Goal: Task Accomplishment & Management: Manage account settings

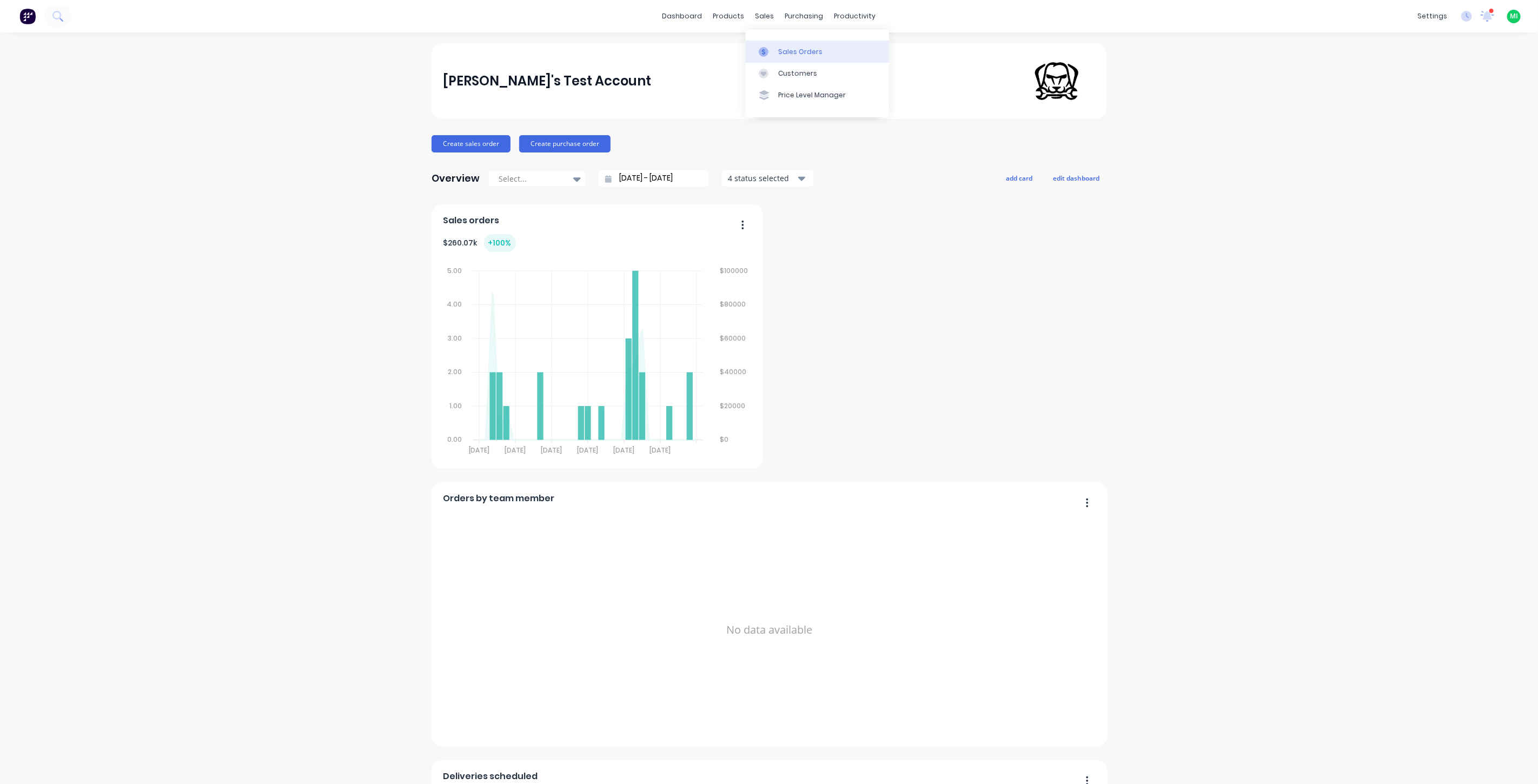
click at [776, 57] on link "Sales Orders" at bounding box center [817, 52] width 143 height 22
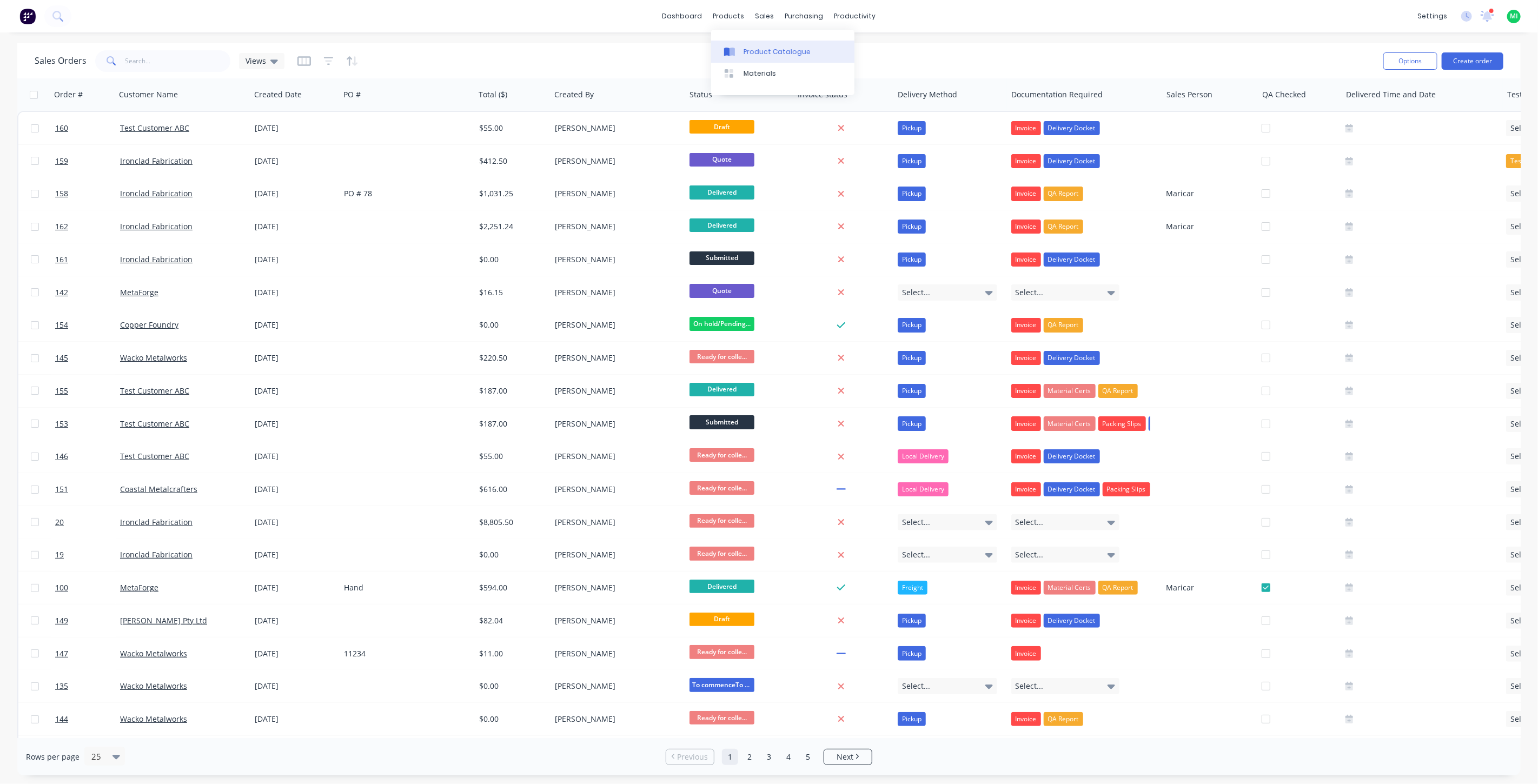
click at [746, 49] on div "Product Catalogue" at bounding box center [777, 52] width 67 height 10
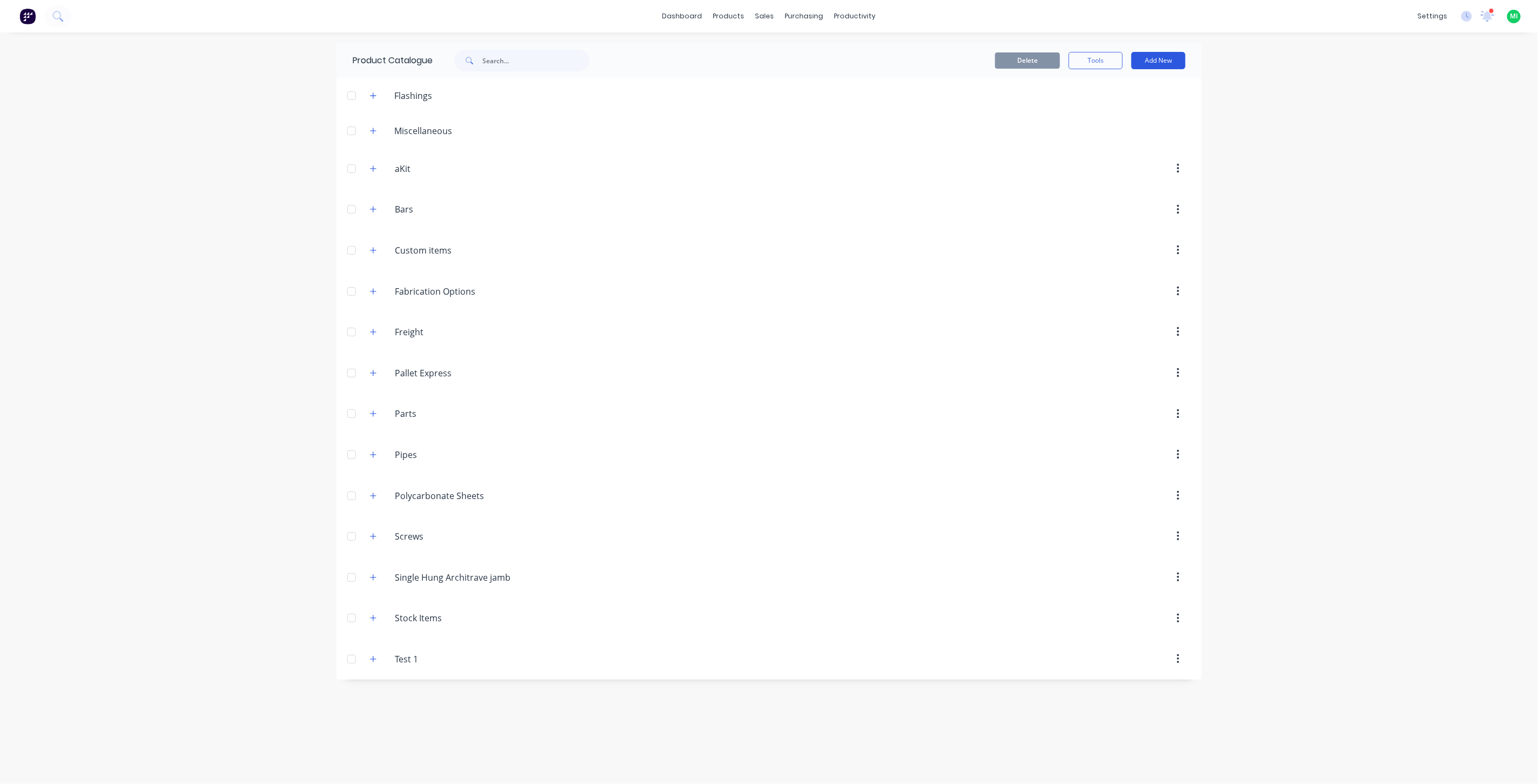
click at [1174, 57] on button "Add New" at bounding box center [1158, 61] width 54 height 17
click at [1119, 146] on div "Product Kit" at bounding box center [1133, 153] width 83 height 15
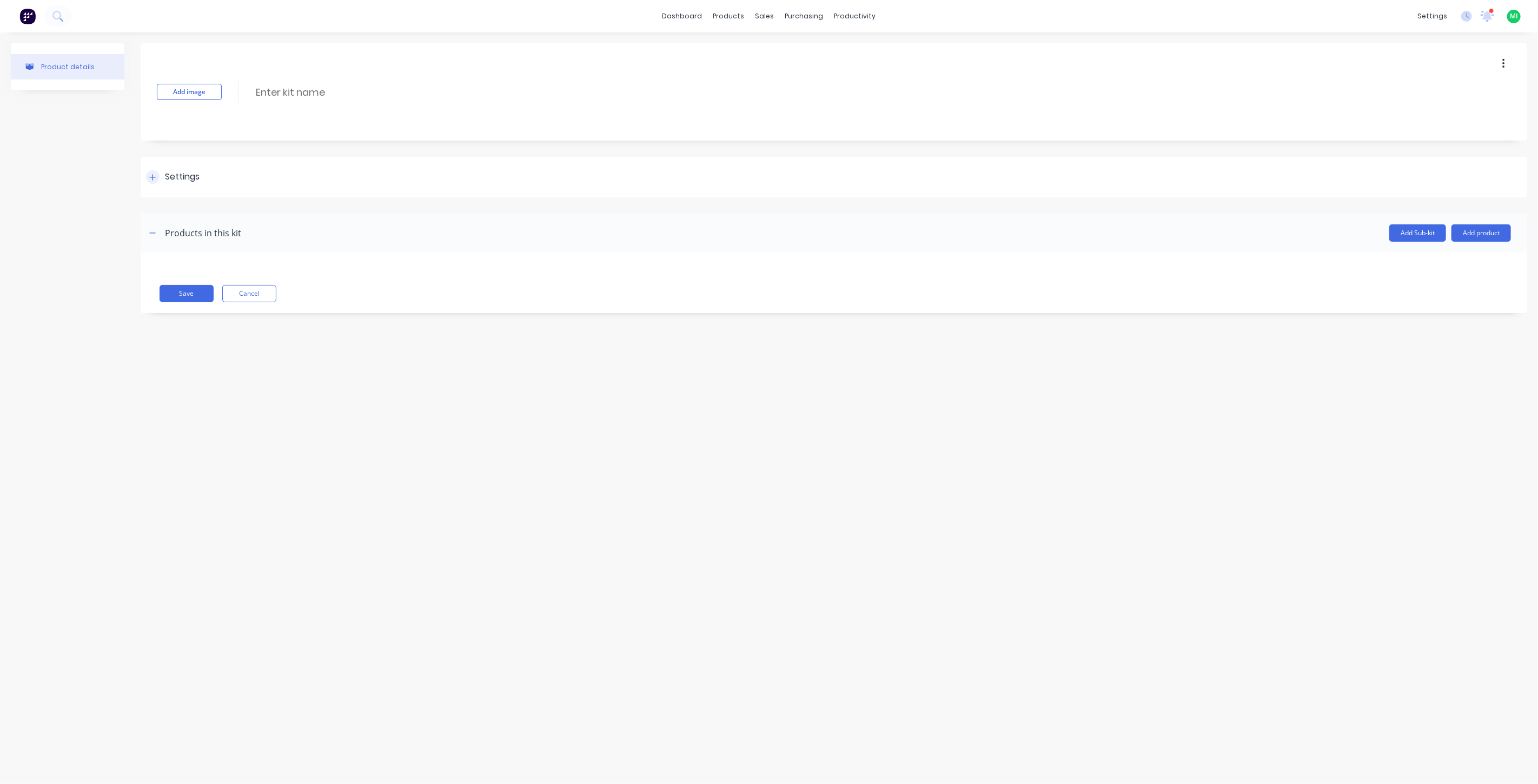
click at [177, 173] on div "Settings" at bounding box center [182, 177] width 35 height 14
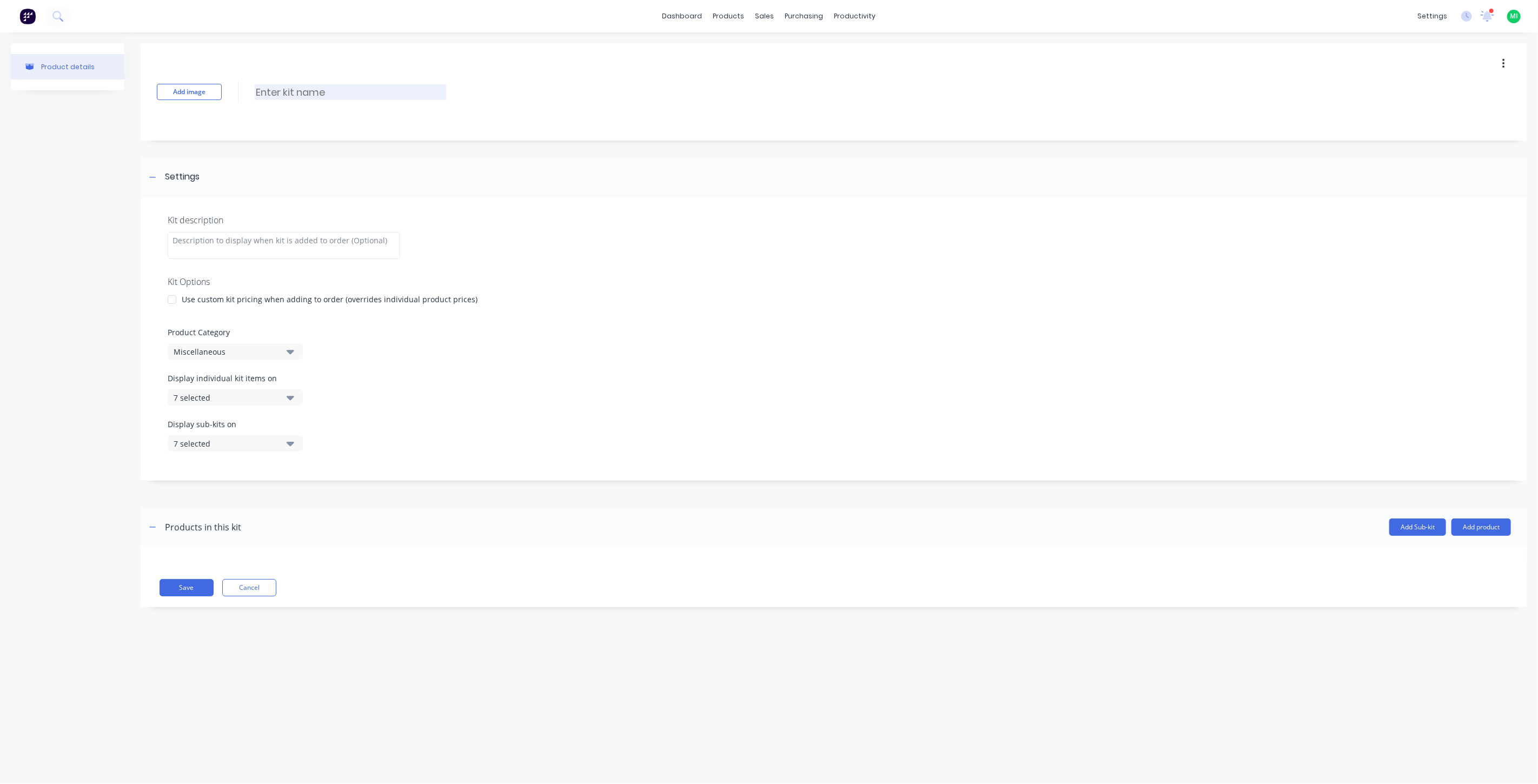
click at [307, 93] on input at bounding box center [350, 92] width 191 height 15
click at [173, 301] on div at bounding box center [172, 300] width 22 height 22
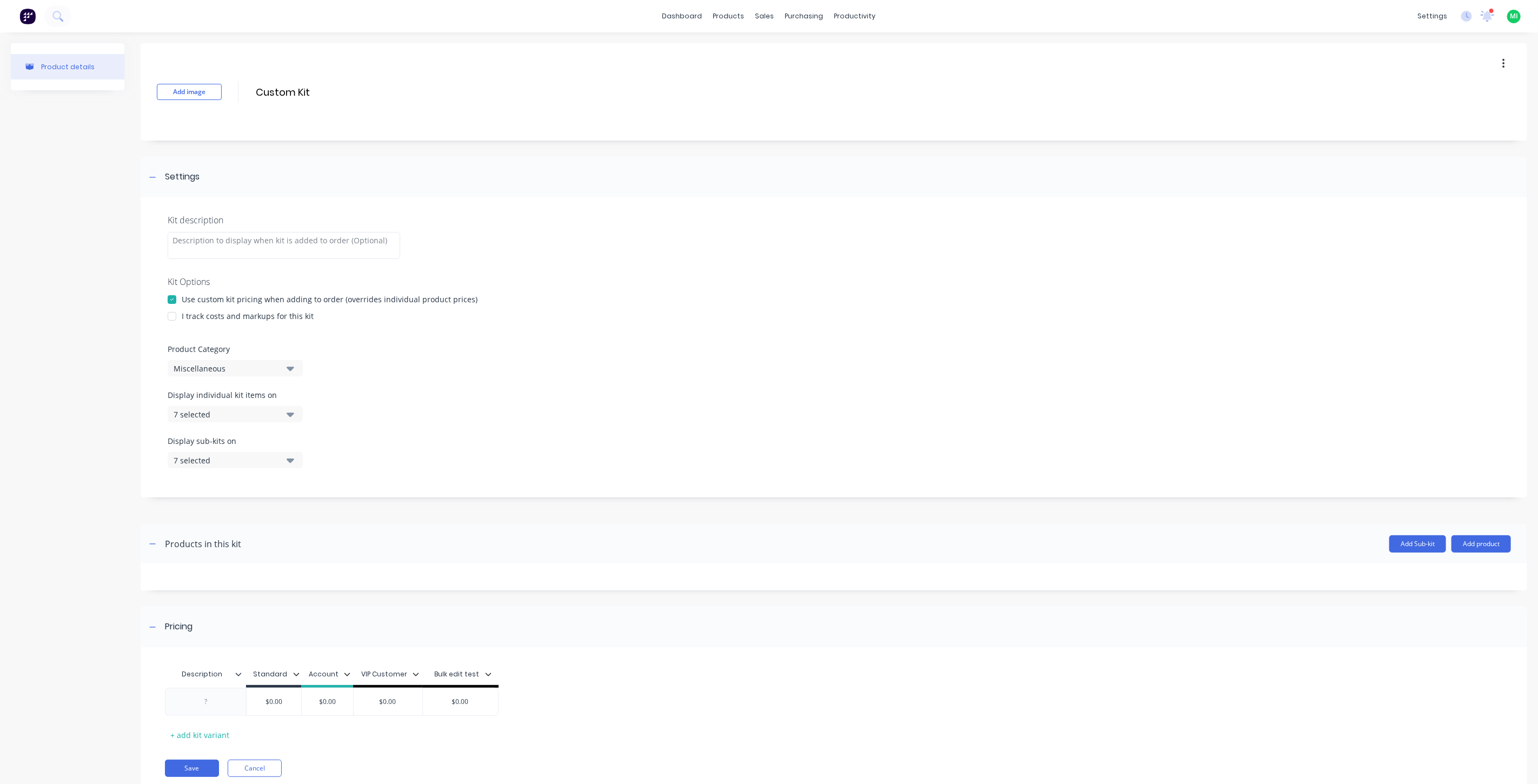
scroll to position [35, 0]
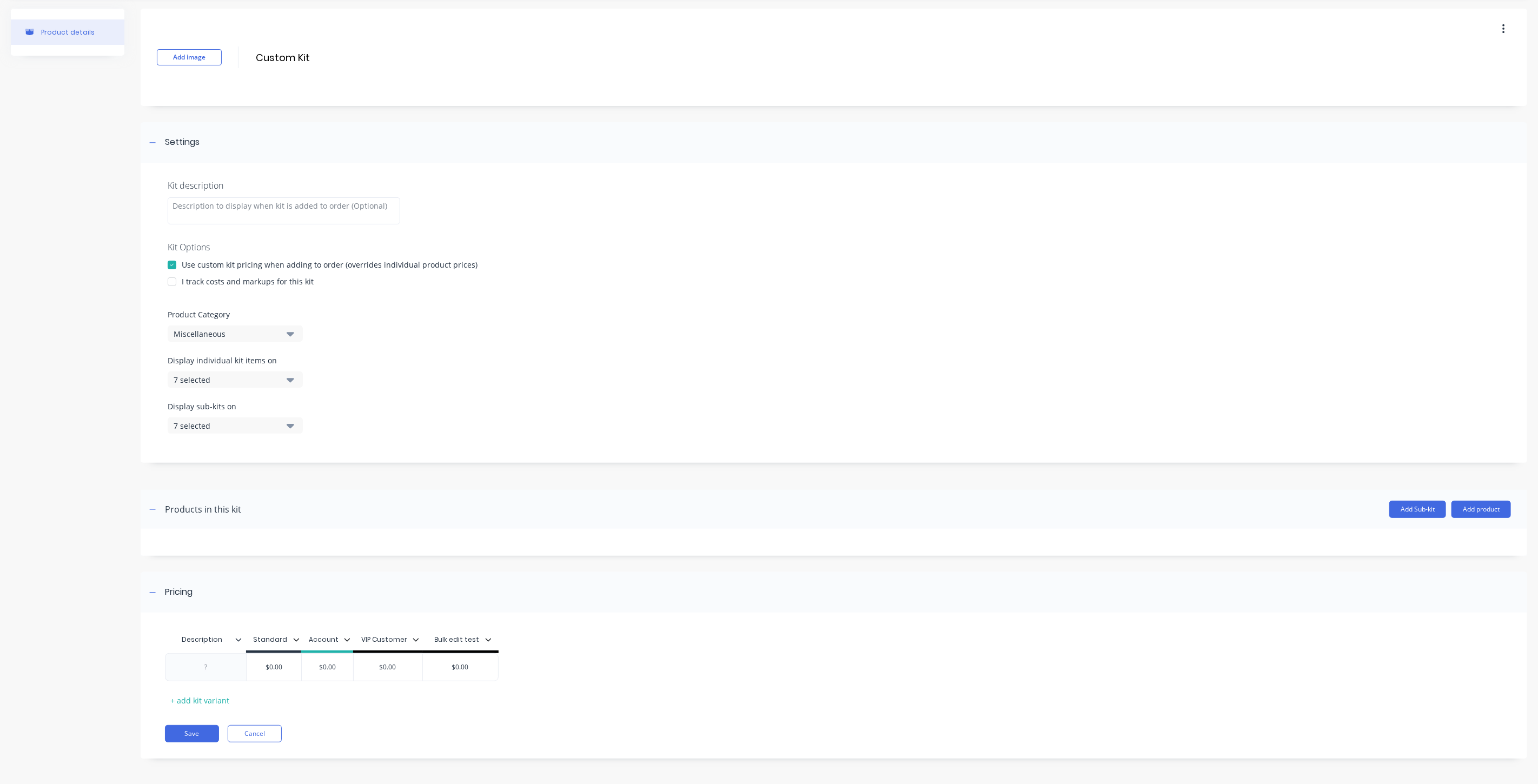
click at [177, 280] on div at bounding box center [172, 282] width 22 height 22
type input "Custom Kit"
drag, startPoint x: 211, startPoint y: 665, endPoint x: 213, endPoint y: 674, distance: 9.2
click at [211, 666] on div at bounding box center [206, 667] width 54 height 14
type input "0"
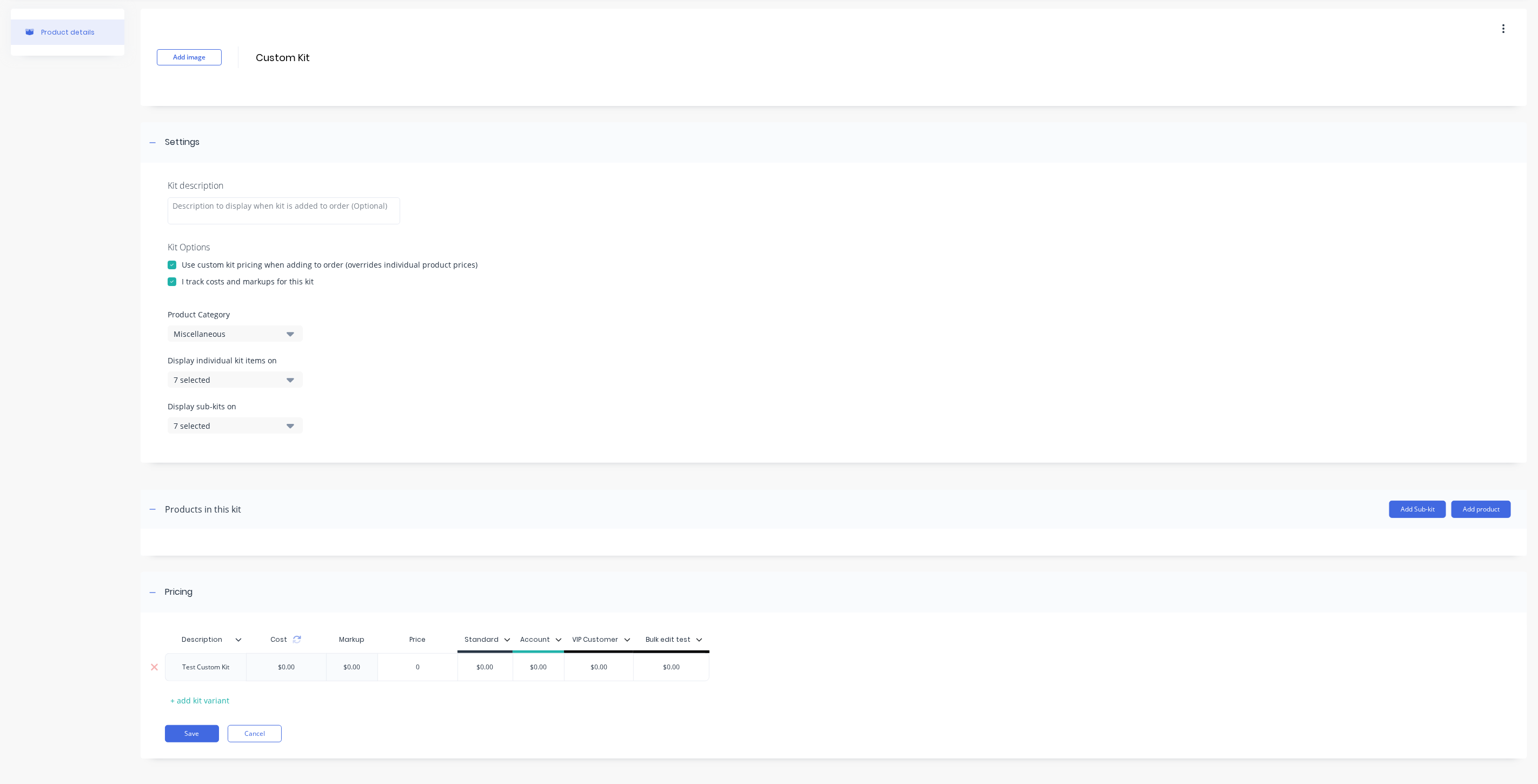
click at [442, 671] on input "0" at bounding box center [418, 667] width 79 height 10
drag, startPoint x: 496, startPoint y: 665, endPoint x: 432, endPoint y: 676, distance: 64.9
click at [432, 676] on div "Test Custom Kit $0.00 $0.00 0 0 $0.00 $0.00 $0.00 $0.00 $0.00" at bounding box center [437, 667] width 544 height 28
type input "200000"
click at [490, 720] on div "Description Cost Markup Price Standard Account VIP Customer Bulk edit test Test…" at bounding box center [834, 691] width 1387 height 135
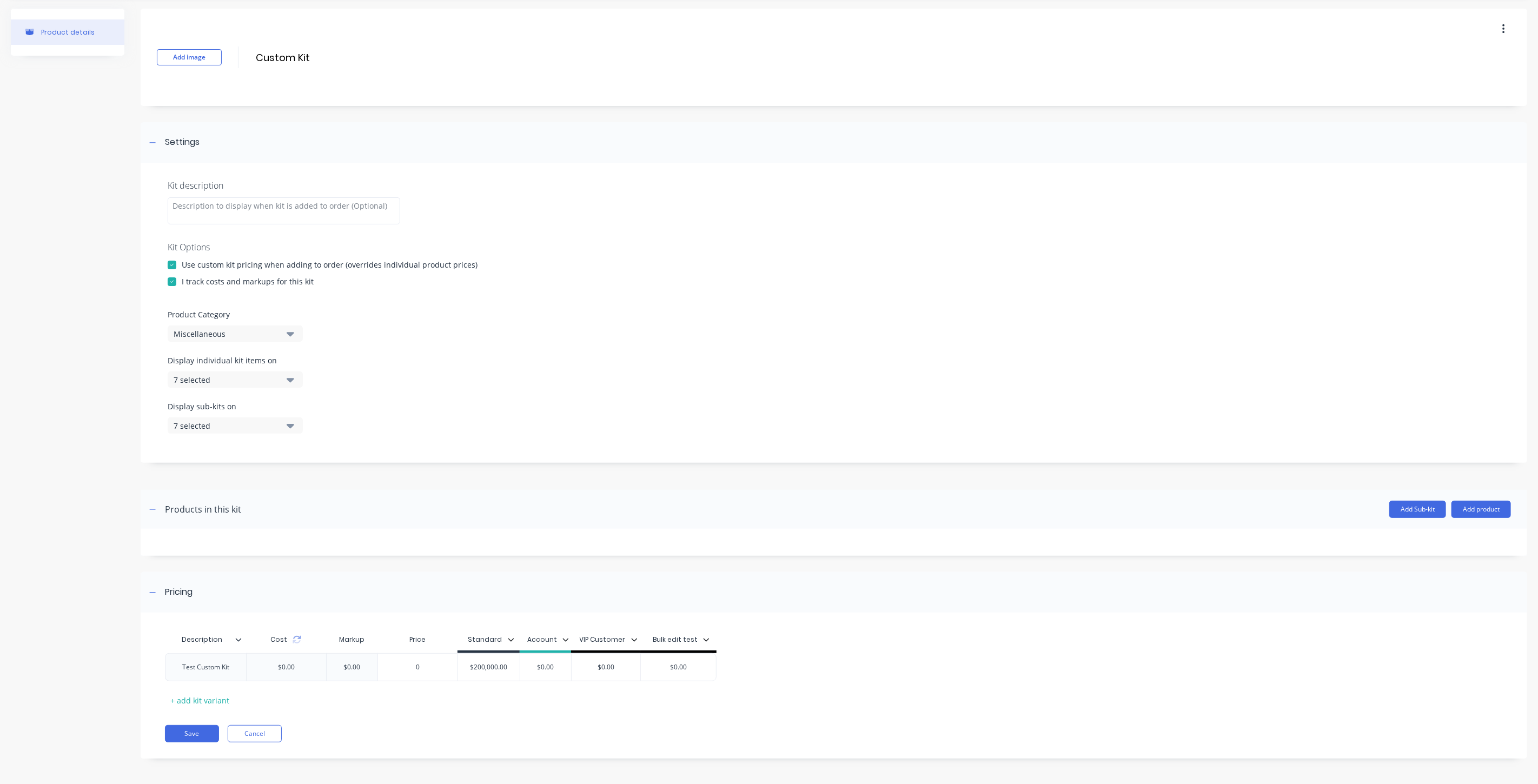
click at [236, 431] on button "7 selected" at bounding box center [235, 425] width 135 height 16
click at [354, 366] on div "Display individual kit items on 7 selected" at bounding box center [834, 378] width 1332 height 46
click at [256, 385] on button "7 selected" at bounding box center [235, 379] width 135 height 16
drag, startPoint x: 242, startPoint y: 473, endPoint x: 244, endPoint y: 479, distance: 6.3
click at [242, 473] on div "Invoice PDF" at bounding box center [235, 472] width 108 height 12
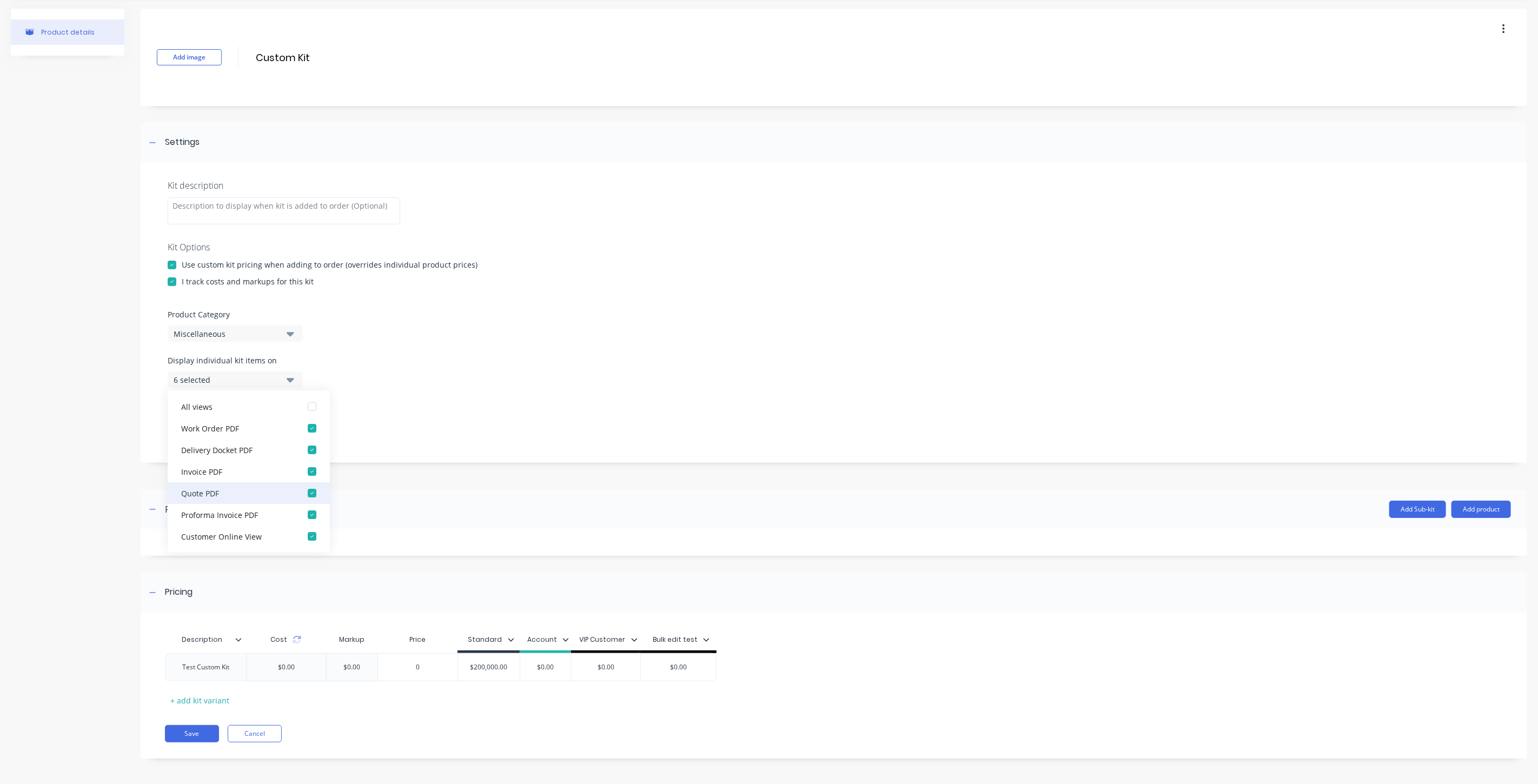
click at [234, 492] on div "Quote PDF" at bounding box center [235, 493] width 108 height 12
click at [235, 490] on div "Proforma Invoice PDF" at bounding box center [235, 493] width 108 height 12
click at [235, 490] on div "Customer Online View" at bounding box center [235, 493] width 108 height 12
click at [457, 481] on div at bounding box center [834, 481] width 1387 height 16
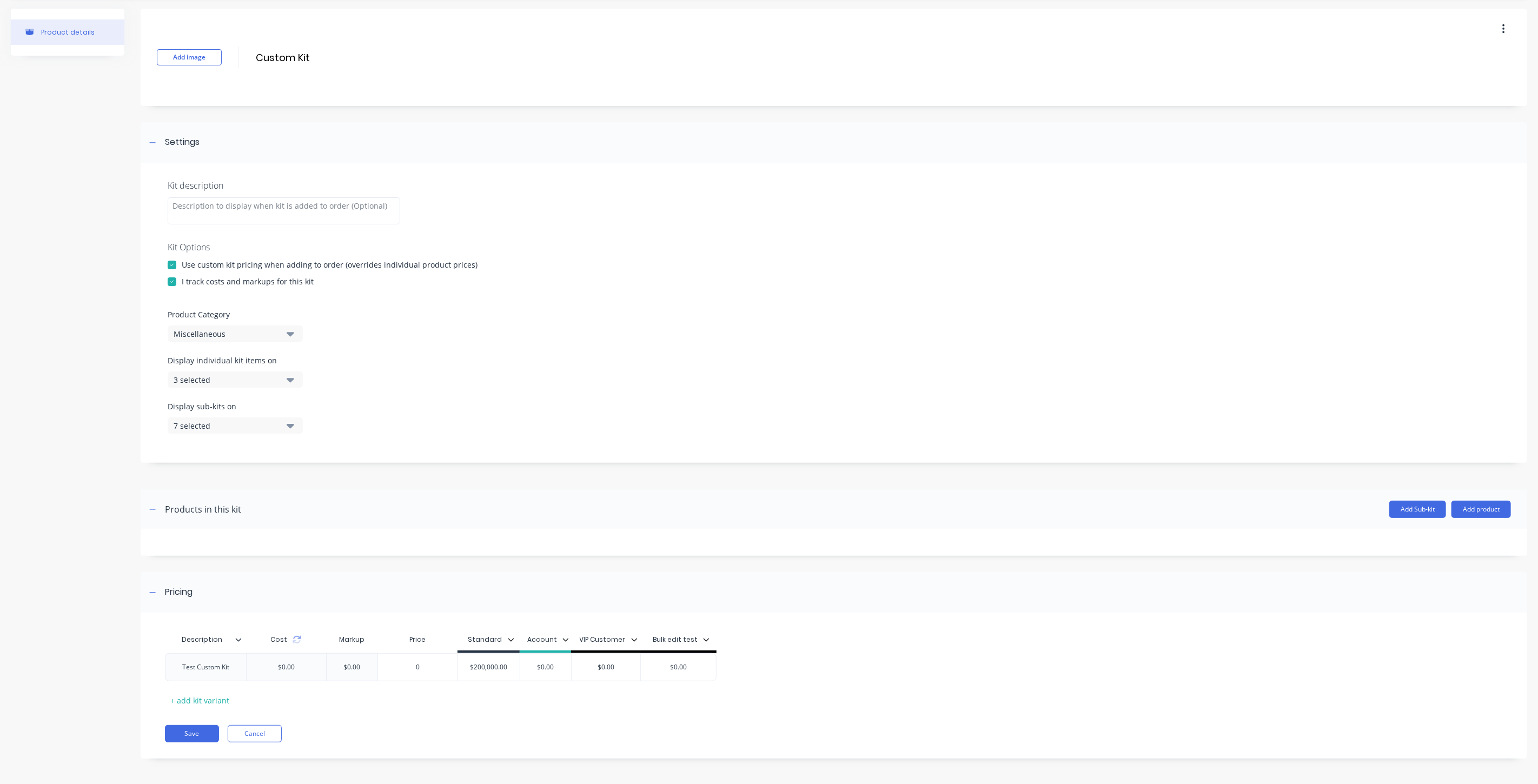
click at [272, 378] on div "3 selected" at bounding box center [226, 380] width 105 height 12
click at [452, 471] on div "Add image Custom Kit Custom Kit Enter kit name Settings Kit description Kit Opt…" at bounding box center [834, 391] width 1387 height 766
click at [179, 736] on button "Save" at bounding box center [192, 733] width 54 height 17
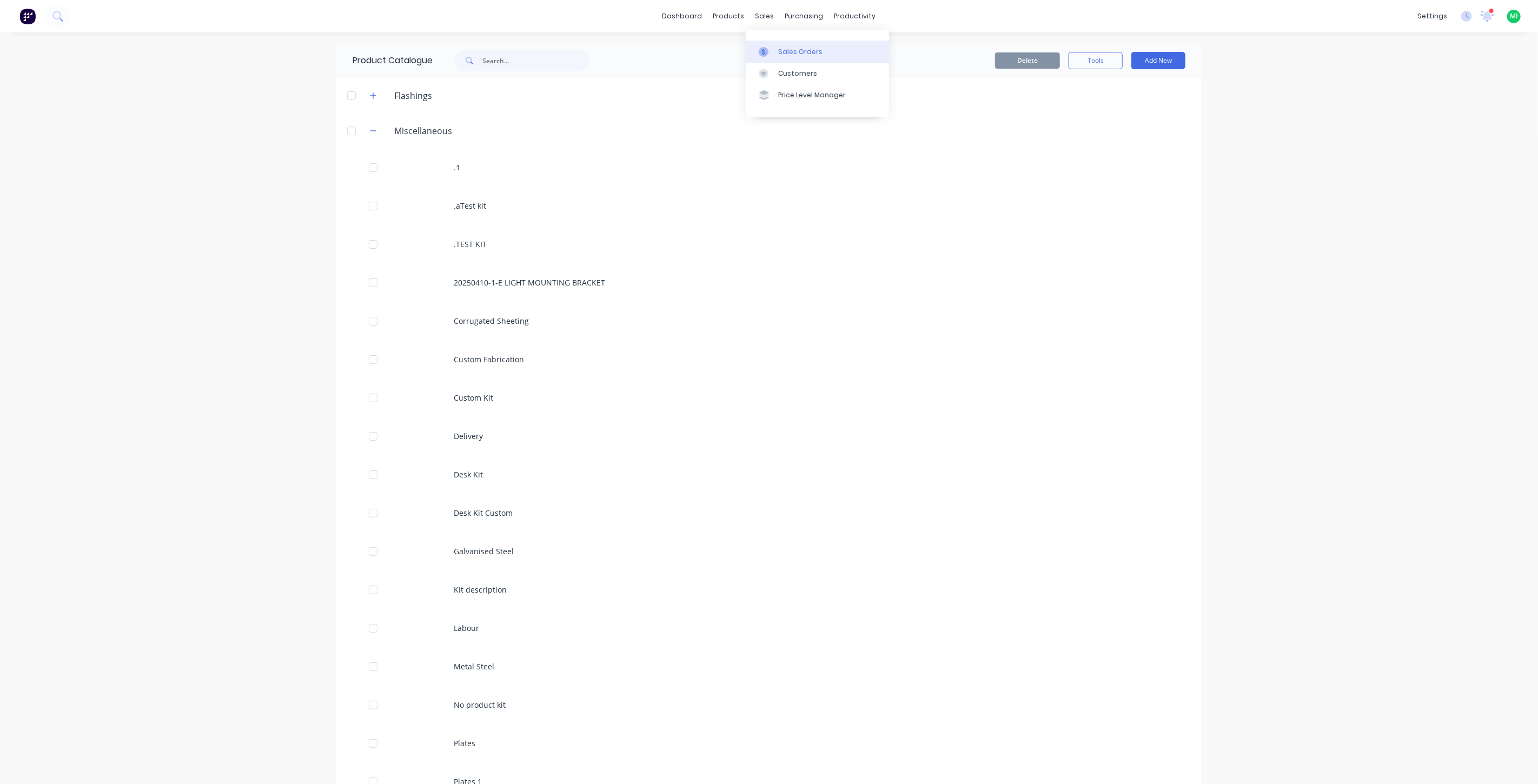
click at [775, 51] on link "Sales Orders" at bounding box center [817, 52] width 143 height 22
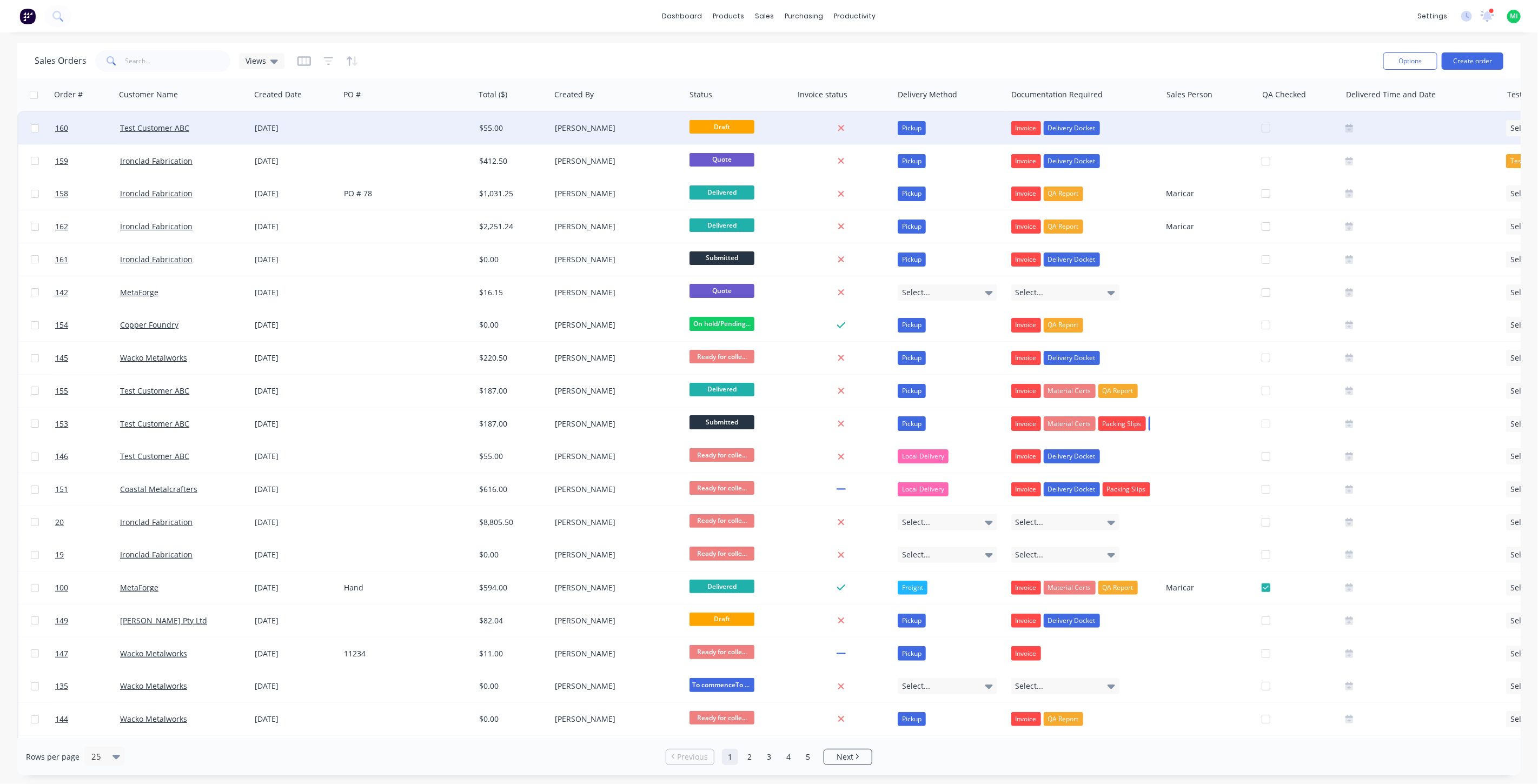
click at [581, 136] on div "[PERSON_NAME]" at bounding box center [618, 128] width 135 height 32
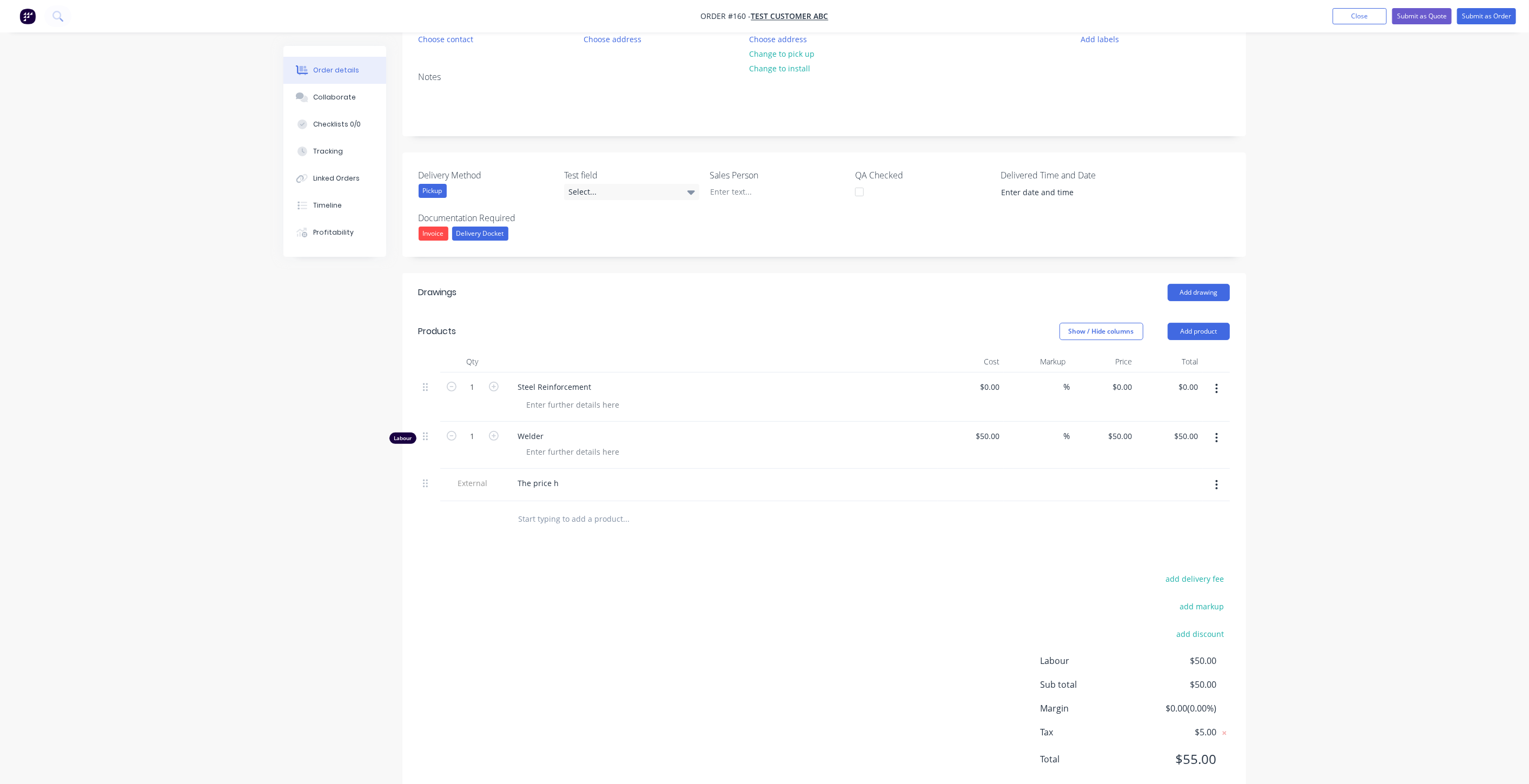
scroll to position [120, 0]
drag, startPoint x: 1215, startPoint y: 390, endPoint x: 1209, endPoint y: 400, distance: 11.7
click at [1216, 390] on button "button" at bounding box center [1216, 388] width 25 height 19
drag, startPoint x: 1146, startPoint y: 475, endPoint x: 1207, endPoint y: 405, distance: 92.8
click at [1146, 475] on div "Delete" at bounding box center [1178, 481] width 83 height 15
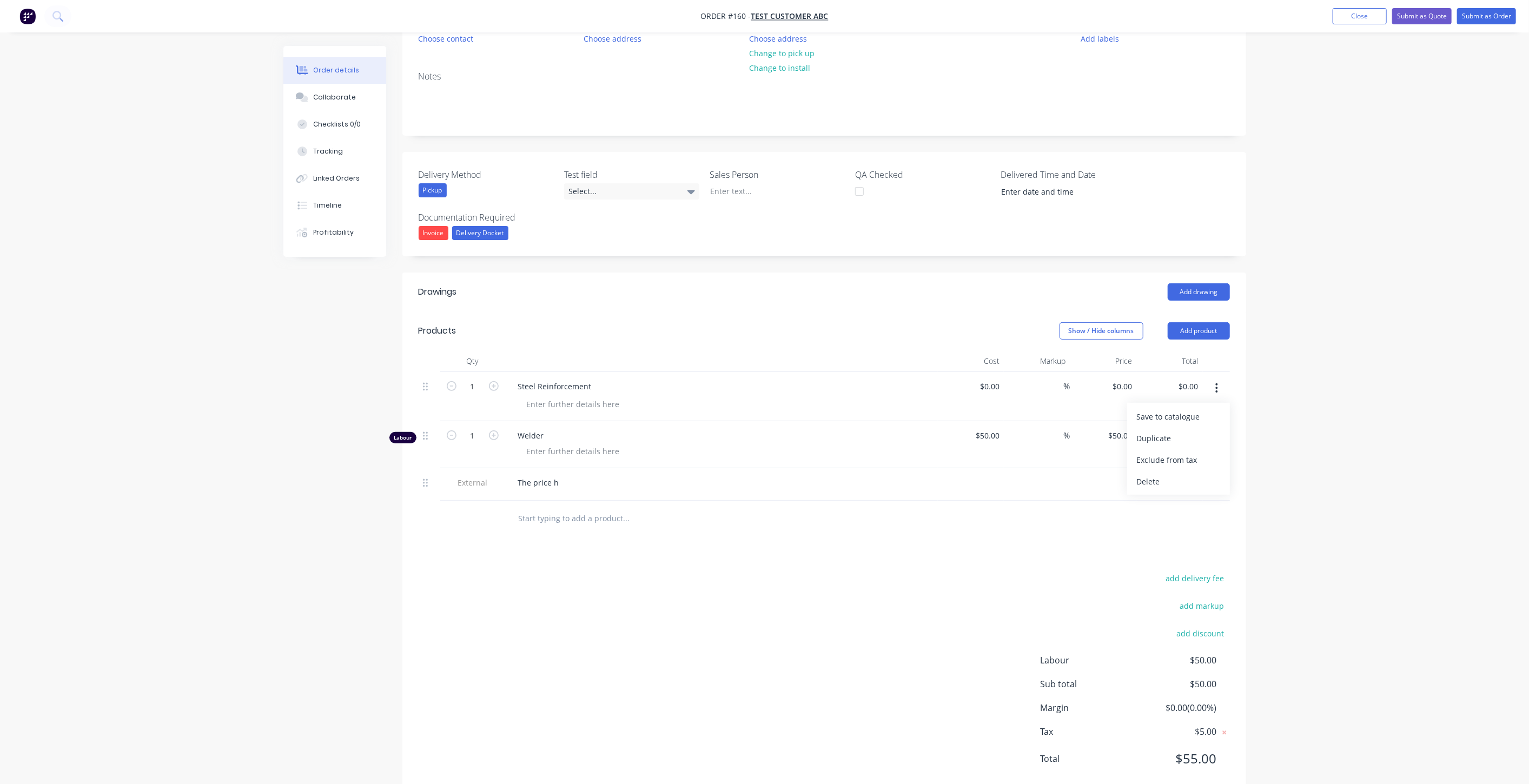
scroll to position [96, 0]
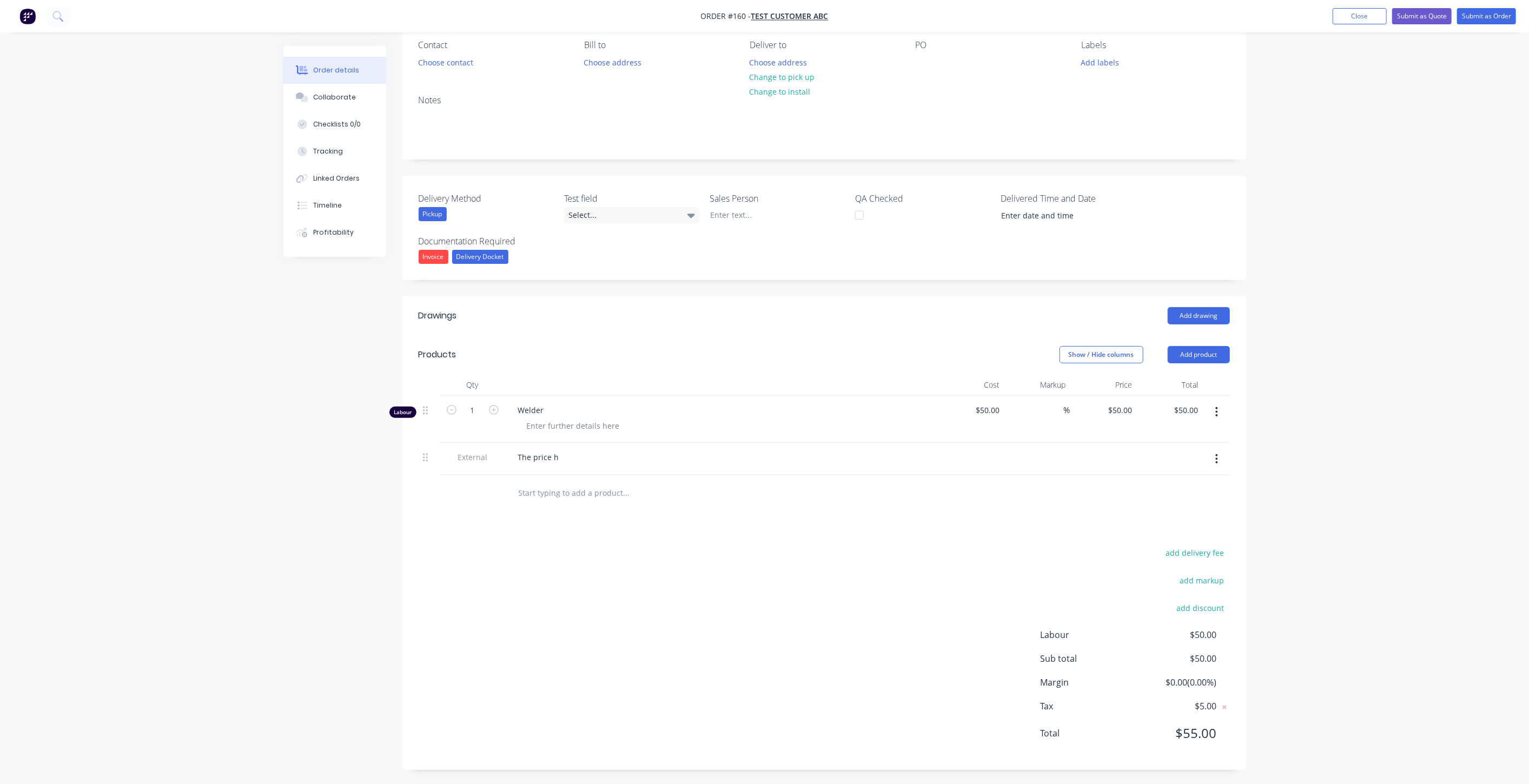
click at [1215, 409] on icon "button" at bounding box center [1216, 412] width 3 height 12
drag, startPoint x: 1172, startPoint y: 493, endPoint x: 1200, endPoint y: 455, distance: 47.2
click at [1172, 494] on button "Delete" at bounding box center [1178, 505] width 102 height 22
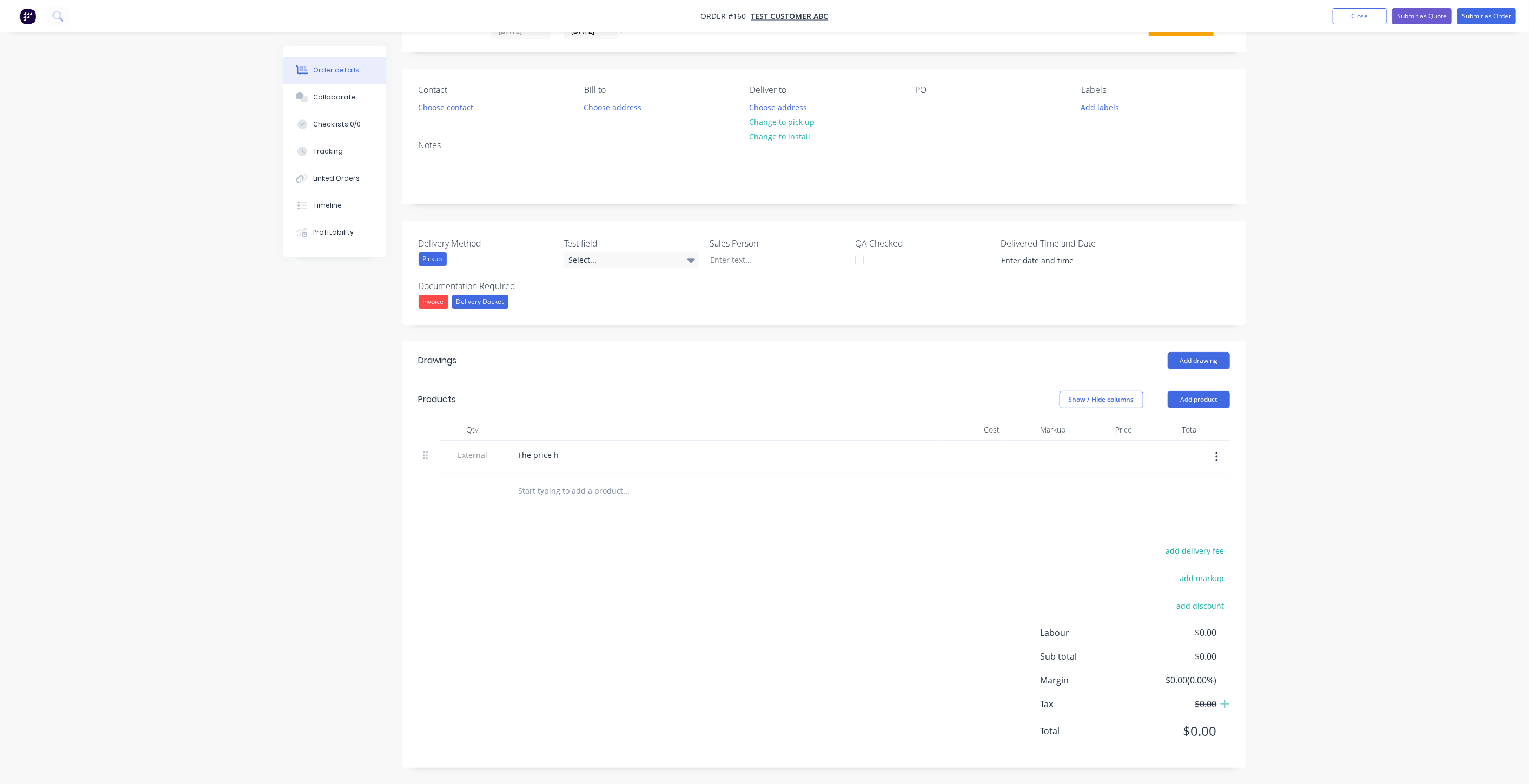
scroll to position [49, 0]
click at [1216, 455] on icon "button" at bounding box center [1216, 459] width 3 height 12
drag, startPoint x: 1191, startPoint y: 508, endPoint x: 1206, endPoint y: 466, distance: 44.6
click at [1190, 509] on div "Delete" at bounding box center [1178, 509] width 83 height 15
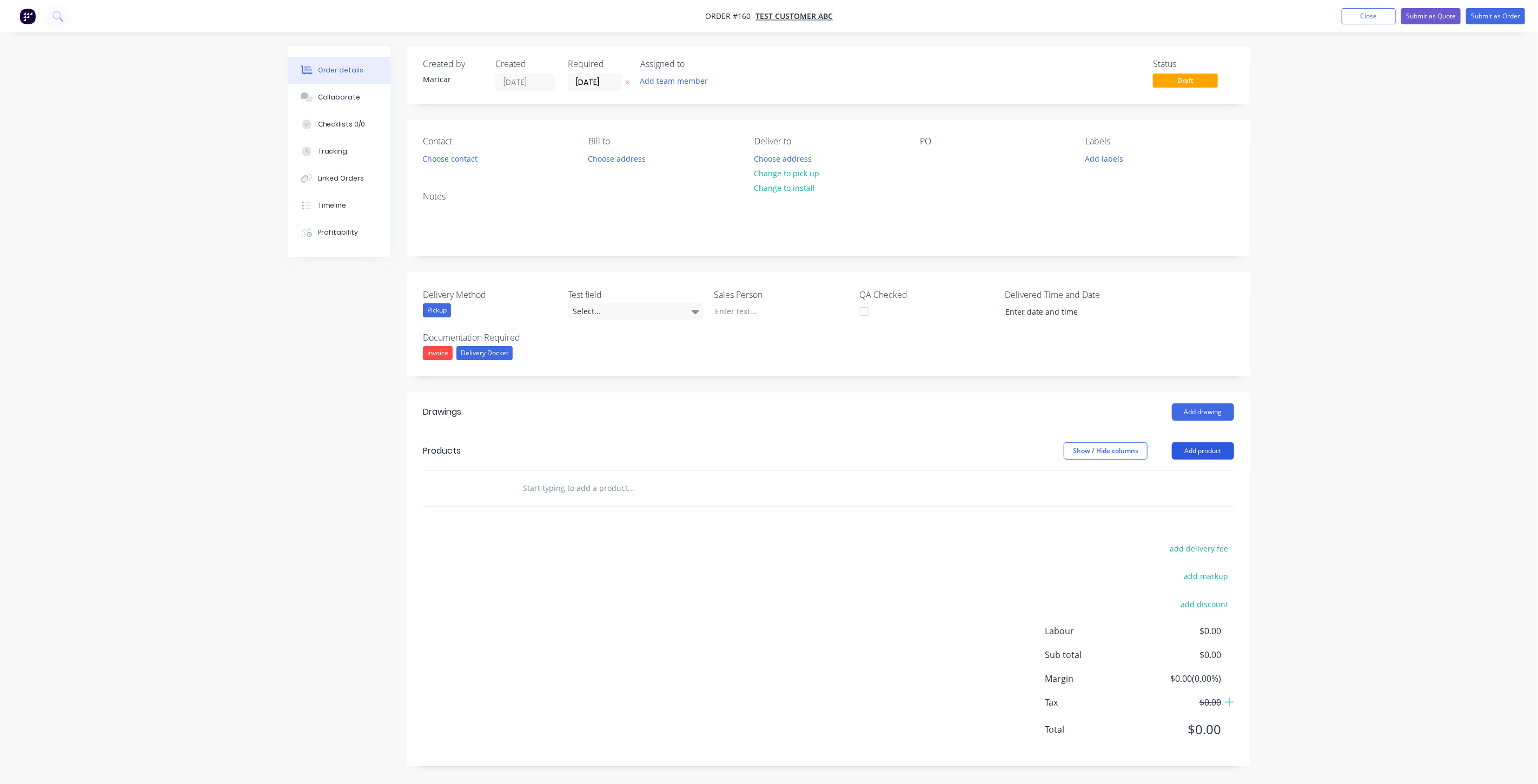
click at [1202, 450] on button "Add product" at bounding box center [1203, 450] width 62 height 17
click at [1186, 477] on div "Product catalogue" at bounding box center [1182, 478] width 83 height 15
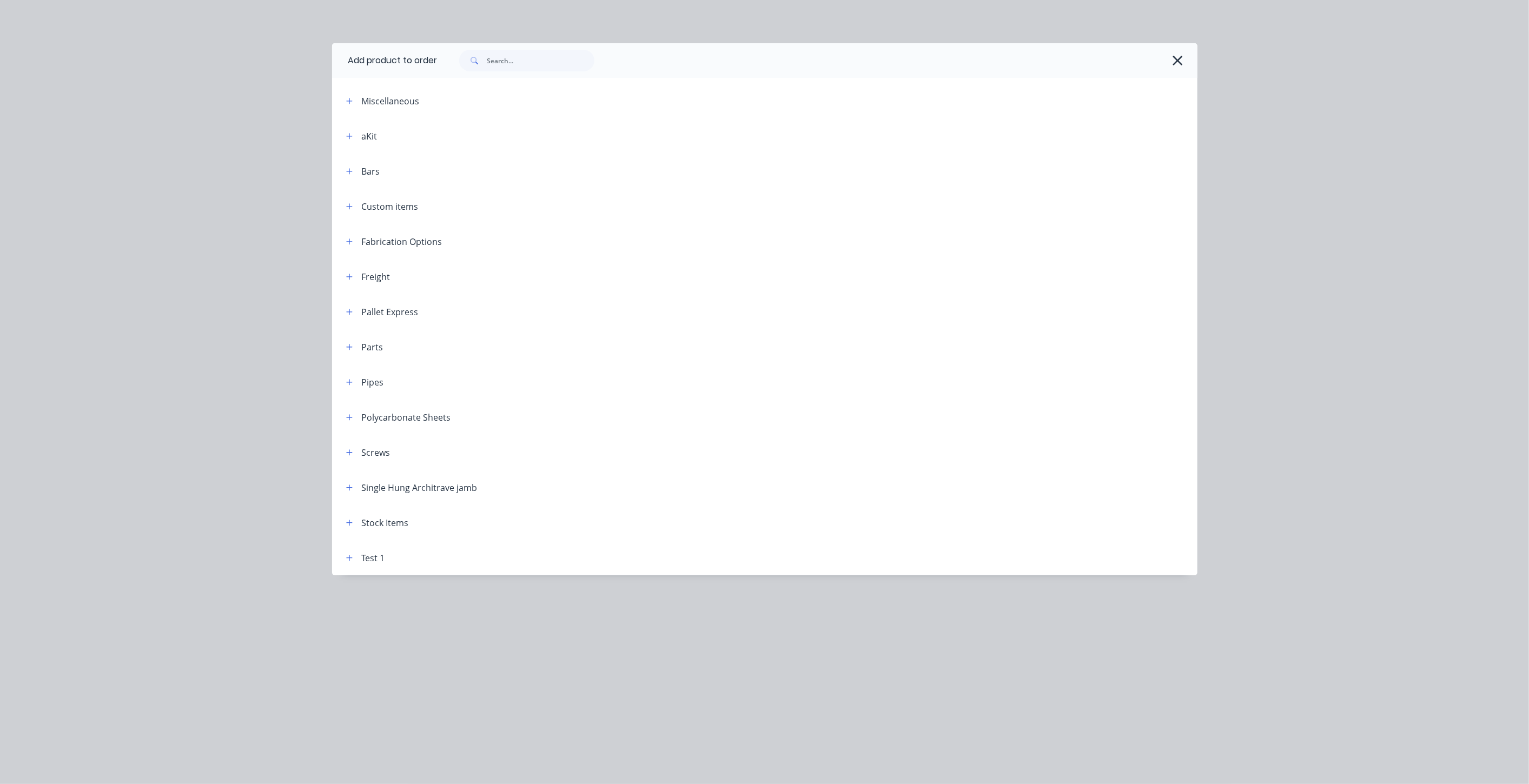
click at [349, 91] on header "Miscellaneous" at bounding box center [764, 100] width 865 height 35
click at [351, 101] on icon "button" at bounding box center [349, 101] width 6 height 8
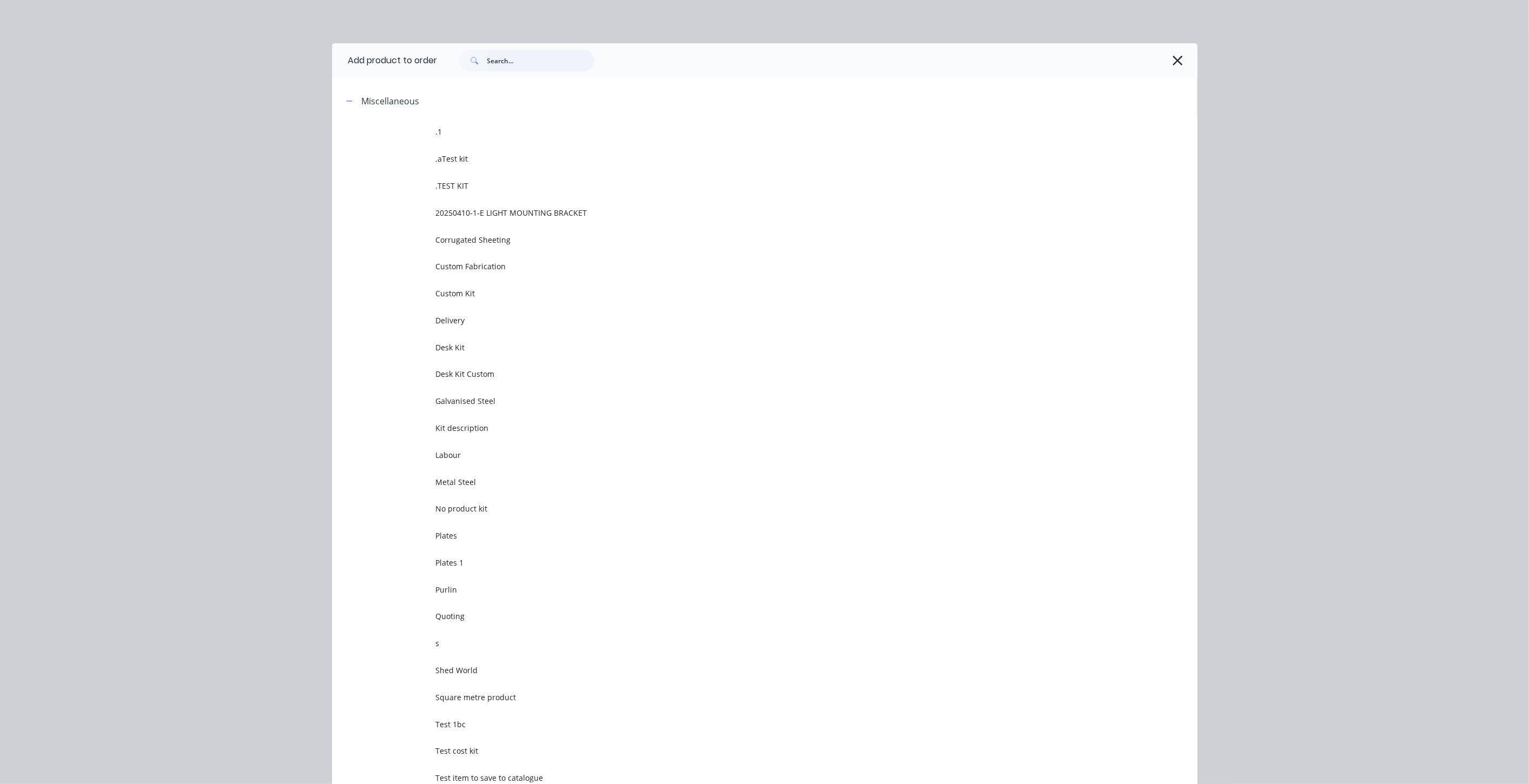
click at [530, 66] on input "text" at bounding box center [541, 61] width 107 height 22
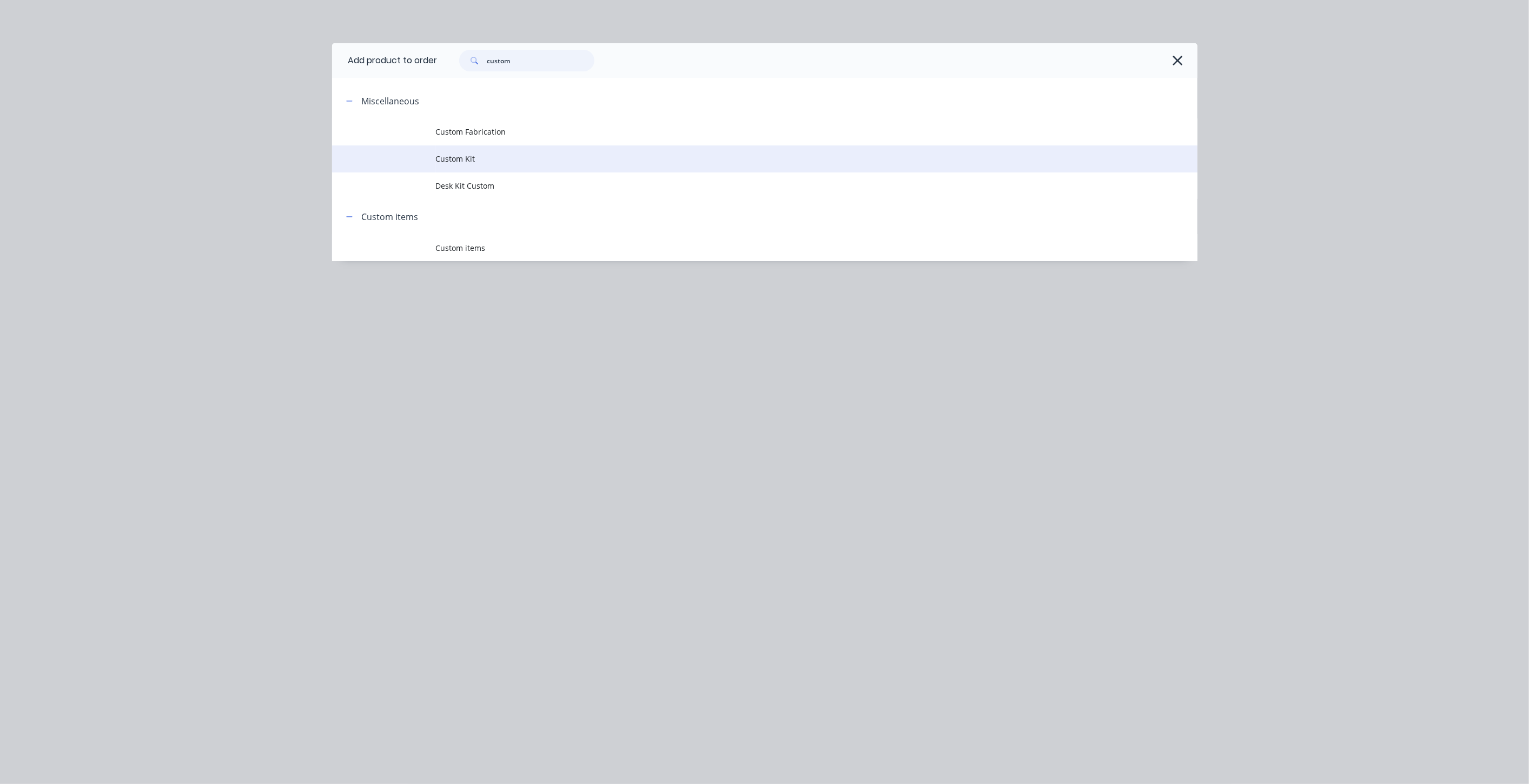
type input "custom"
click at [476, 157] on span "Custom Kit" at bounding box center [740, 159] width 609 height 12
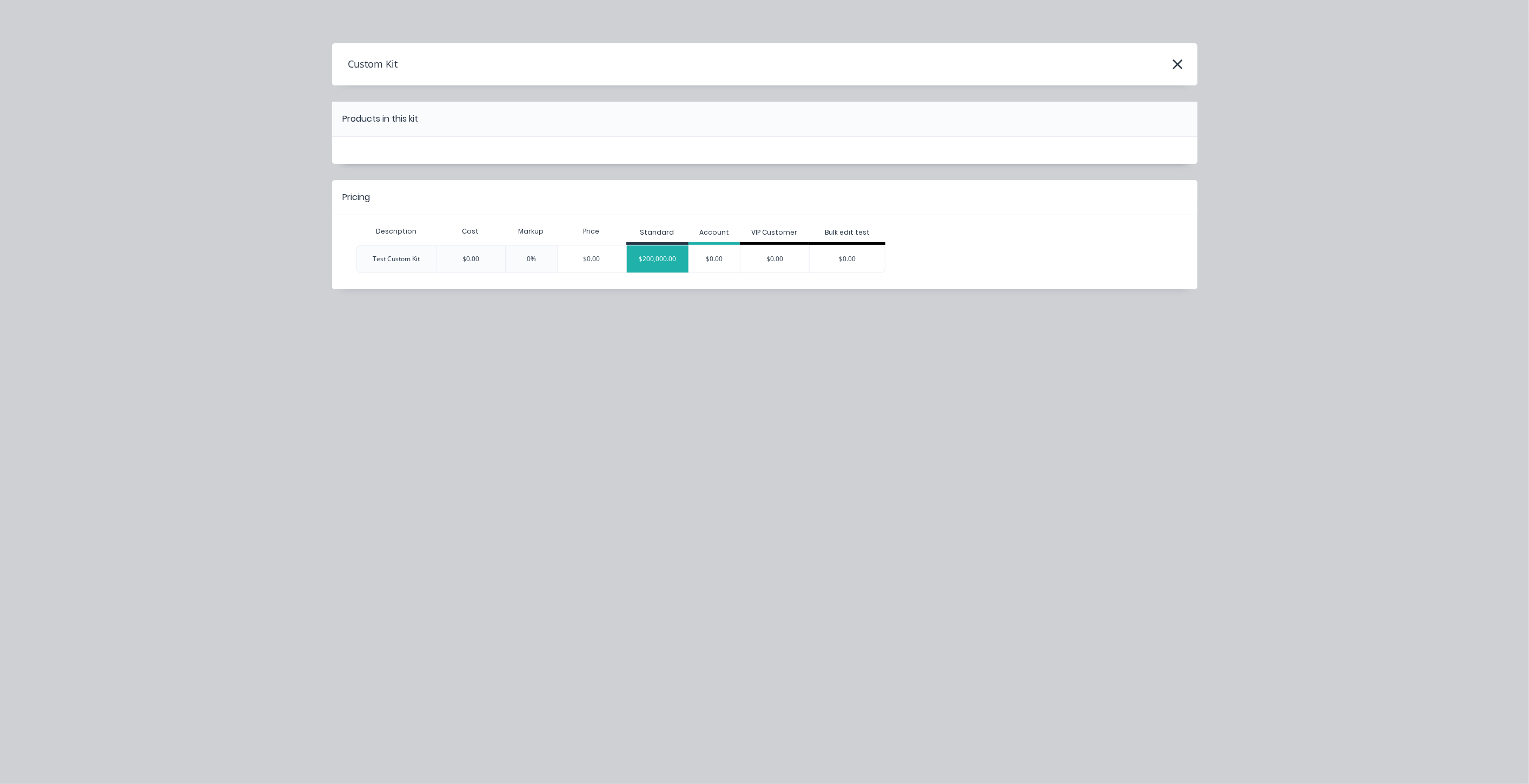
click at [676, 262] on div "$200,000.00" at bounding box center [658, 259] width 62 height 27
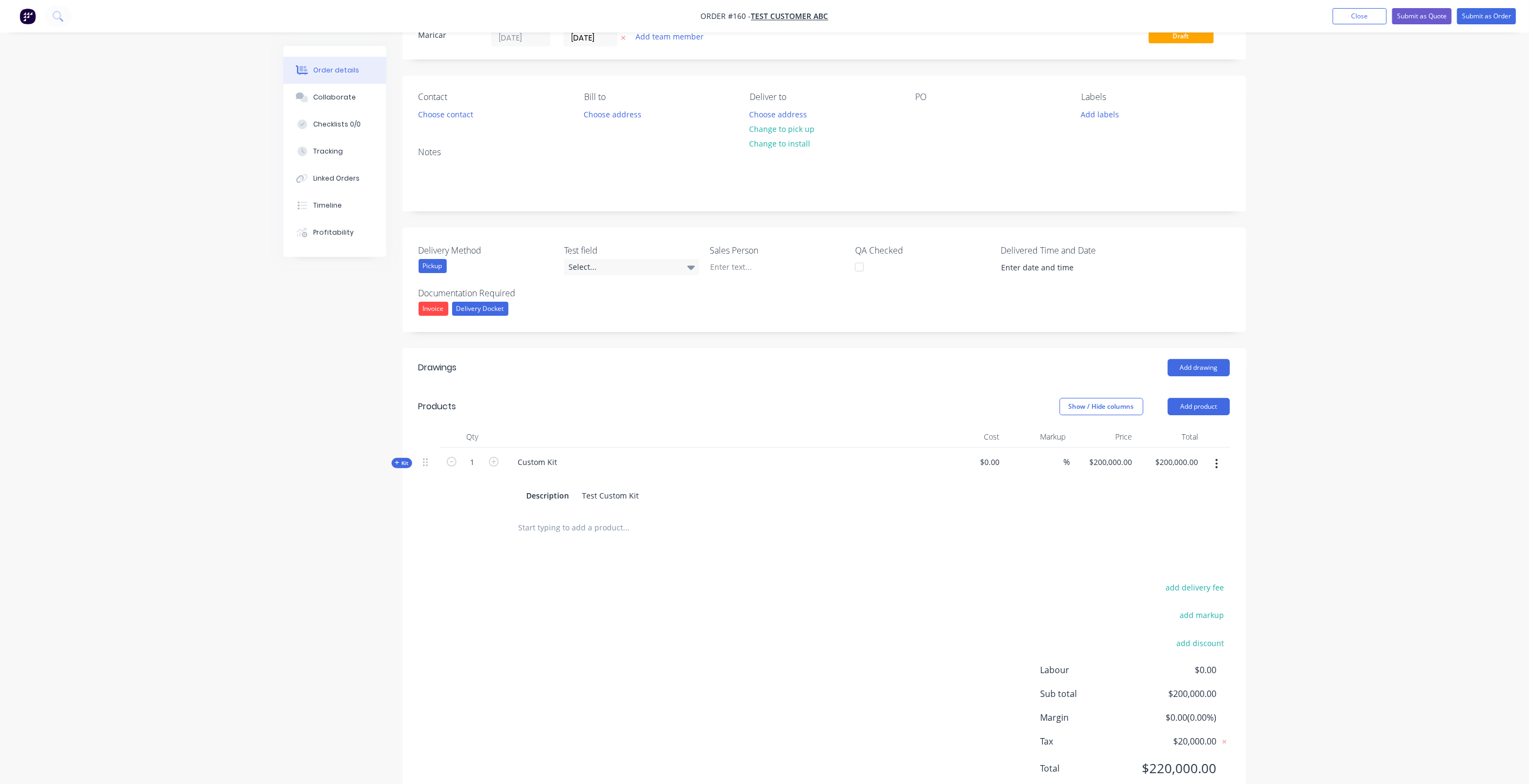
scroll to position [80, 0]
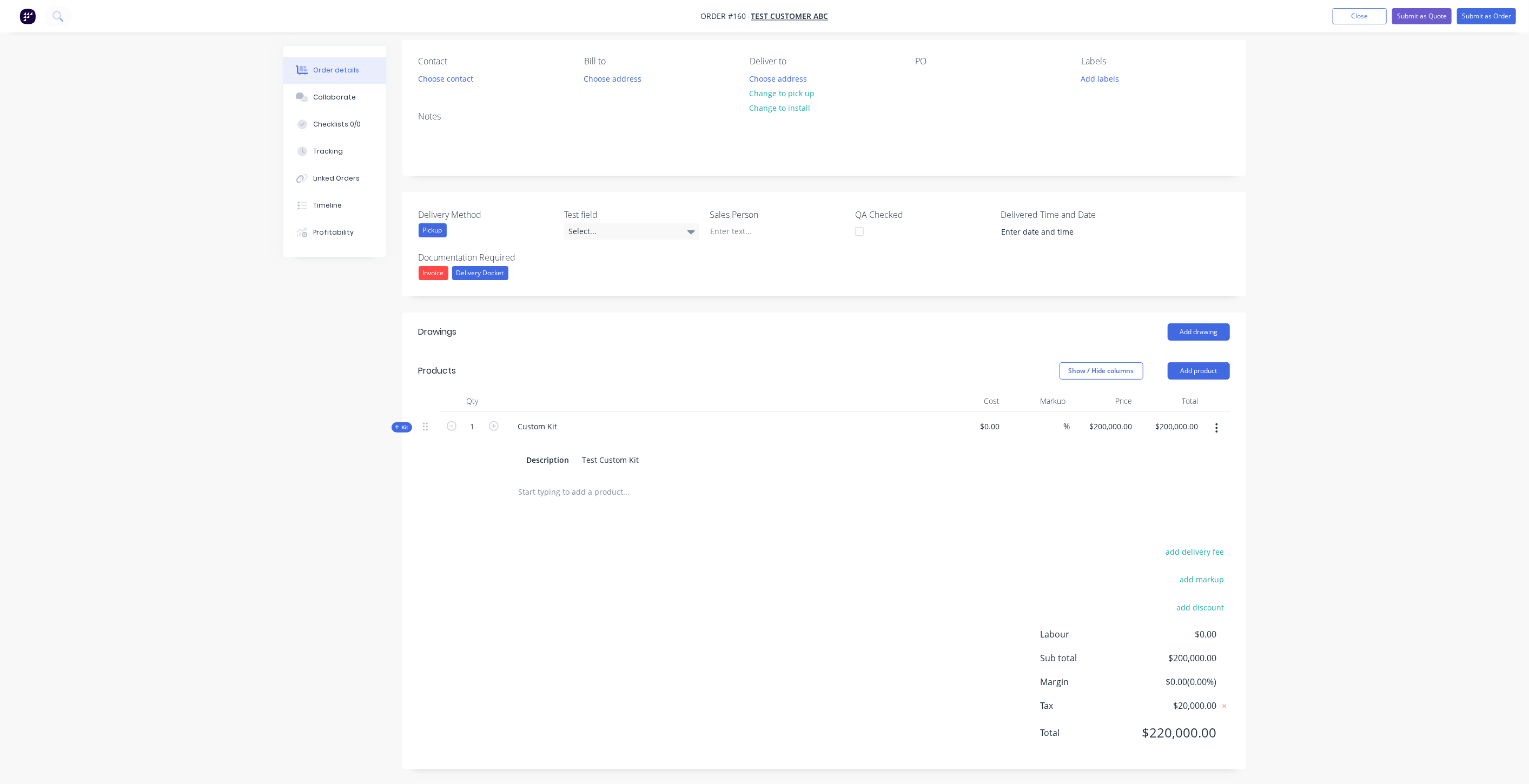
click at [408, 425] on span "Kit" at bounding box center [402, 427] width 14 height 8
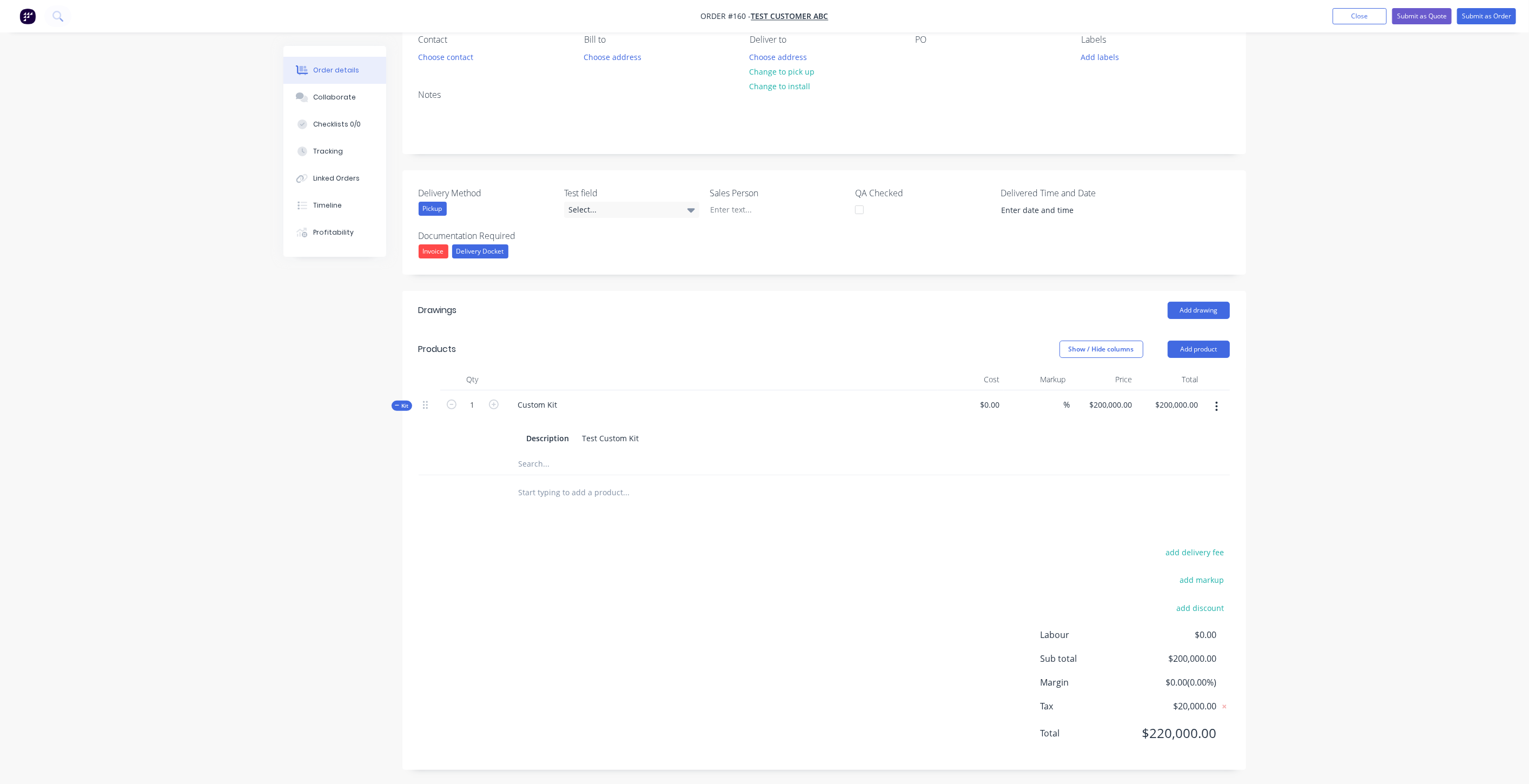
click at [556, 472] on input "text" at bounding box center [626, 464] width 216 height 22
type input "stock"
click at [274, 516] on div "Order details Collaborate Checklists 0/0 Tracking Linked Orders Timeline Profit…" at bounding box center [764, 365] width 984 height 842
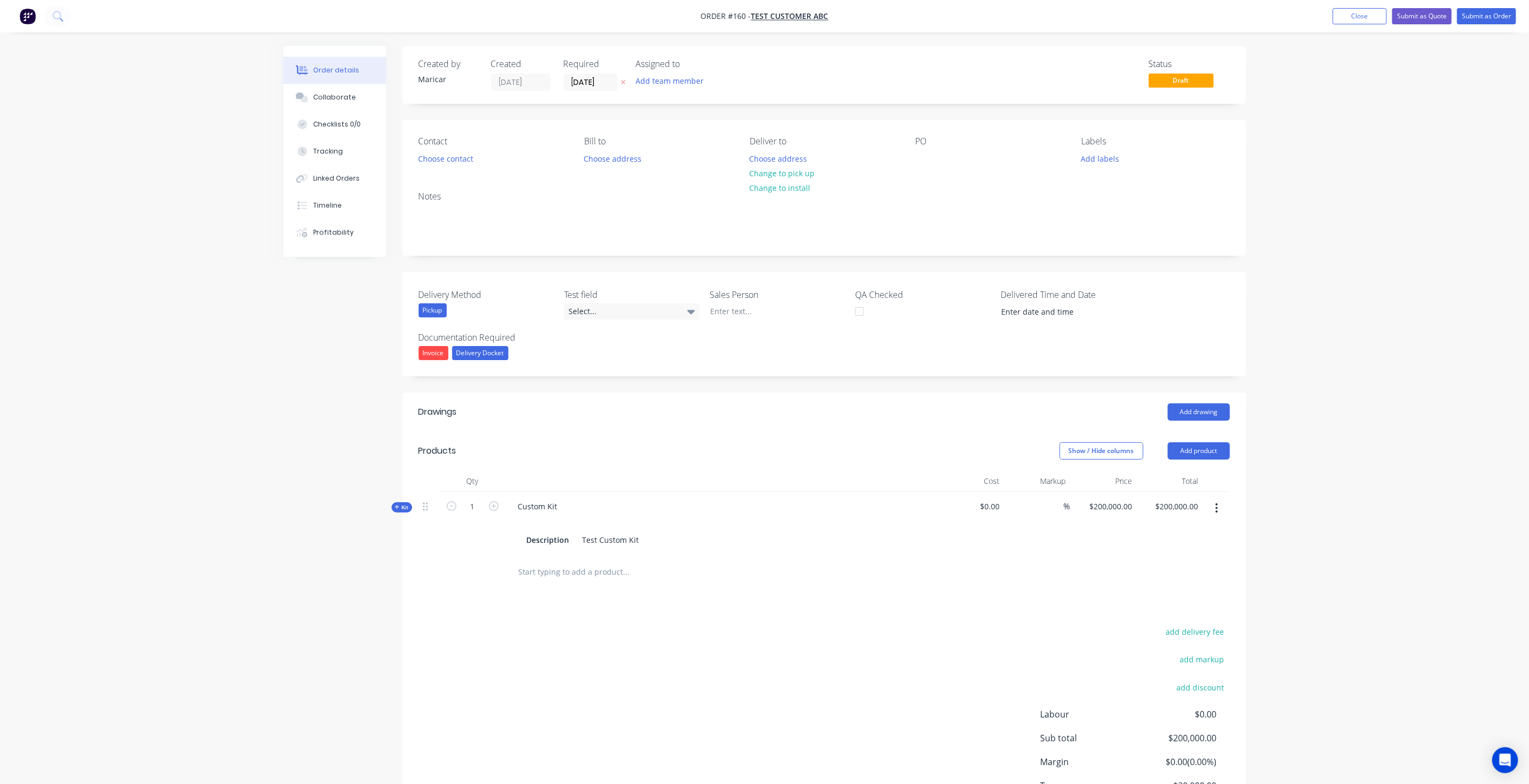
click at [398, 509] on icon at bounding box center [398, 507] width 5 height 5
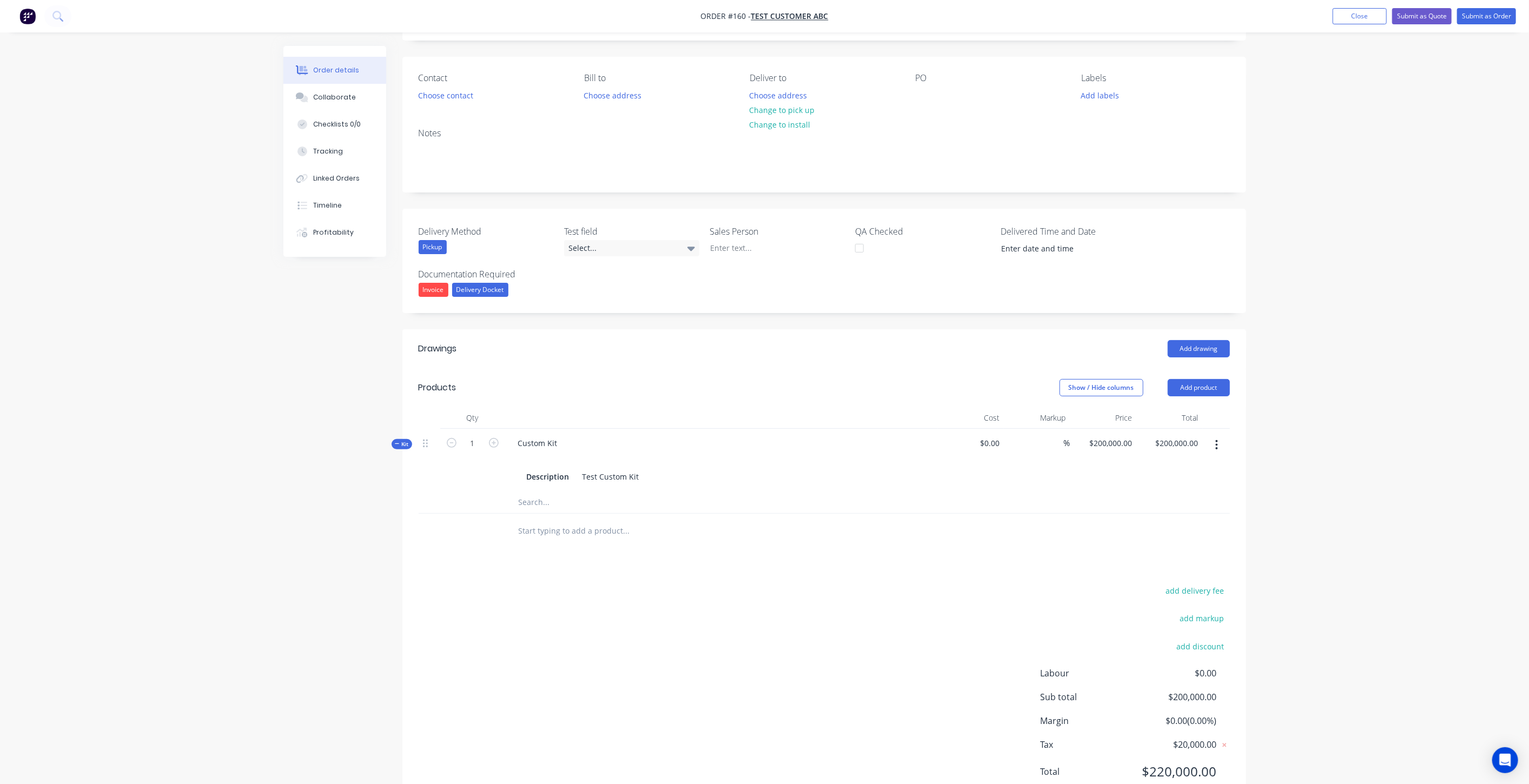
scroll to position [102, 0]
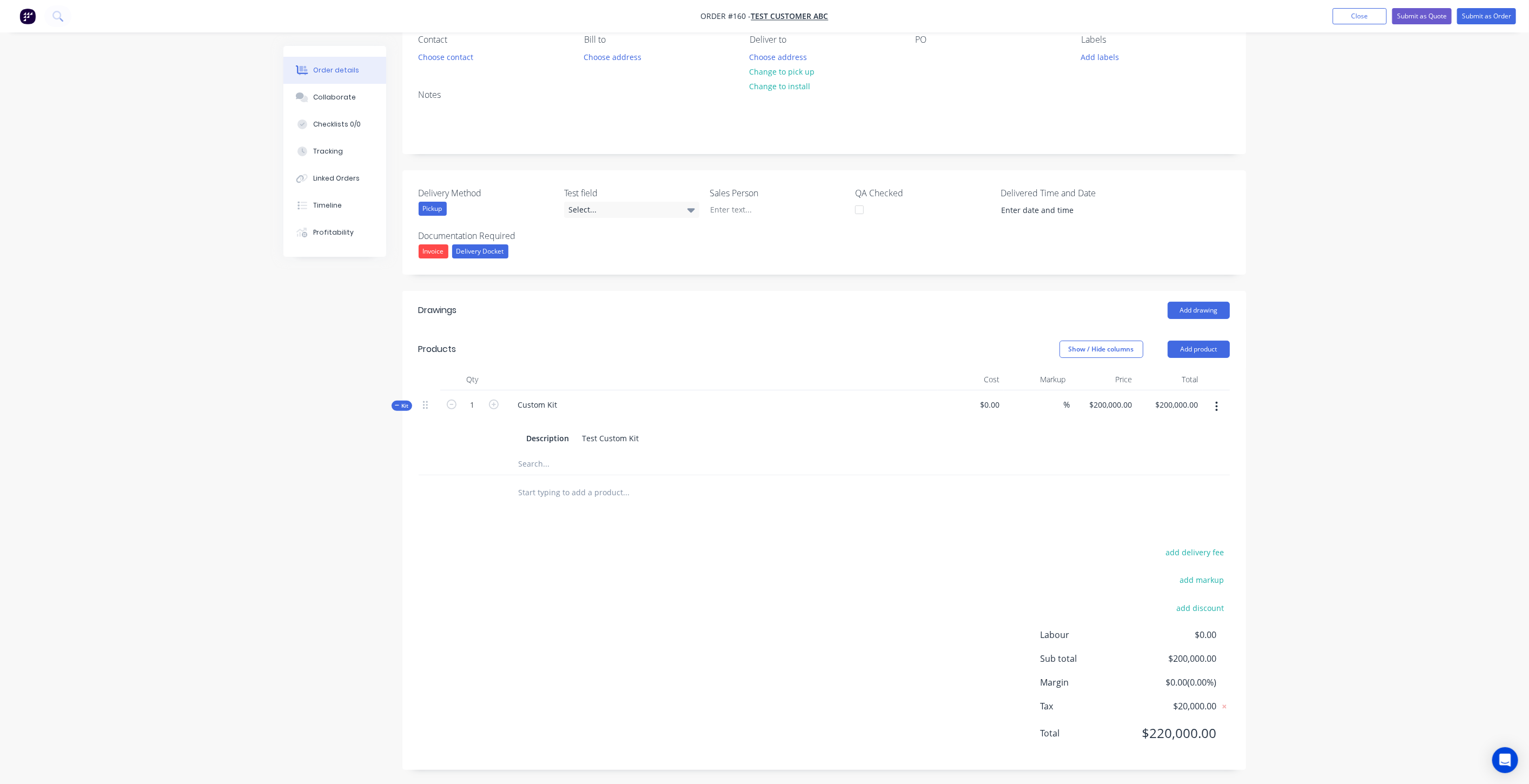
click at [584, 470] on input "text" at bounding box center [626, 464] width 216 height 22
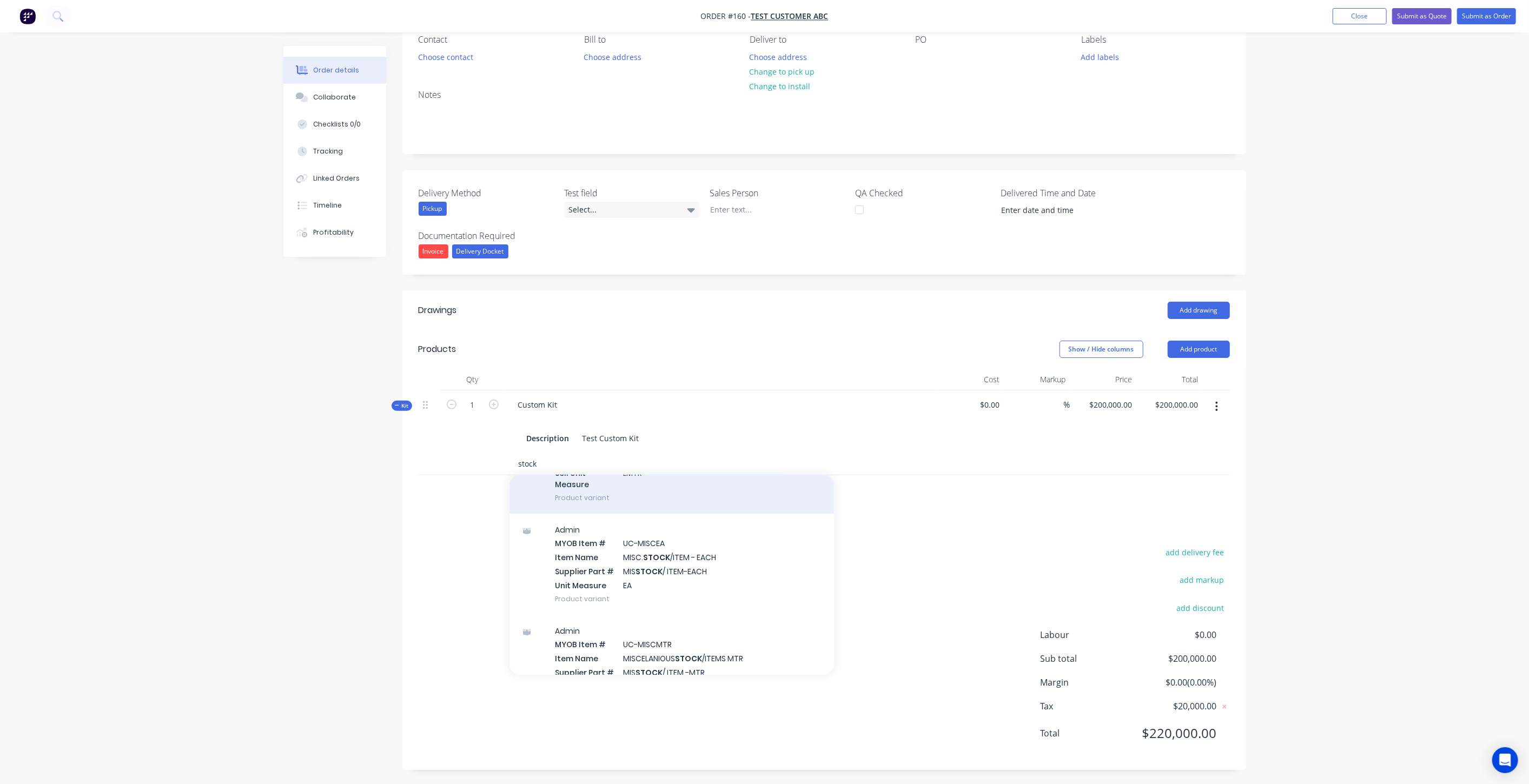
scroll to position [265, 0]
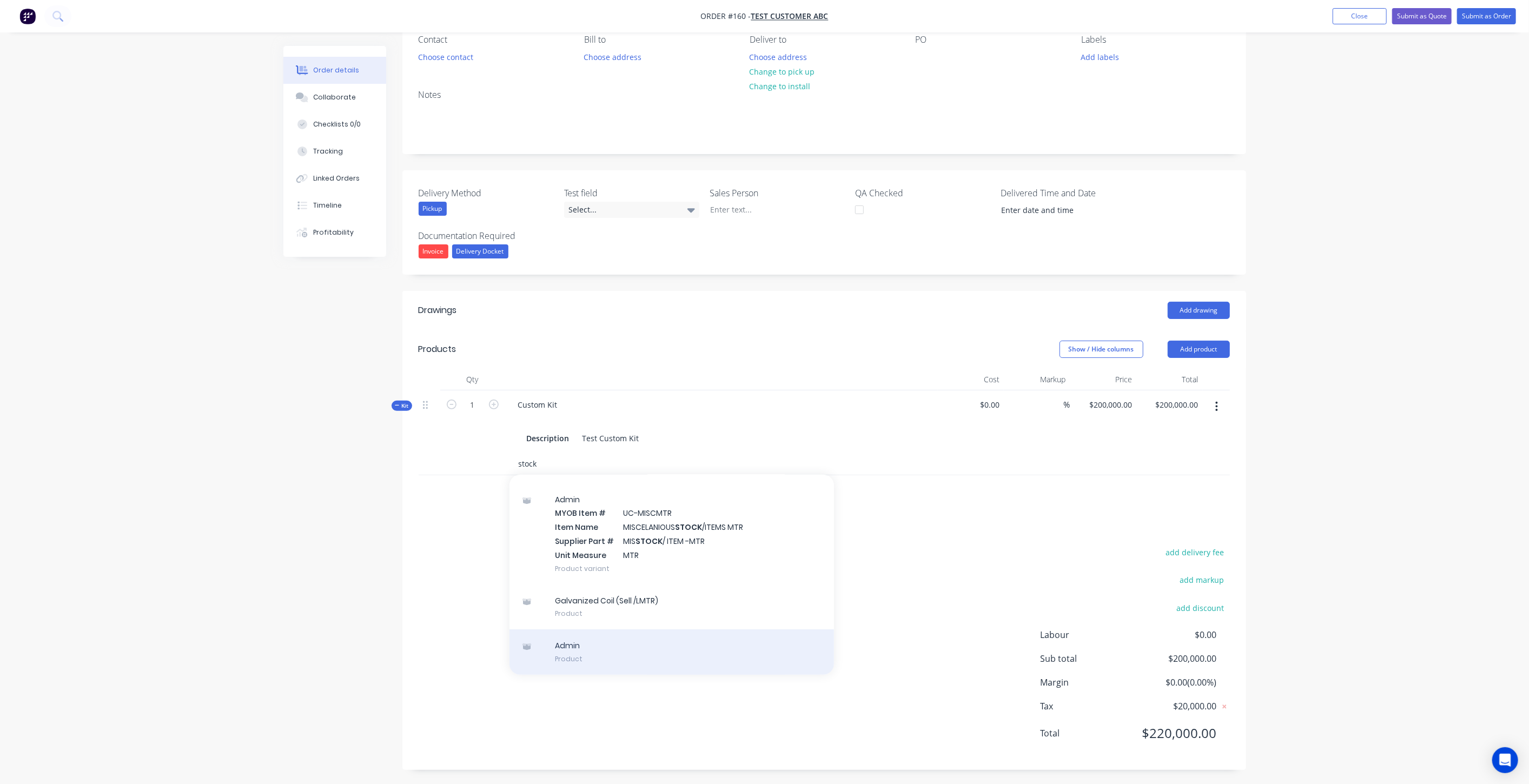
type input "stock"
click at [567, 656] on div "Admin Product" at bounding box center [672, 652] width 325 height 45
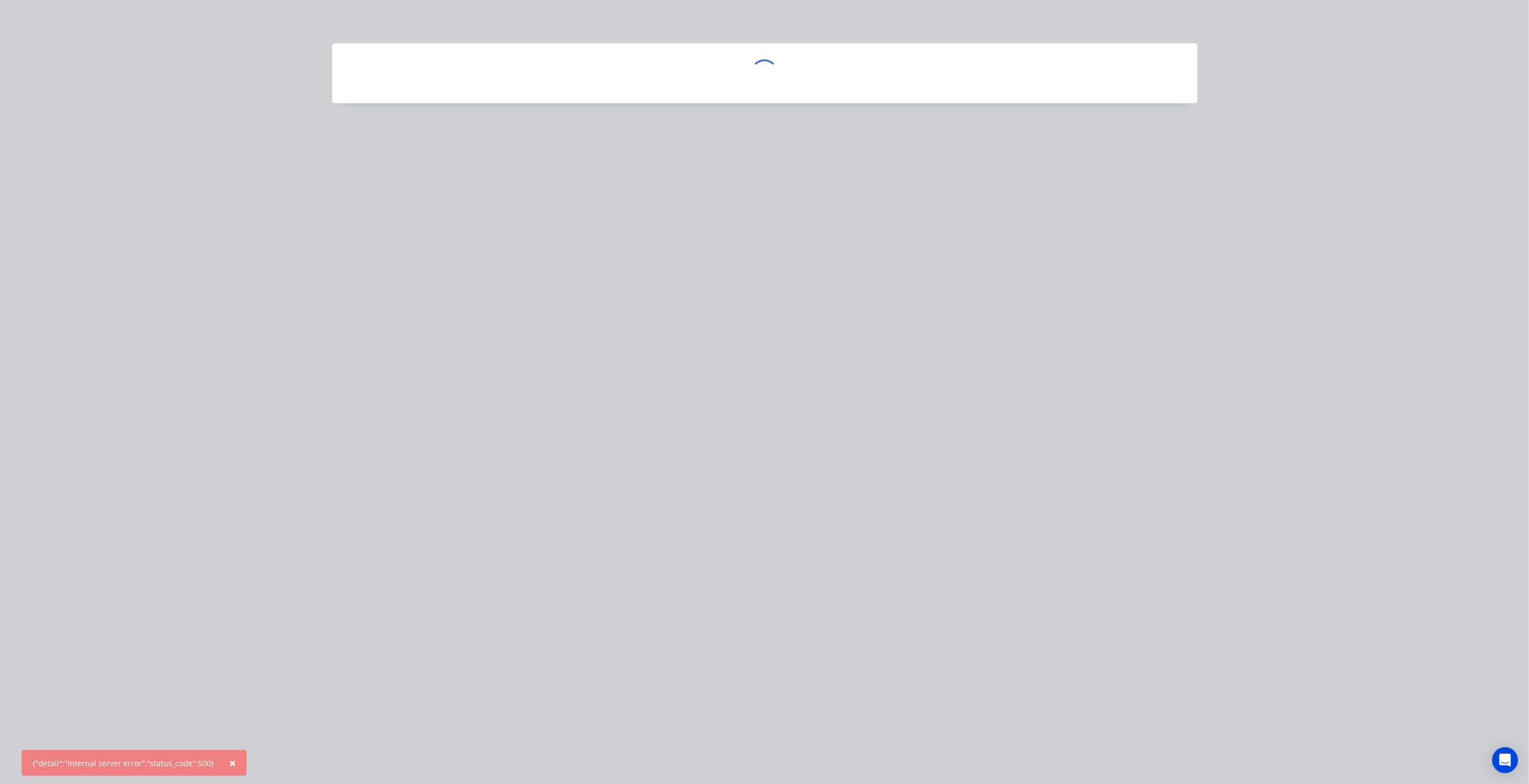
click at [229, 756] on span "×" at bounding box center [233, 762] width 6 height 15
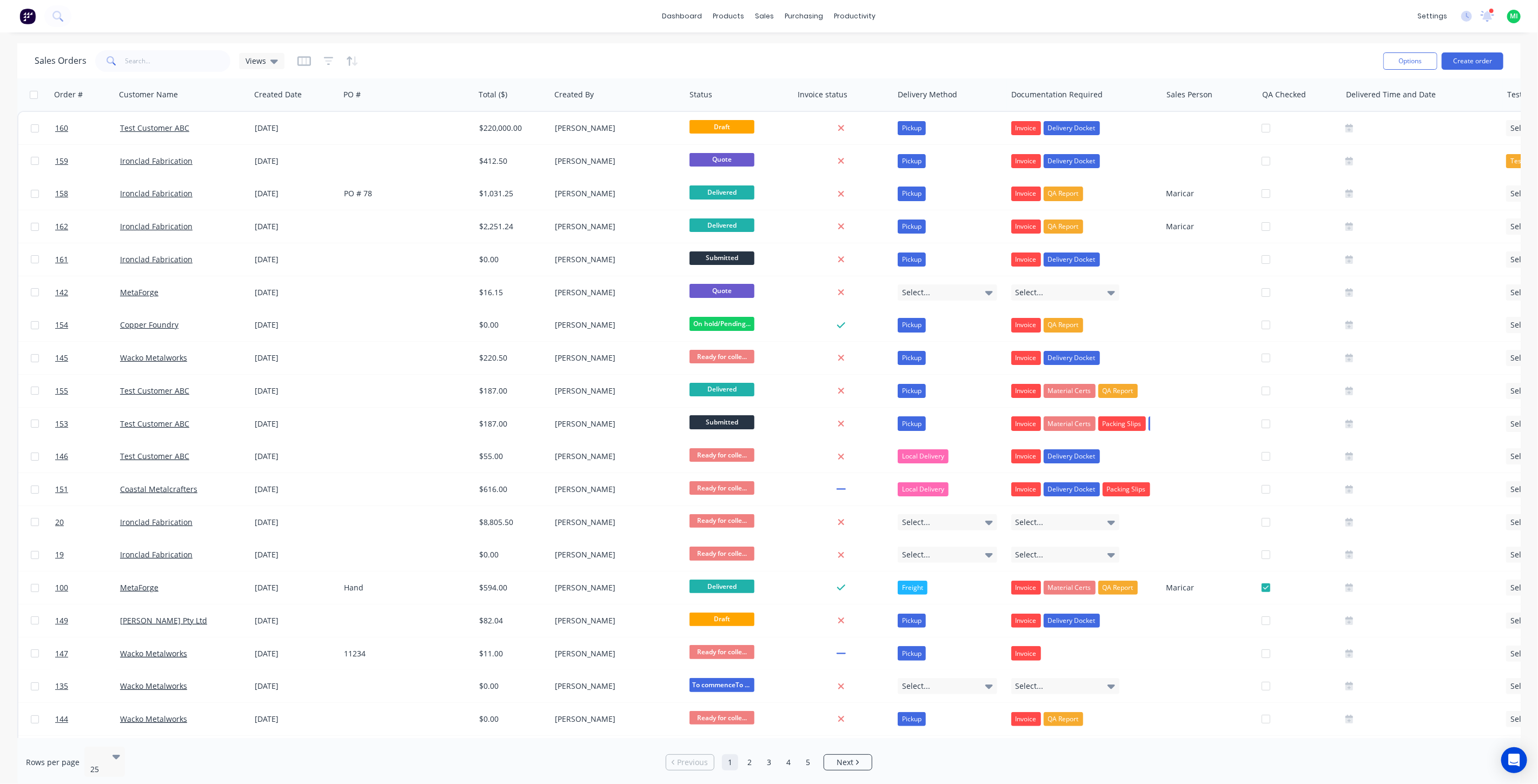
click at [24, 14] on img at bounding box center [27, 16] width 16 height 16
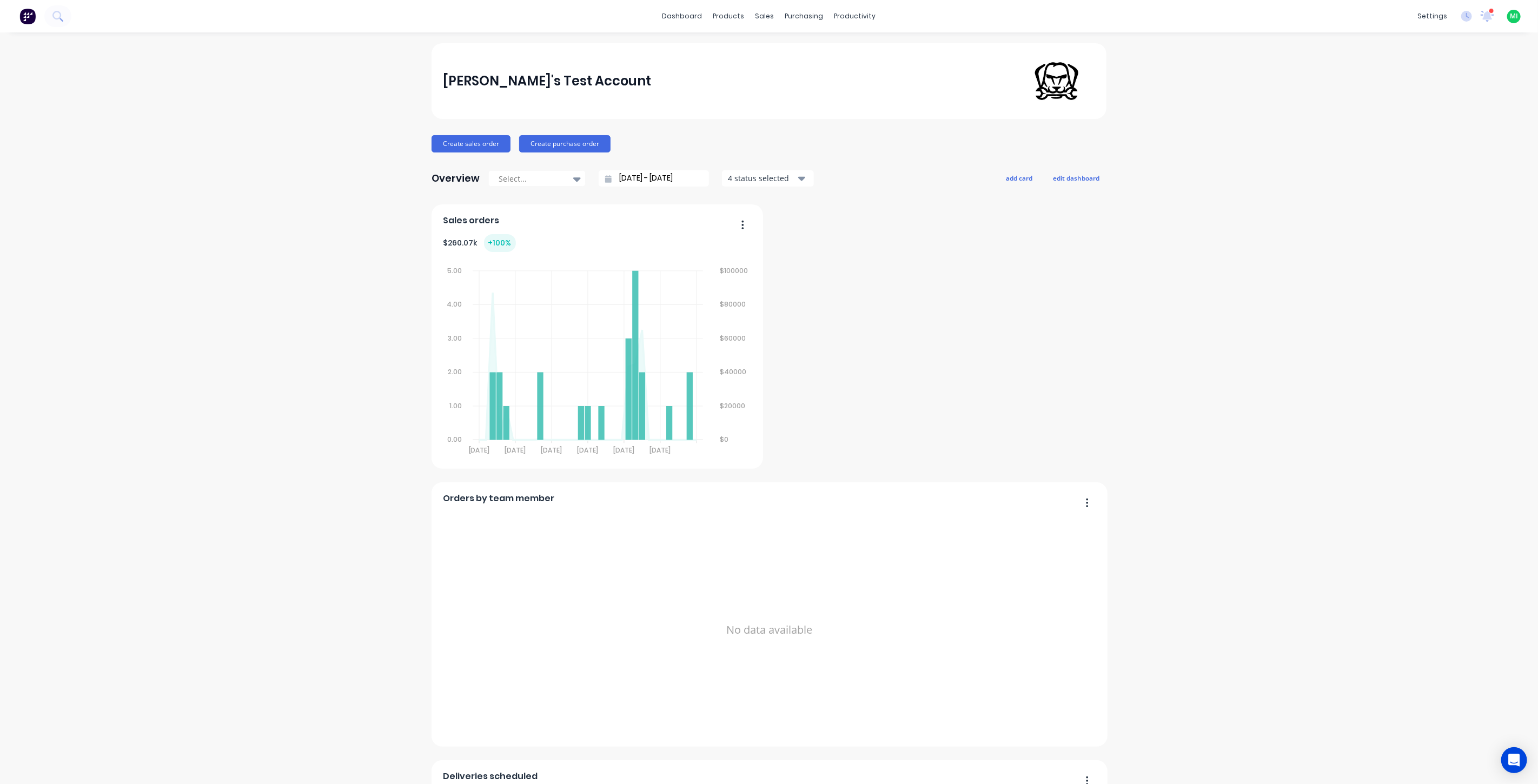
click at [1510, 16] on span "MI" at bounding box center [1514, 16] width 8 height 10
click at [1431, 143] on button "Sign out" at bounding box center [1446, 135] width 143 height 22
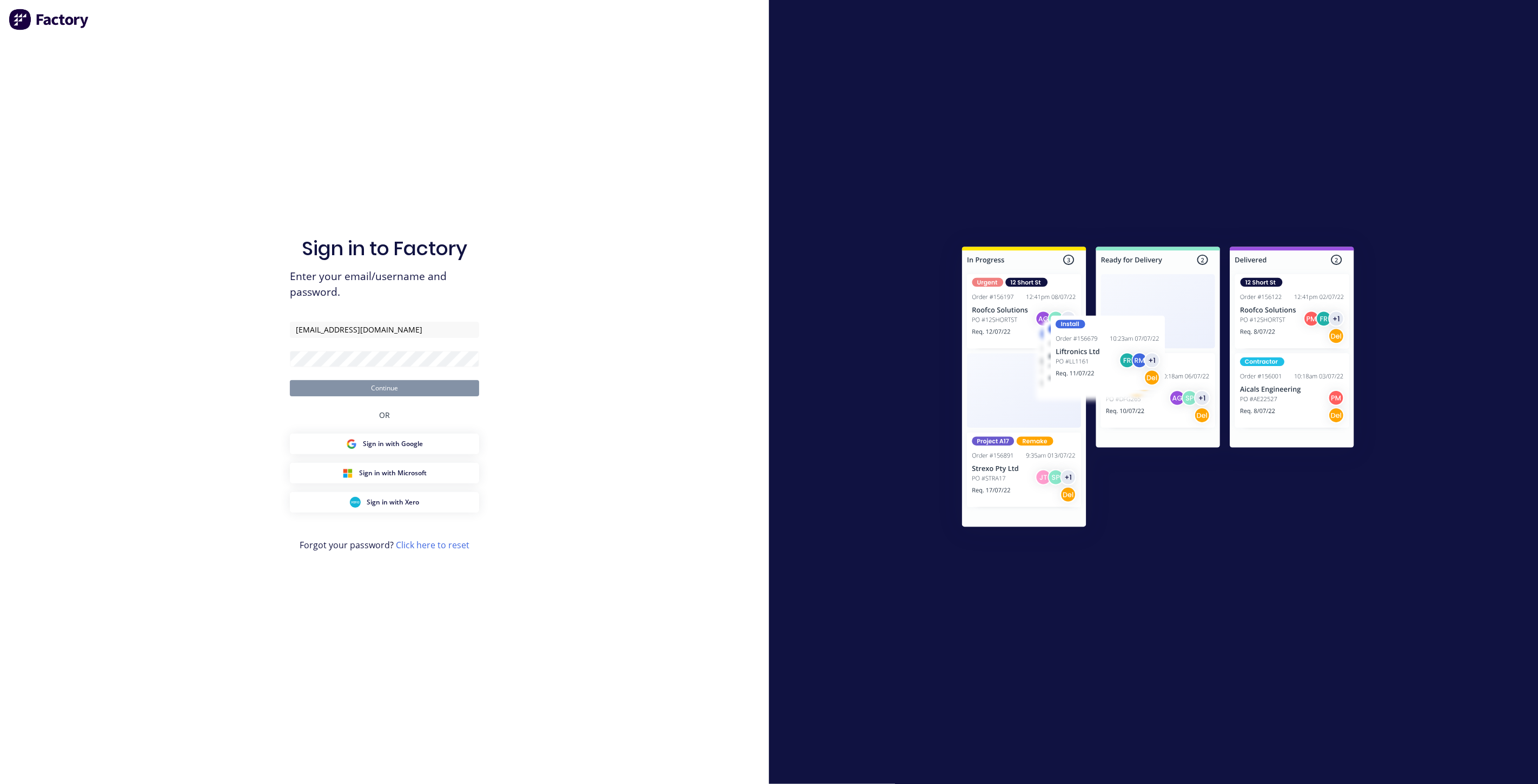
type input "maricar@factory.app"
click at [290, 380] on button "Continue" at bounding box center [385, 388] width 189 height 16
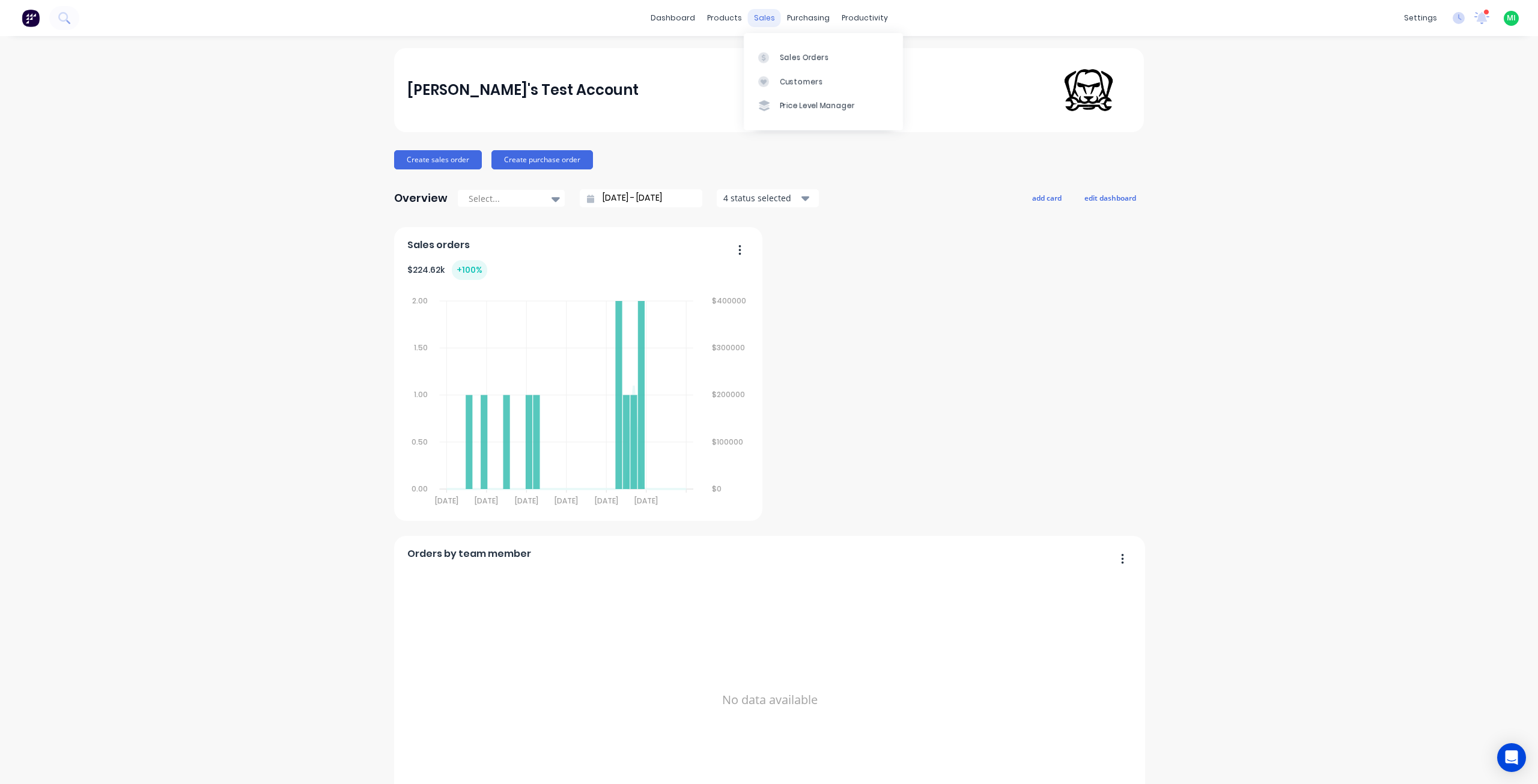
click at [748, 16] on div "sales" at bounding box center [765, 18] width 33 height 18
click at [778, 59] on link "Sales Orders" at bounding box center [823, 57] width 159 height 24
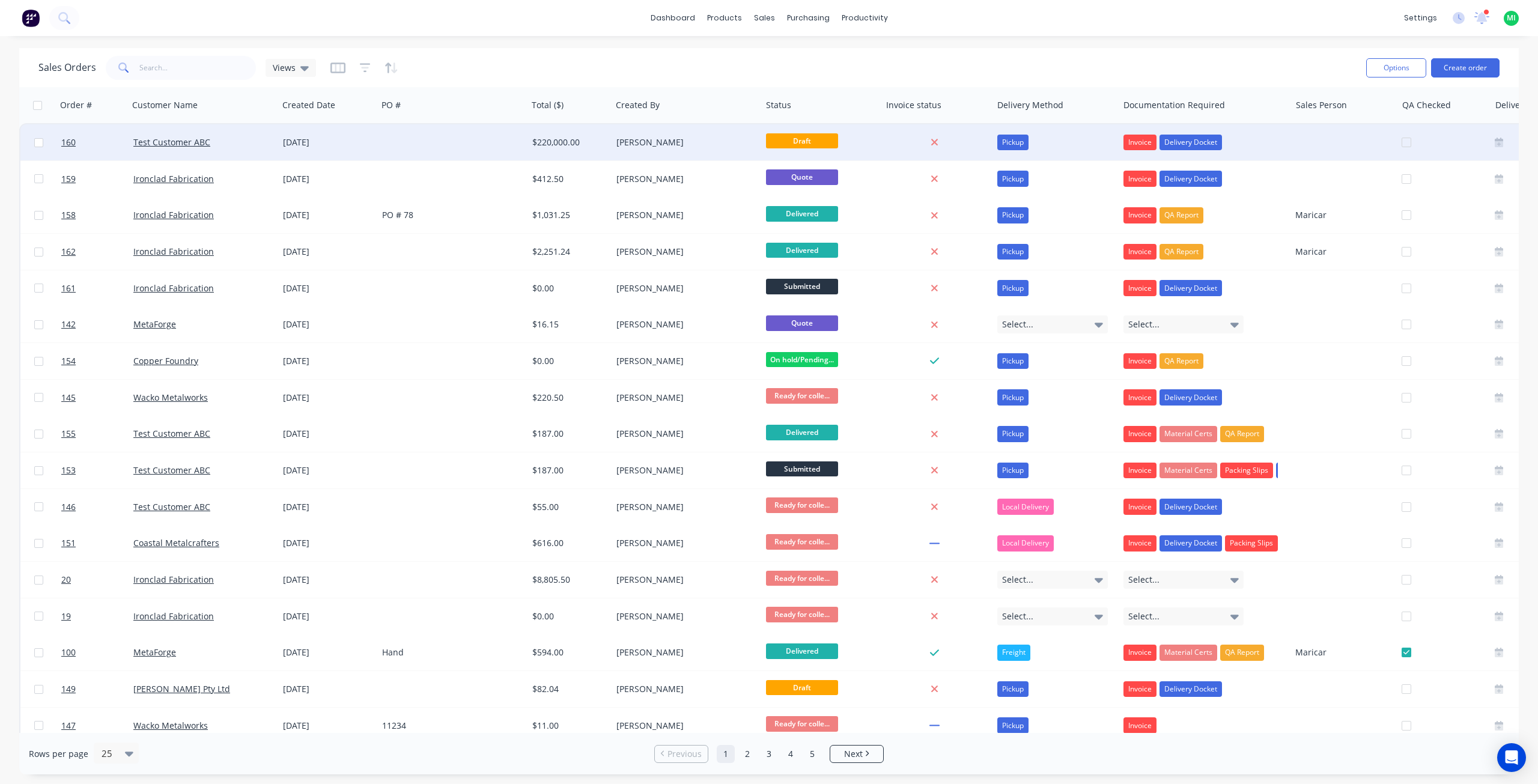
click at [460, 140] on div at bounding box center [453, 142] width 150 height 36
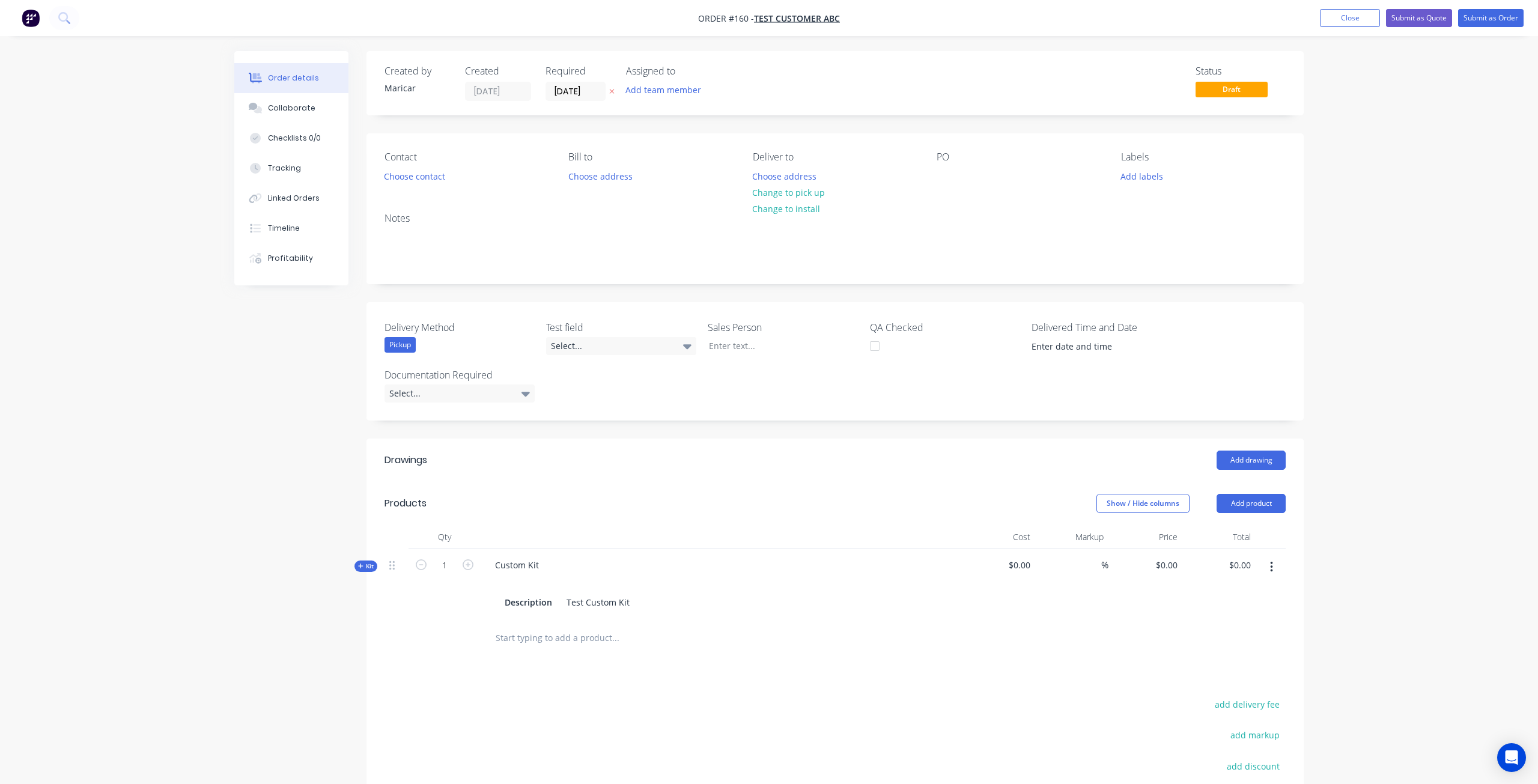
type input "$200,000.00"
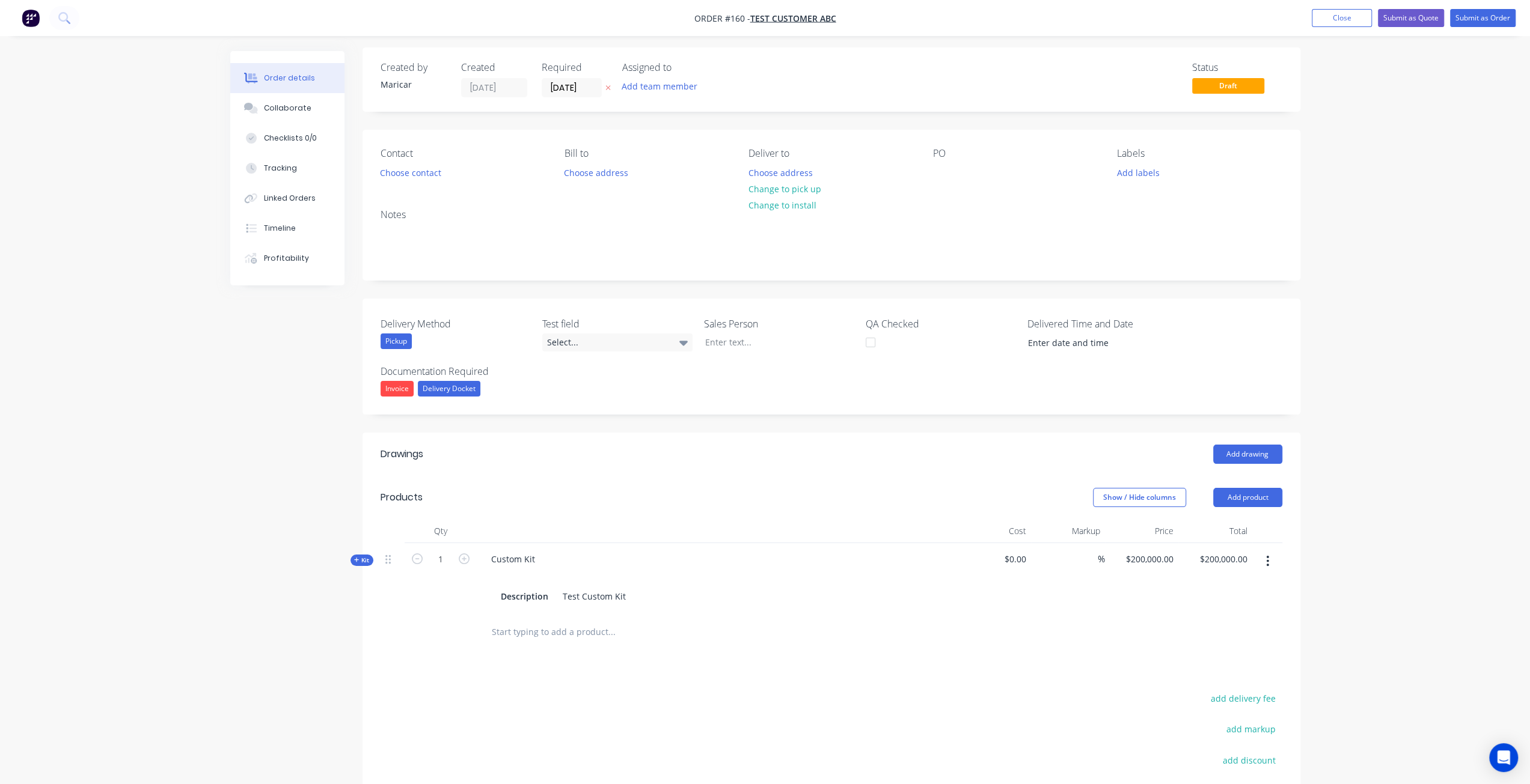
scroll to position [120, 0]
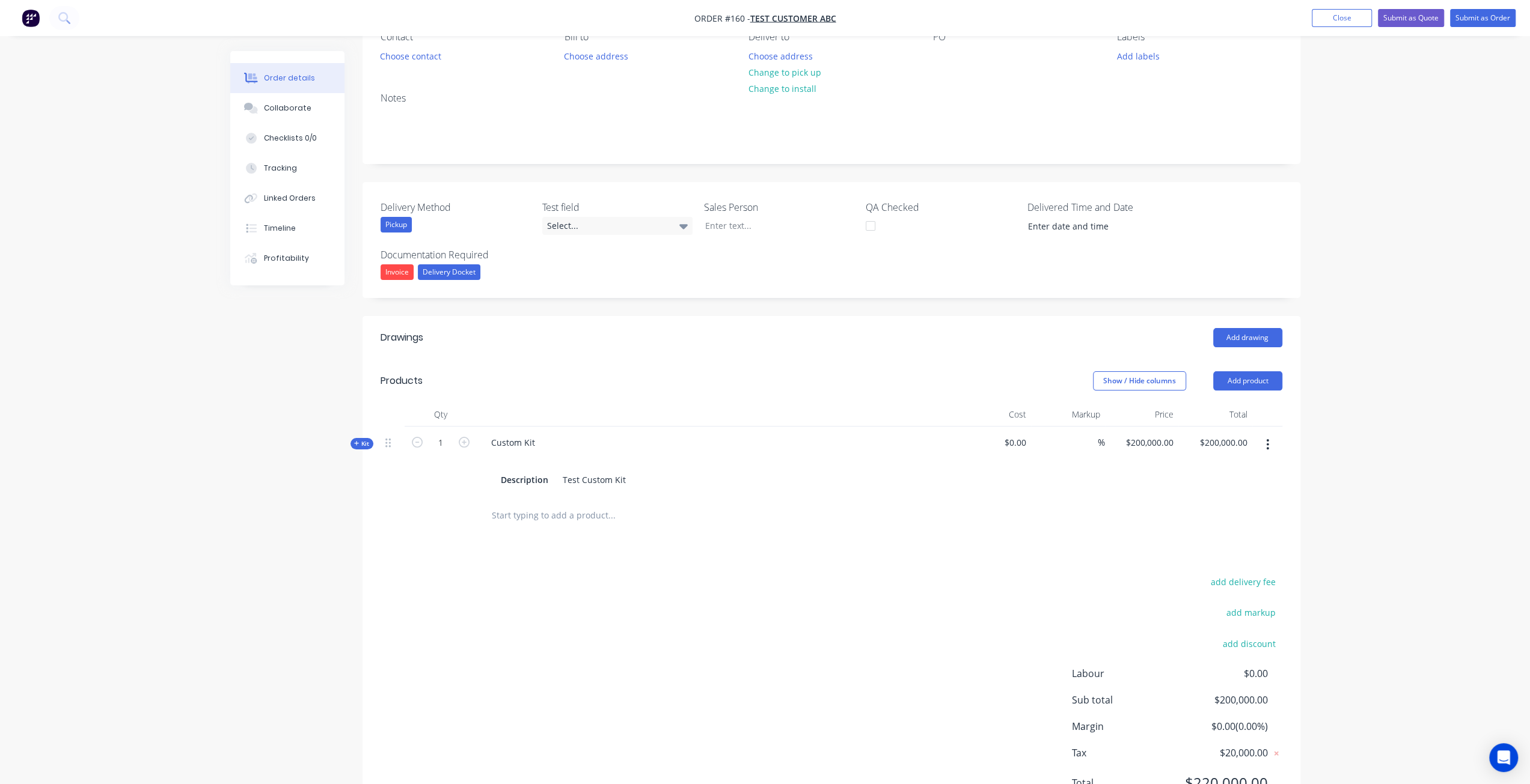
click at [363, 439] on span "Kit" at bounding box center [362, 443] width 16 height 9
click at [511, 501] on input "text" at bounding box center [612, 508] width 241 height 24
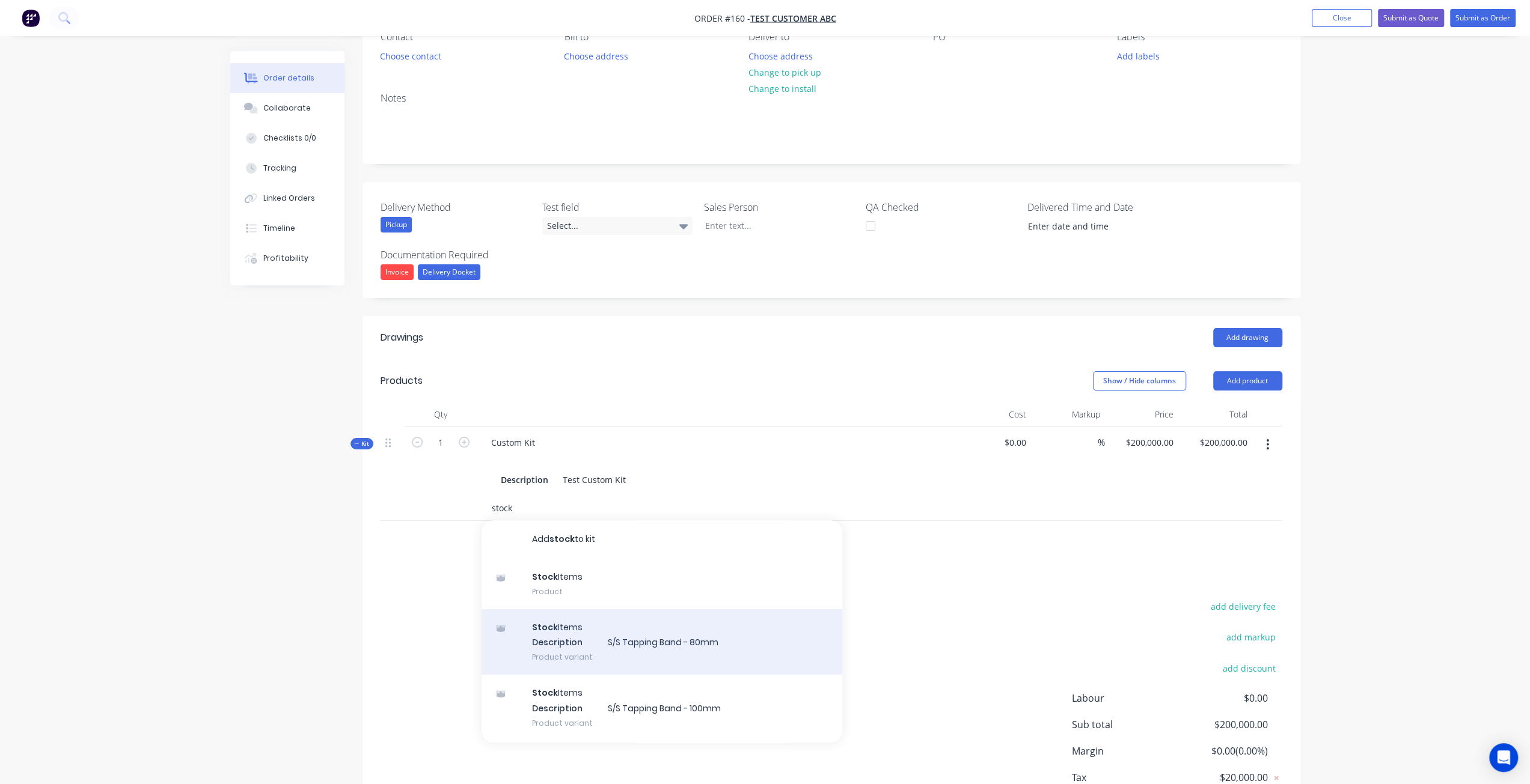
type input "stock"
click at [610, 639] on div "Stock Items Description S/S Tapping Band - 80mm Product variant" at bounding box center [662, 642] width 361 height 66
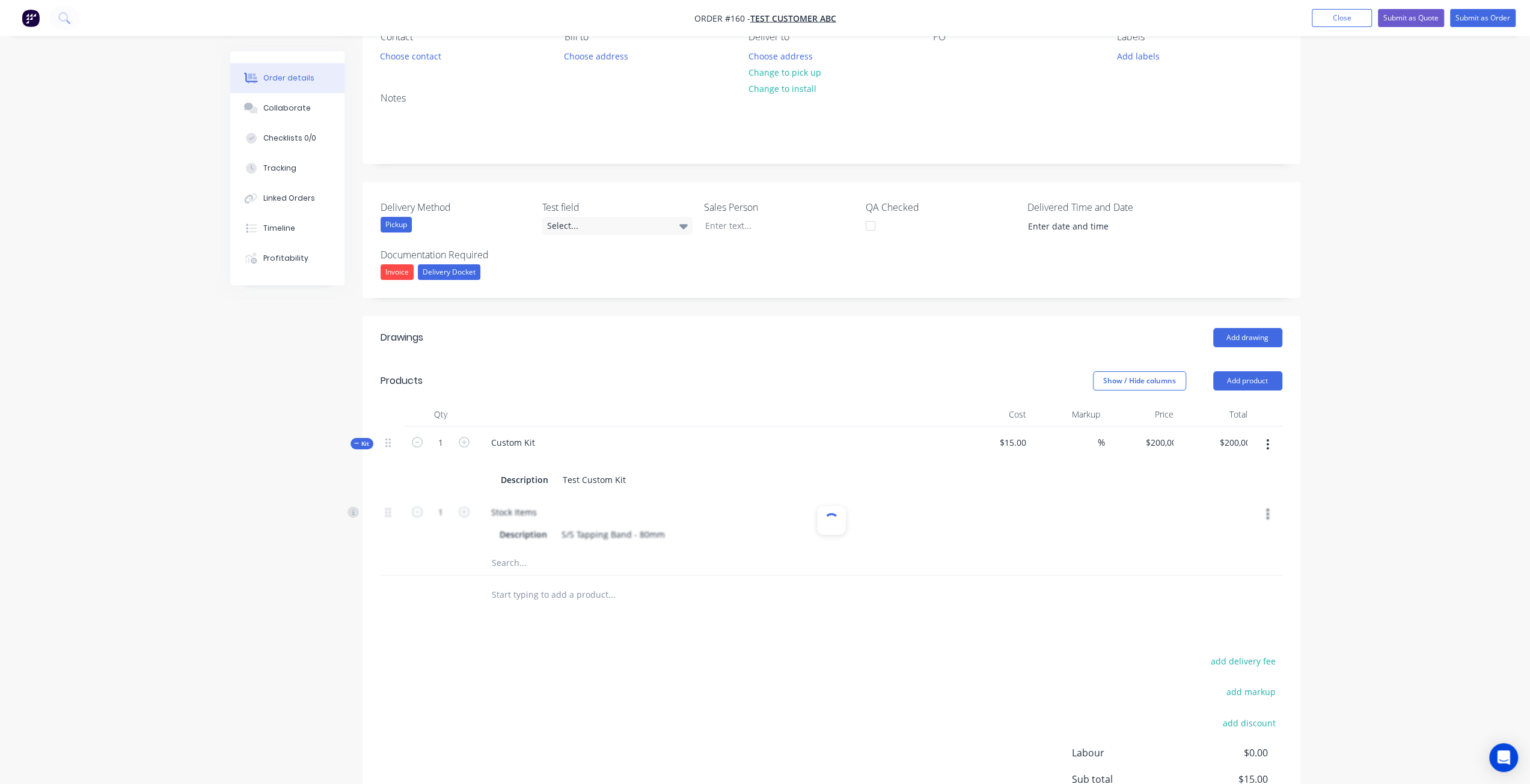
type input "$15.00"
click at [347, 569] on div "Created by Maricar Created 28/08/25 Required 28/08/25 Assigned to Add team memb…" at bounding box center [765, 425] width 1070 height 990
click at [365, 435] on div "Qty Cost Markup Price Total Kit 1 Custom Kit Description Test Custom Kit $15.00…" at bounding box center [831, 508] width 938 height 212
click at [362, 441] on span "Kit" at bounding box center [362, 443] width 16 height 9
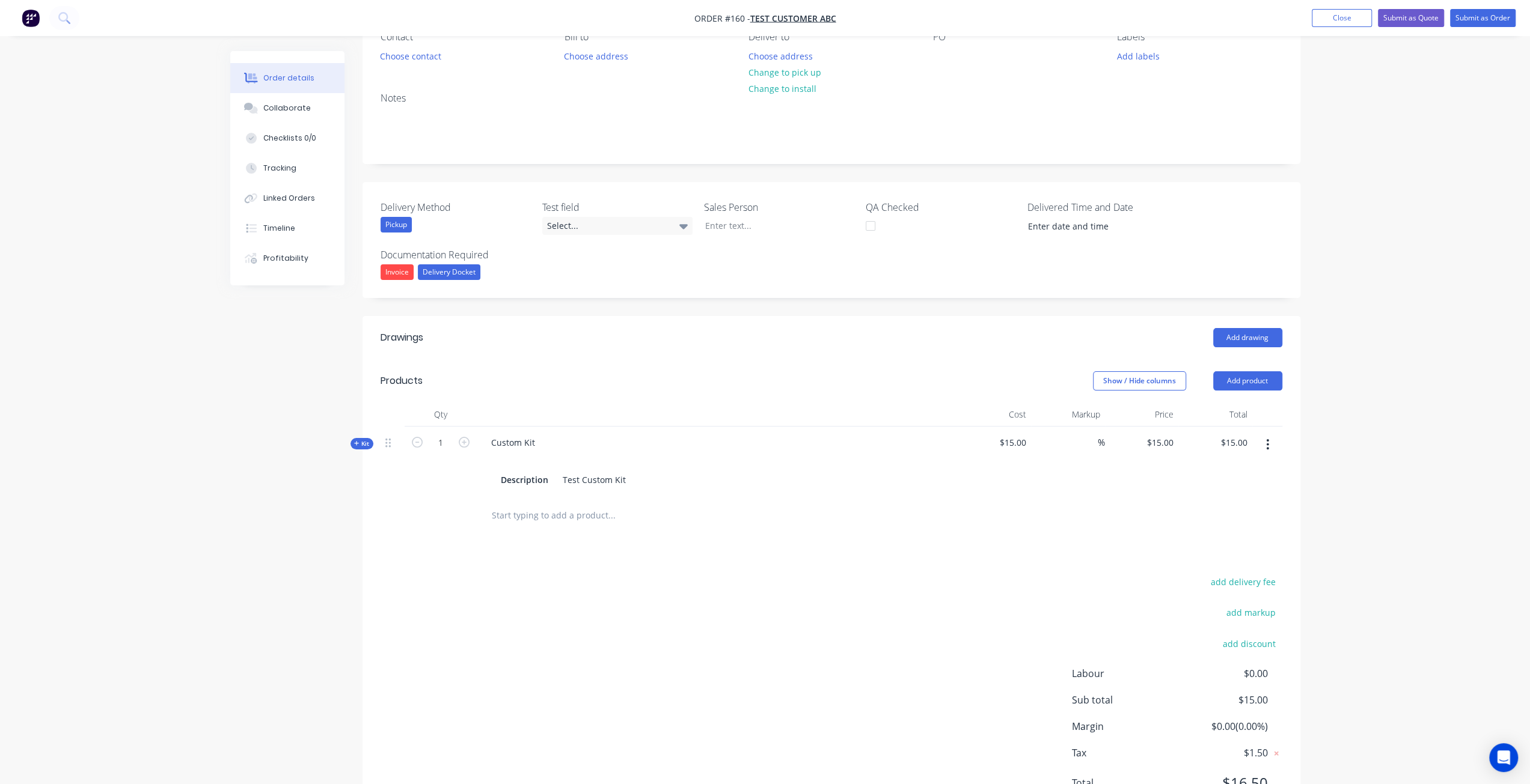
click at [362, 441] on span "Kit" at bounding box center [362, 443] width 16 height 9
click at [1266, 517] on icon "button" at bounding box center [1267, 514] width 3 height 13
click at [1195, 589] on div "Delete" at bounding box center [1225, 594] width 92 height 17
type input "$0.00"
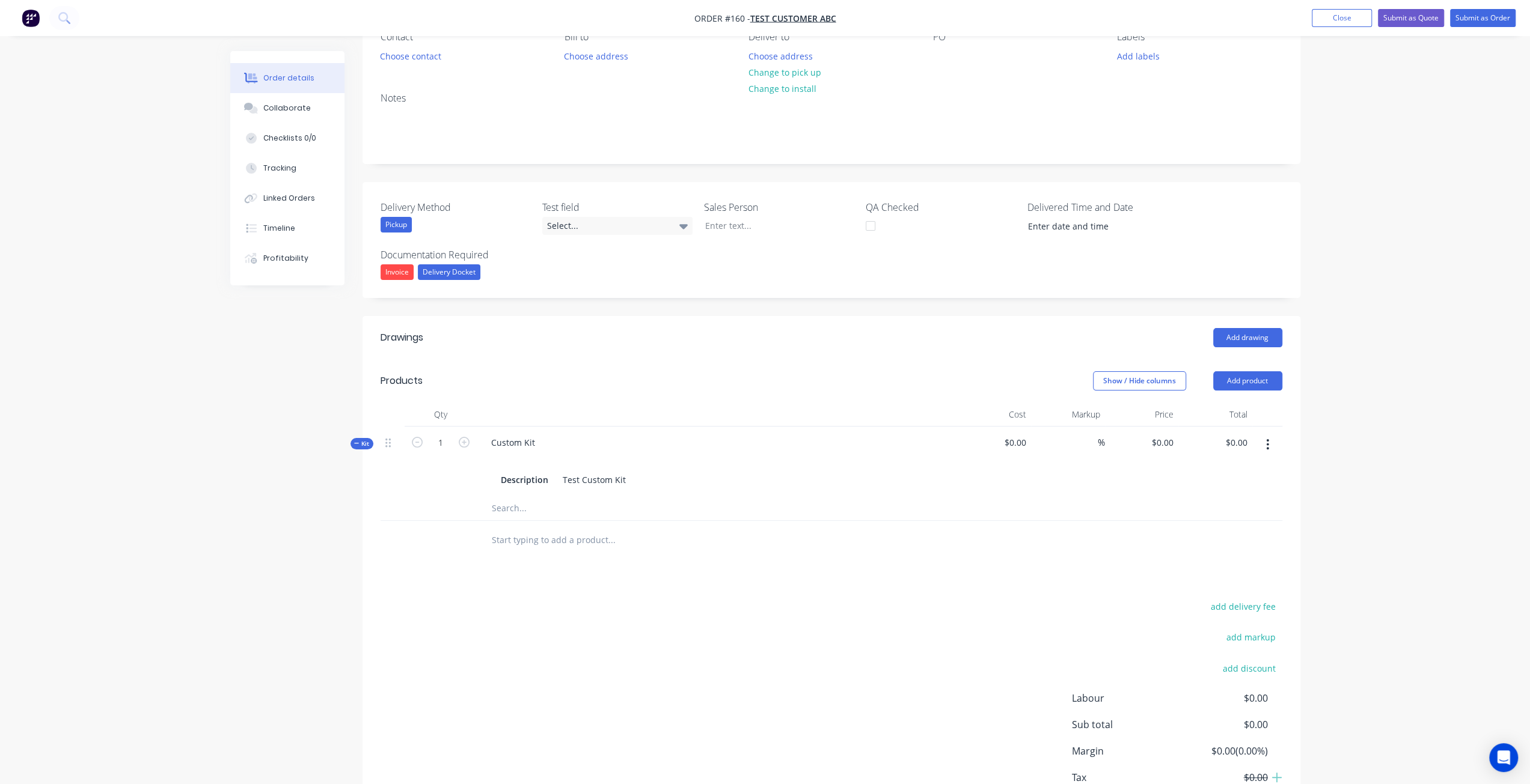
click at [1271, 443] on button "button" at bounding box center [1267, 445] width 28 height 21
click at [1233, 565] on div "Delete" at bounding box center [1225, 572] width 92 height 17
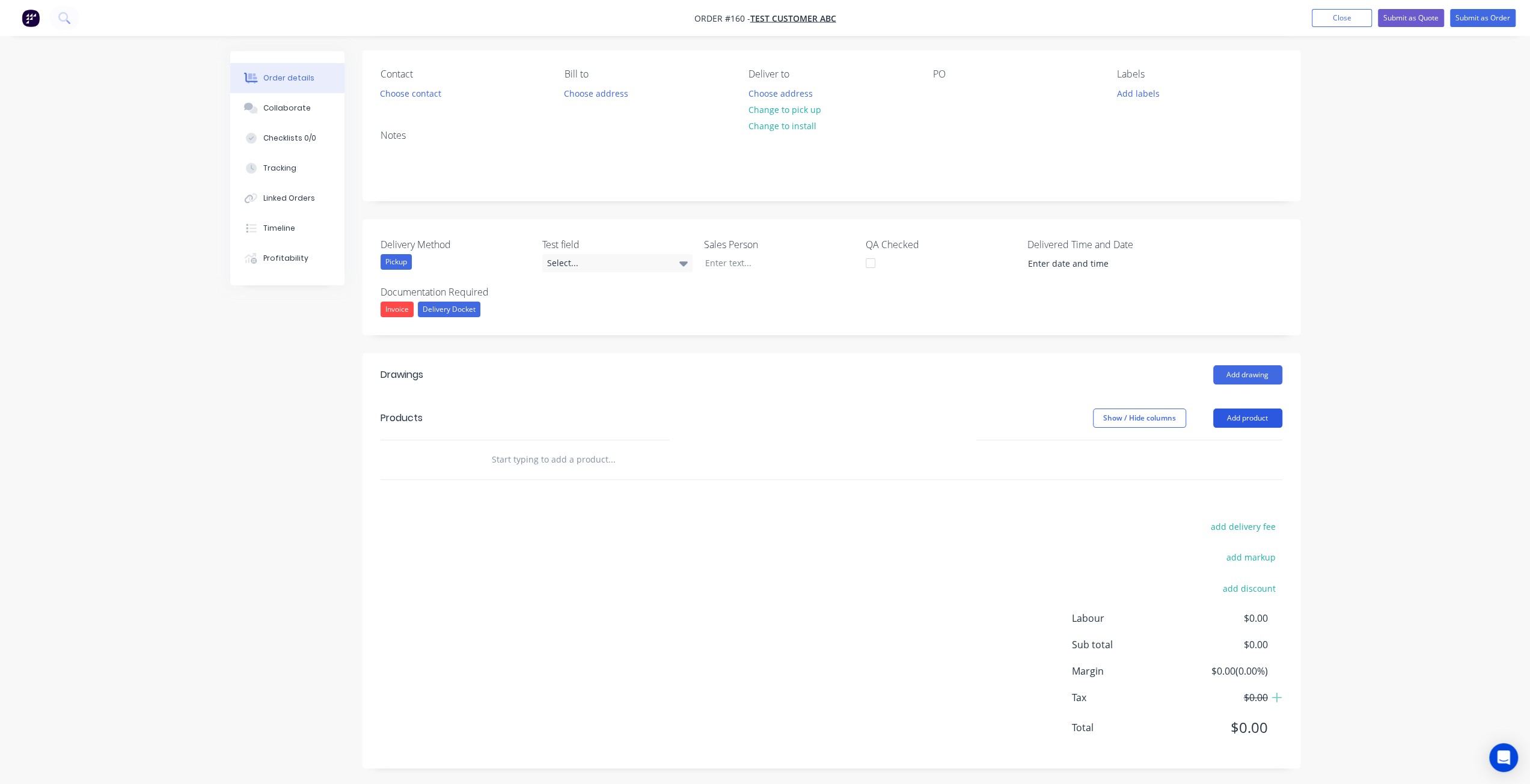
click at [1237, 420] on button "Add product" at bounding box center [1248, 418] width 69 height 19
click at [1240, 440] on div "Product catalogue" at bounding box center [1225, 448] width 92 height 17
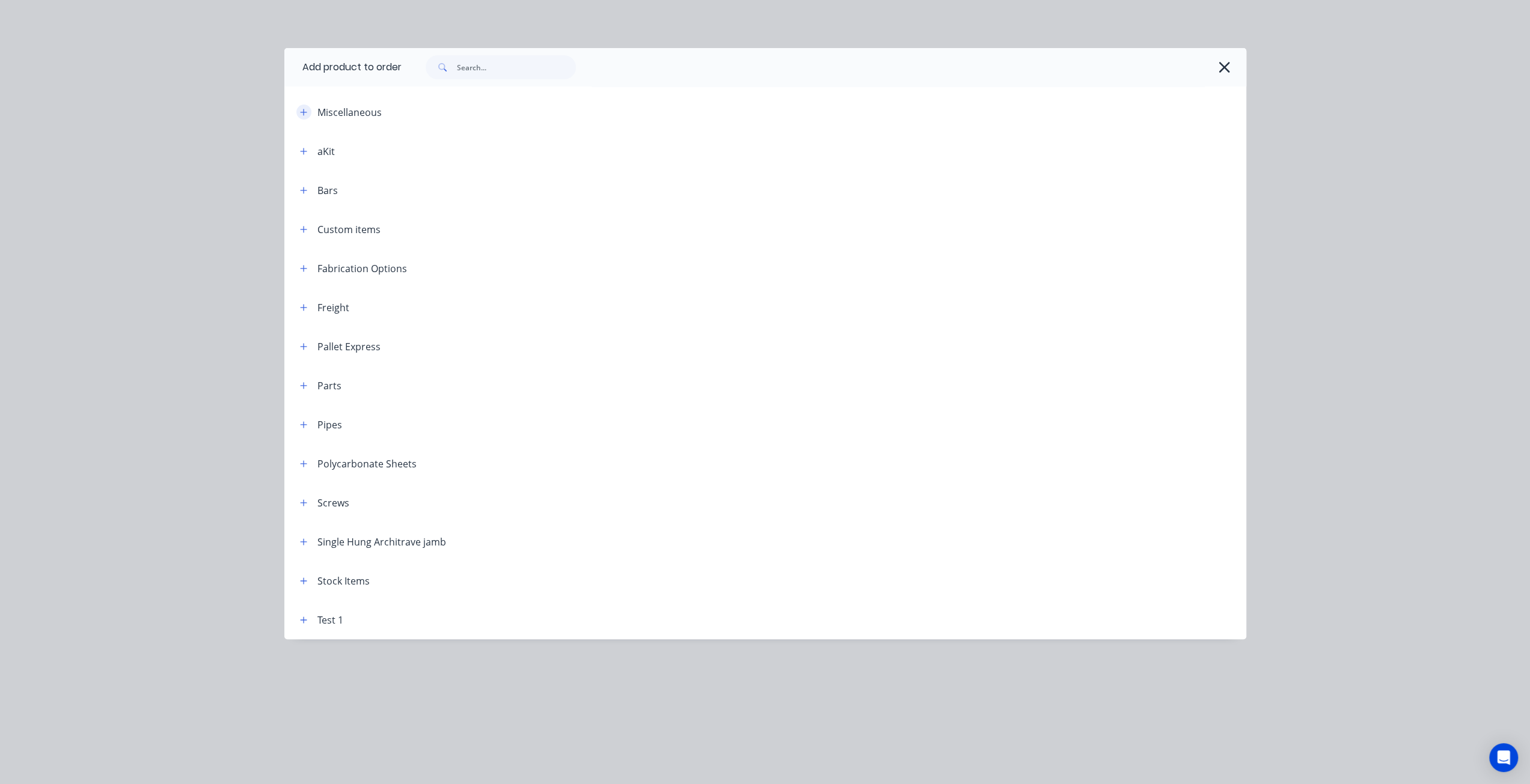
click at [302, 112] on icon "button" at bounding box center [303, 112] width 6 height 6
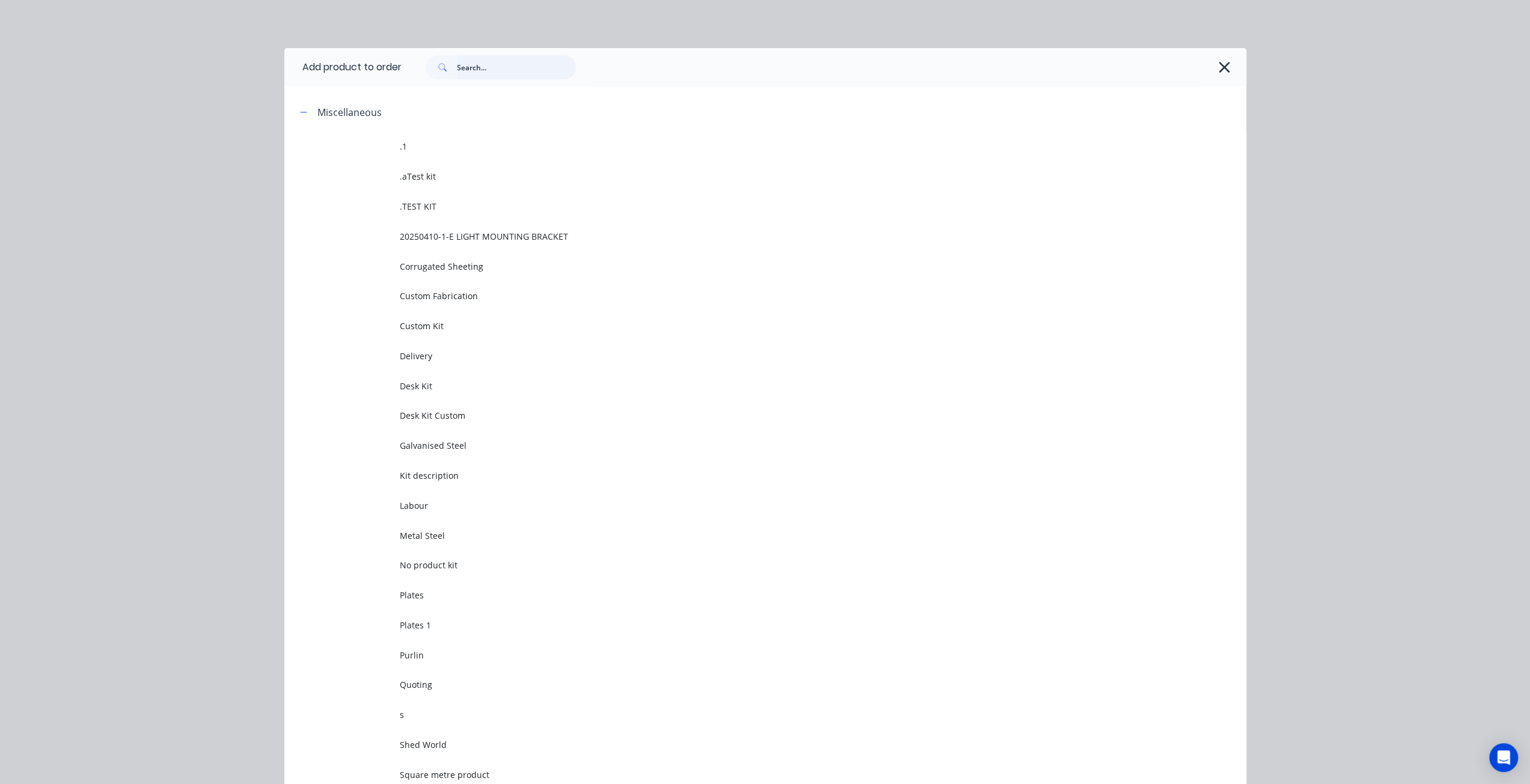
click at [460, 77] on input "text" at bounding box center [516, 67] width 119 height 24
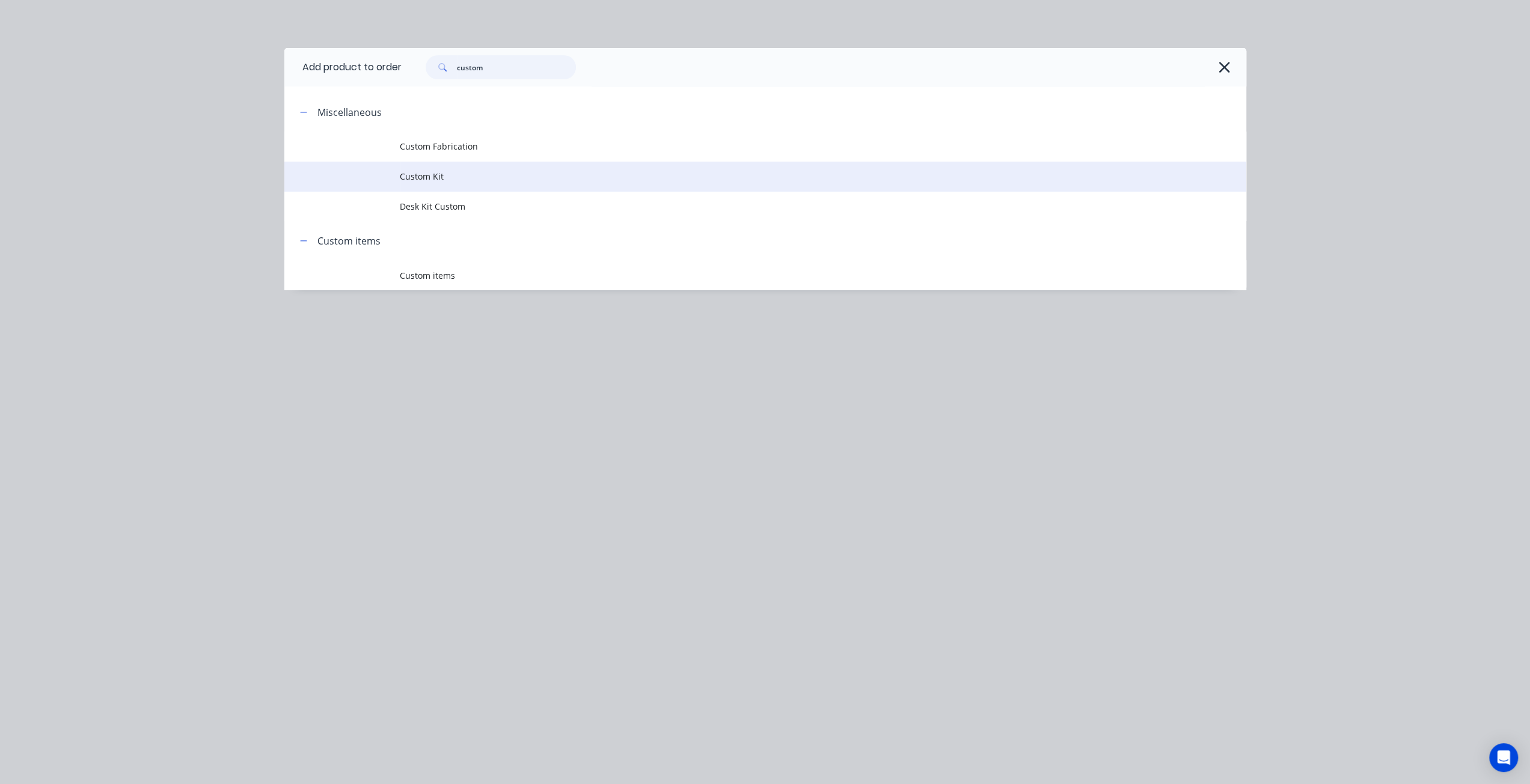
type input "custom"
click at [435, 170] on span "Custom Kit" at bounding box center [738, 177] width 677 height 13
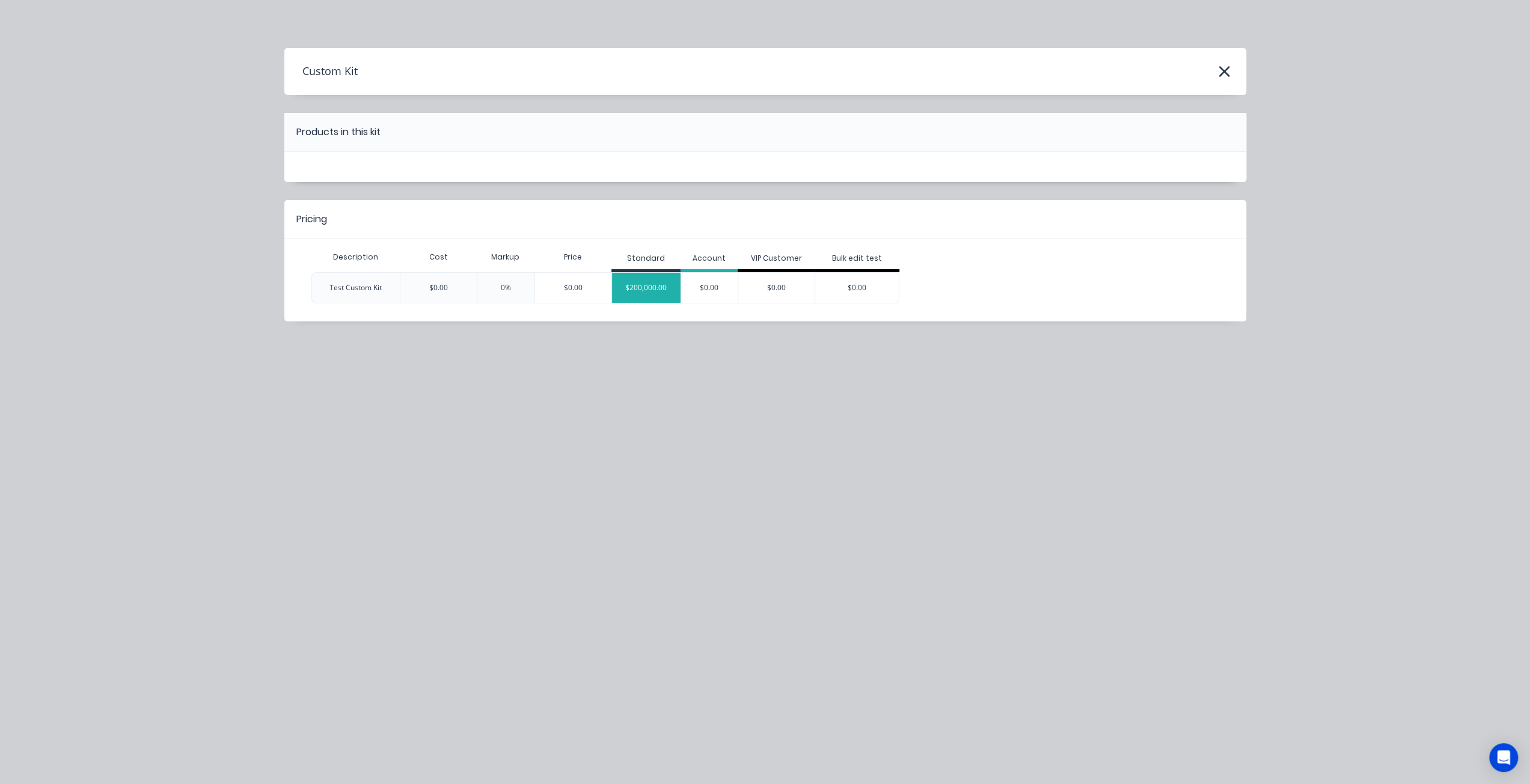
click at [627, 273] on div "$200,000.00" at bounding box center [646, 288] width 69 height 30
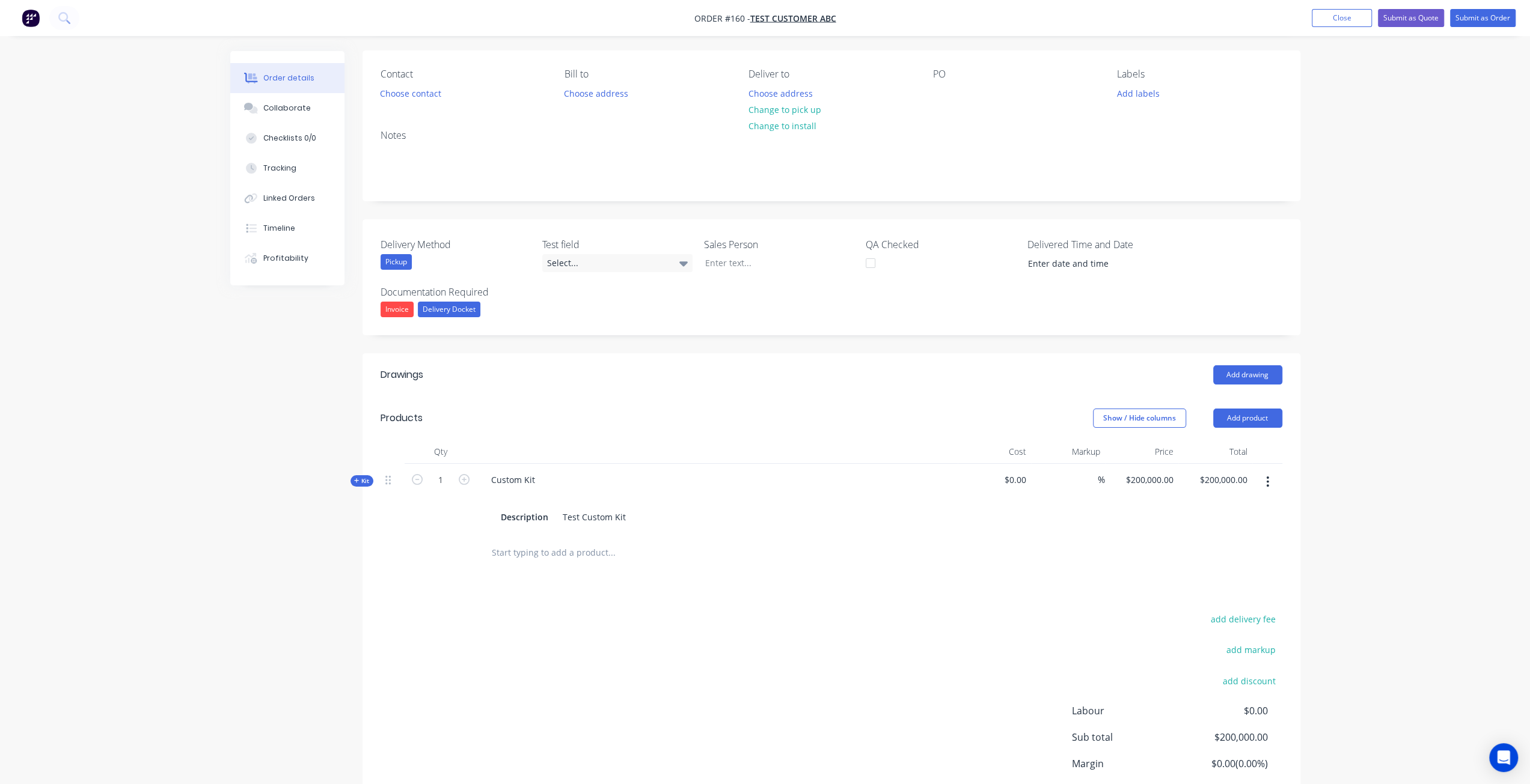
click at [365, 480] on span "Kit" at bounding box center [362, 481] width 16 height 9
click at [493, 543] on input "text" at bounding box center [612, 546] width 241 height 24
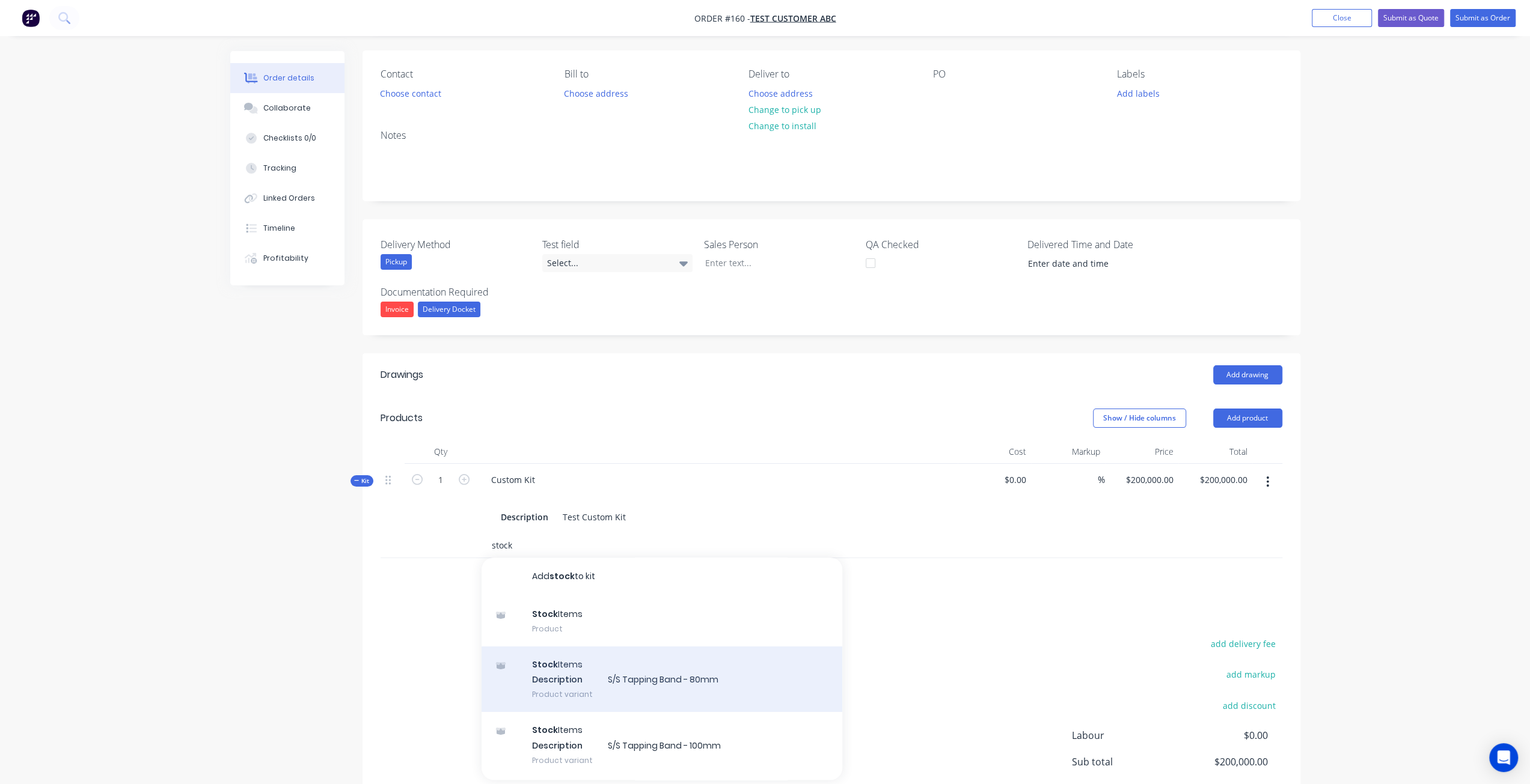
type input "stock"
click at [620, 676] on div "Stock Items Description S/S Tapping Band - 80mm Product variant" at bounding box center [662, 679] width 361 height 66
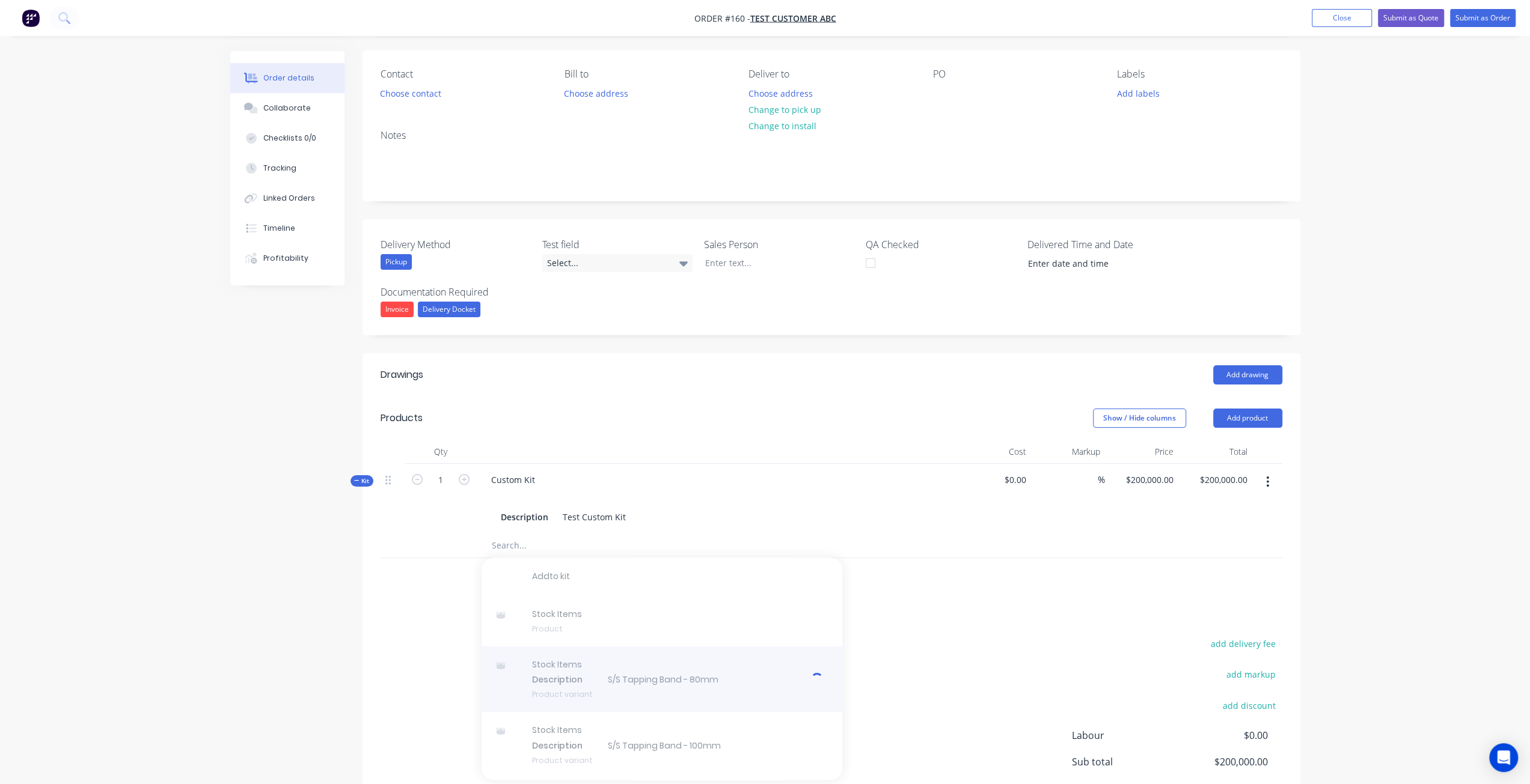
type input "$15.00"
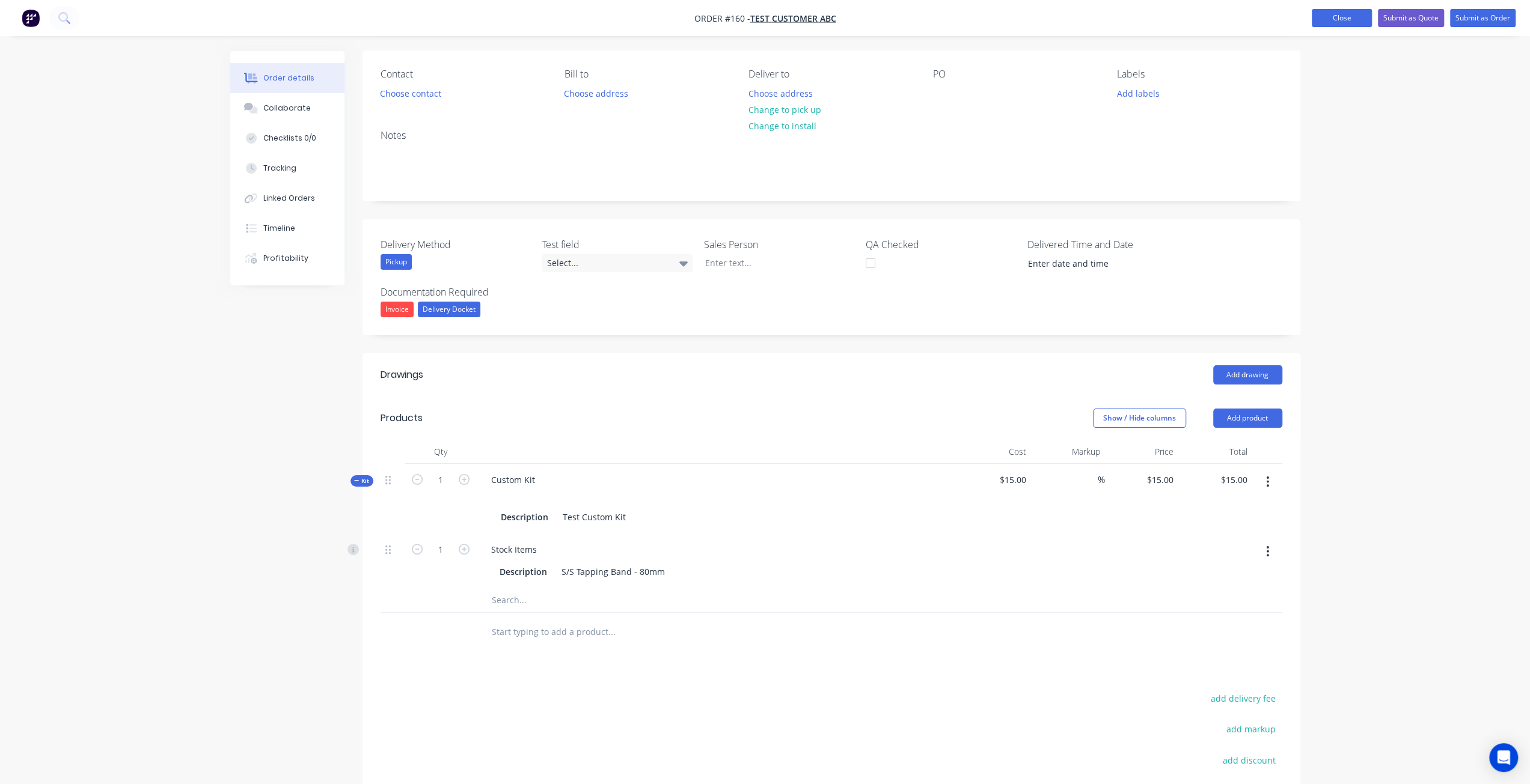
click at [1345, 10] on button "Close" at bounding box center [1342, 18] width 60 height 18
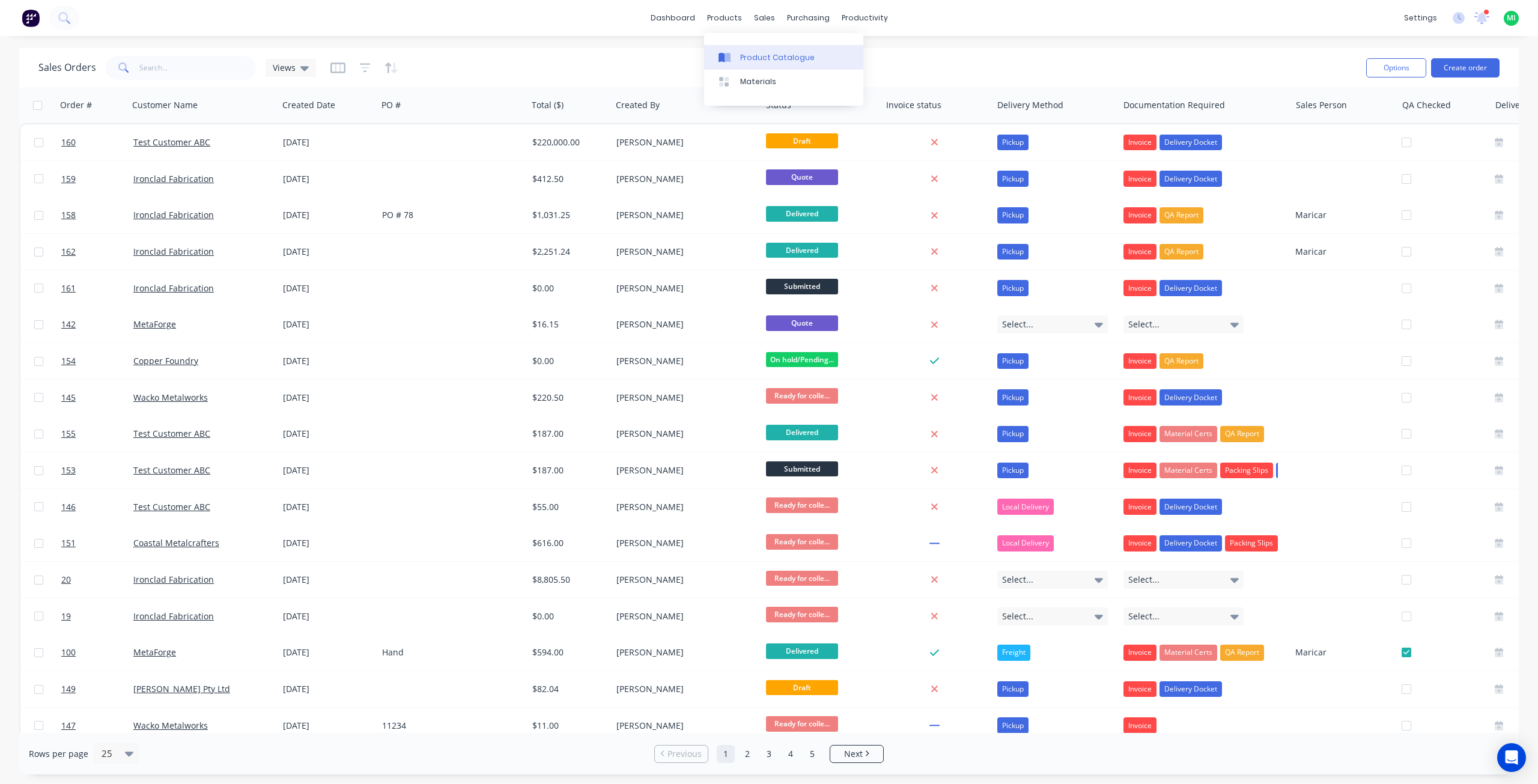
click at [760, 56] on div "Product Catalogue" at bounding box center [778, 57] width 74 height 11
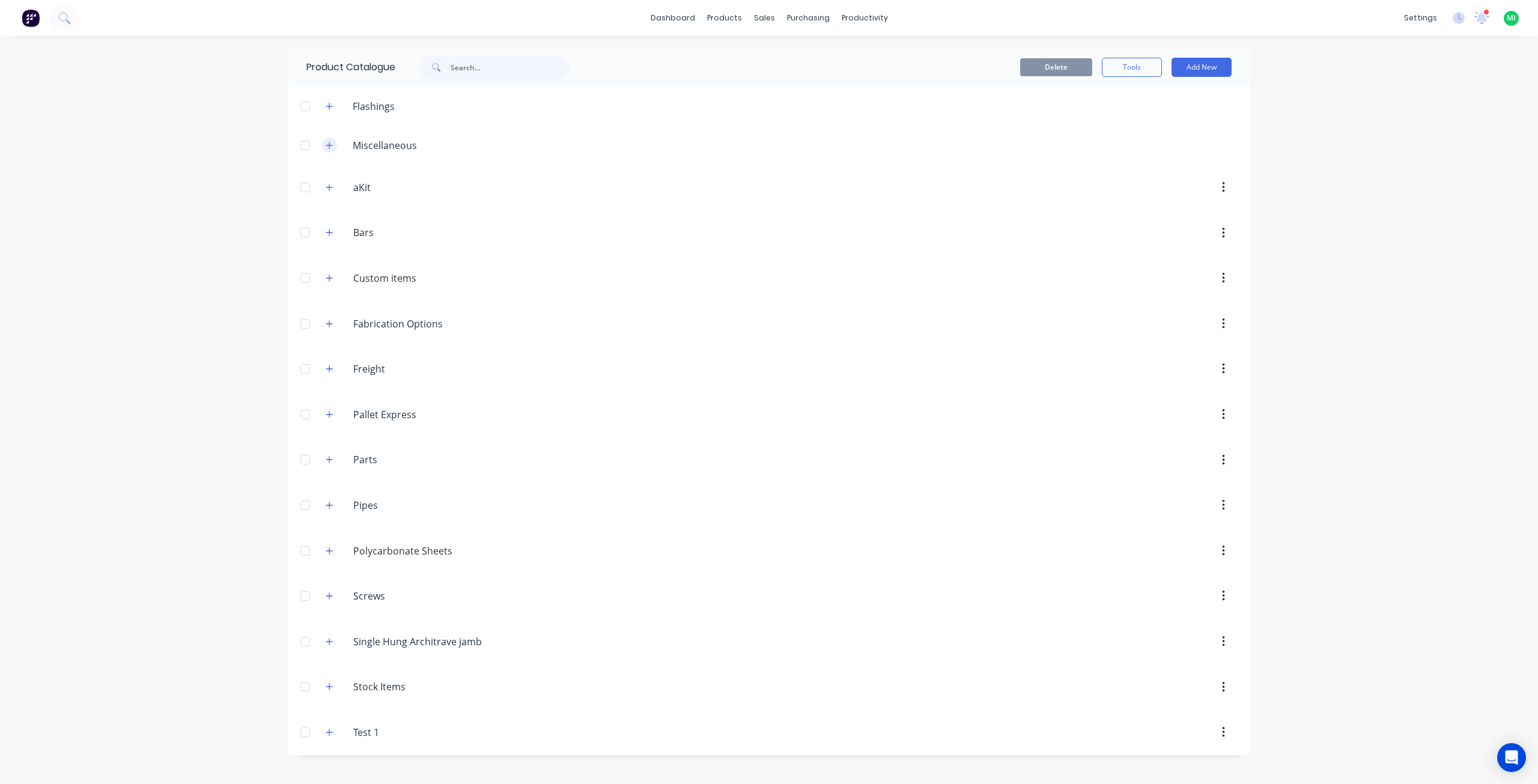
click at [327, 148] on icon "button" at bounding box center [329, 145] width 7 height 9
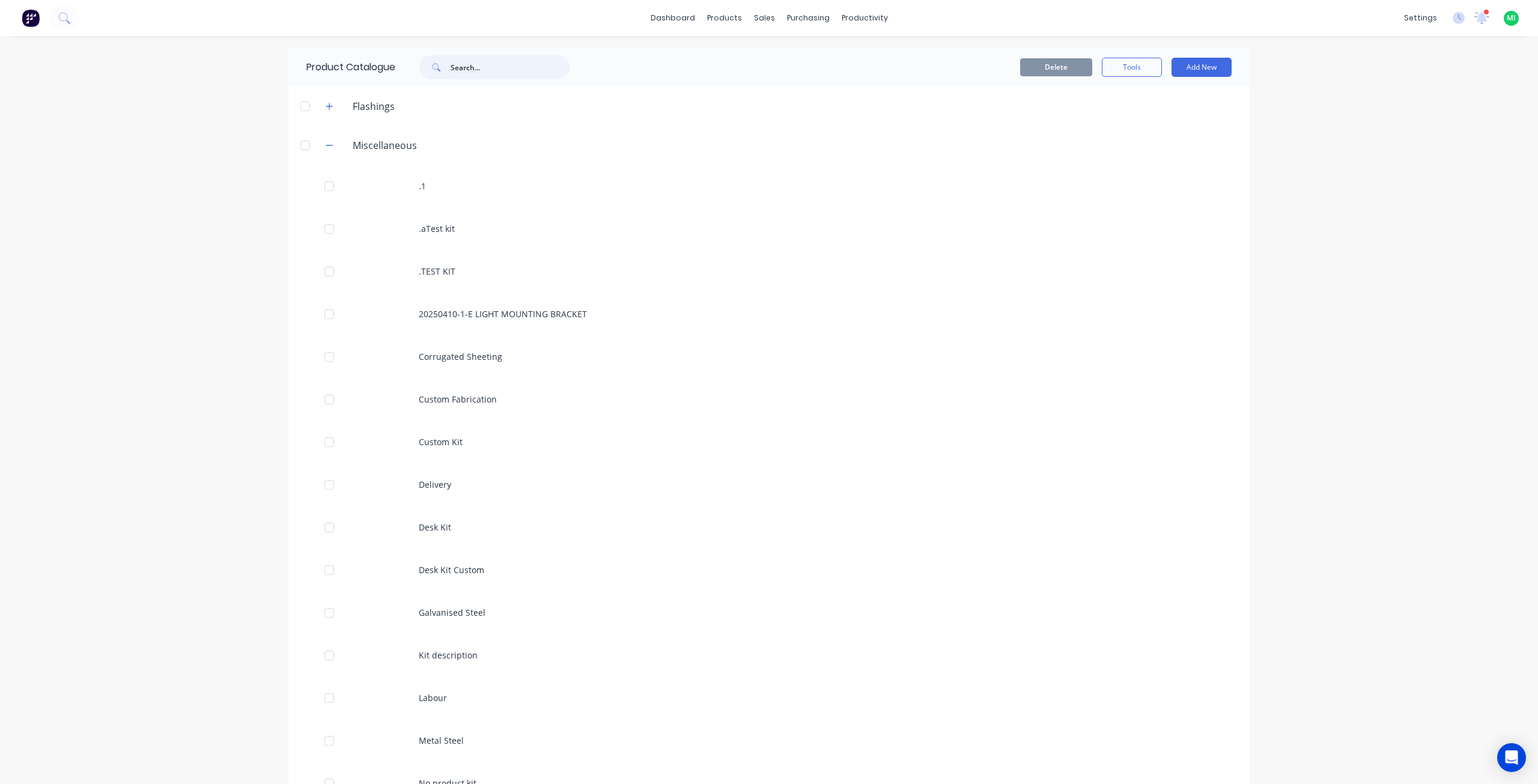
click at [480, 65] on input "text" at bounding box center [510, 67] width 119 height 24
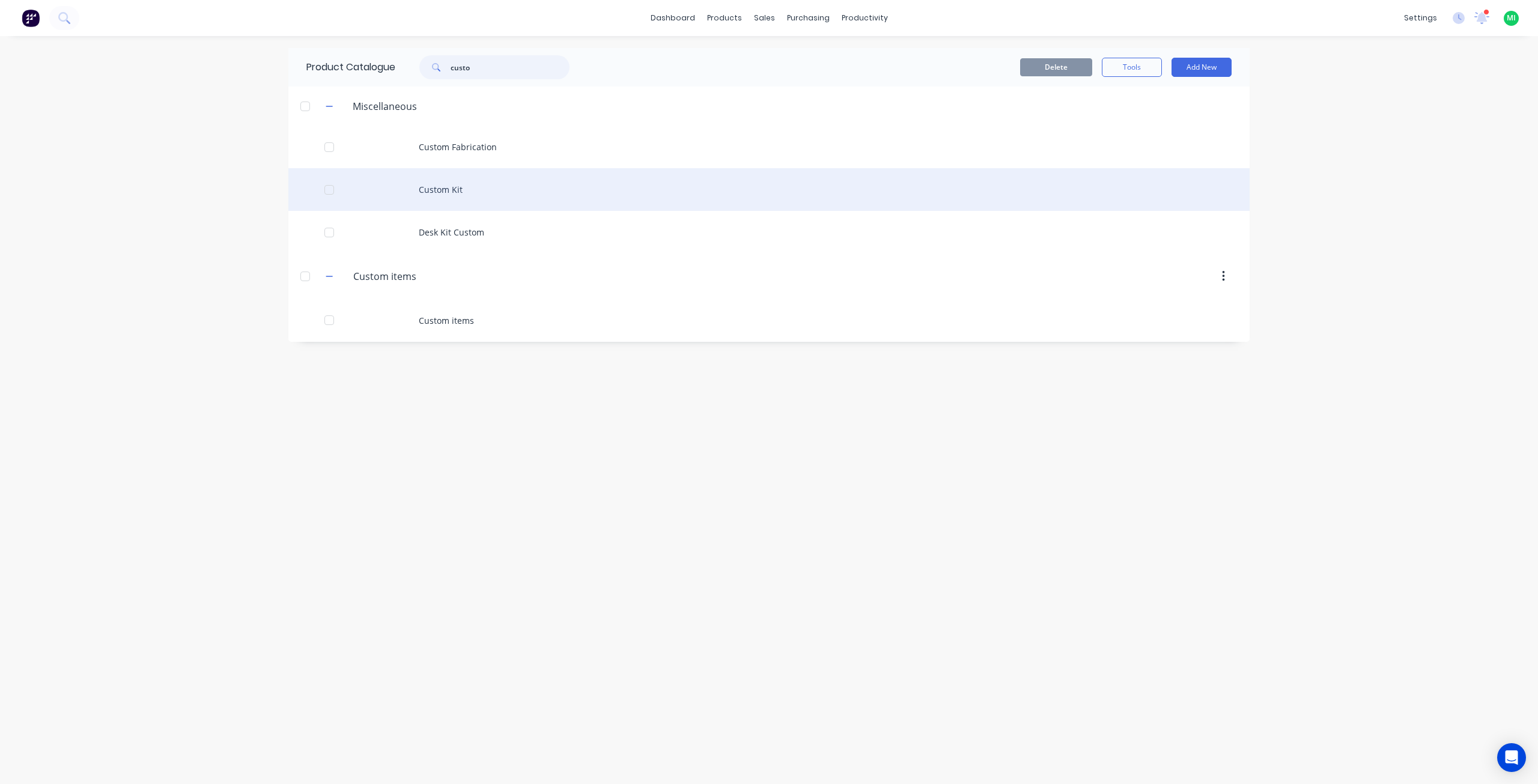
type input "custo"
click at [450, 181] on div "Custom Kit" at bounding box center [769, 190] width 962 height 43
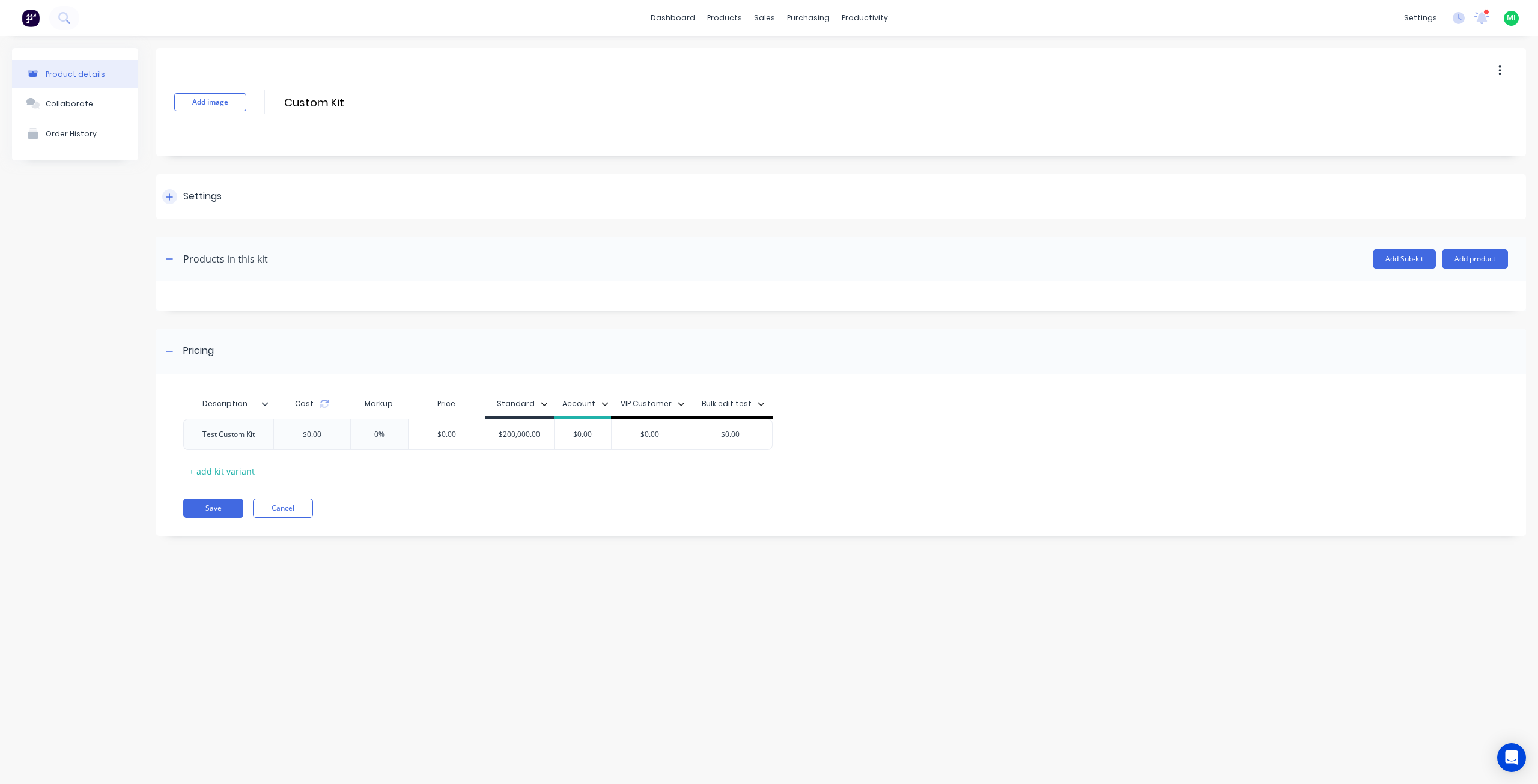
click at [225, 211] on div "Settings" at bounding box center [841, 196] width 1370 height 45
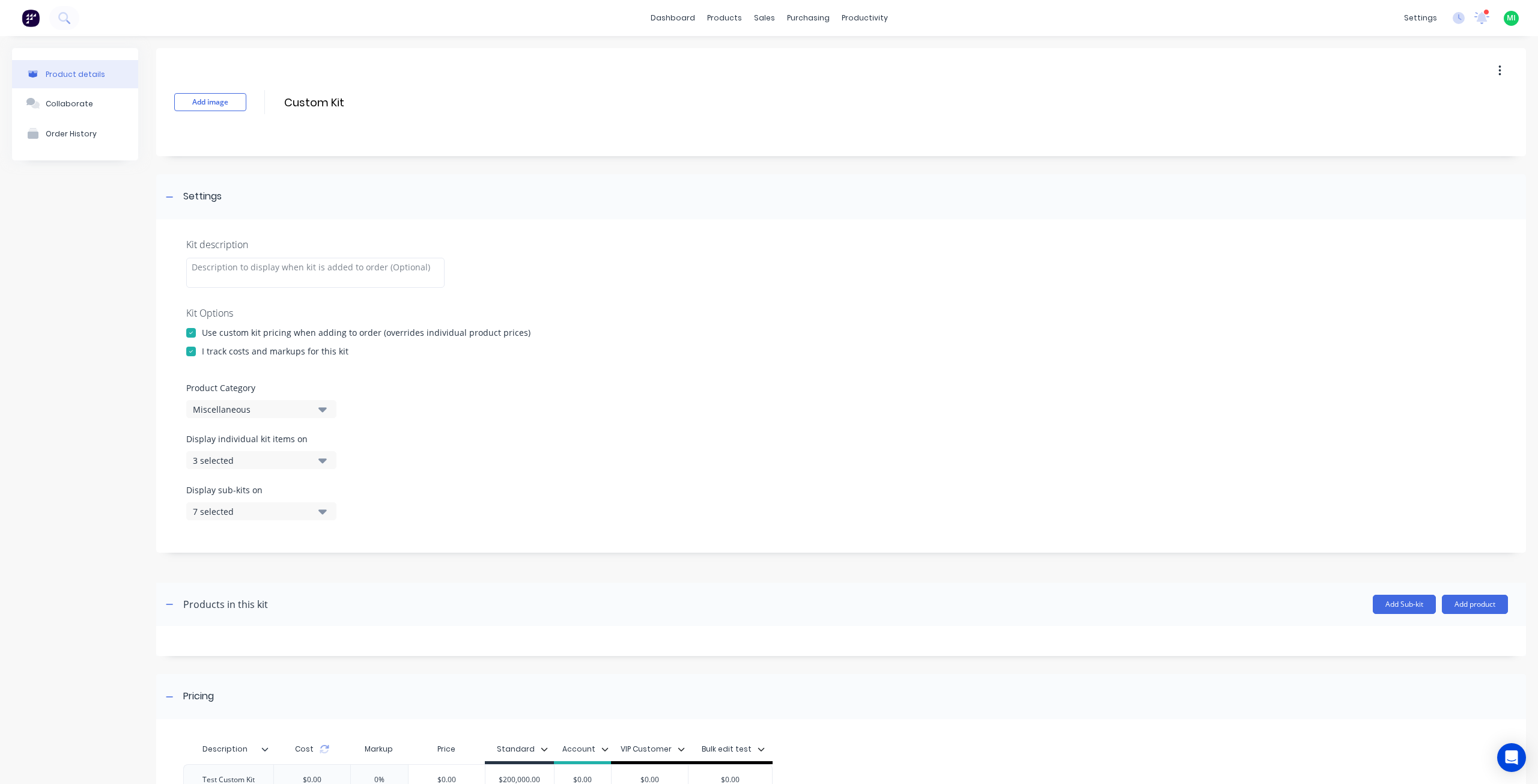
click at [223, 348] on div "I track costs and markups for this kit" at bounding box center [275, 352] width 147 height 13
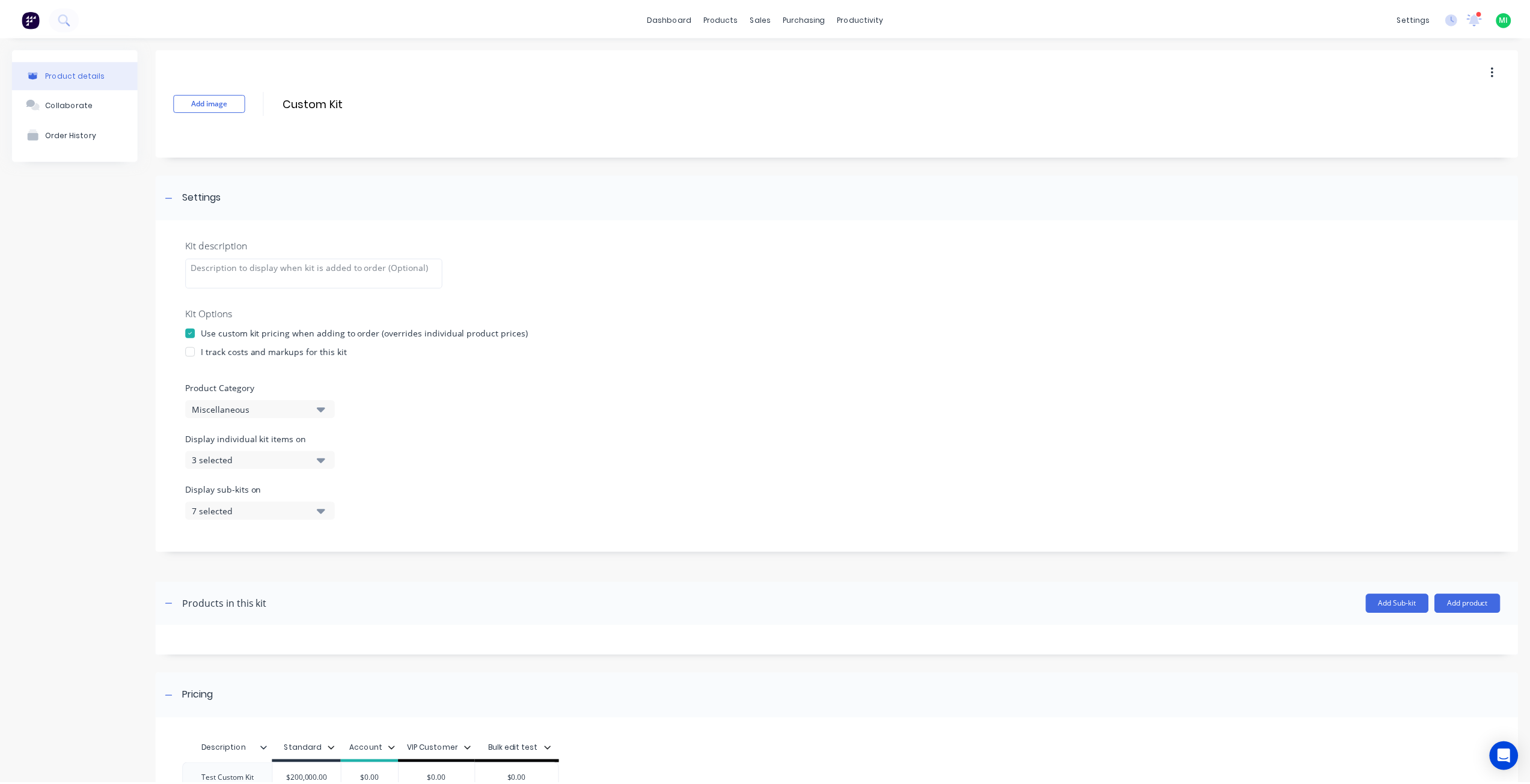
scroll to position [126, 0]
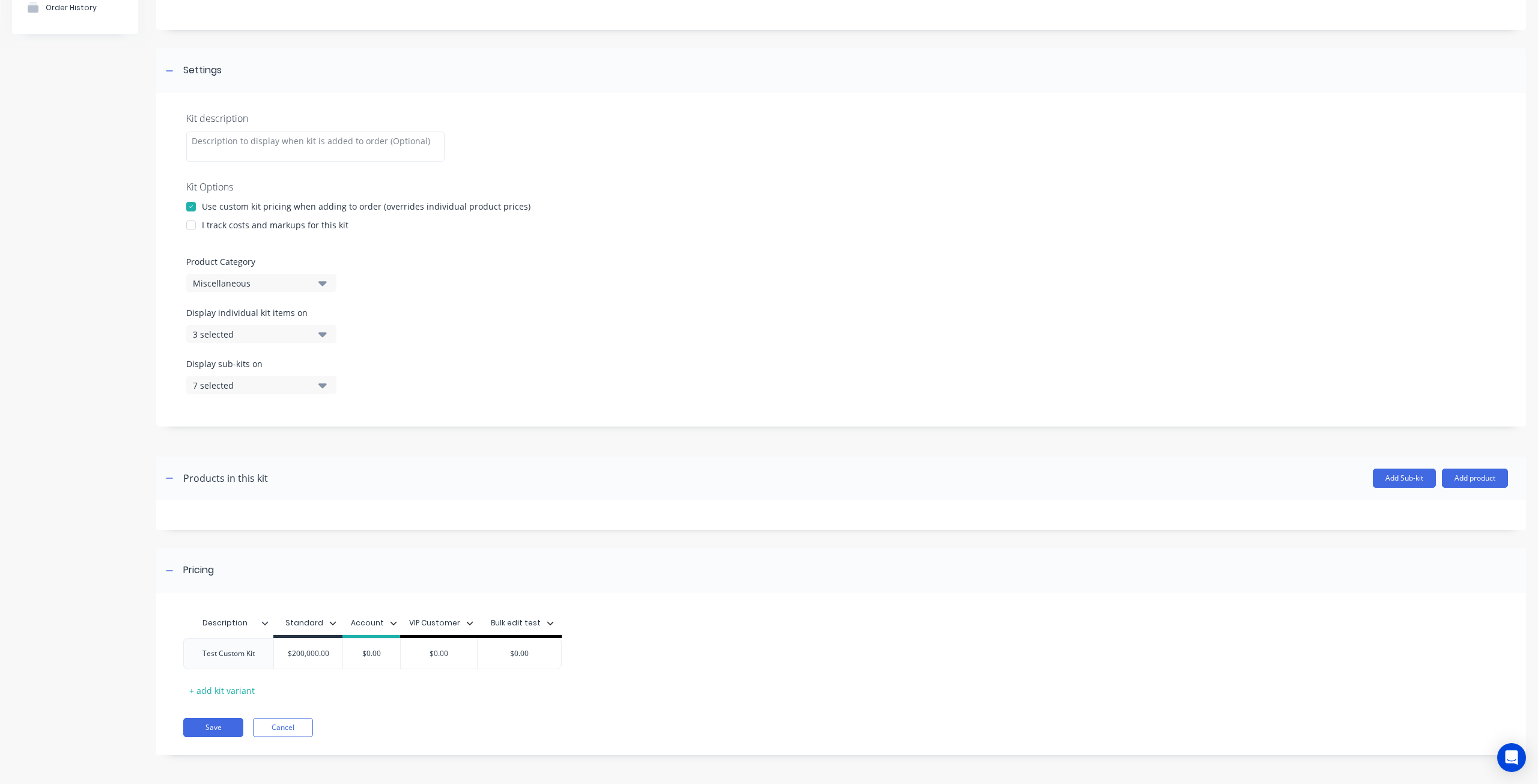
drag, startPoint x: 200, startPoint y: 720, endPoint x: 361, endPoint y: 612, distance: 193.9
click at [200, 721] on button "Save" at bounding box center [213, 727] width 60 height 19
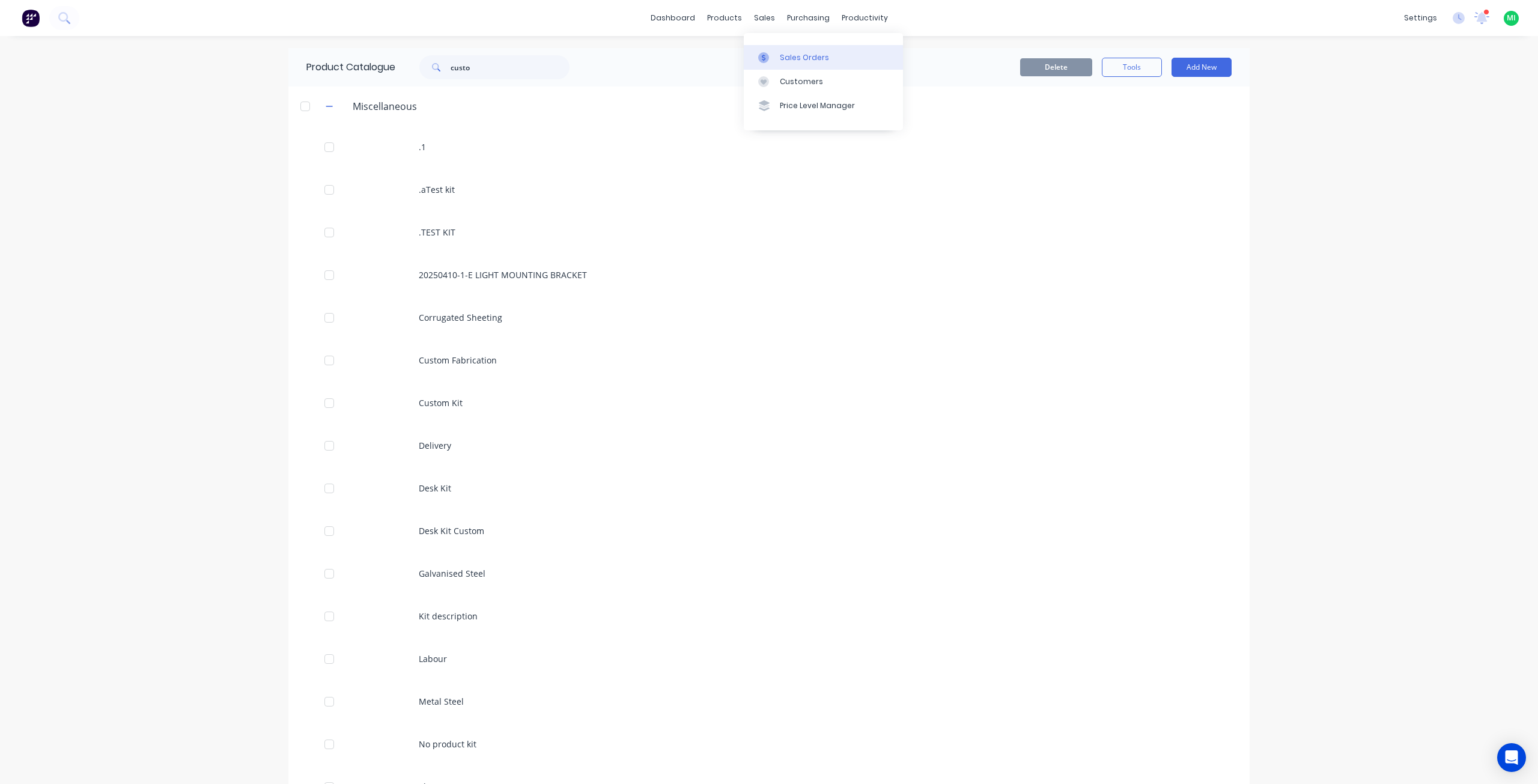
click at [786, 62] on div "Sales Orders" at bounding box center [804, 57] width 49 height 11
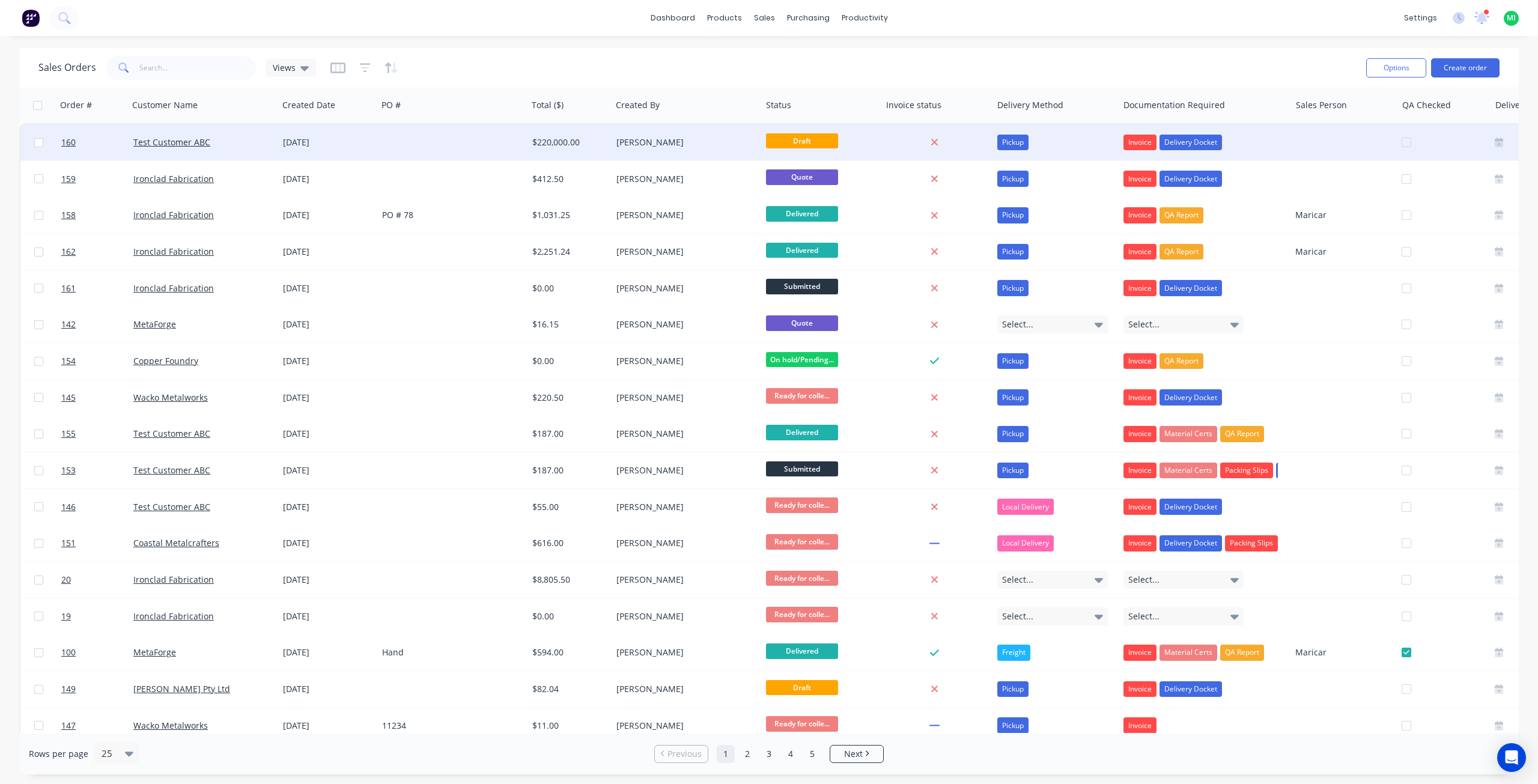
click at [306, 152] on div "[DATE]" at bounding box center [328, 142] width 99 height 36
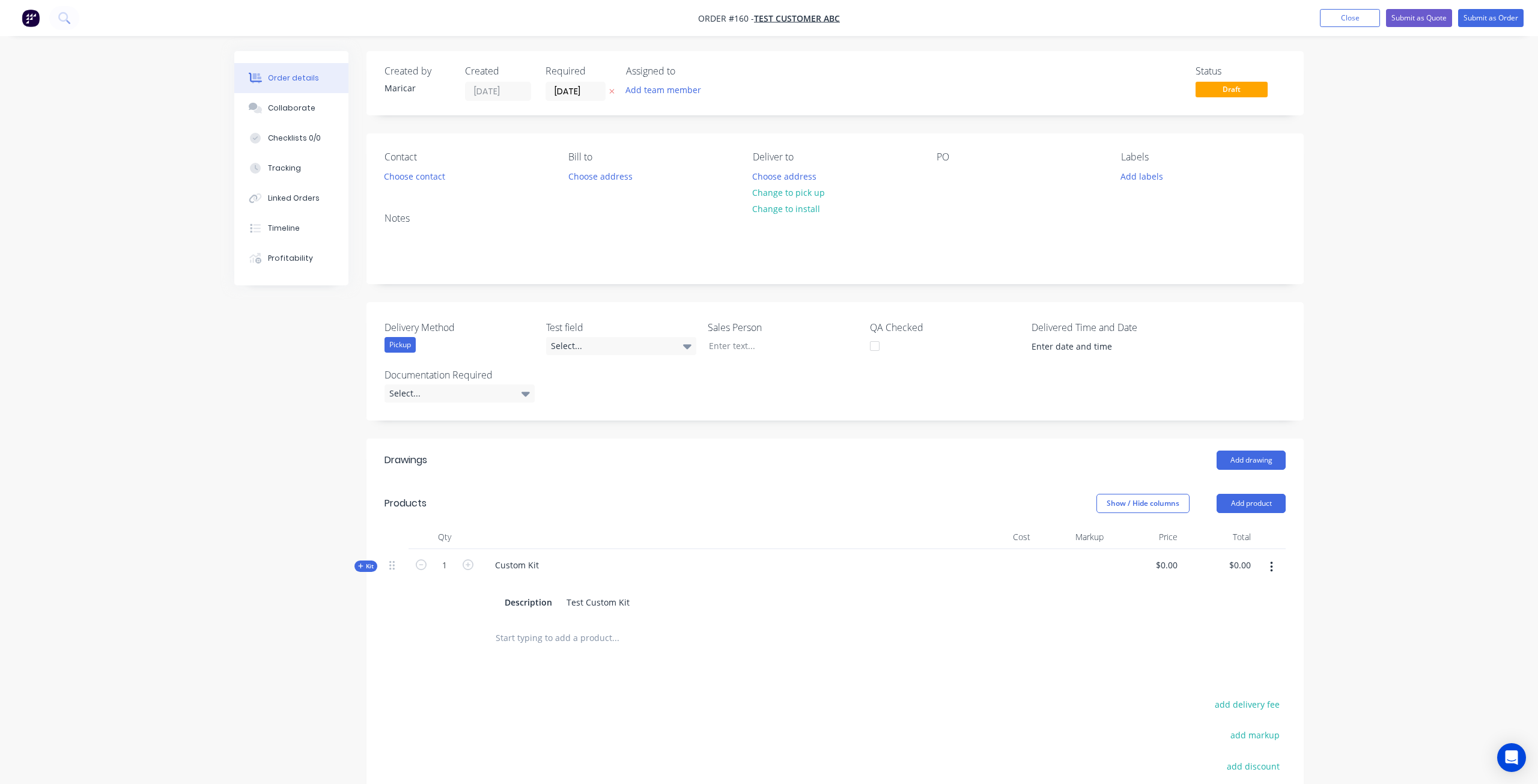
type input "$200,000.00"
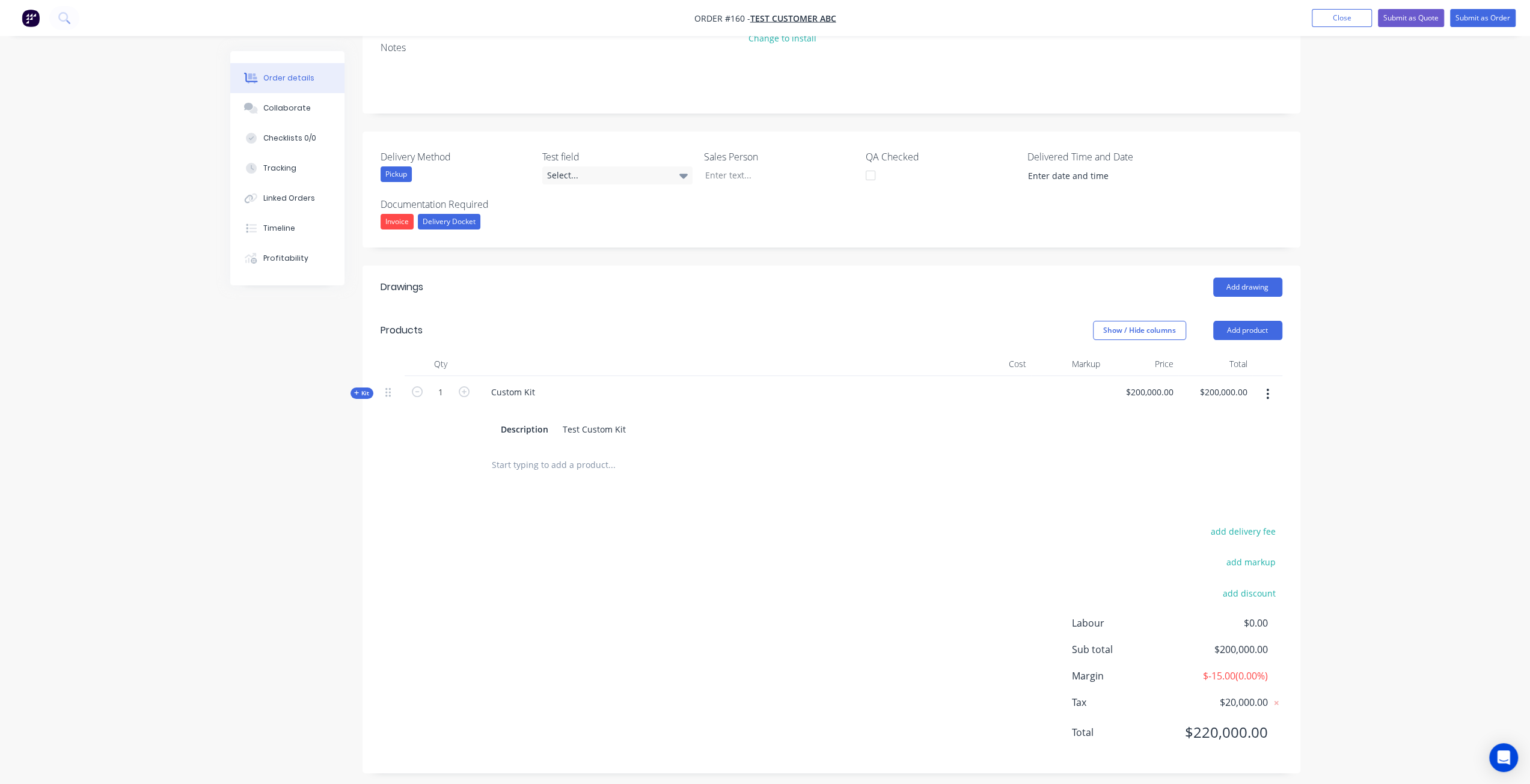
scroll to position [175, 0]
click at [1272, 387] on button "button" at bounding box center [1267, 389] width 28 height 21
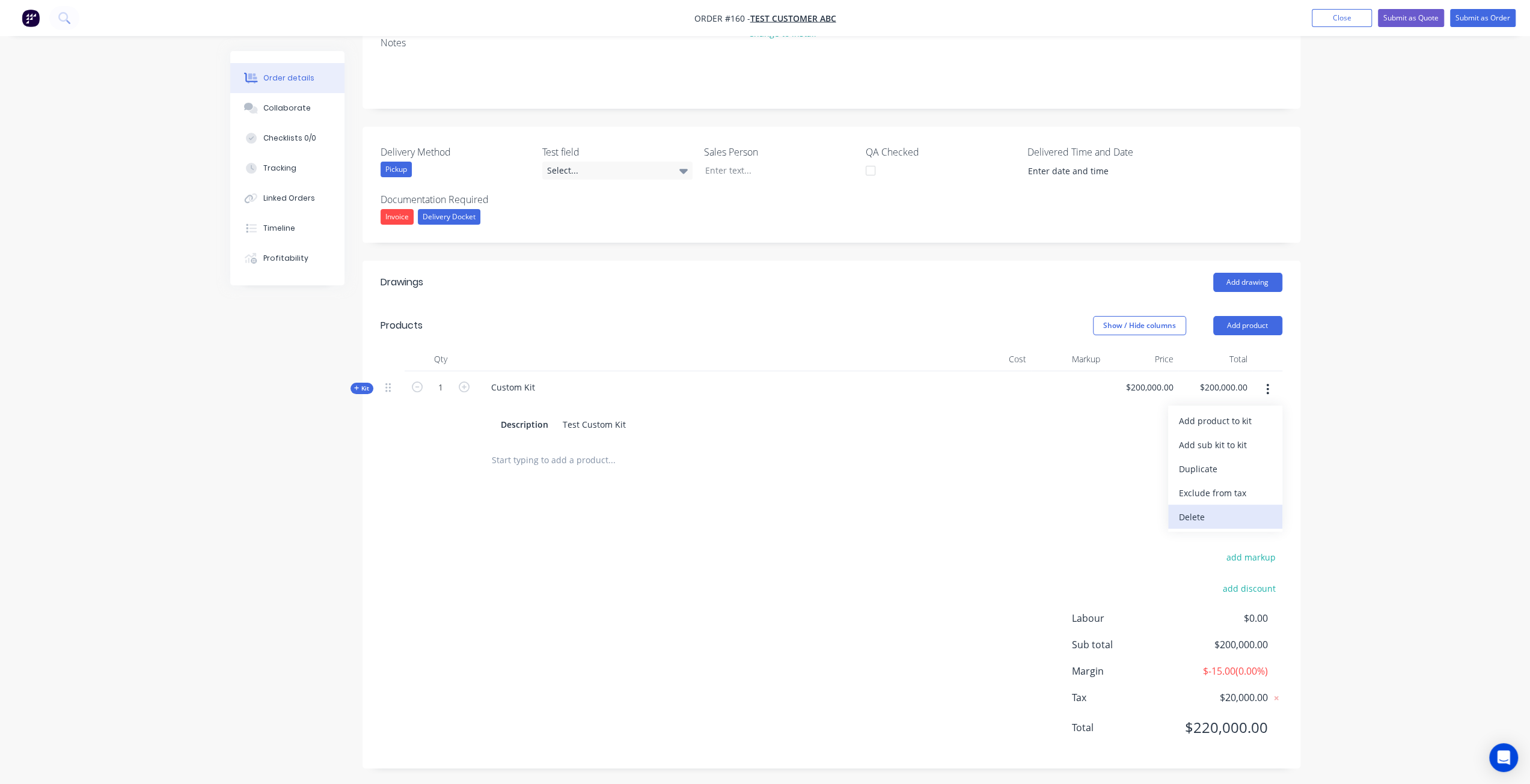
click at [1234, 516] on div "Delete" at bounding box center [1225, 517] width 92 height 17
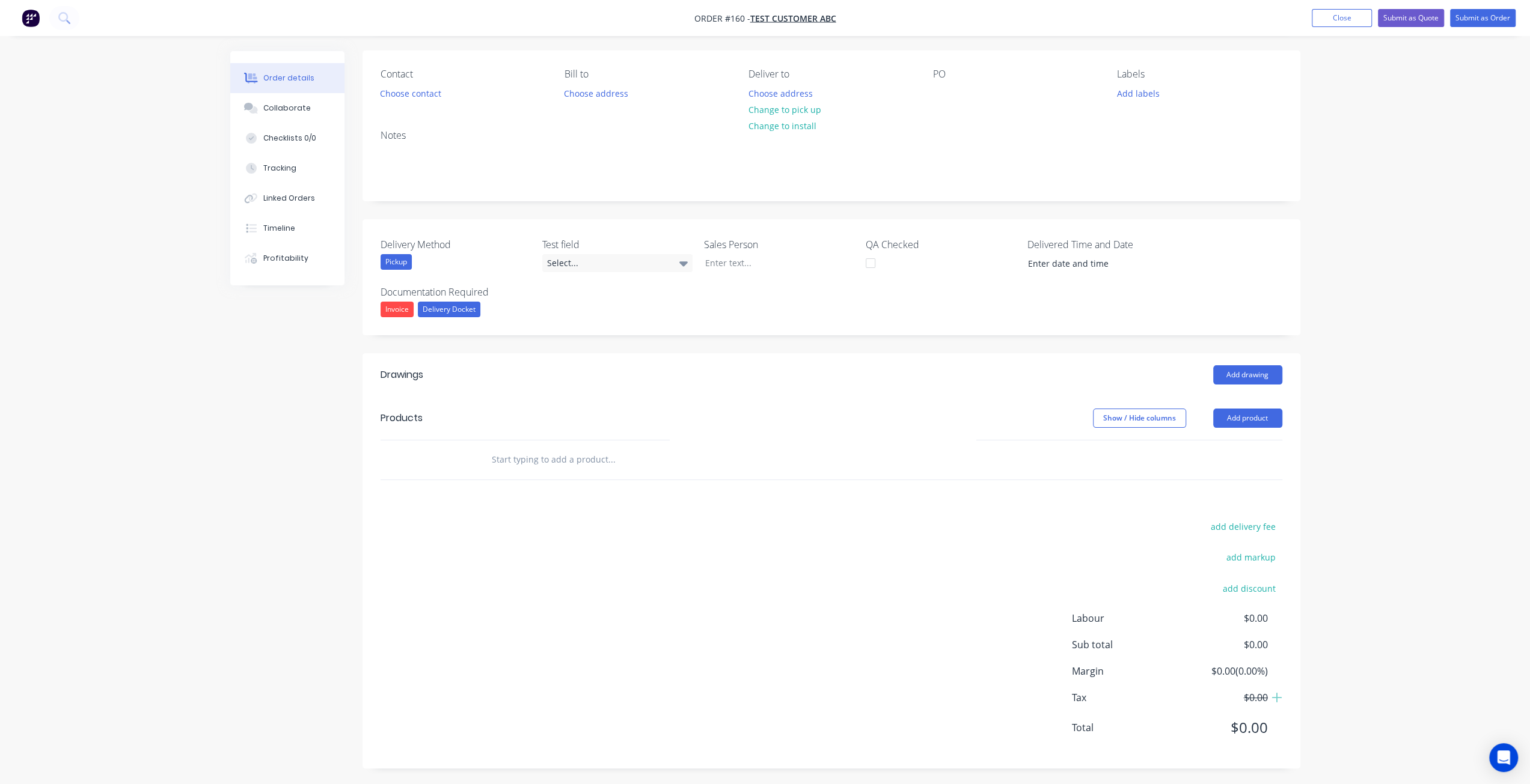
click at [545, 455] on input "text" at bounding box center [612, 460] width 241 height 24
click at [1236, 419] on button "Add product" at bounding box center [1248, 418] width 69 height 19
click at [1206, 449] on div "Product catalogue" at bounding box center [1225, 448] width 92 height 17
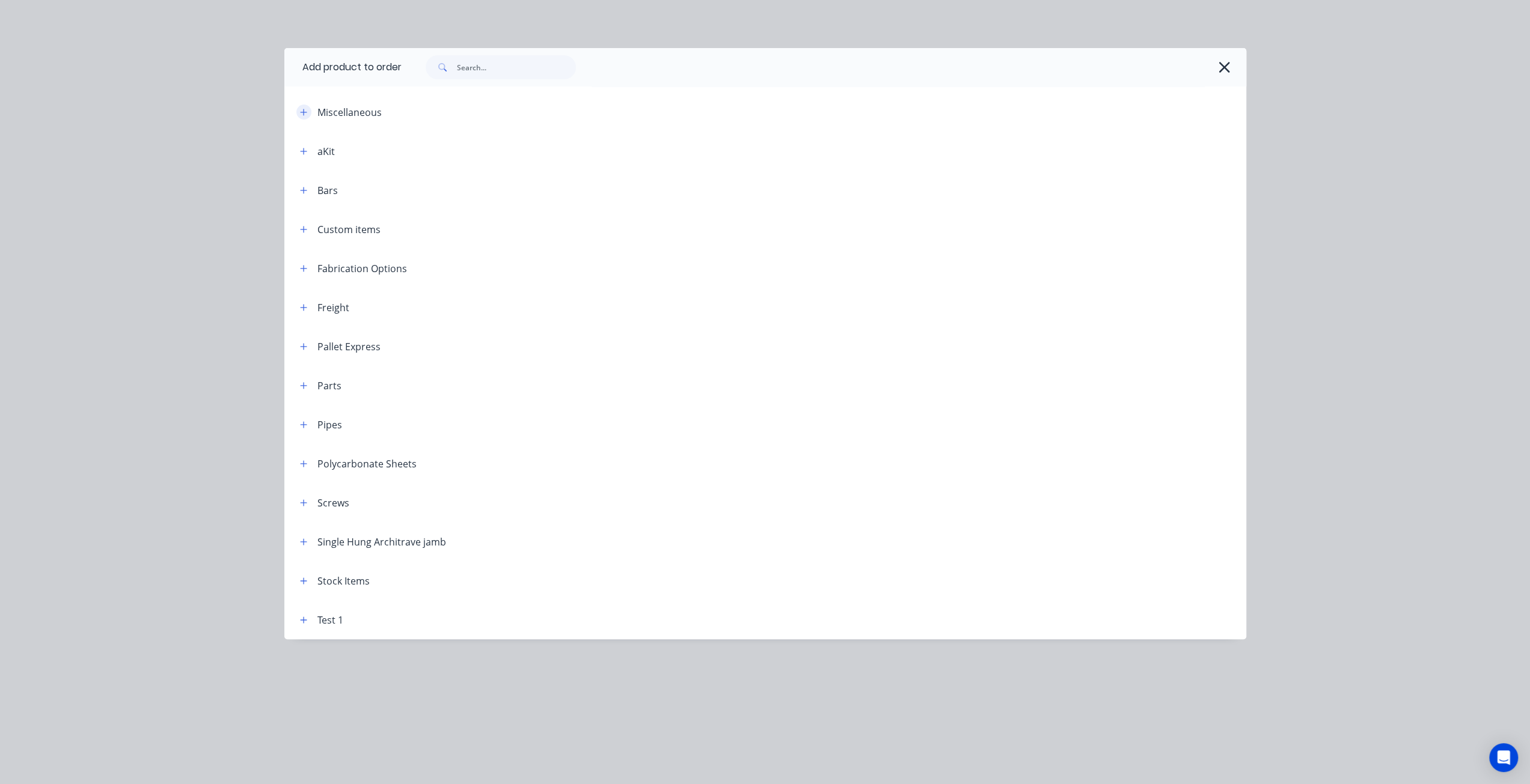
click at [305, 116] on icon "button" at bounding box center [304, 112] width 7 height 9
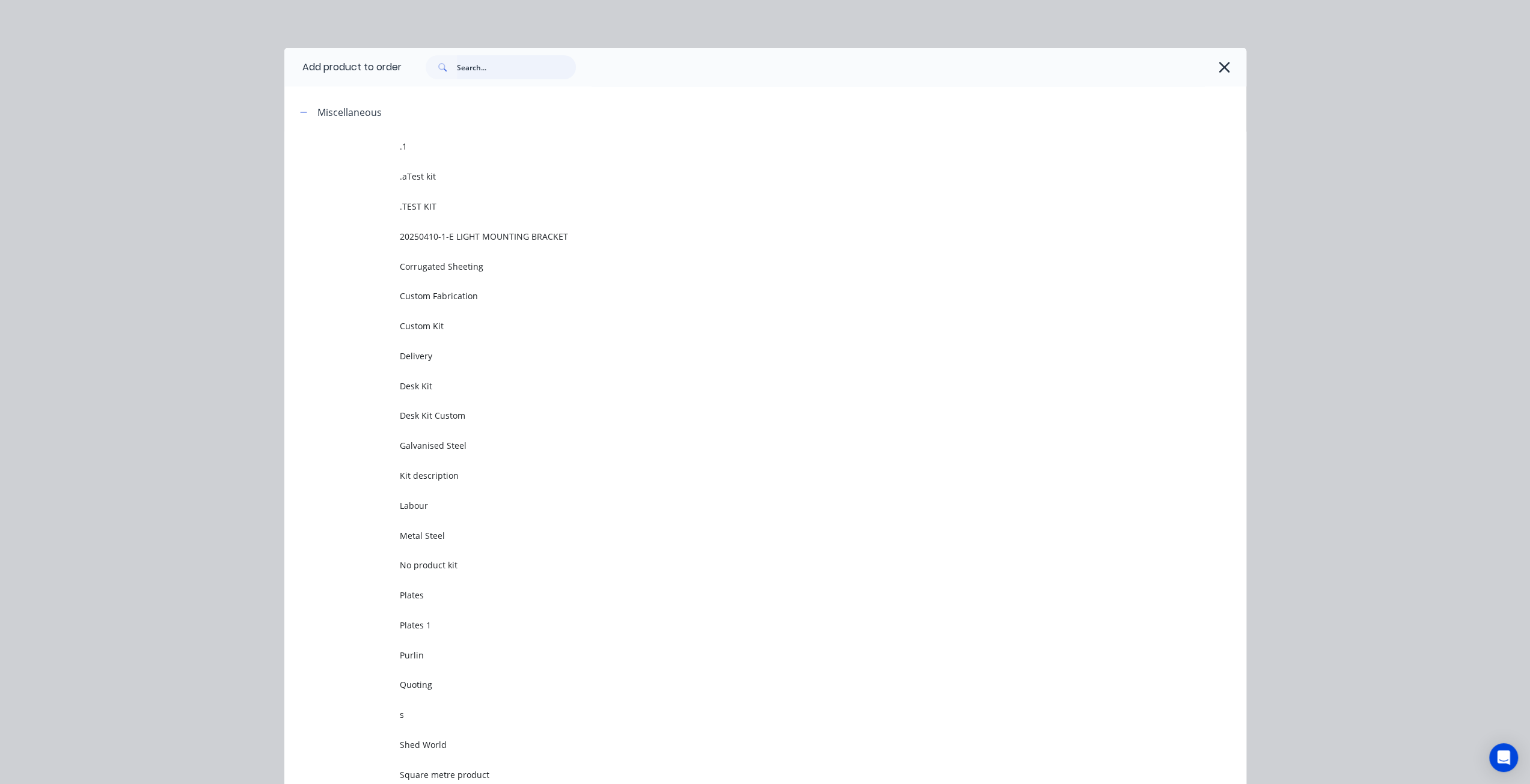
click at [501, 64] on input "text" at bounding box center [516, 67] width 119 height 24
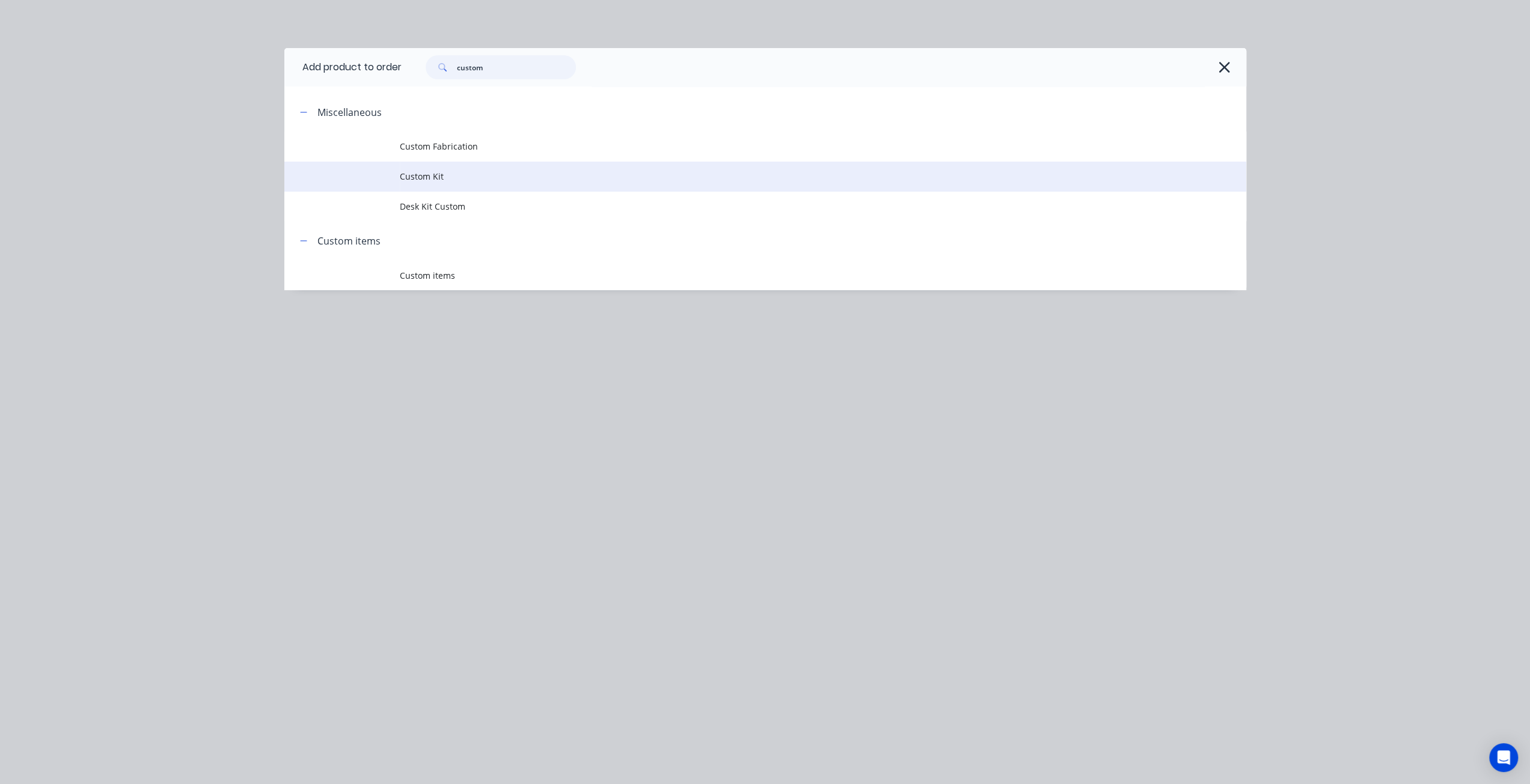
type input "custom"
click at [398, 175] on td at bounding box center [342, 177] width 115 height 30
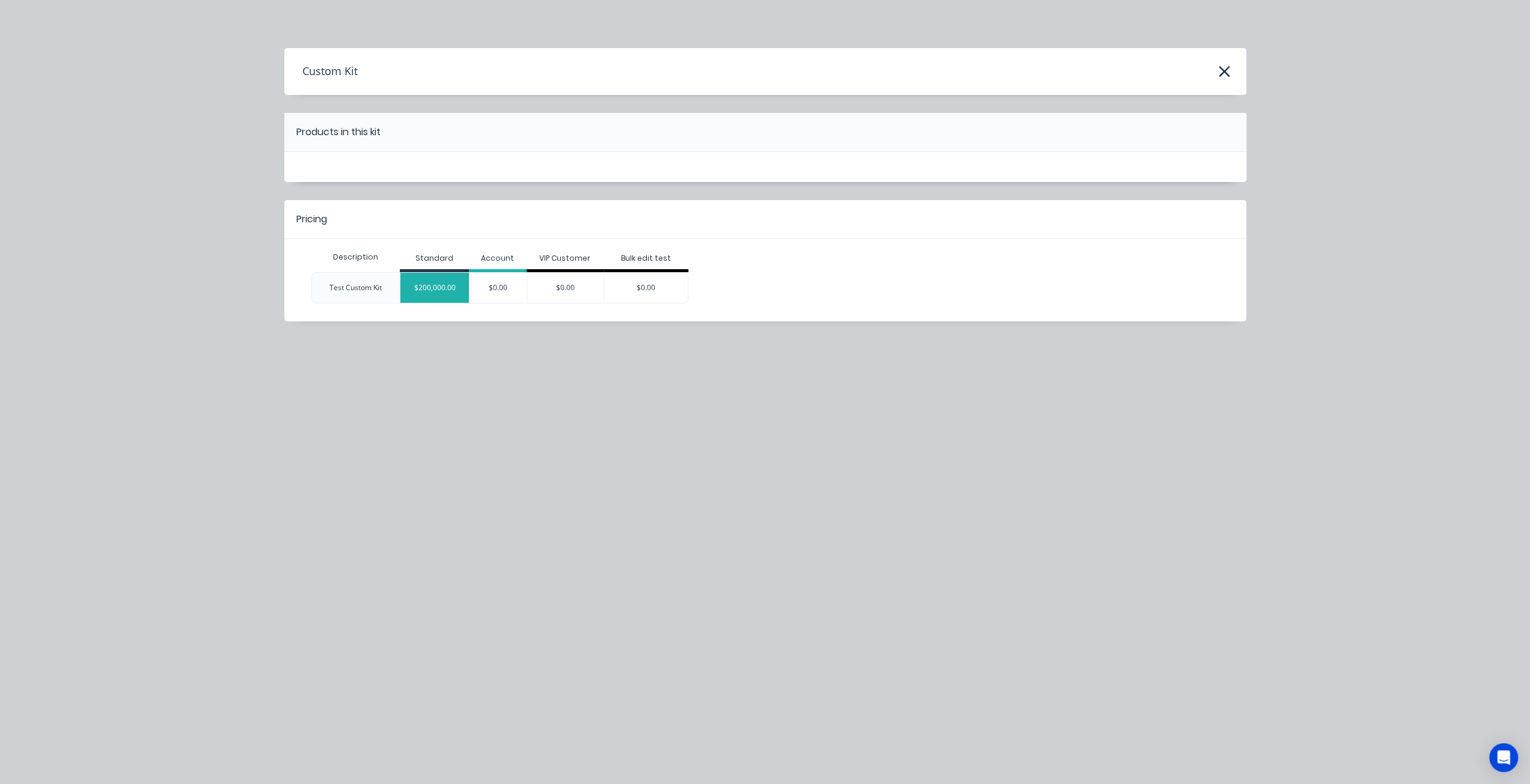
click at [446, 290] on div "$200,000.00" at bounding box center [435, 288] width 69 height 30
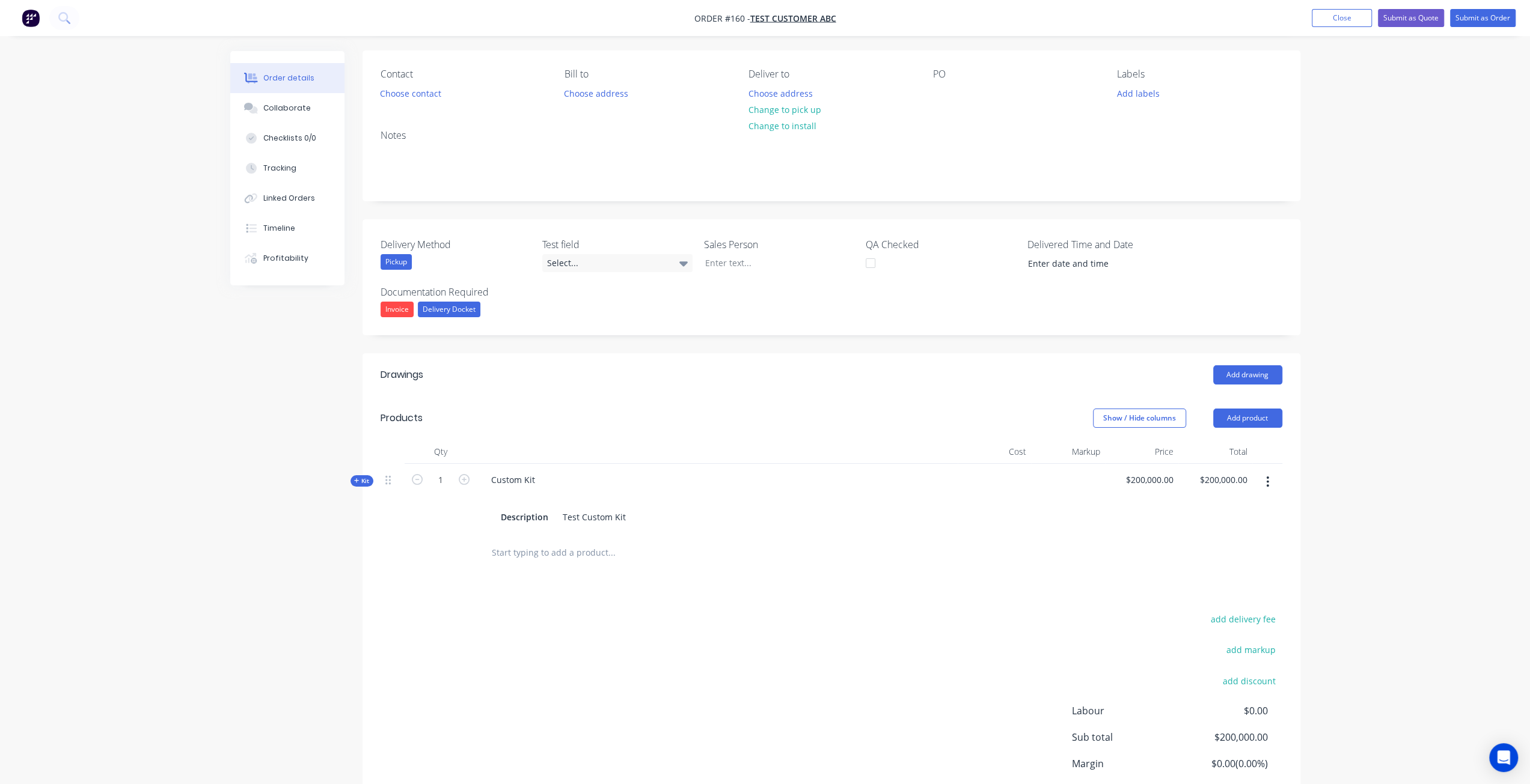
click at [355, 480] on icon at bounding box center [357, 480] width 6 height 6
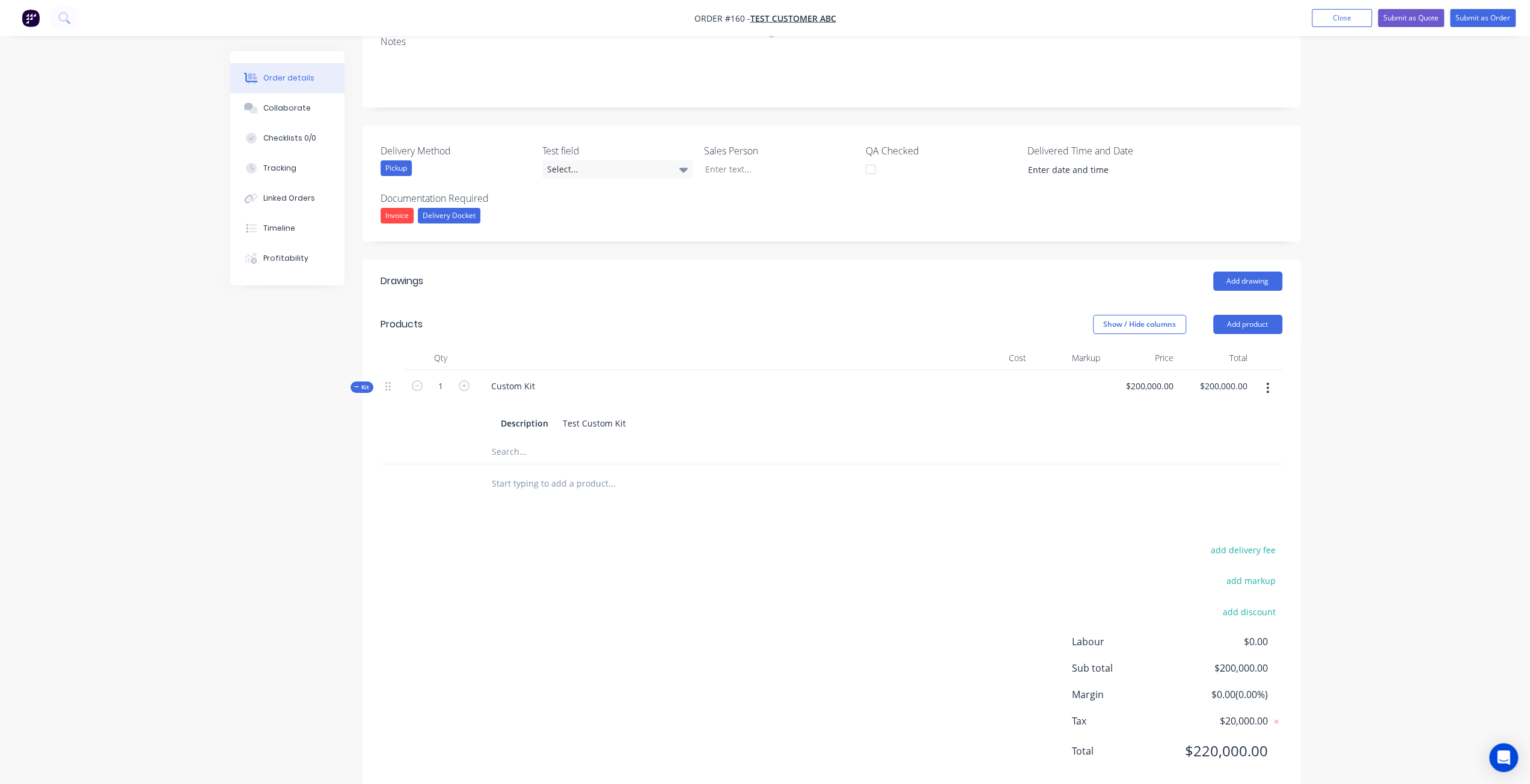
scroll to position [200, 0]
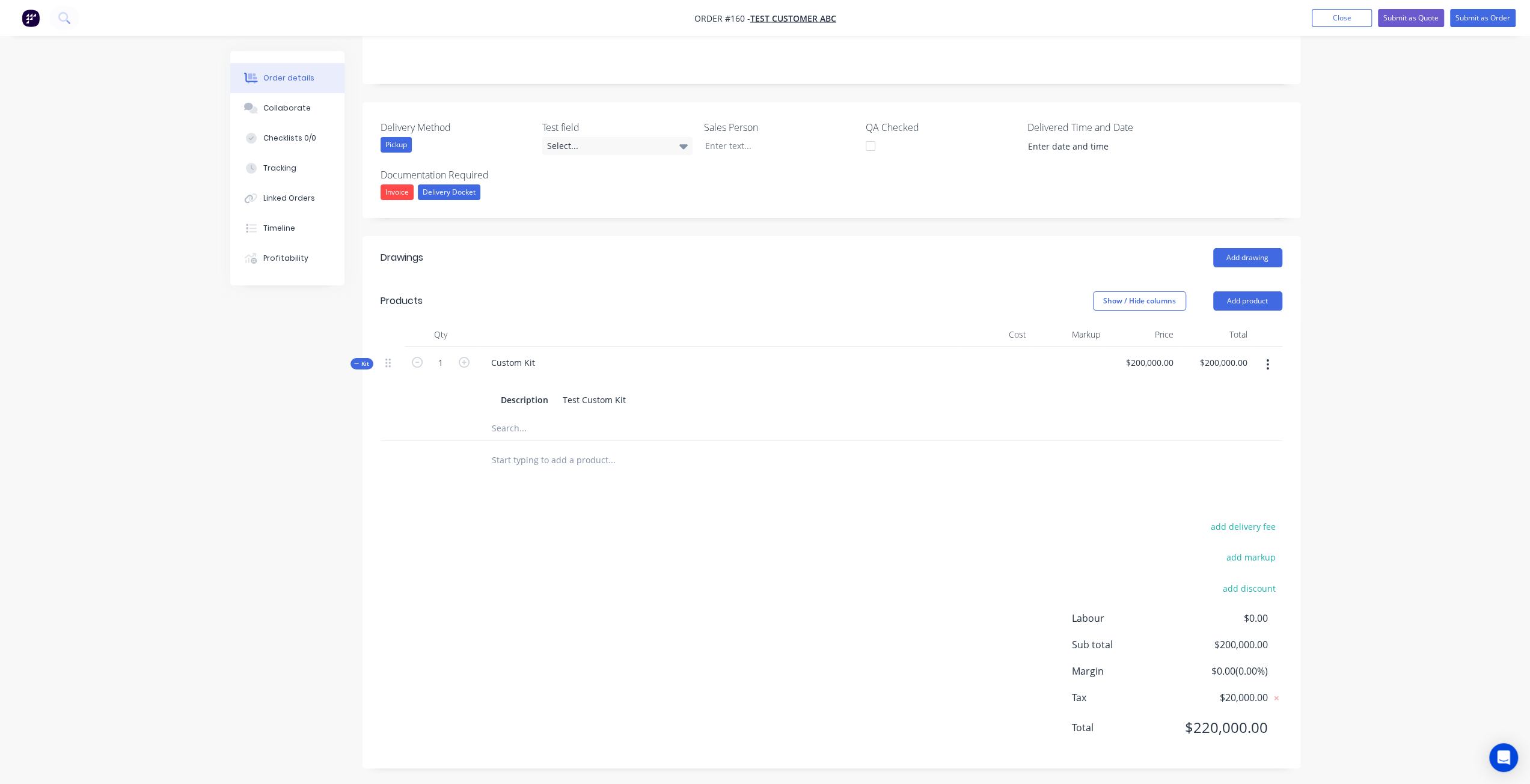
click at [510, 428] on input "text" at bounding box center [612, 429] width 241 height 24
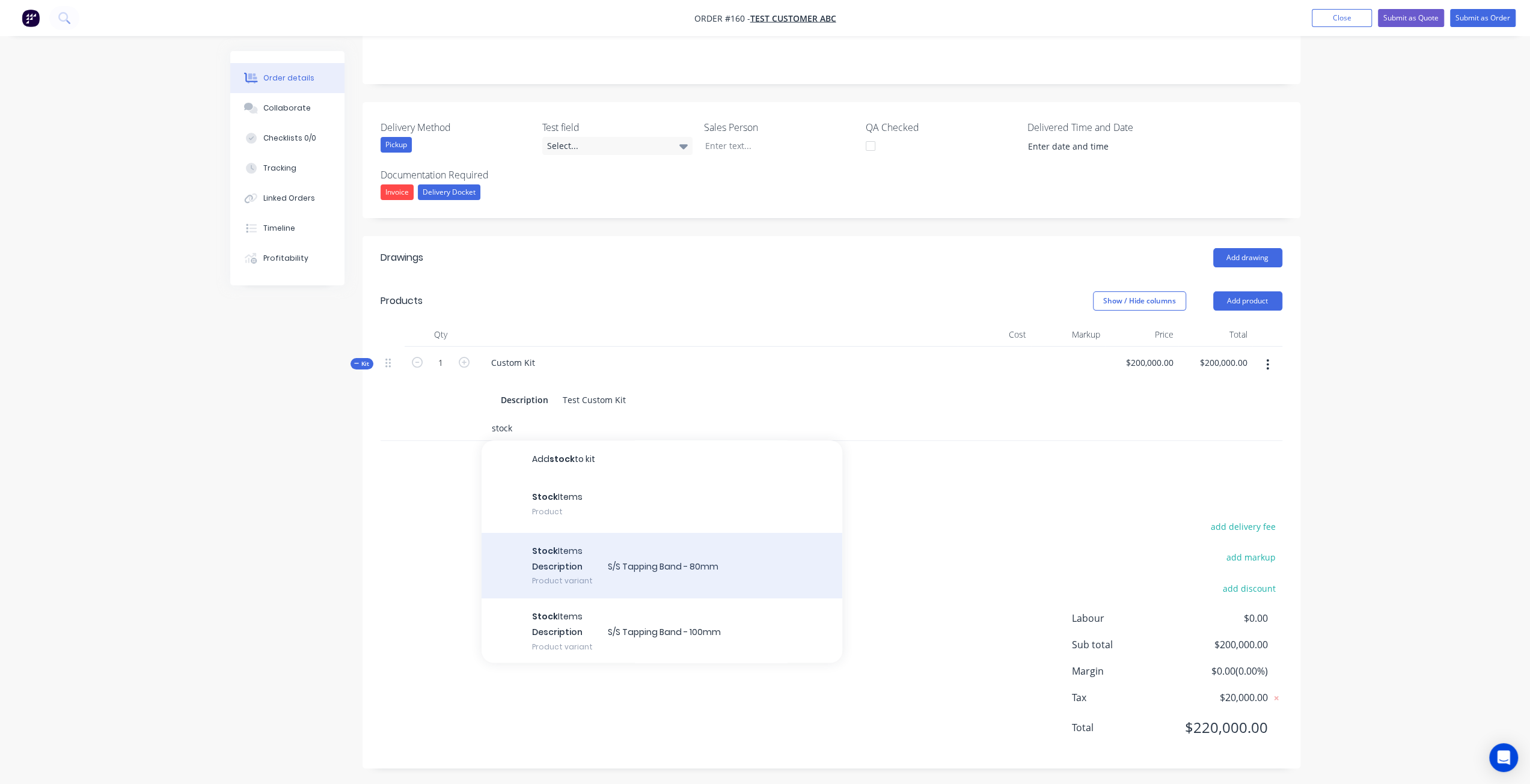
type input "stock"
click at [583, 568] on div "Stock Items Description S/S Tapping Band - 80mm Product variant" at bounding box center [662, 562] width 361 height 66
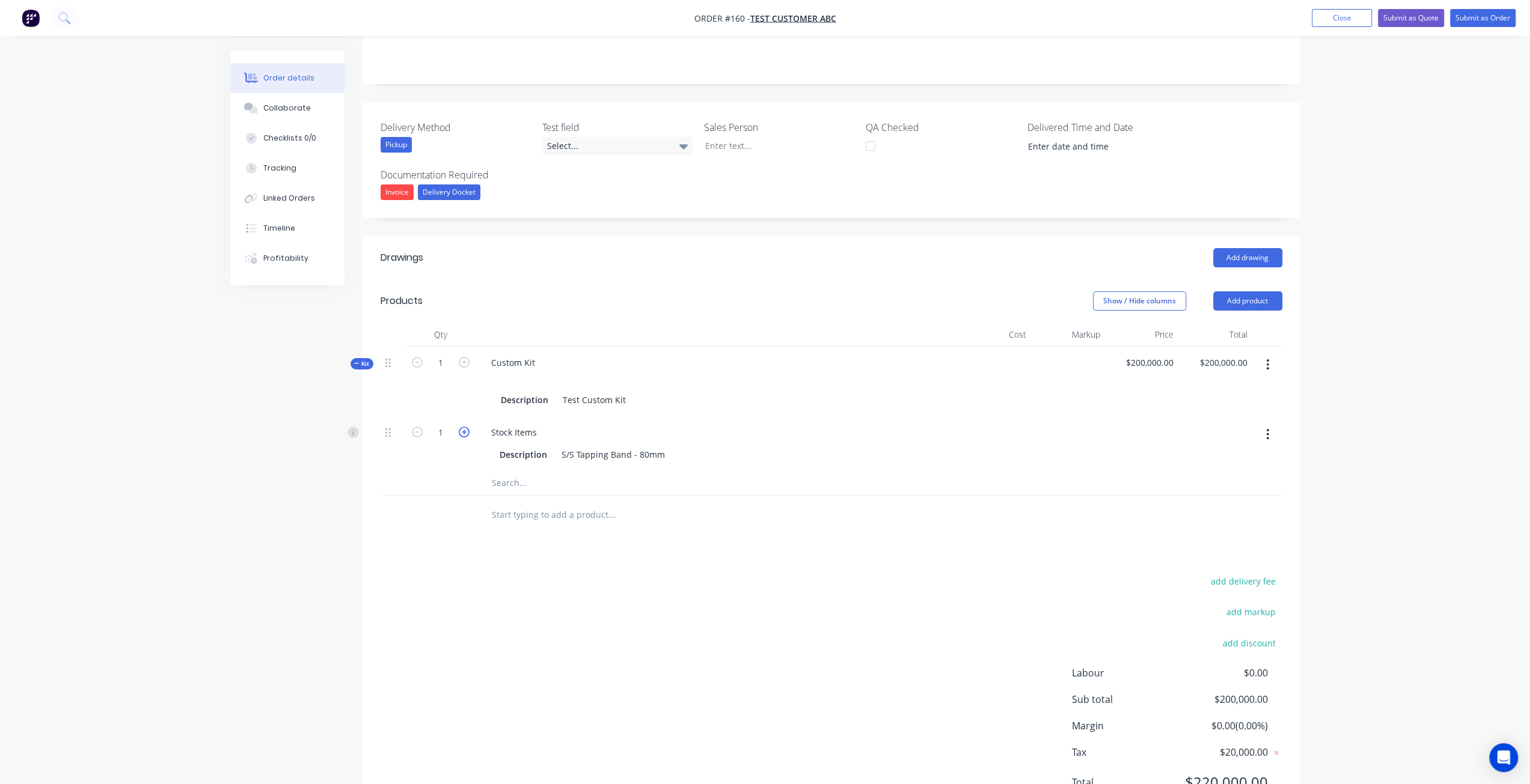
click at [462, 431] on icon "button" at bounding box center [463, 432] width 11 height 11
type input "5"
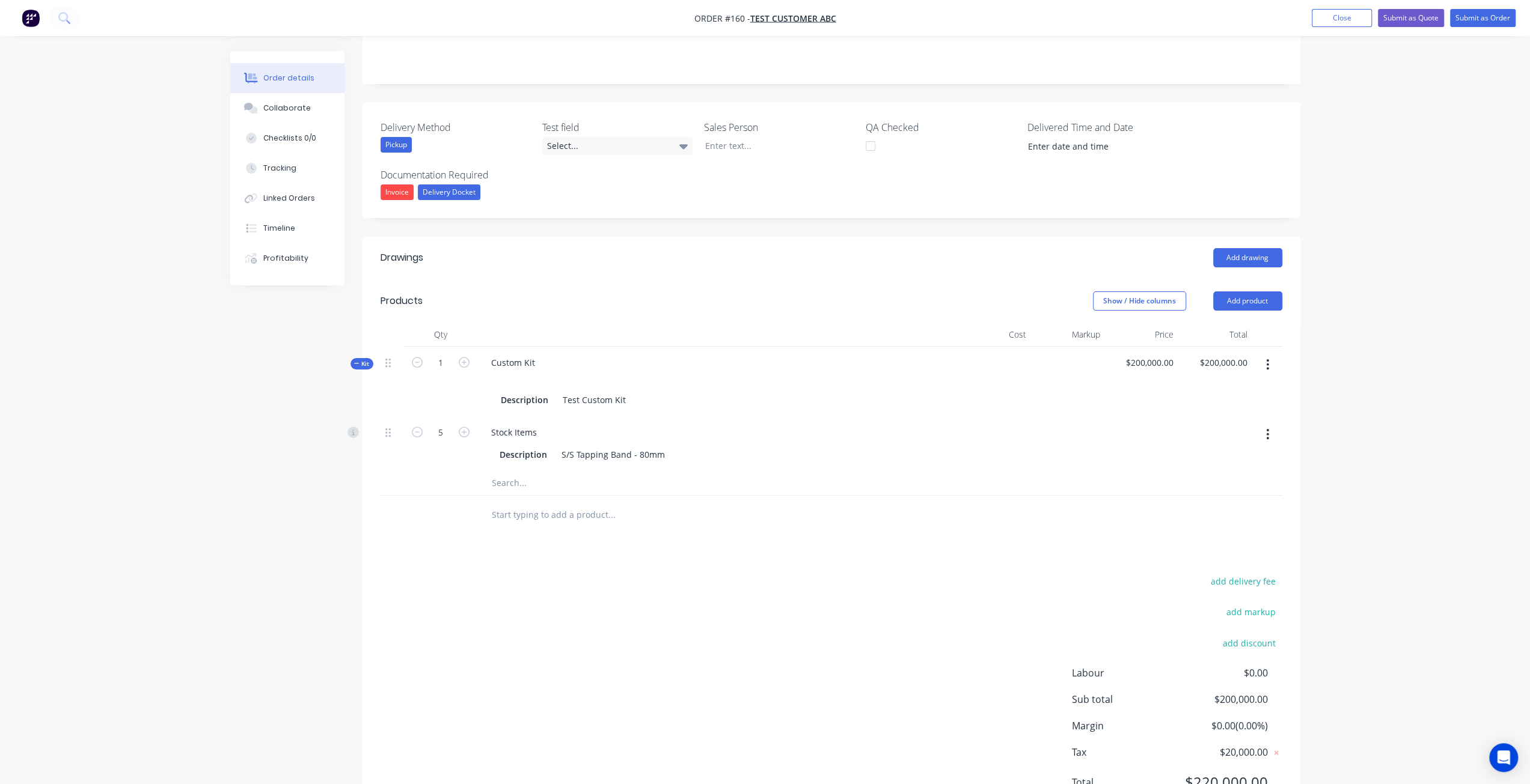
click at [514, 472] on input "text" at bounding box center [612, 483] width 241 height 24
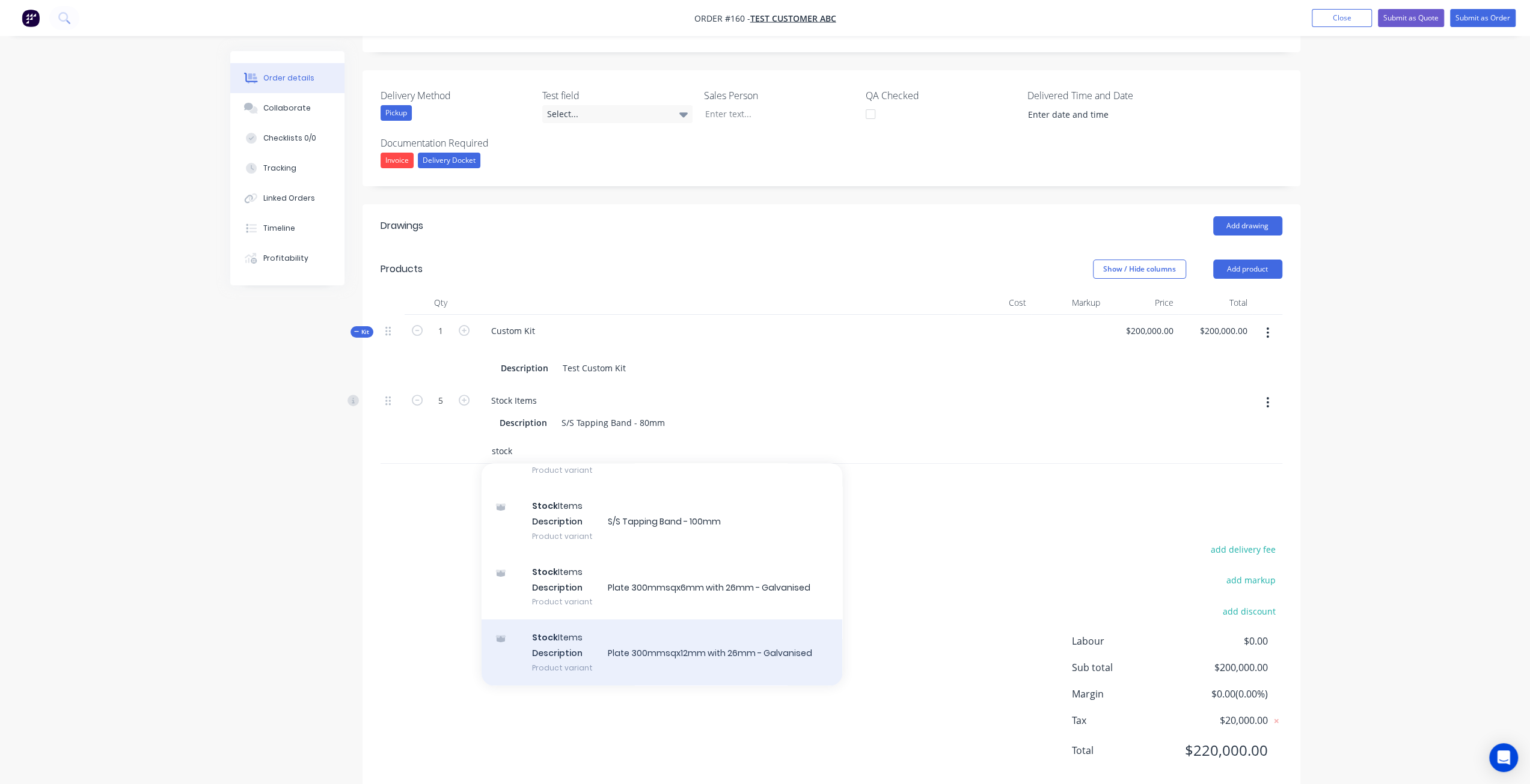
scroll to position [255, 0]
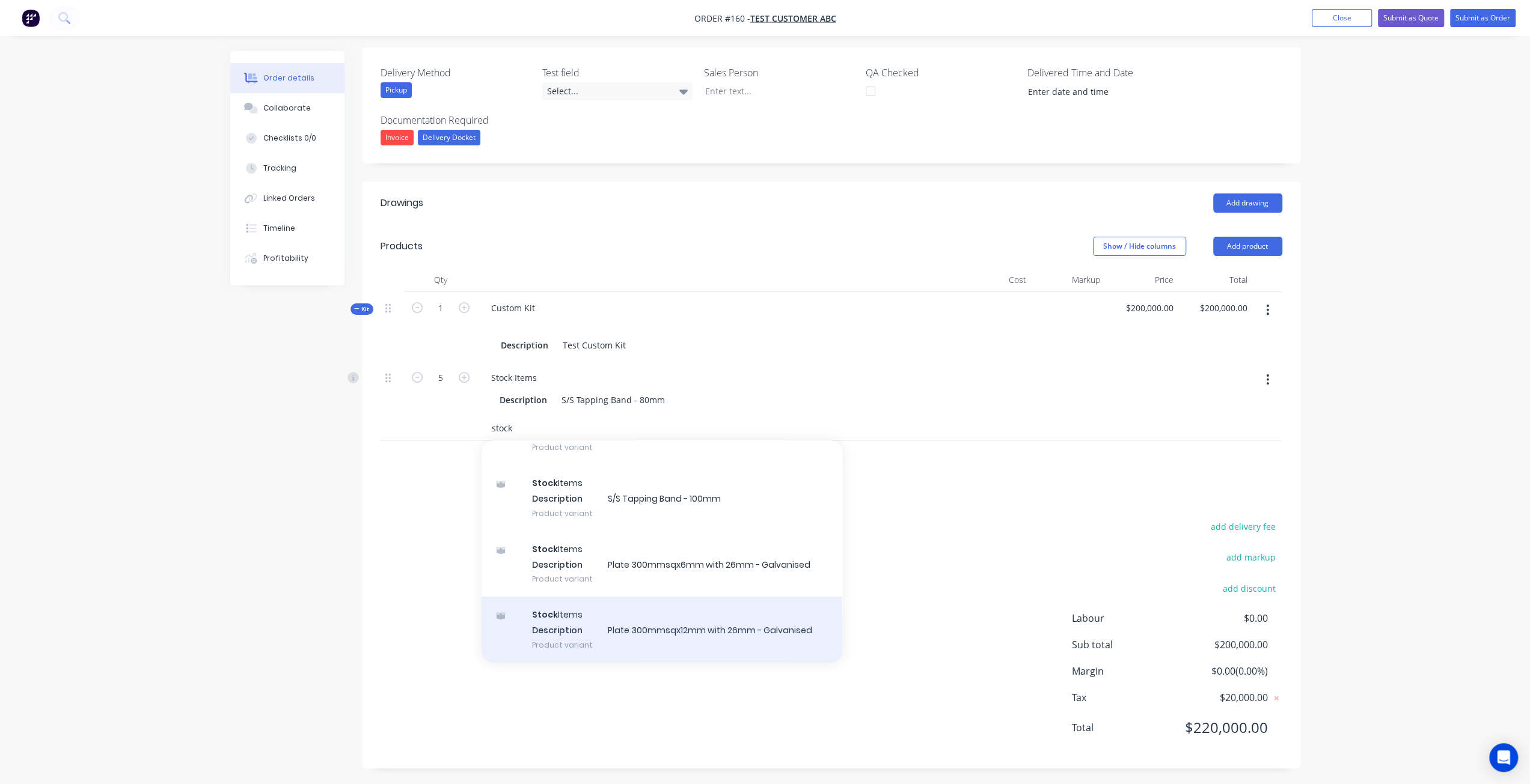
type input "stock"
click at [617, 624] on div "Stock Items Description Plate 300mmsqx12mm with 26mm - Galvanised Product varia…" at bounding box center [662, 629] width 361 height 66
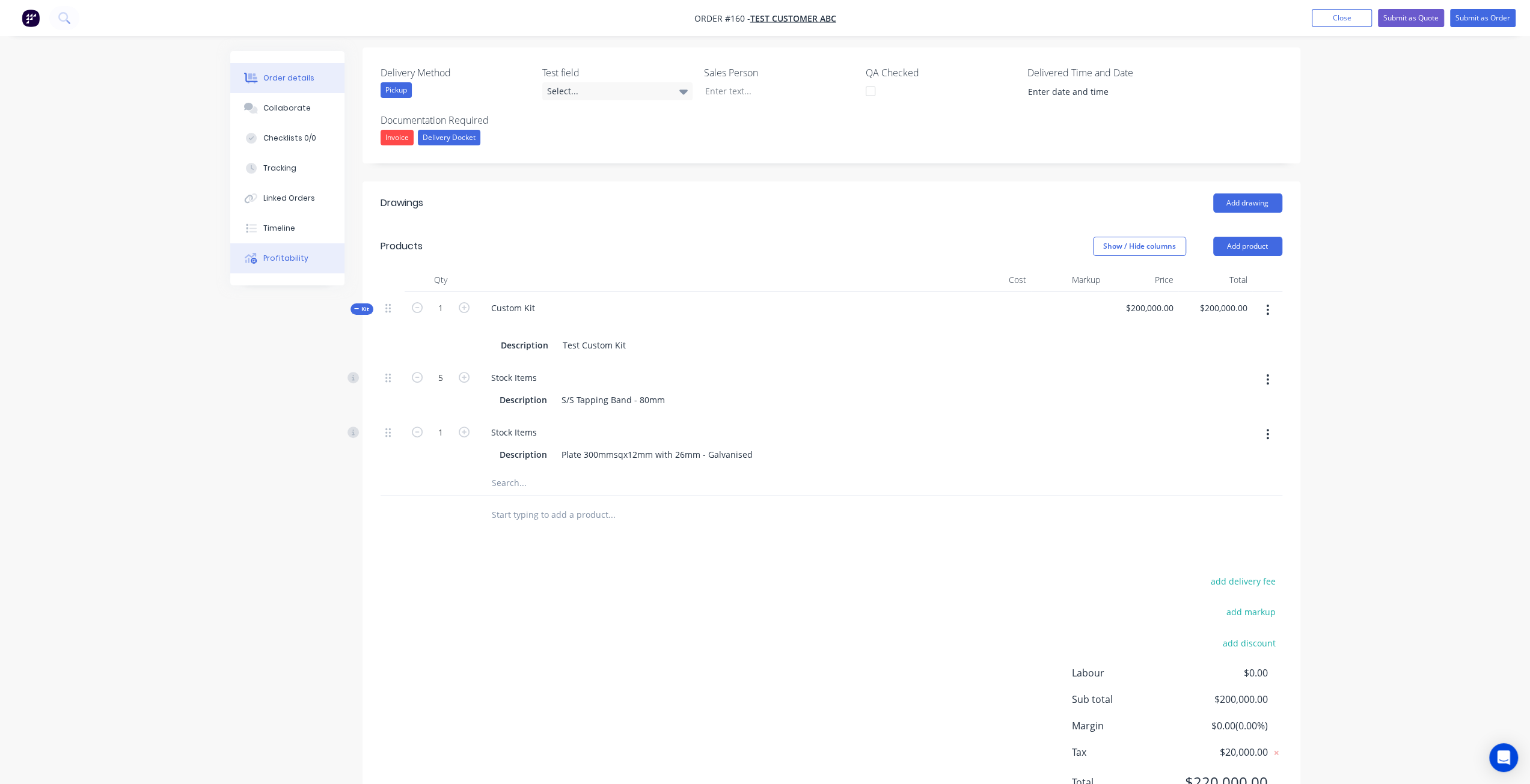
click at [264, 260] on div "Profitability" at bounding box center [286, 258] width 45 height 11
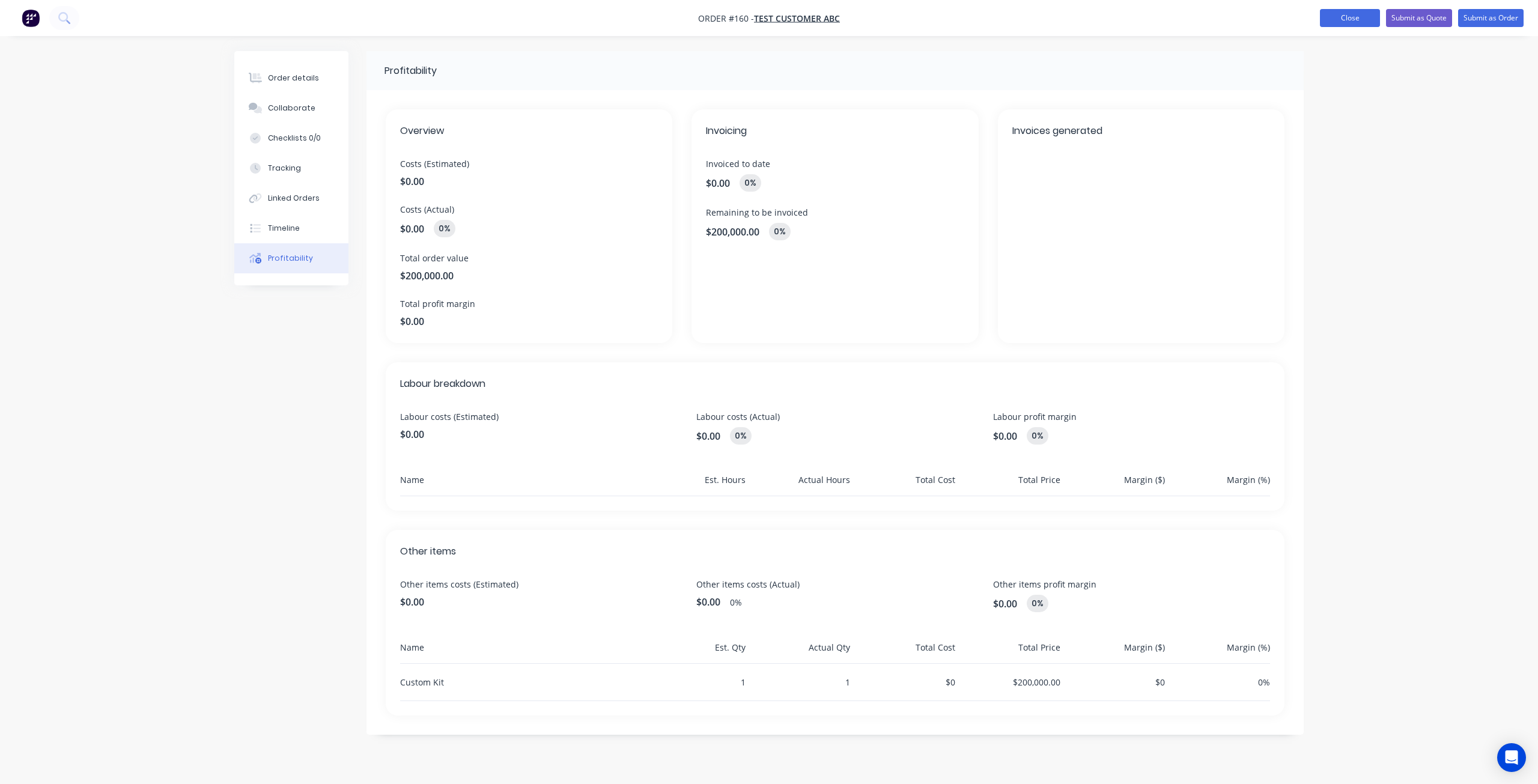
click at [1335, 21] on button "Close" at bounding box center [1350, 18] width 60 height 18
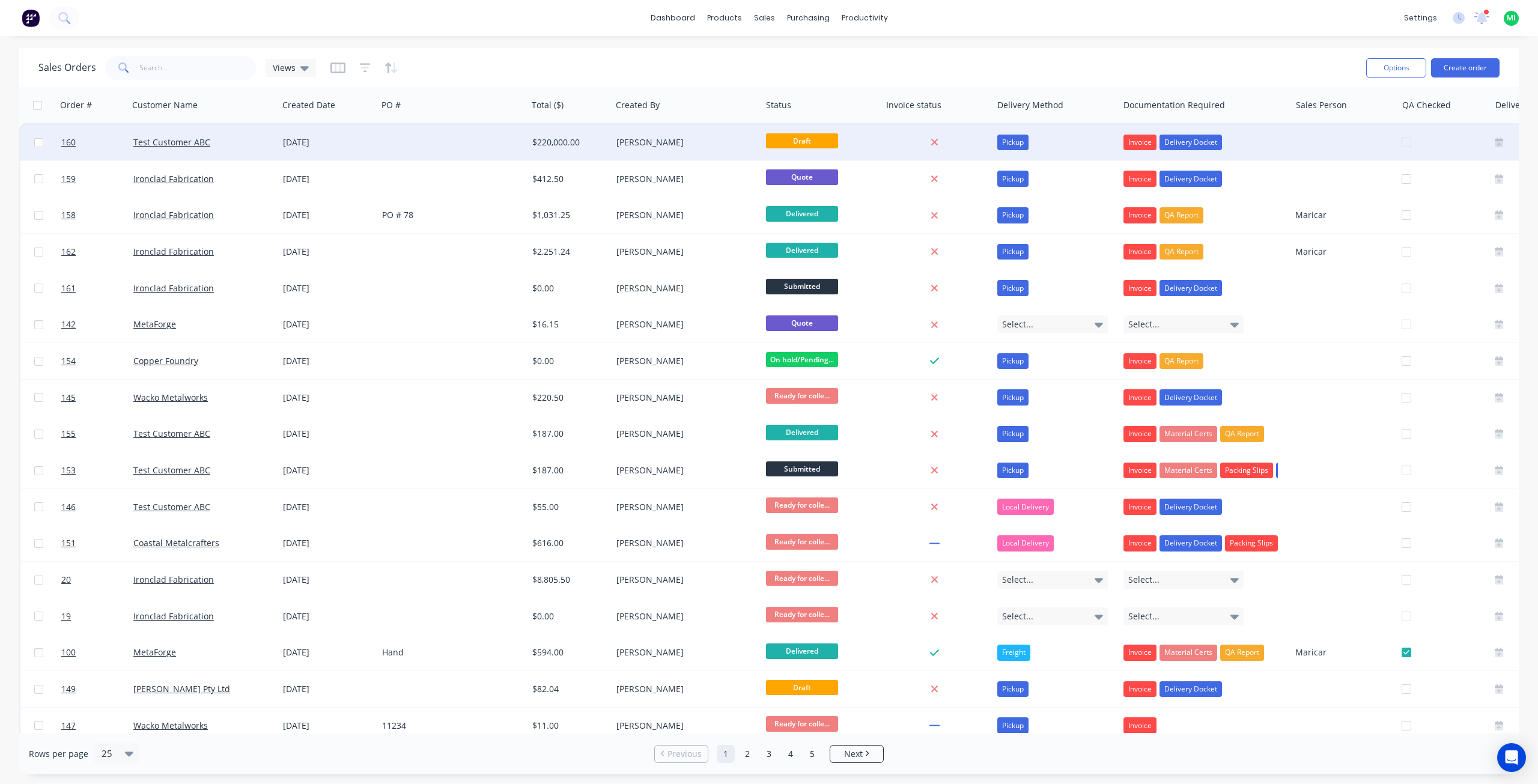
click at [510, 136] on div at bounding box center [453, 142] width 150 height 36
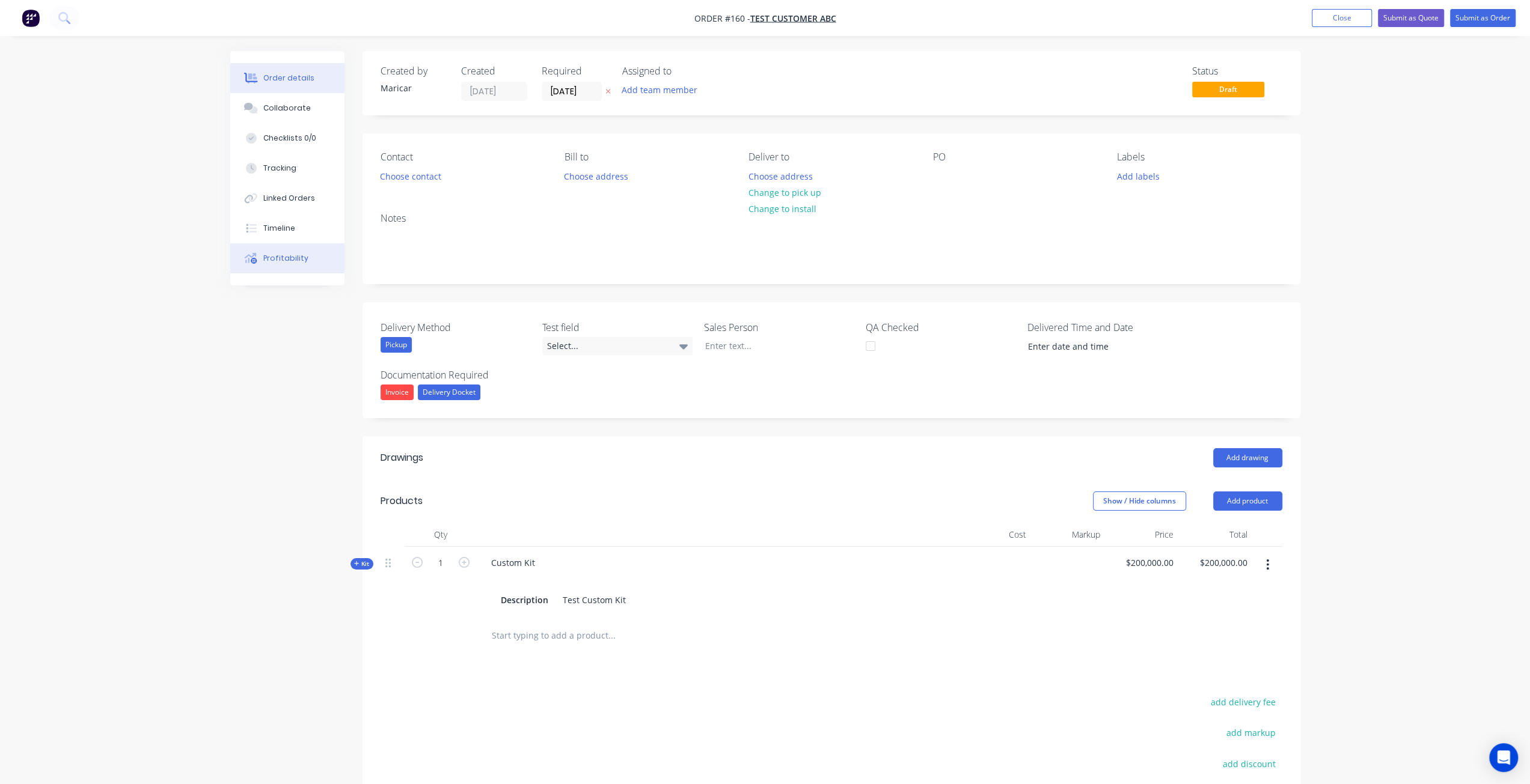
click at [289, 262] on div "Profitability" at bounding box center [286, 258] width 45 height 11
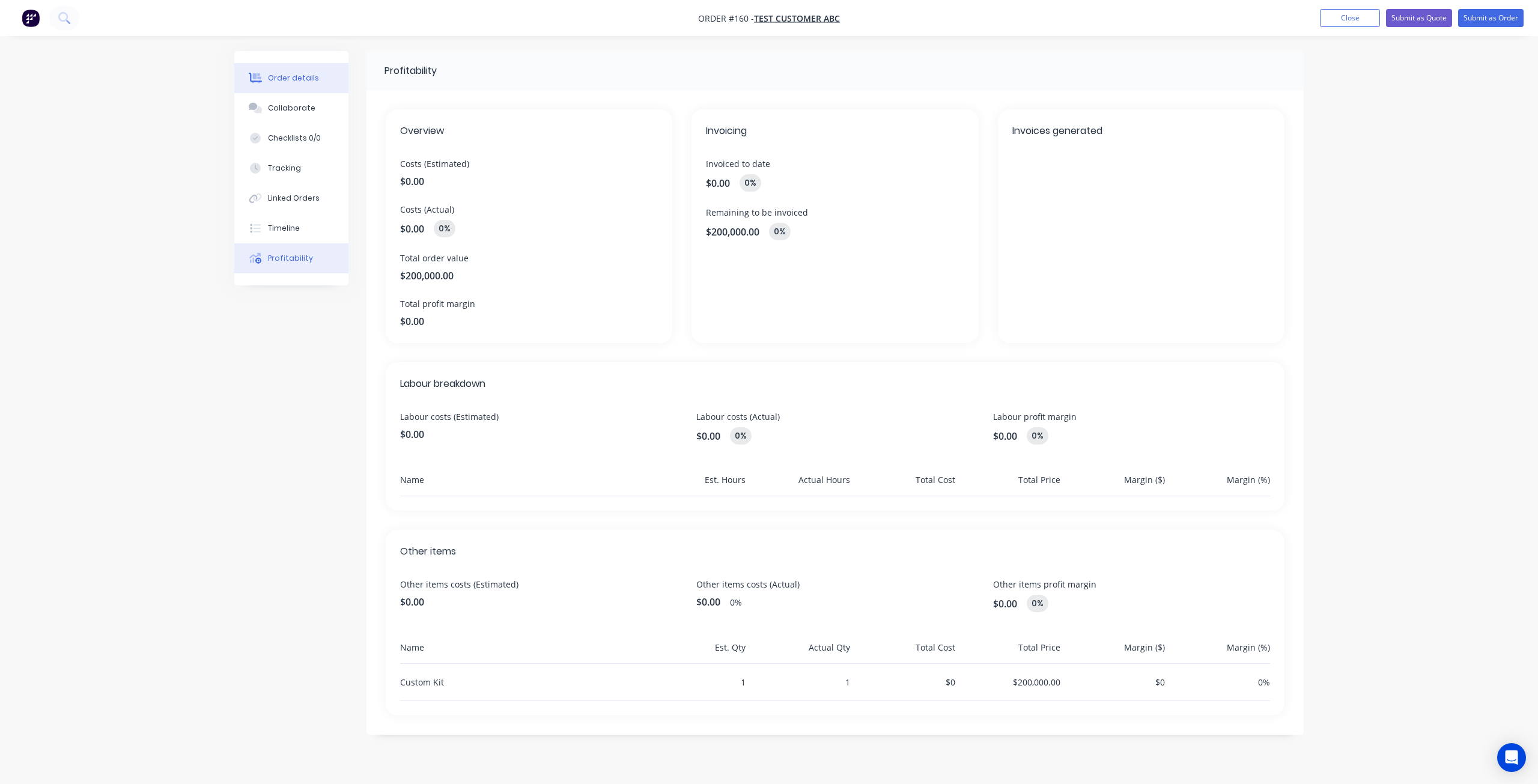
click at [276, 80] on div "Order details" at bounding box center [293, 78] width 51 height 11
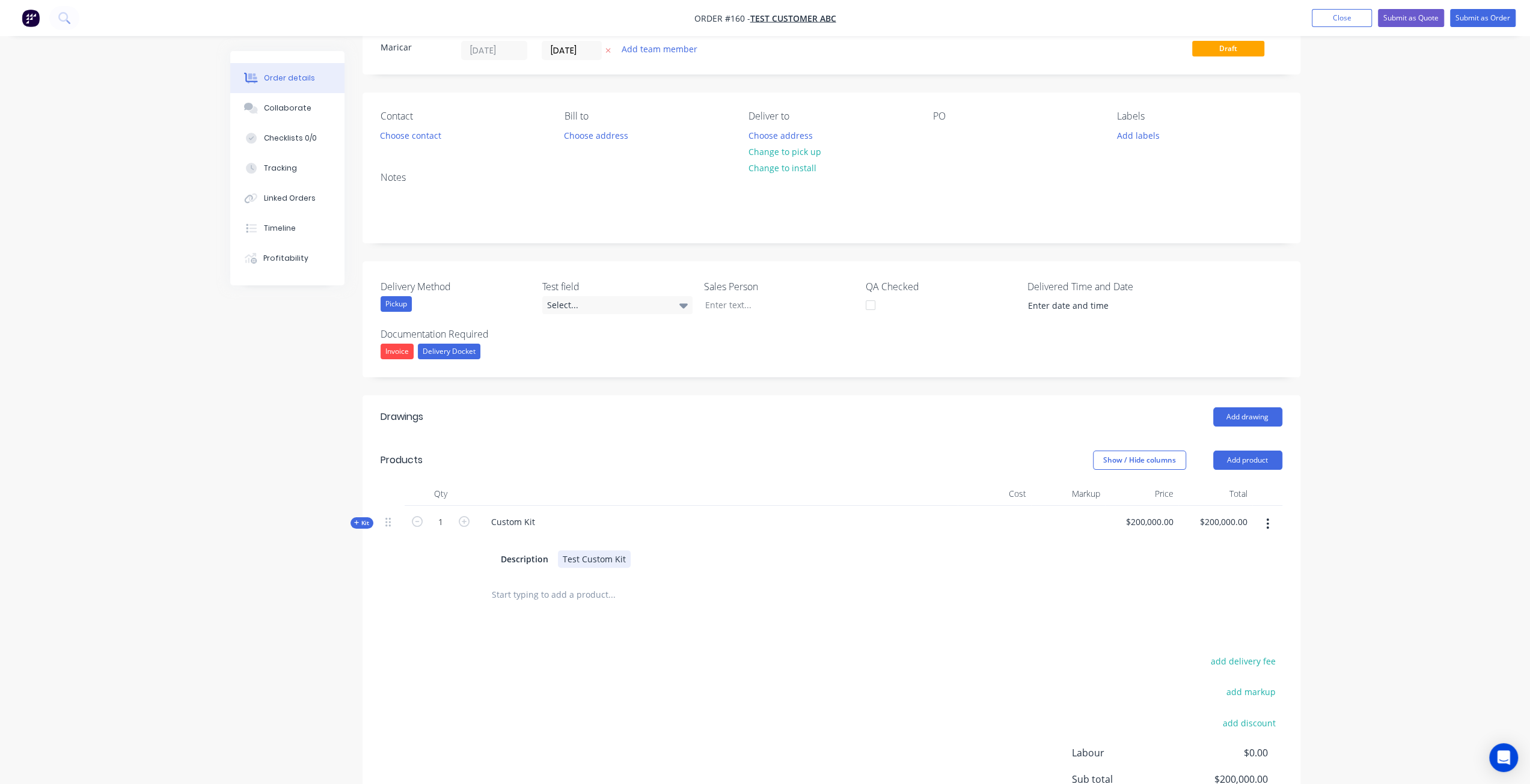
scroll to position [60, 0]
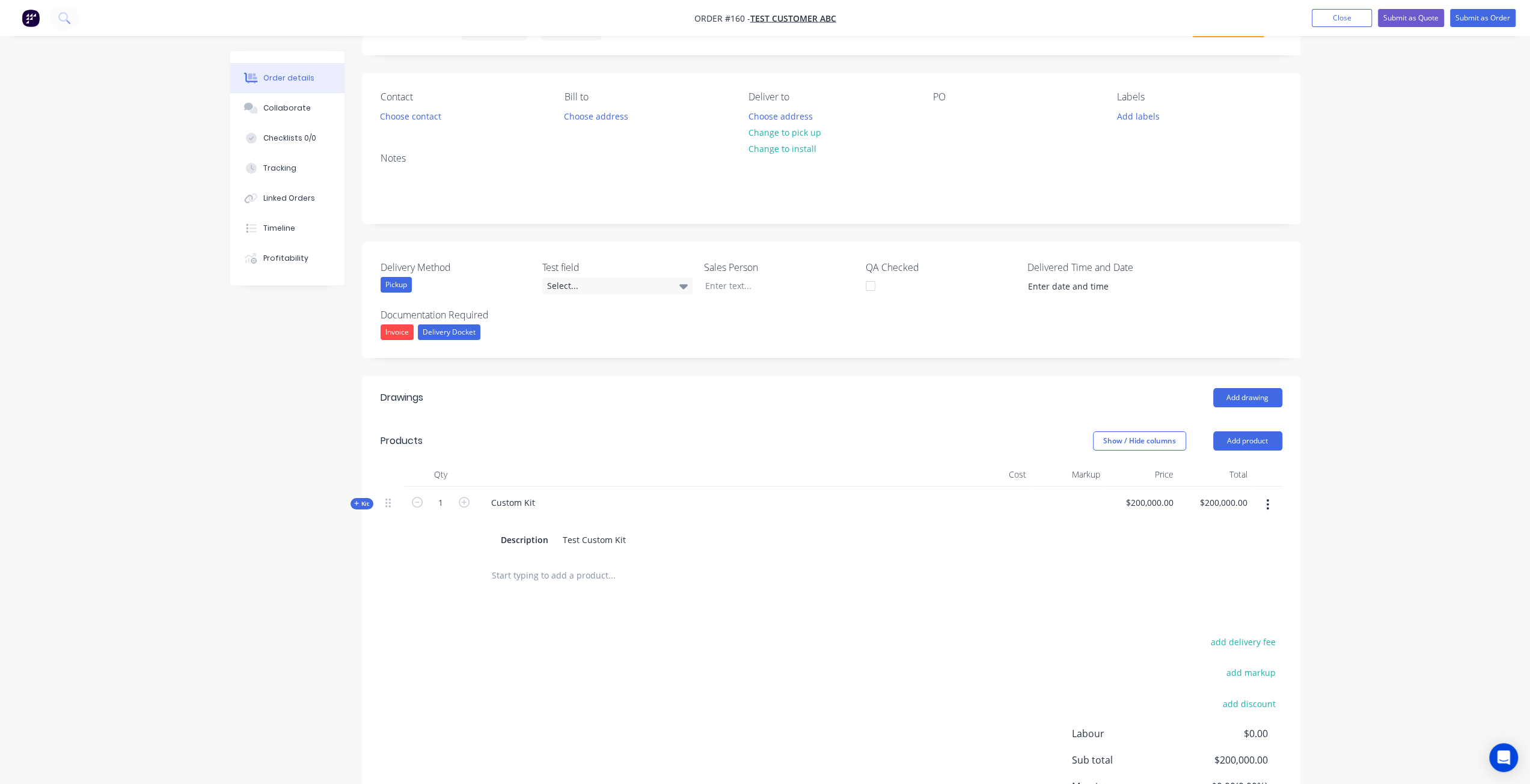
click at [1267, 504] on icon "button" at bounding box center [1267, 505] width 3 height 13
click at [1203, 627] on div "Delete" at bounding box center [1225, 632] width 92 height 17
click at [1242, 437] on button "Add product" at bounding box center [1248, 441] width 69 height 19
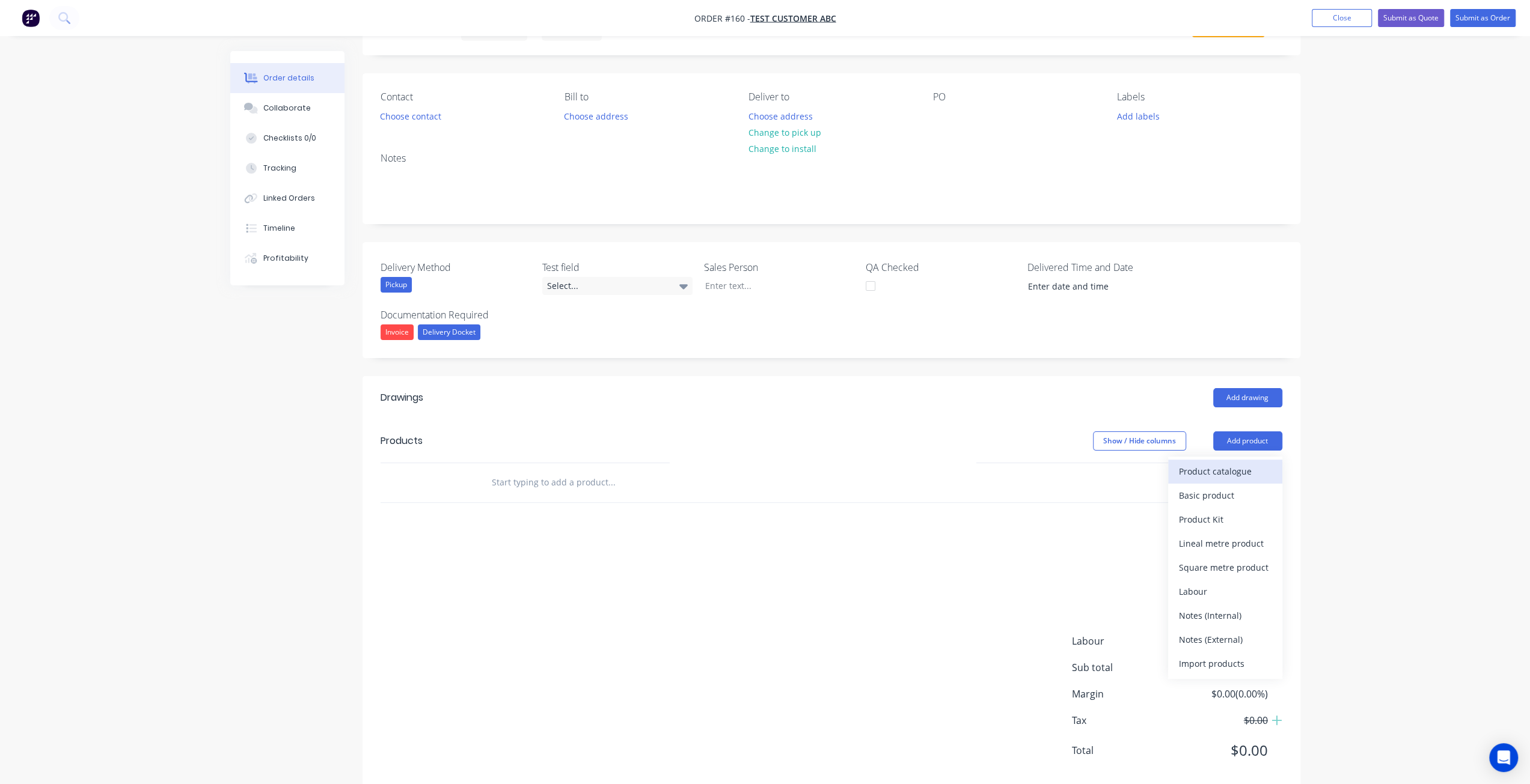
click at [1226, 469] on div "Product catalogue" at bounding box center [1225, 471] width 92 height 17
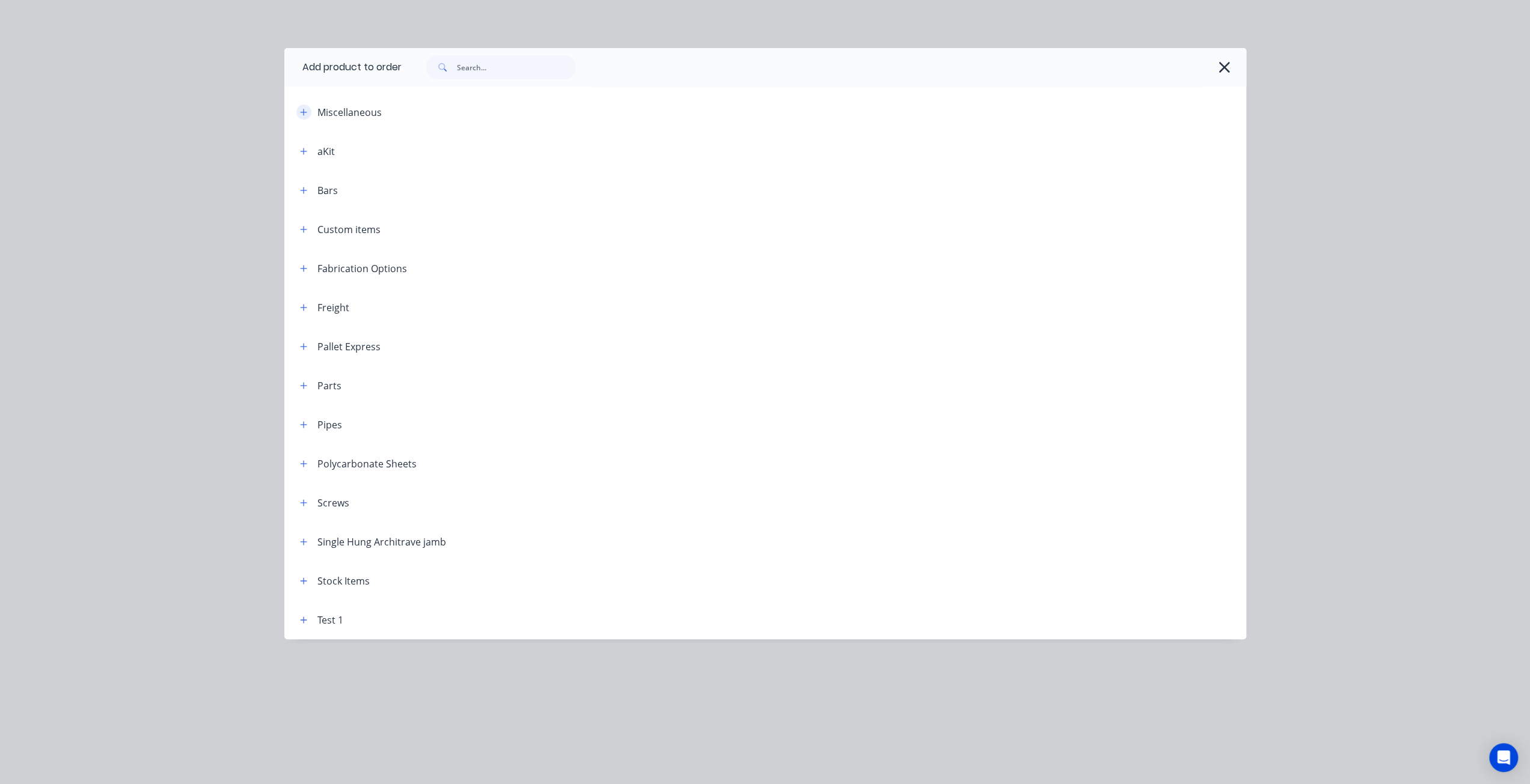
click at [307, 111] on icon "button" at bounding box center [304, 112] width 7 height 9
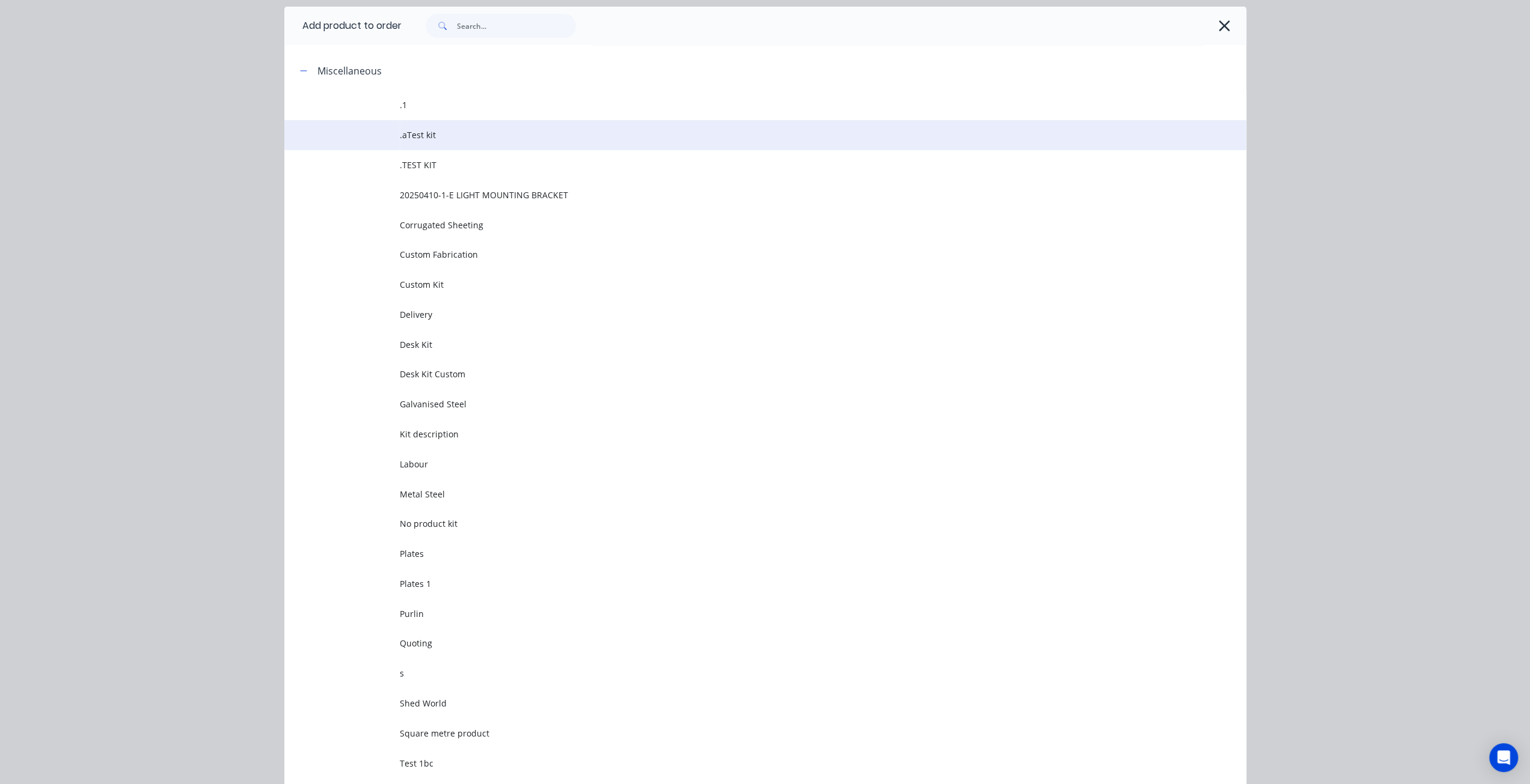
scroll to position [0, 0]
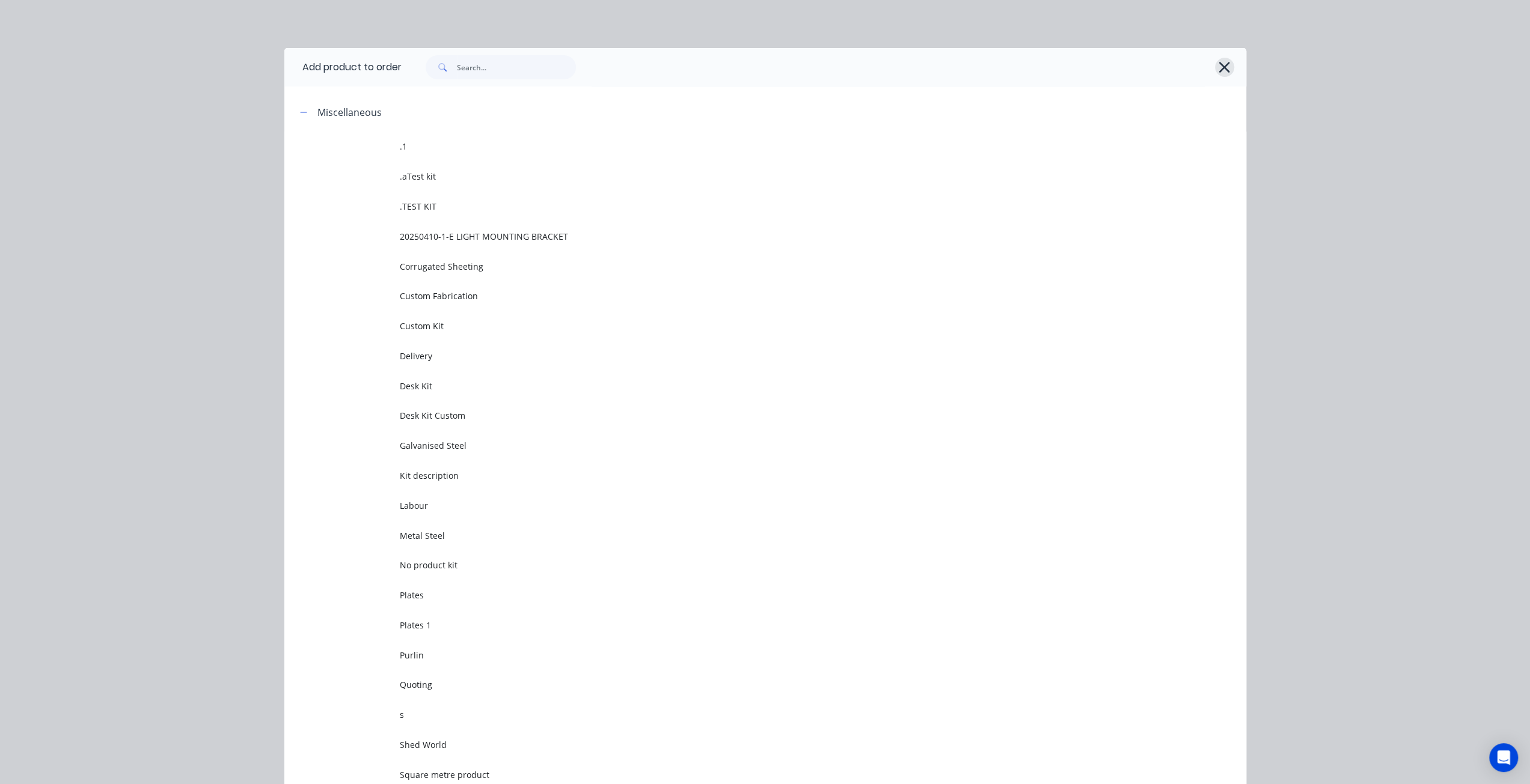
click at [1219, 68] on icon "button" at bounding box center [1224, 67] width 11 height 11
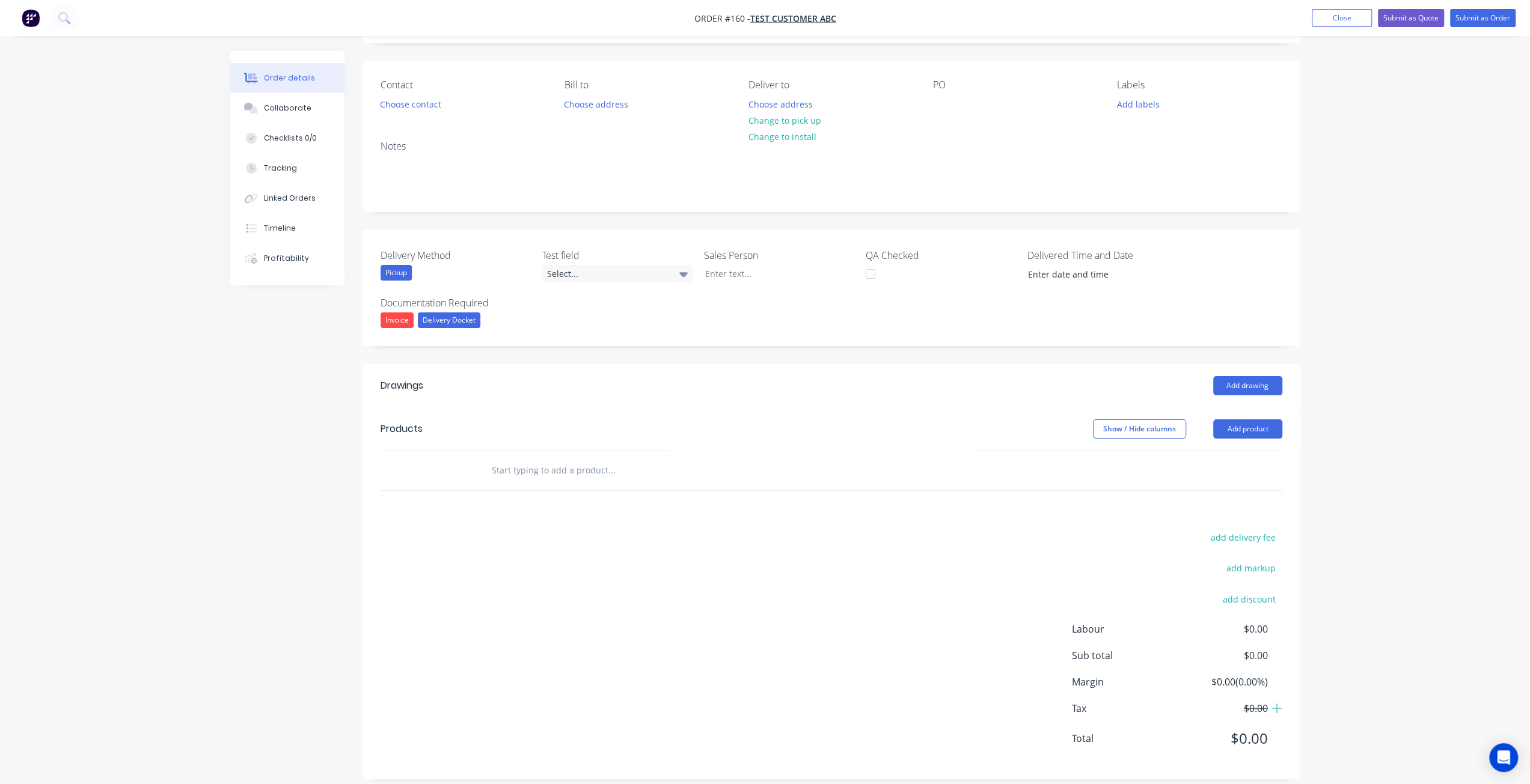
scroll to position [83, 0]
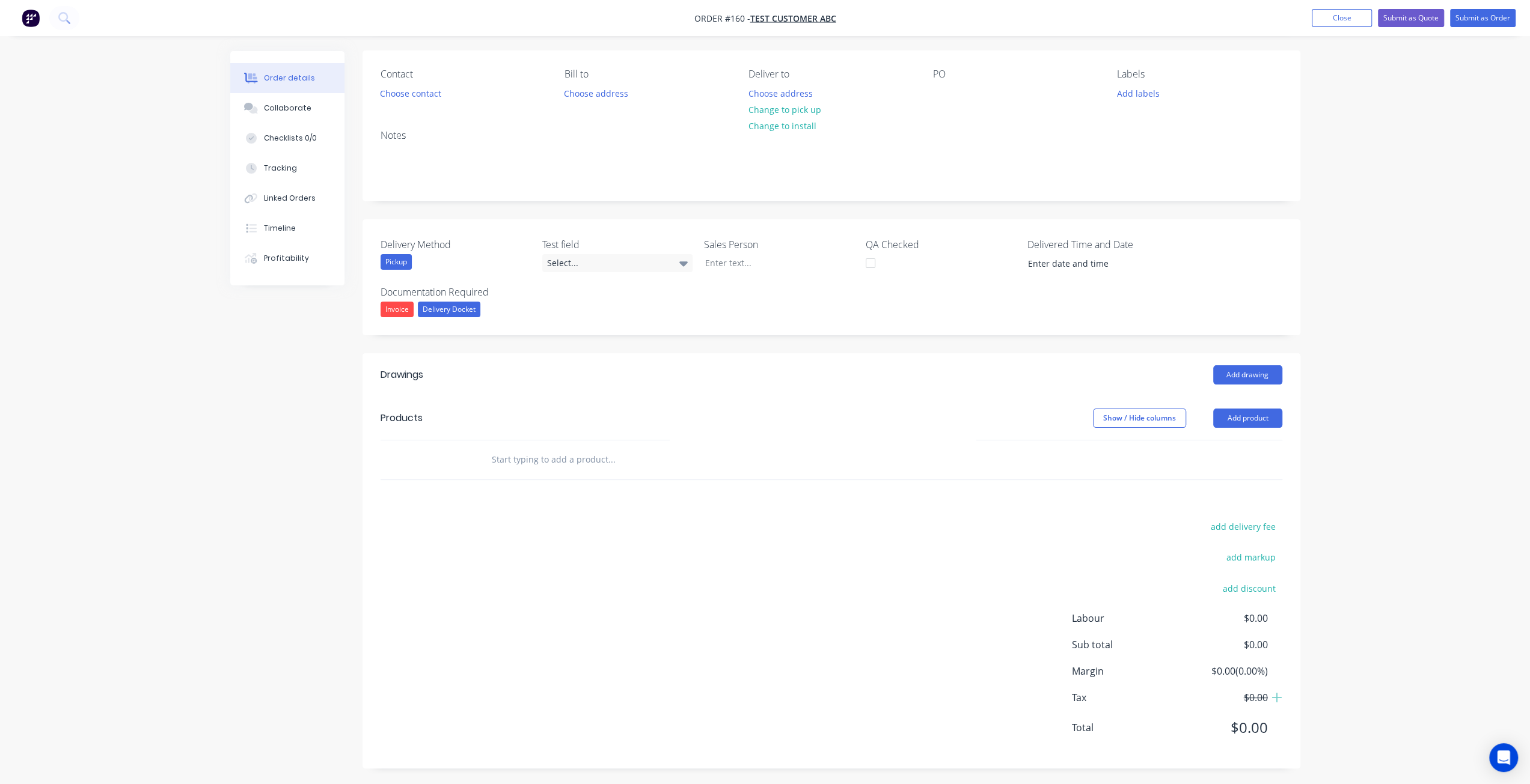
click at [528, 455] on input "text" at bounding box center [612, 460] width 241 height 24
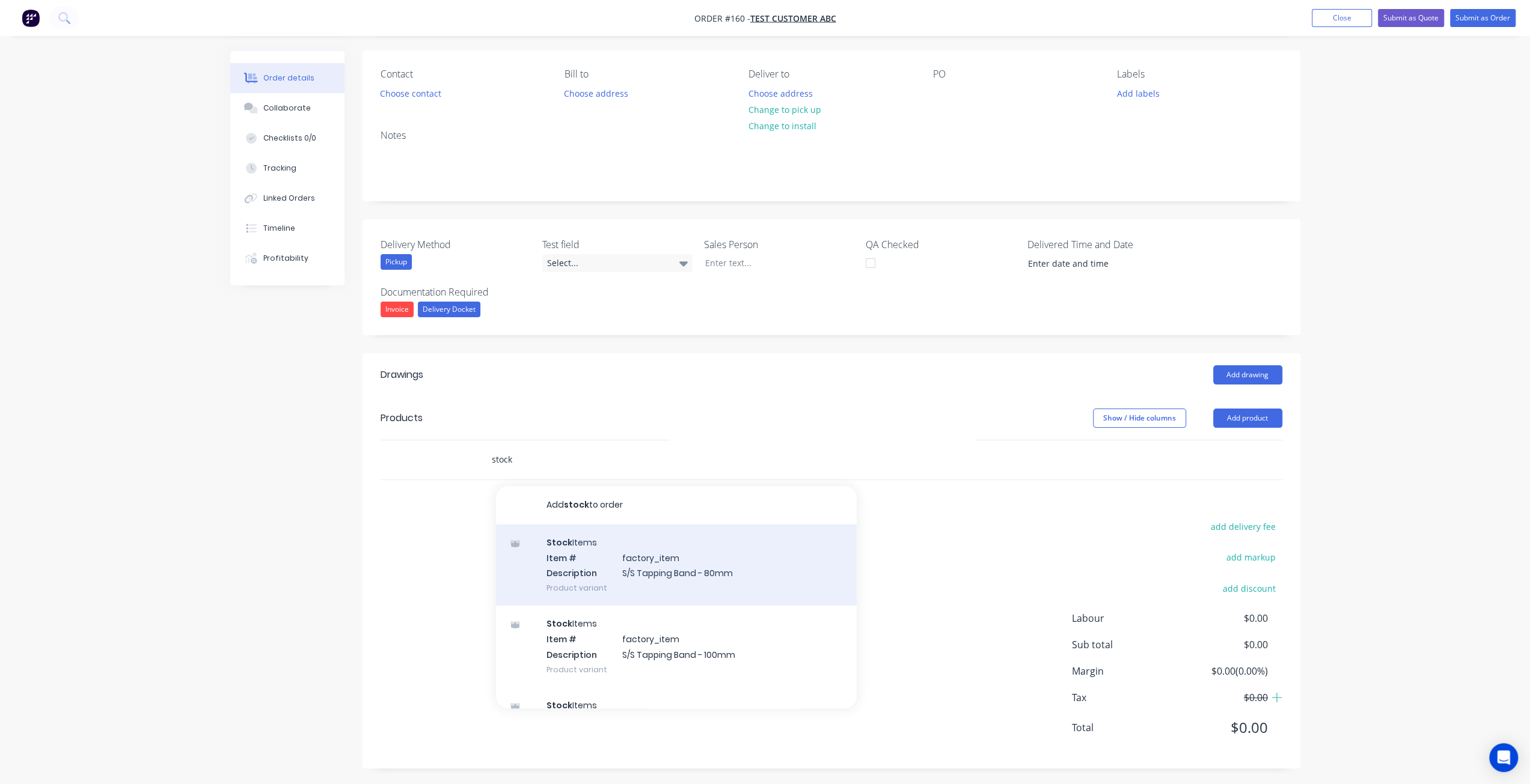
type input "stock"
click at [584, 569] on div "Stock Items Item # factory_item Description S/S Tapping Band - 80mm Product var…" at bounding box center [676, 565] width 361 height 81
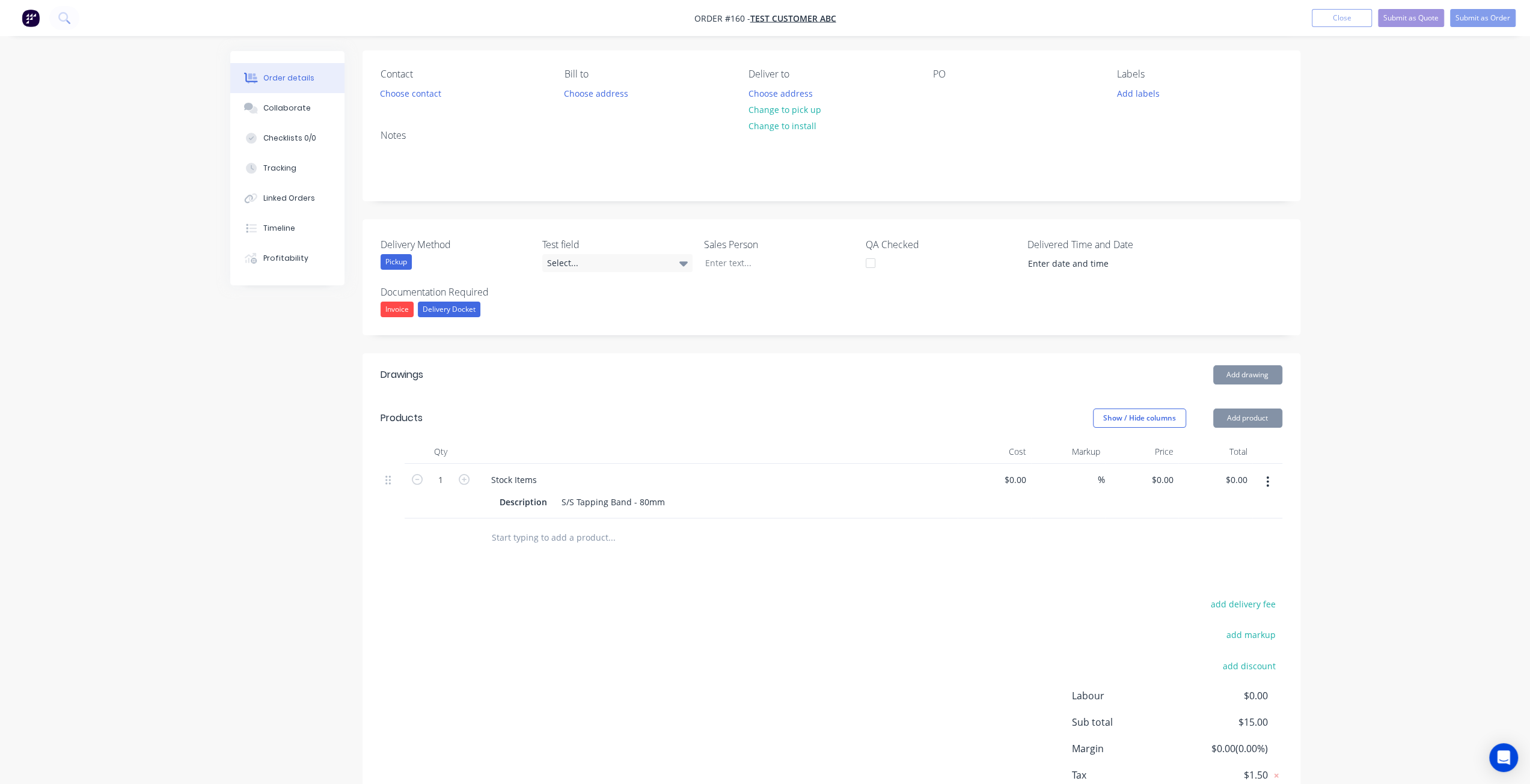
type input "$15.00"
click at [566, 540] on input "text" at bounding box center [612, 538] width 241 height 24
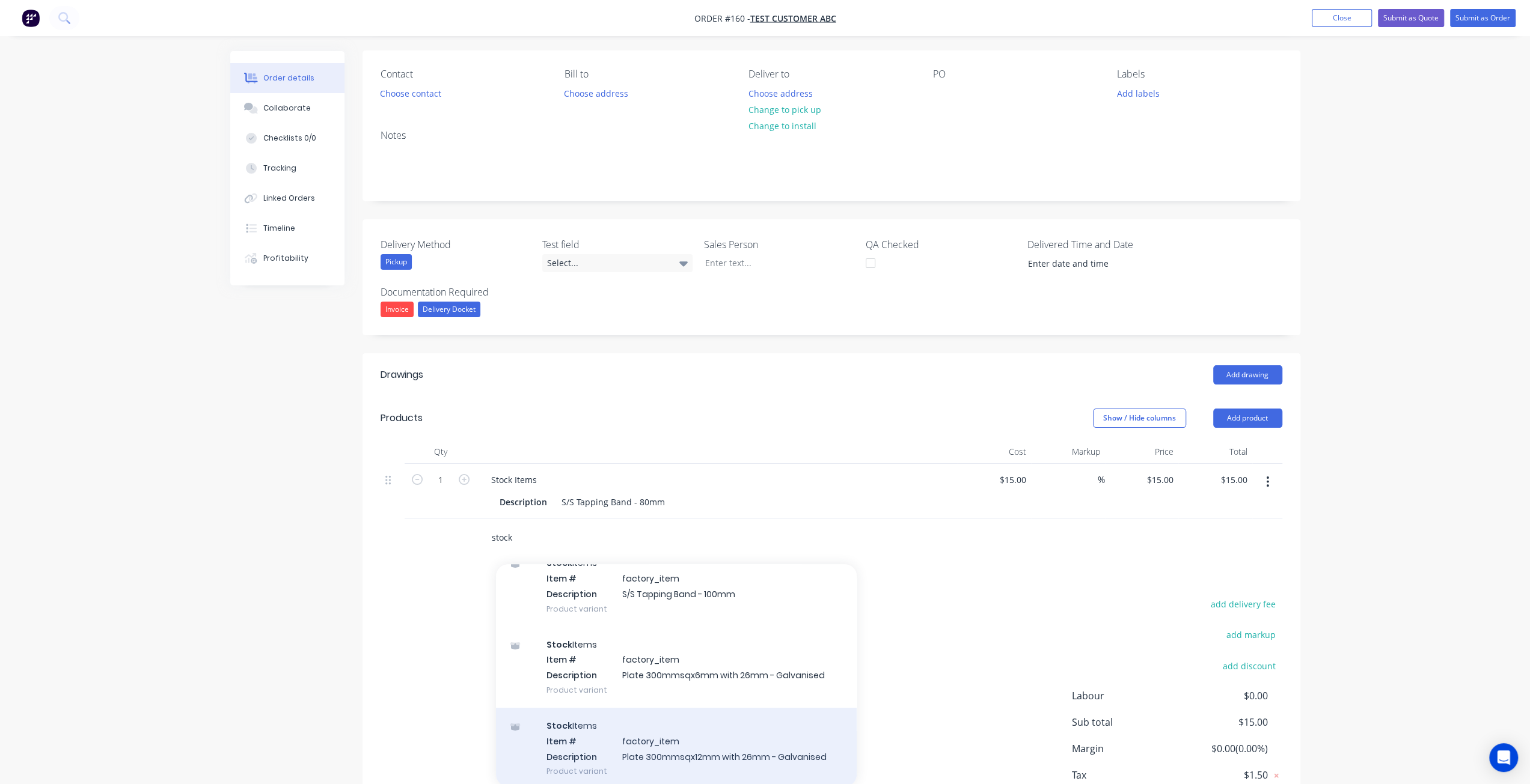
scroll to position [241, 0]
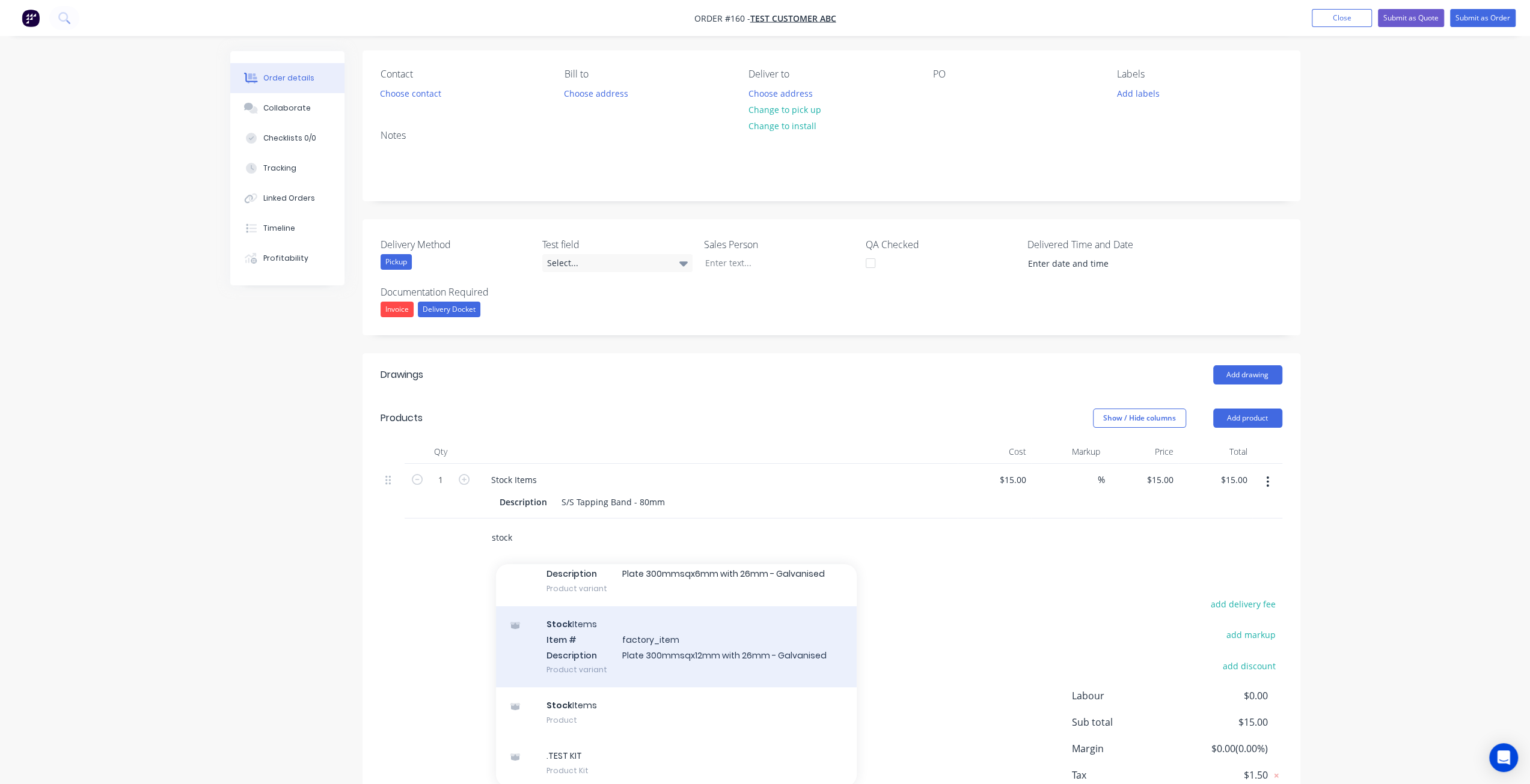
type input "stock"
click at [650, 659] on div "Stock Items Item # factory_item Description Plate 300mmsqx12mm with 26mm - Galv…" at bounding box center [676, 647] width 361 height 81
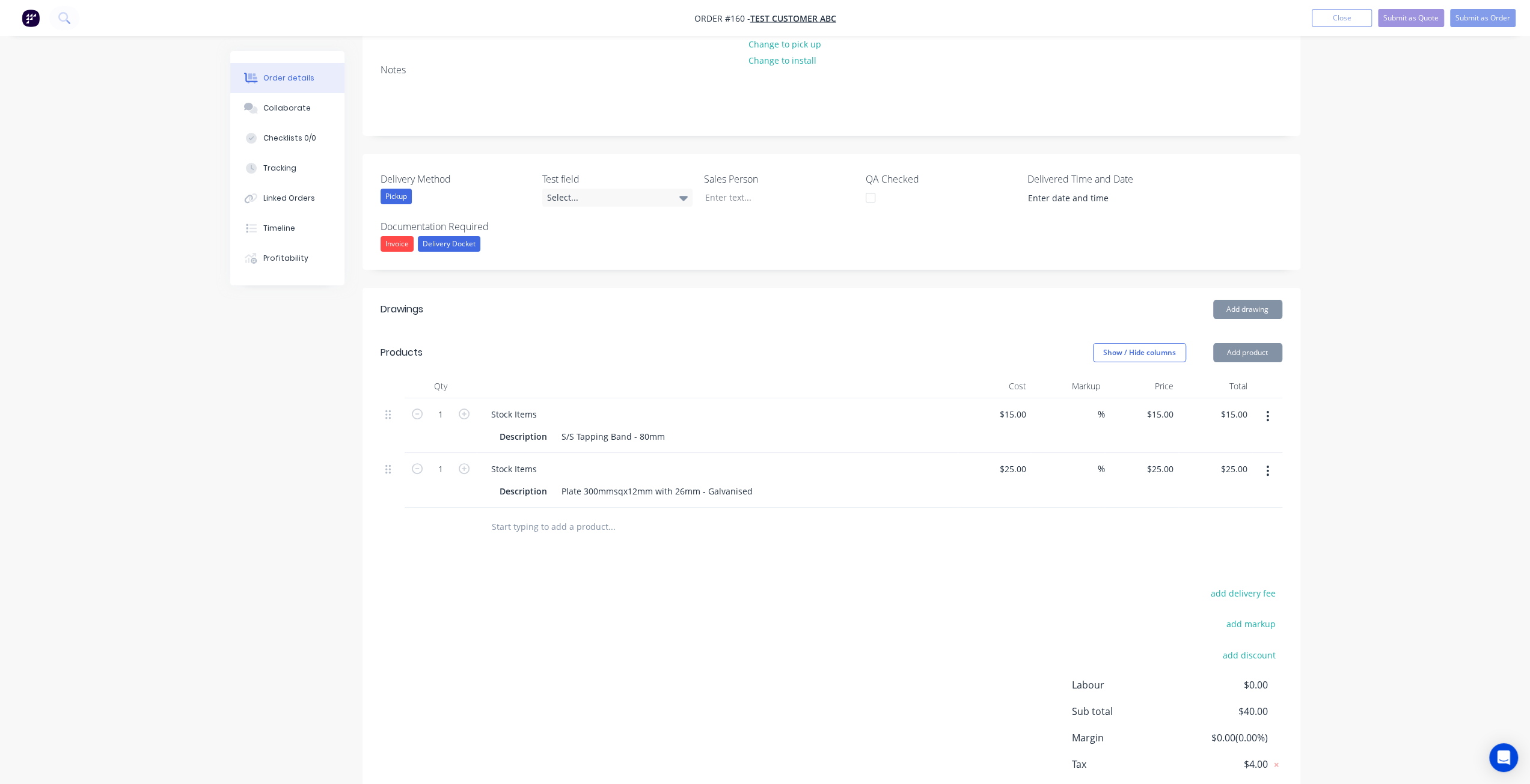
scroll to position [203, 0]
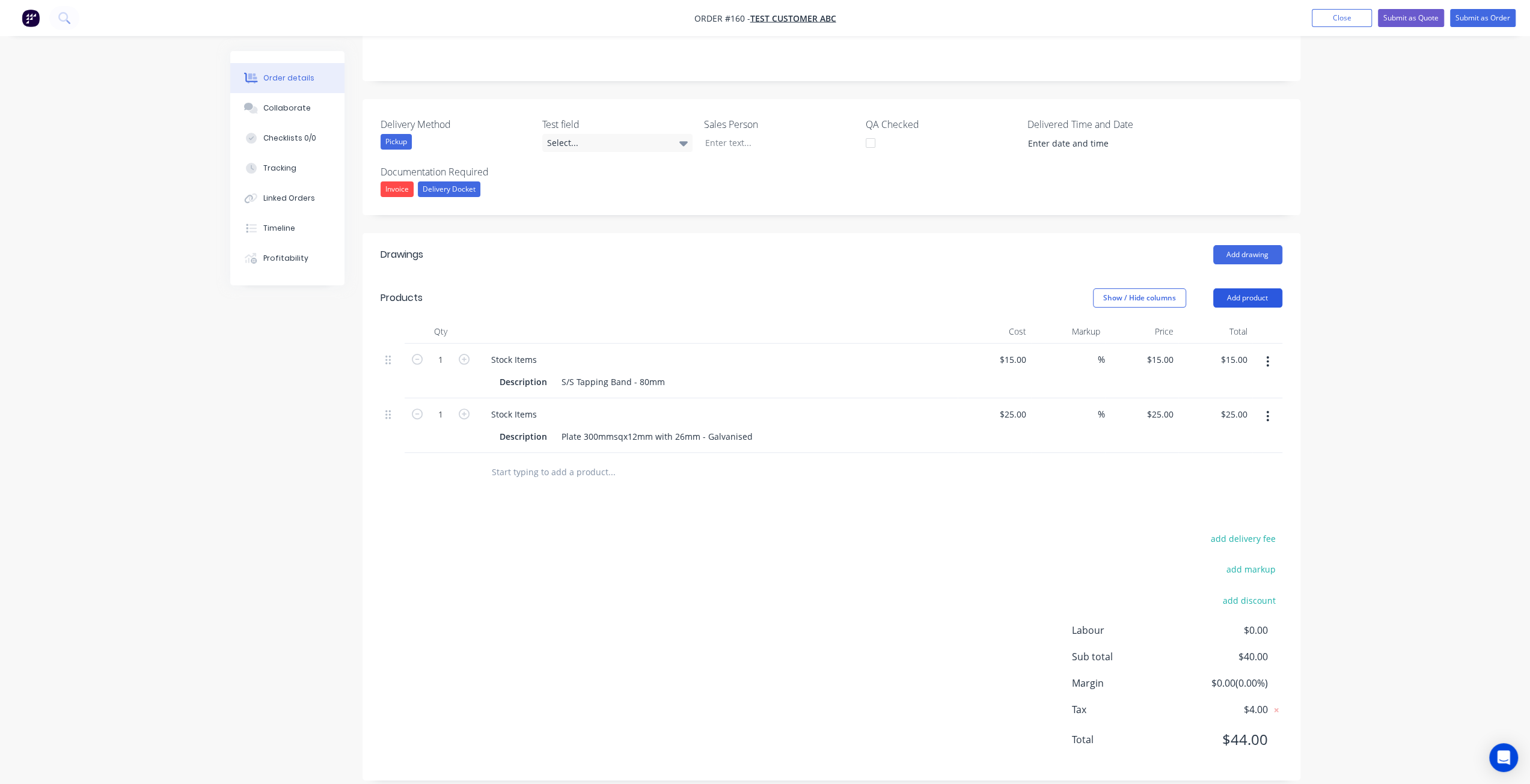
click at [1253, 290] on button "Add product" at bounding box center [1248, 298] width 69 height 19
click at [1202, 449] on div "Labour" at bounding box center [1225, 448] width 92 height 17
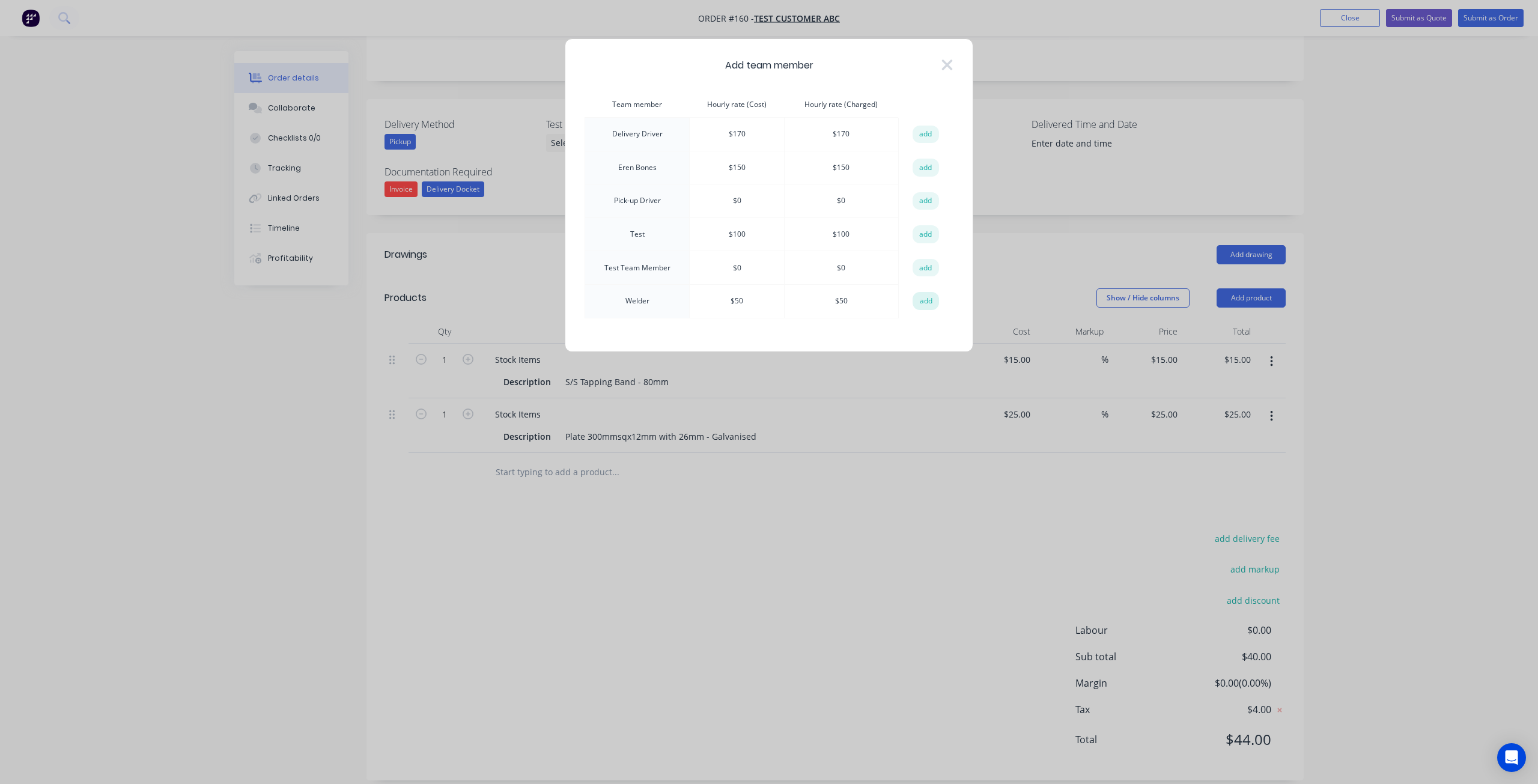
click at [913, 296] on button "add" at bounding box center [926, 301] width 26 height 18
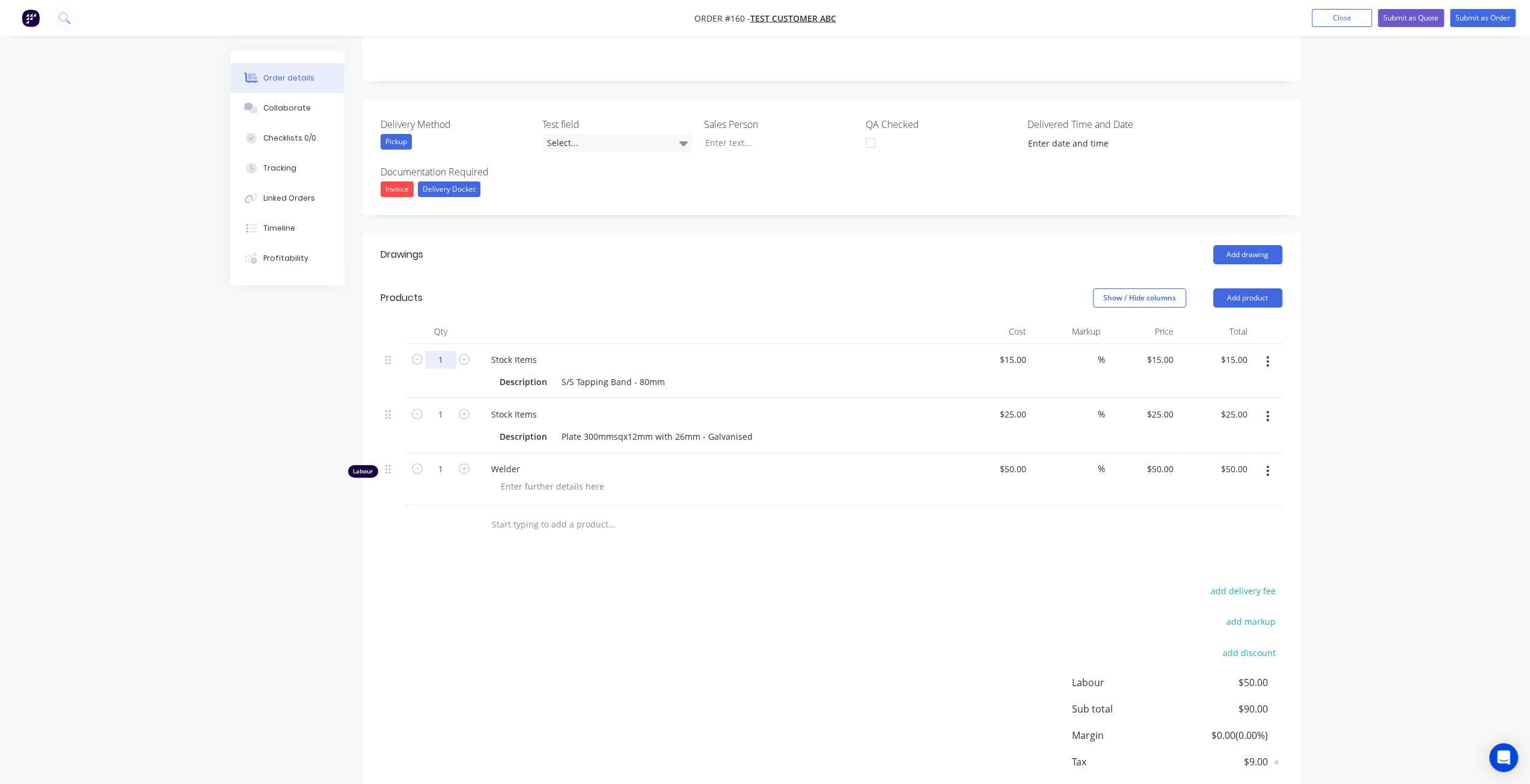
click at [449, 357] on input "1" at bounding box center [441, 359] width 32 height 18
type input "10"
type input "$150.00"
click at [438, 410] on input "1" at bounding box center [441, 414] width 32 height 18
type input "10"
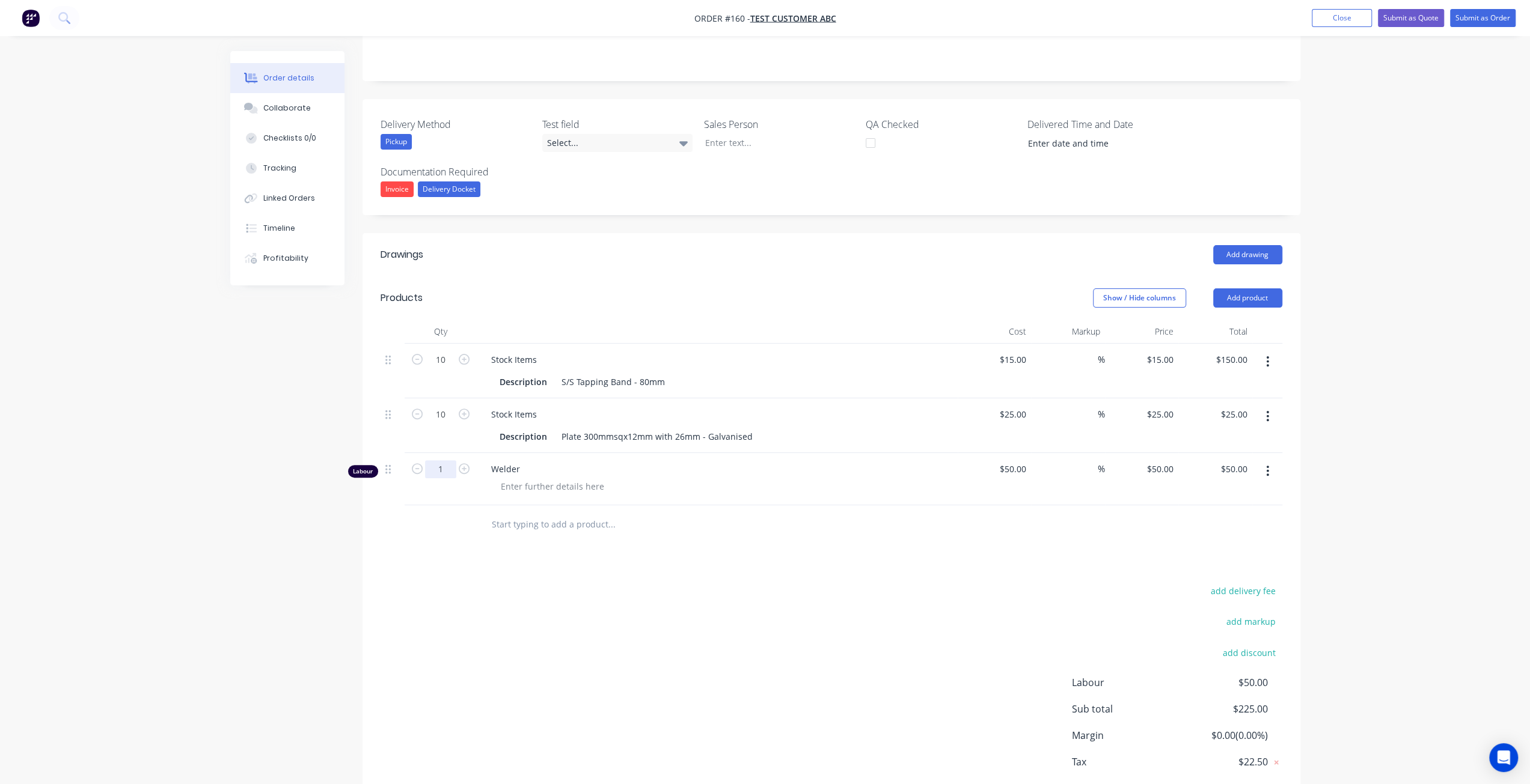
type input "$250.00"
click at [440, 470] on input "1" at bounding box center [441, 469] width 32 height 18
type input "5"
type input "$250.00"
click at [581, 566] on div "Drawings Add drawing Products Show / Hide columns Add product Qty Cost Markup P…" at bounding box center [831, 533] width 938 height 600
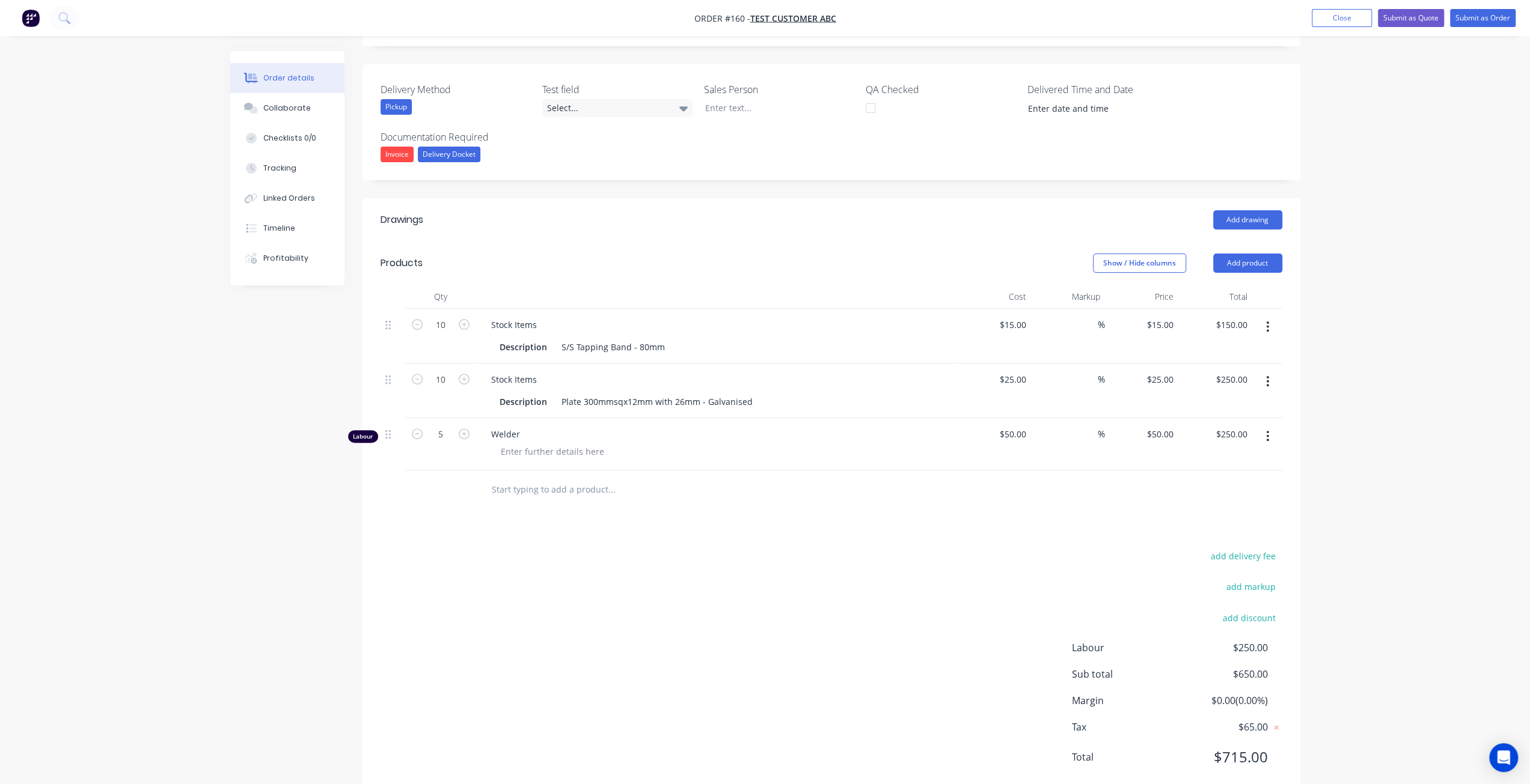
scroll to position [267, 0]
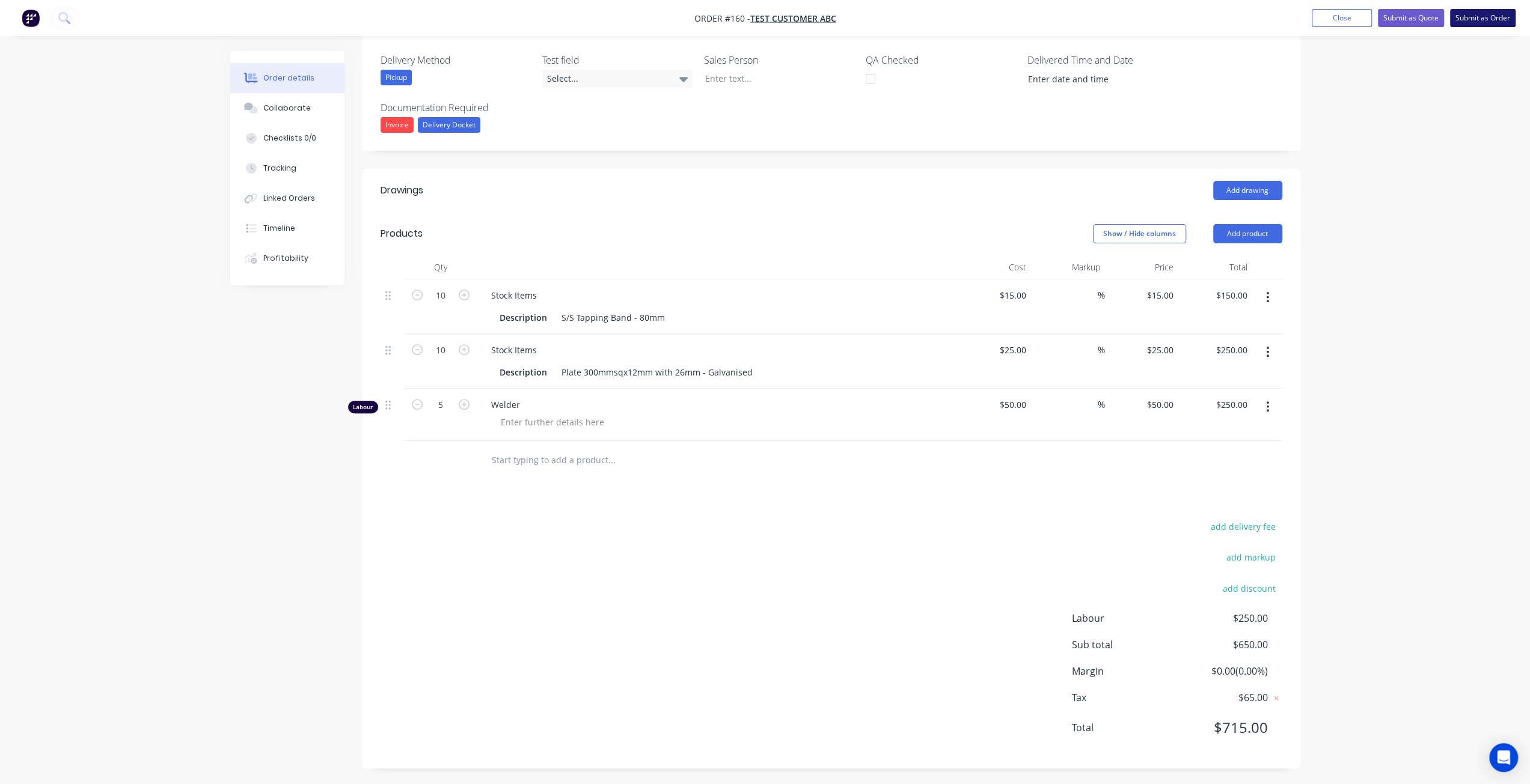
click at [1486, 21] on button "Submit as Order" at bounding box center [1482, 18] width 65 height 18
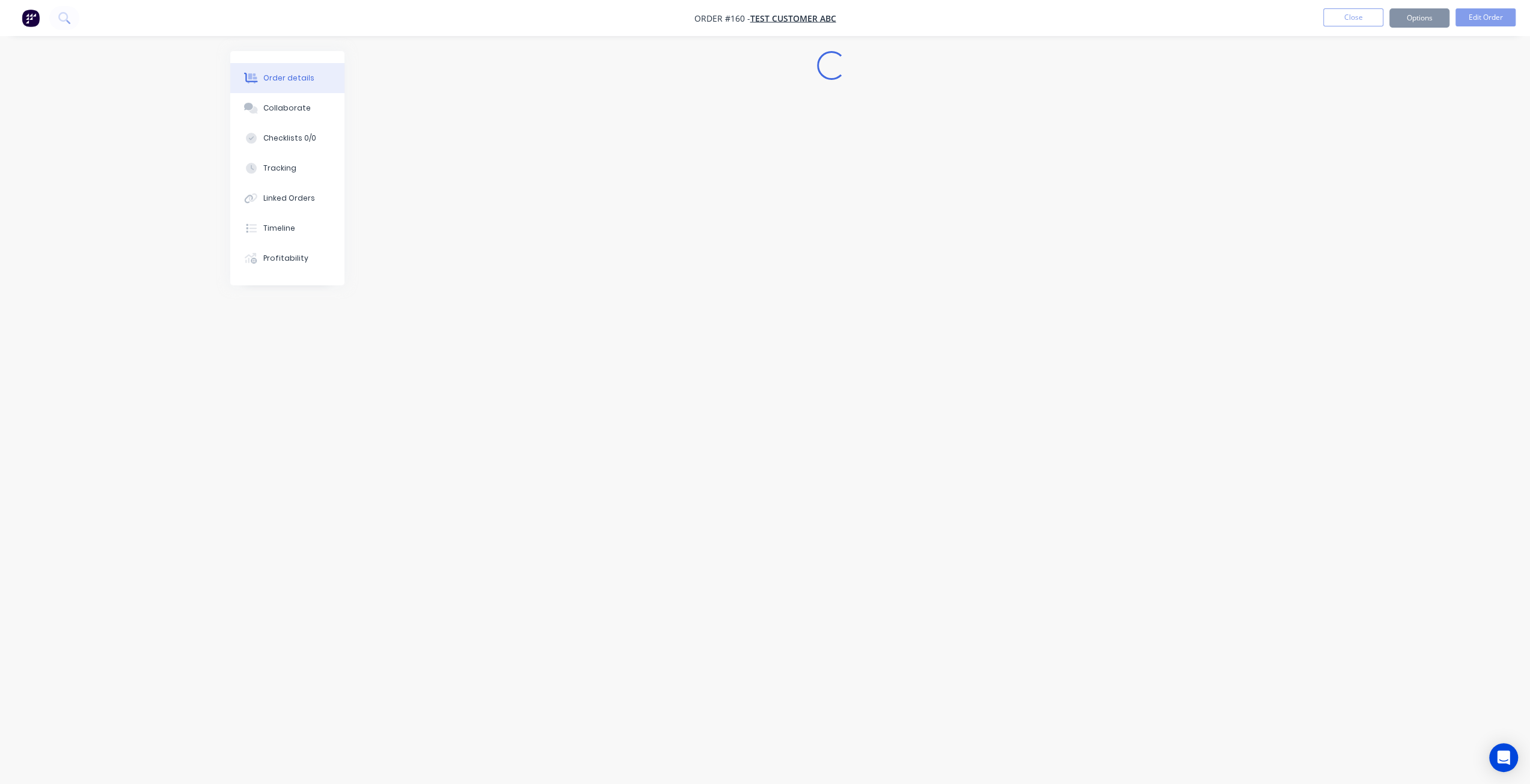
scroll to position [0, 0]
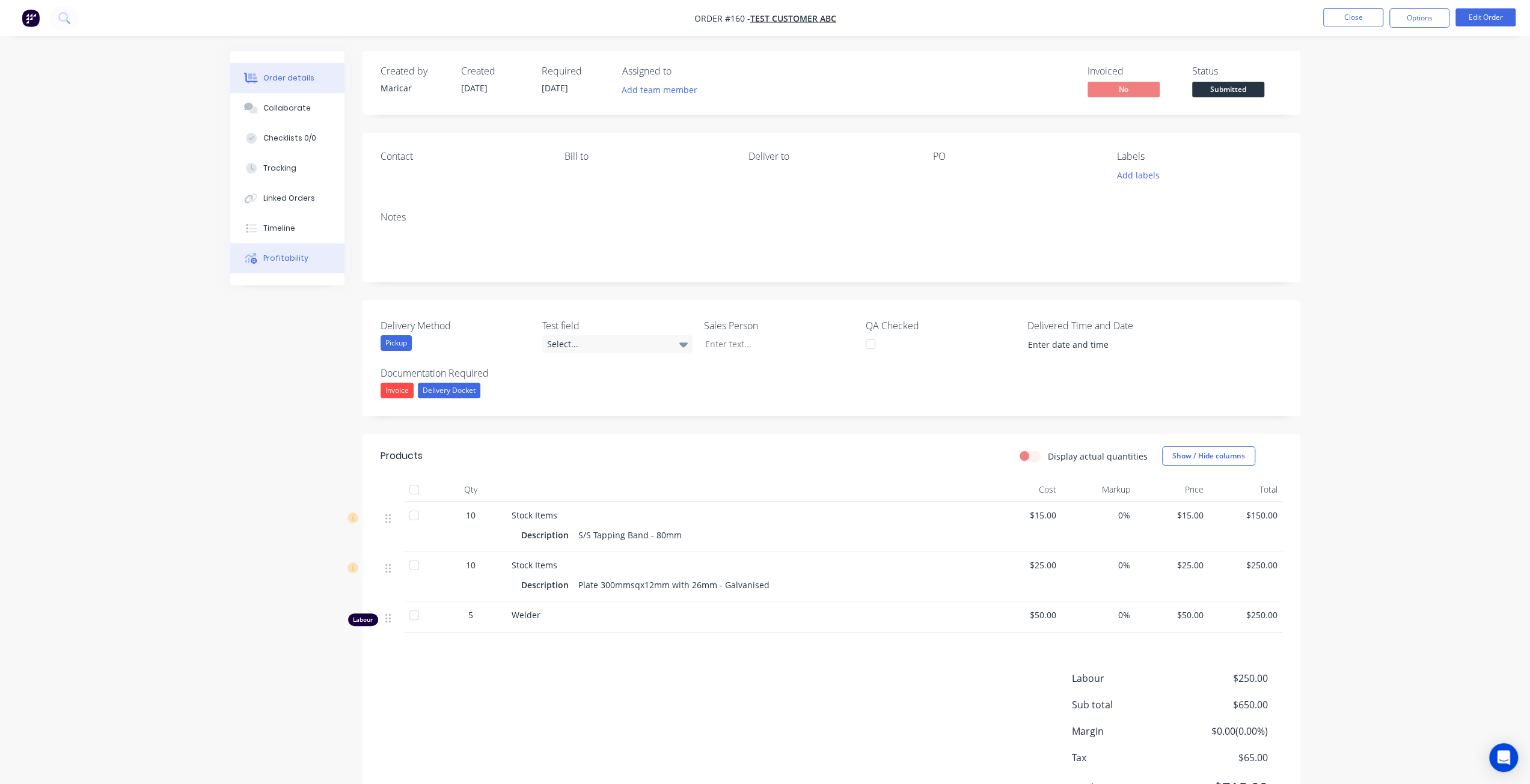
click at [292, 262] on div "Profitability" at bounding box center [286, 258] width 45 height 11
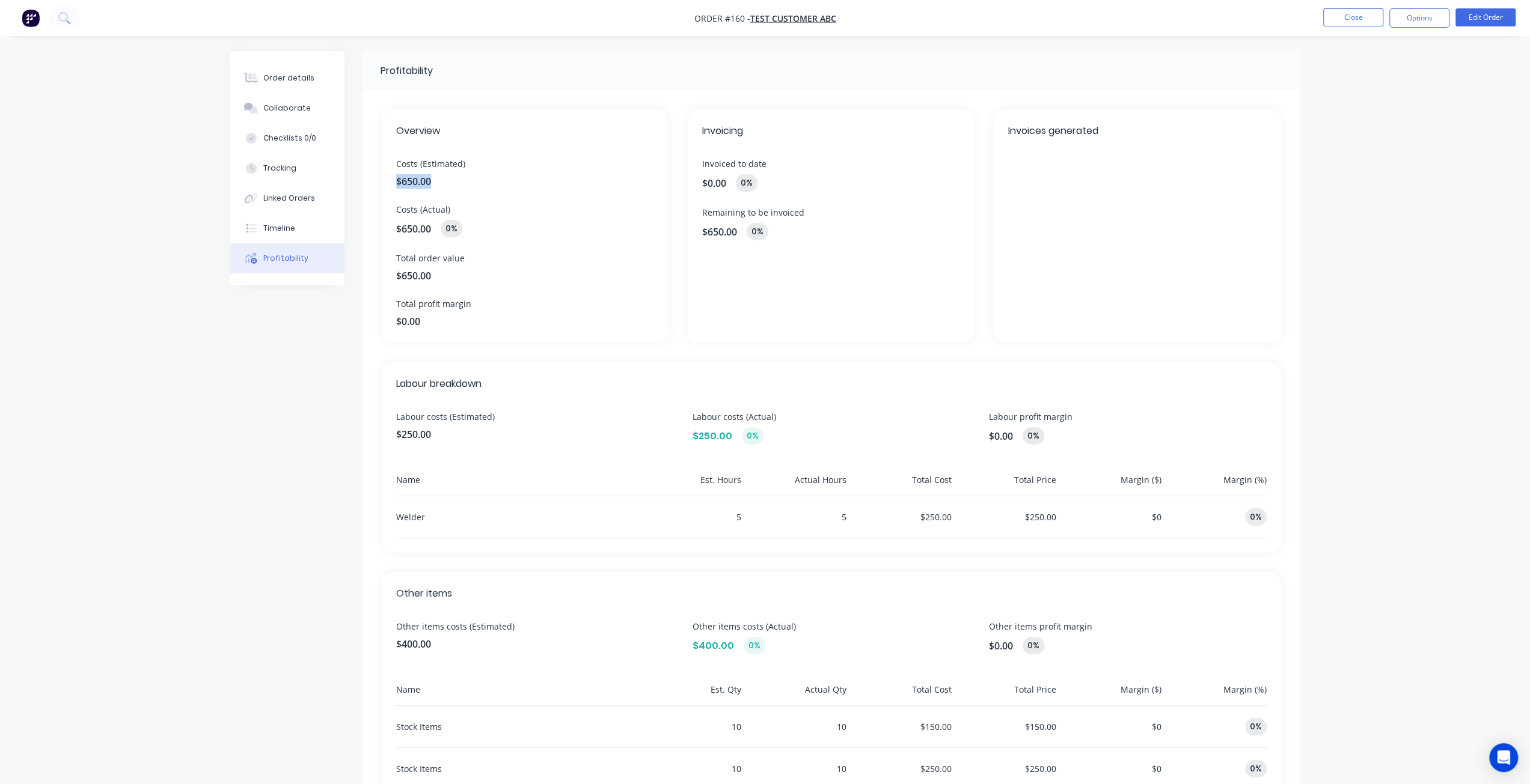
drag, startPoint x: 436, startPoint y: 183, endPoint x: 391, endPoint y: 182, distance: 45.0
click at [391, 182] on div "Overview Costs (Estimated) $650.00 Costs (Actual) $650.00 0% Total order value …" at bounding box center [525, 226] width 287 height 233
drag, startPoint x: 418, startPoint y: 226, endPoint x: 405, endPoint y: 223, distance: 13.3
click at [405, 223] on span "$650.00" at bounding box center [413, 229] width 35 height 14
click at [462, 233] on div "$650.00 0%" at bounding box center [525, 228] width 258 height 17
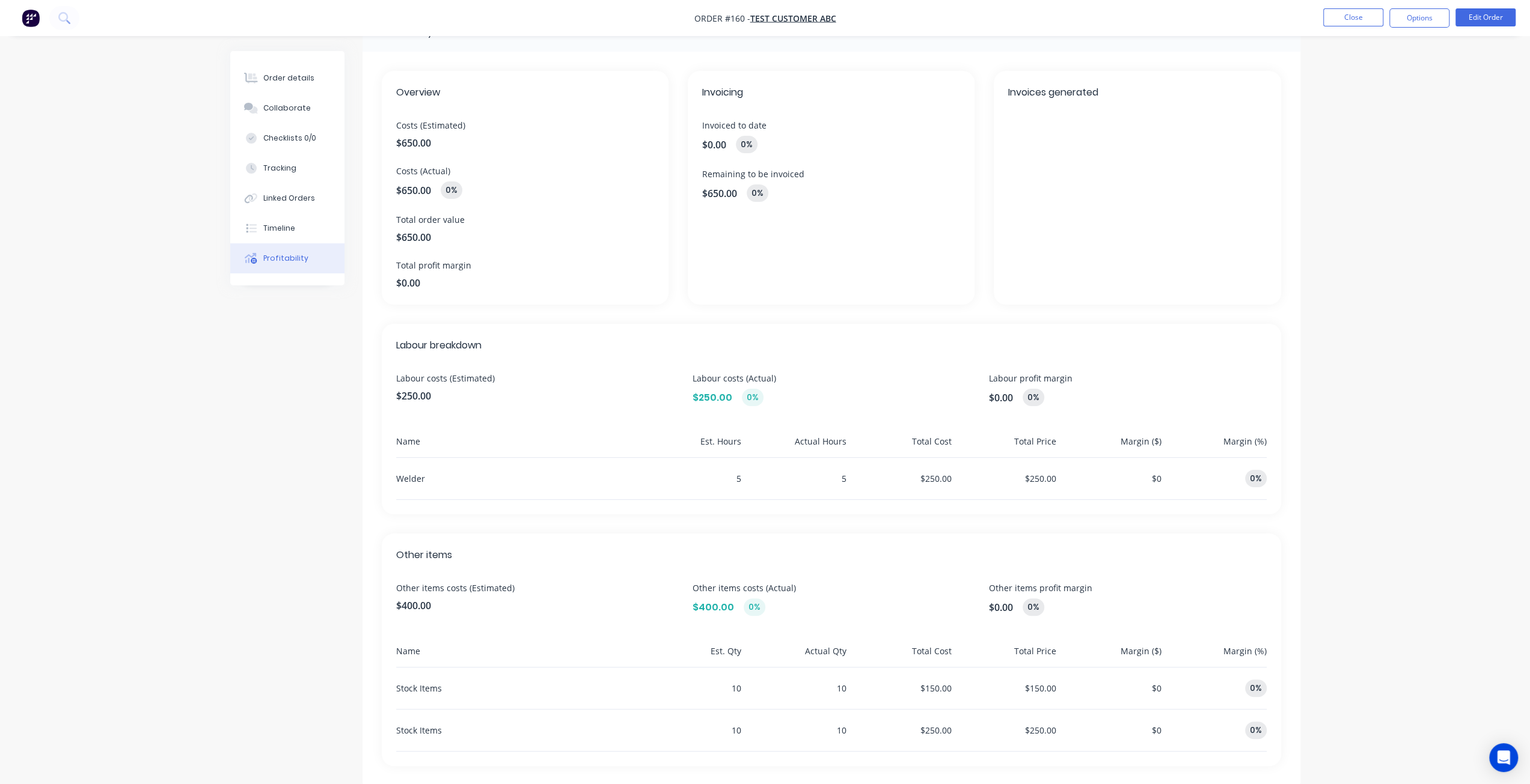
scroll to position [58, 0]
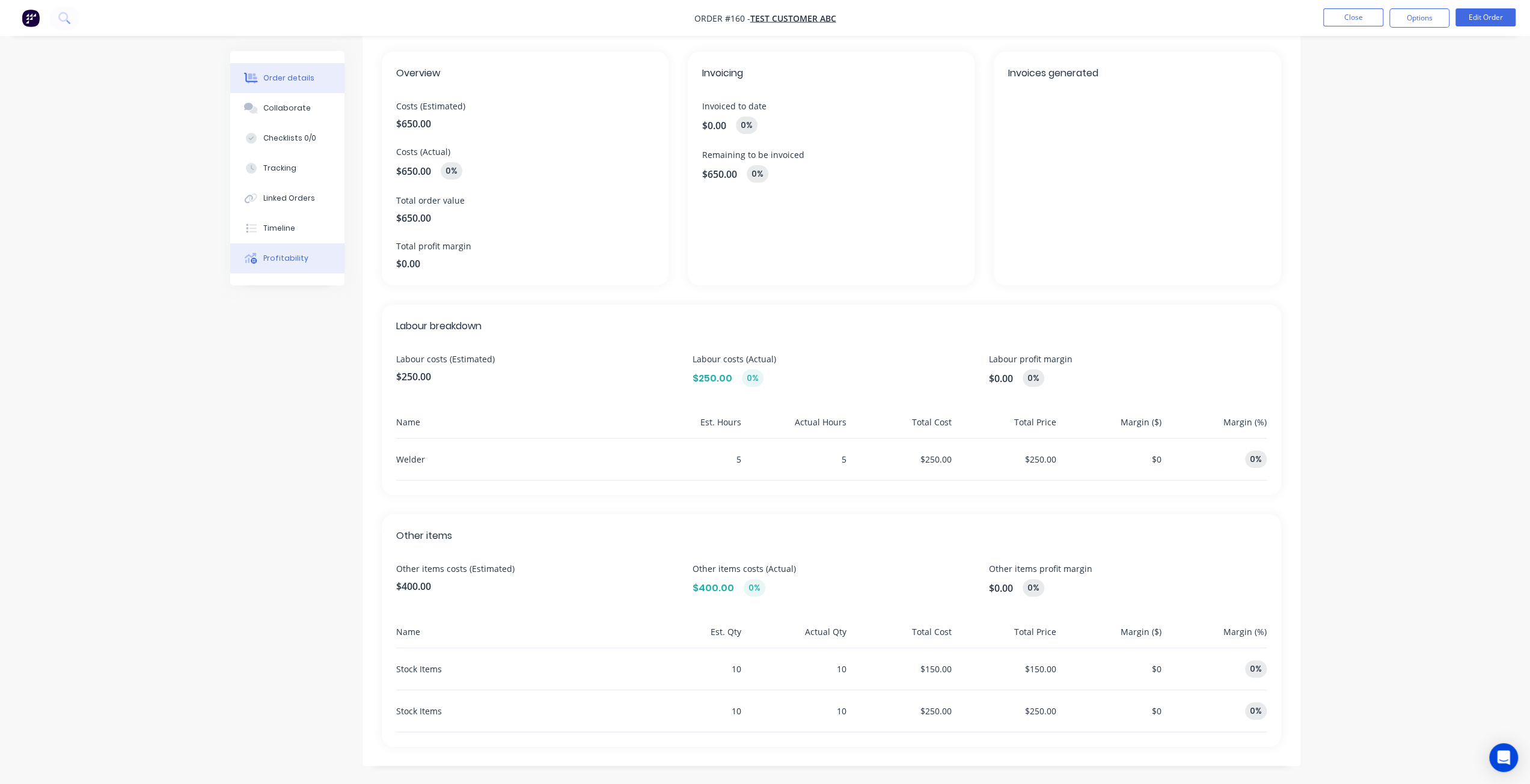
click at [304, 67] on button "Order details" at bounding box center [287, 78] width 114 height 30
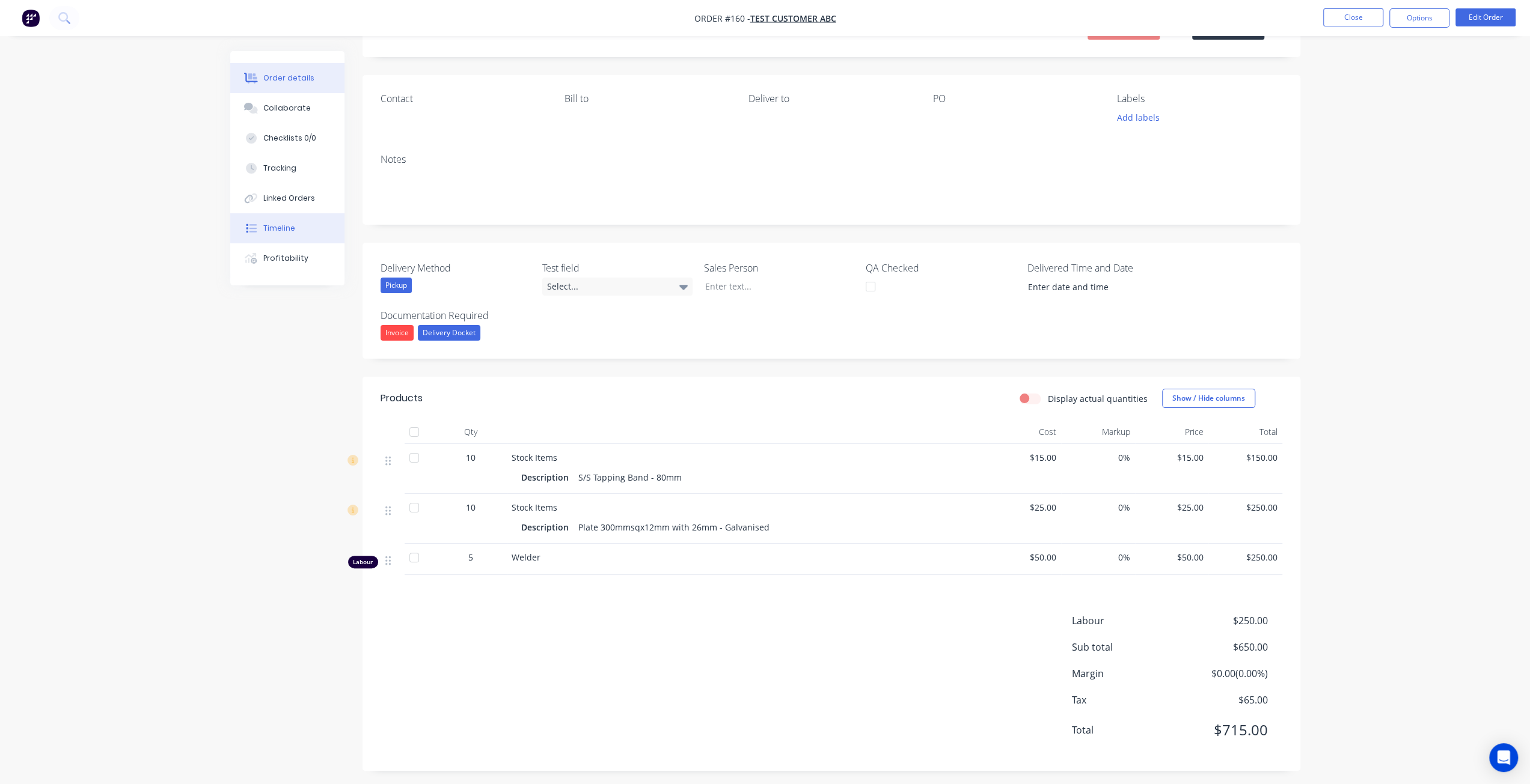
click at [286, 241] on button "Timeline" at bounding box center [287, 228] width 114 height 30
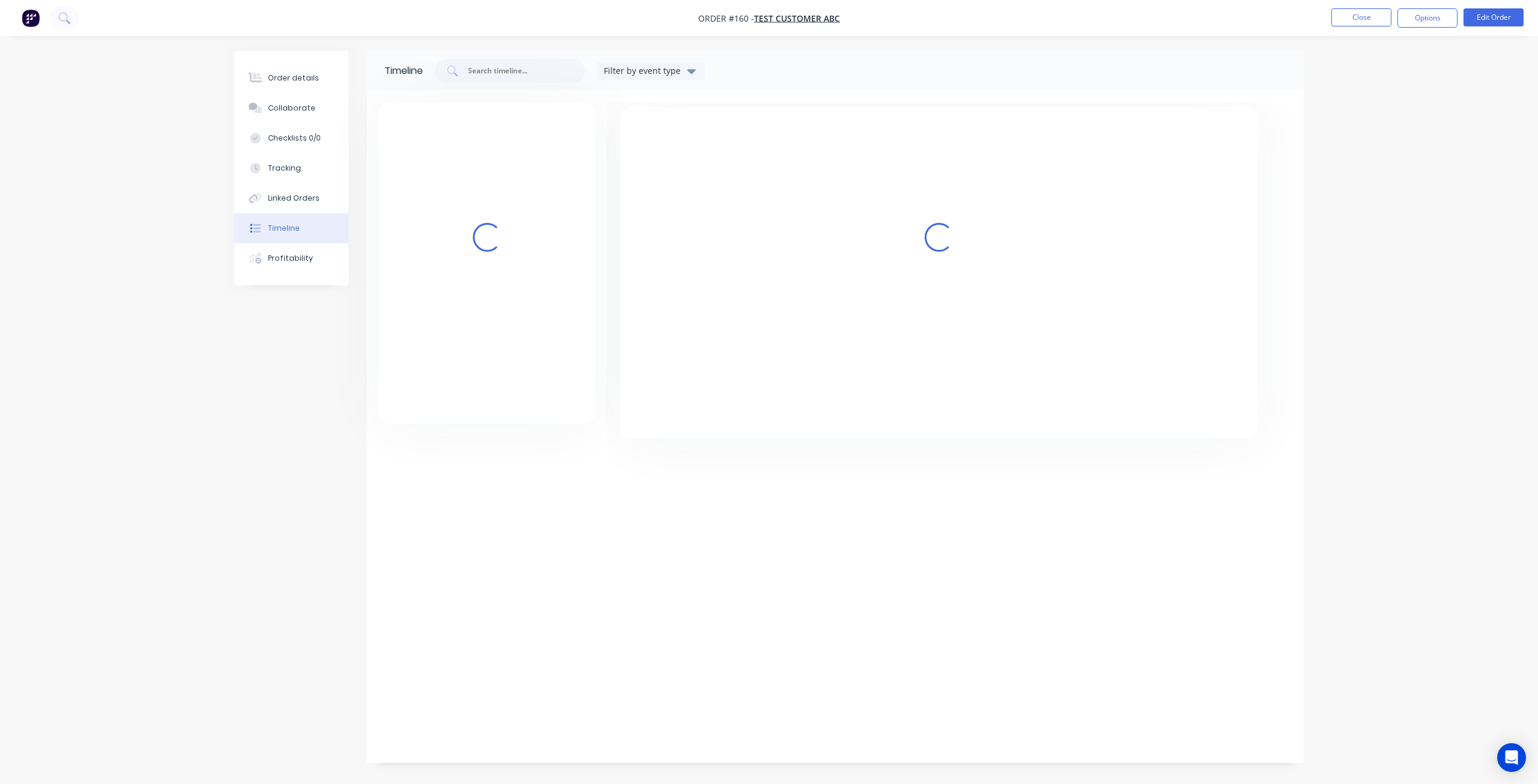
drag, startPoint x: 282, startPoint y: 258, endPoint x: 669, endPoint y: 310, distance: 390.5
click at [284, 260] on div "Profitability" at bounding box center [290, 258] width 45 height 11
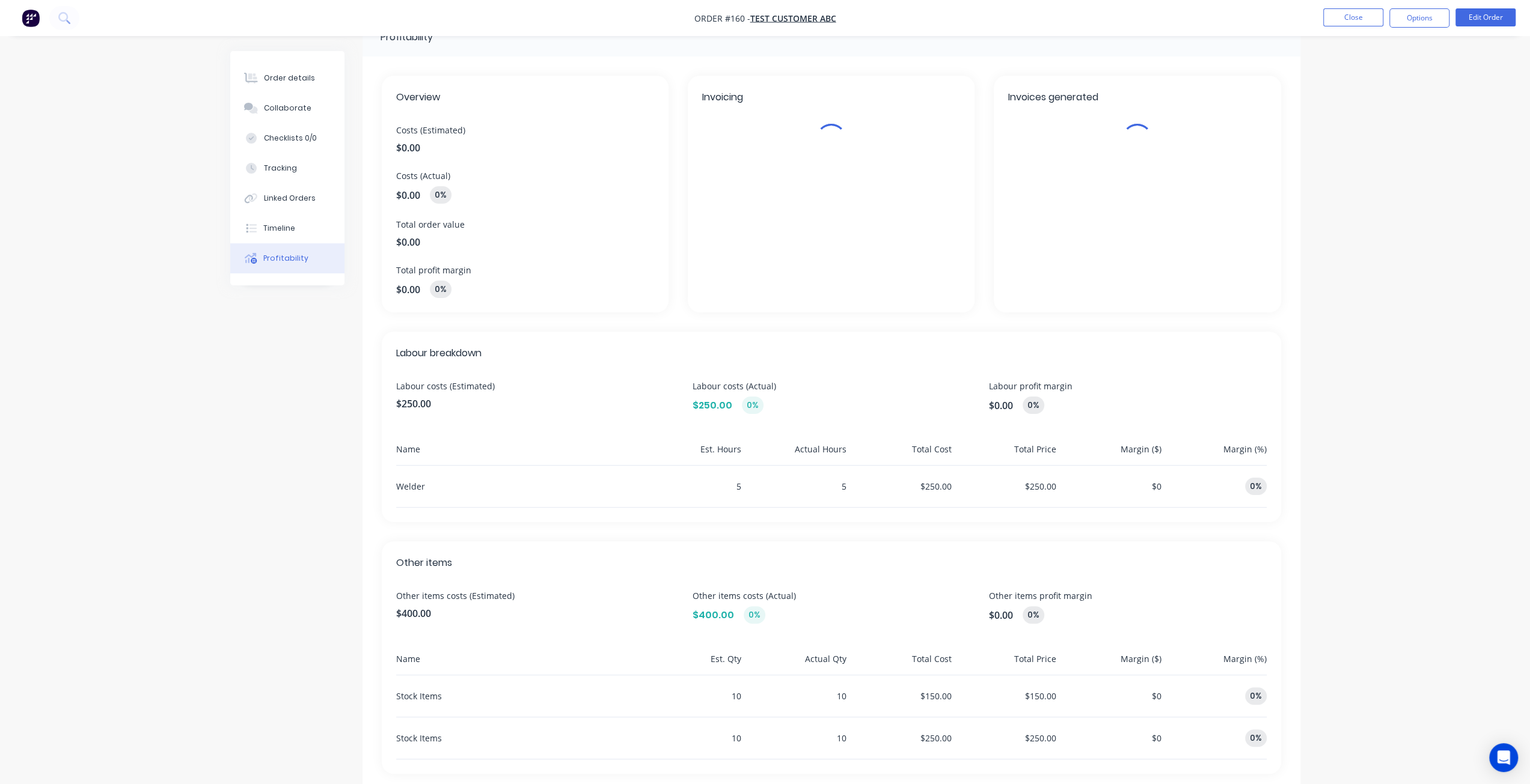
scroll to position [58, 0]
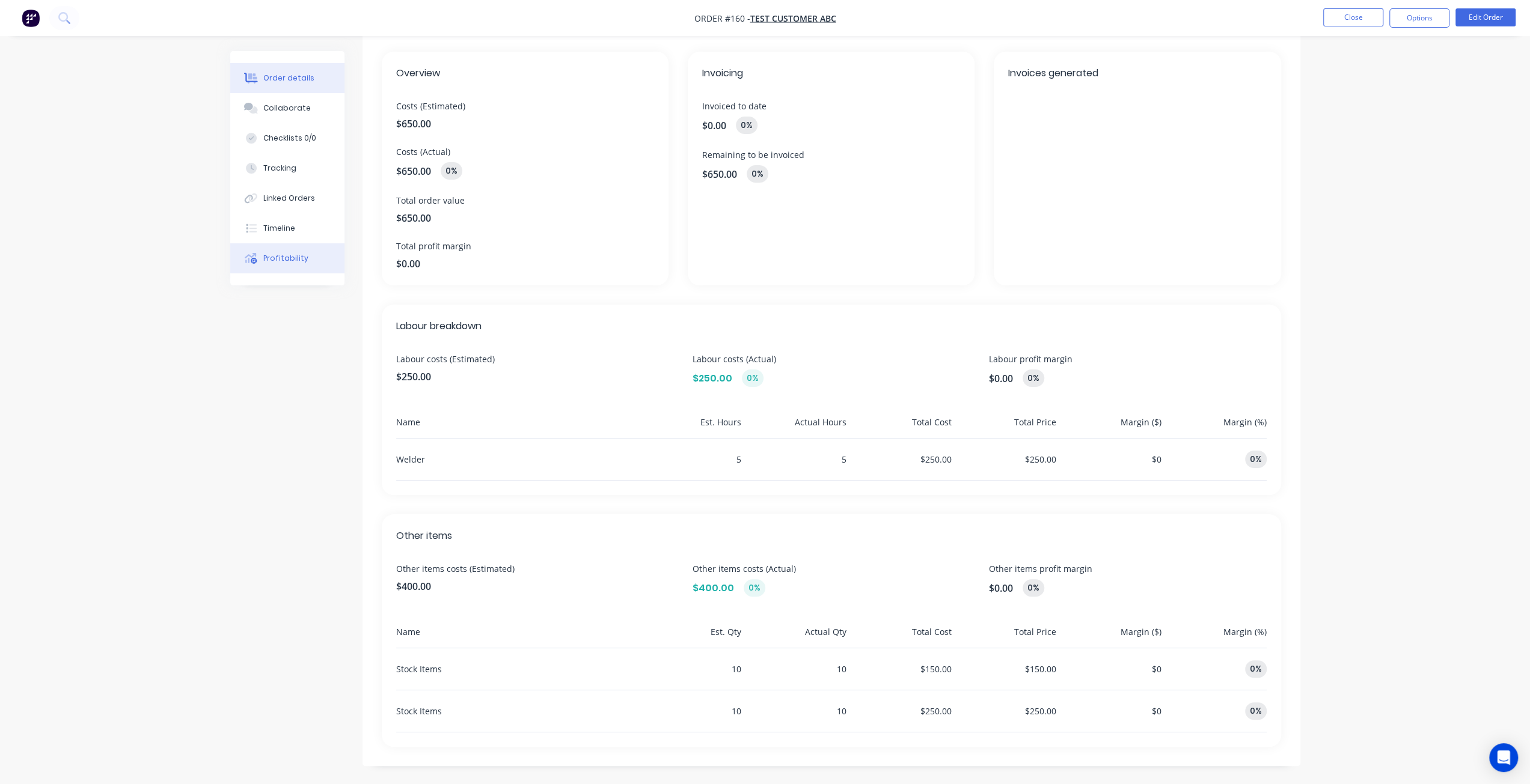
click at [274, 77] on div "Order details" at bounding box center [289, 78] width 51 height 11
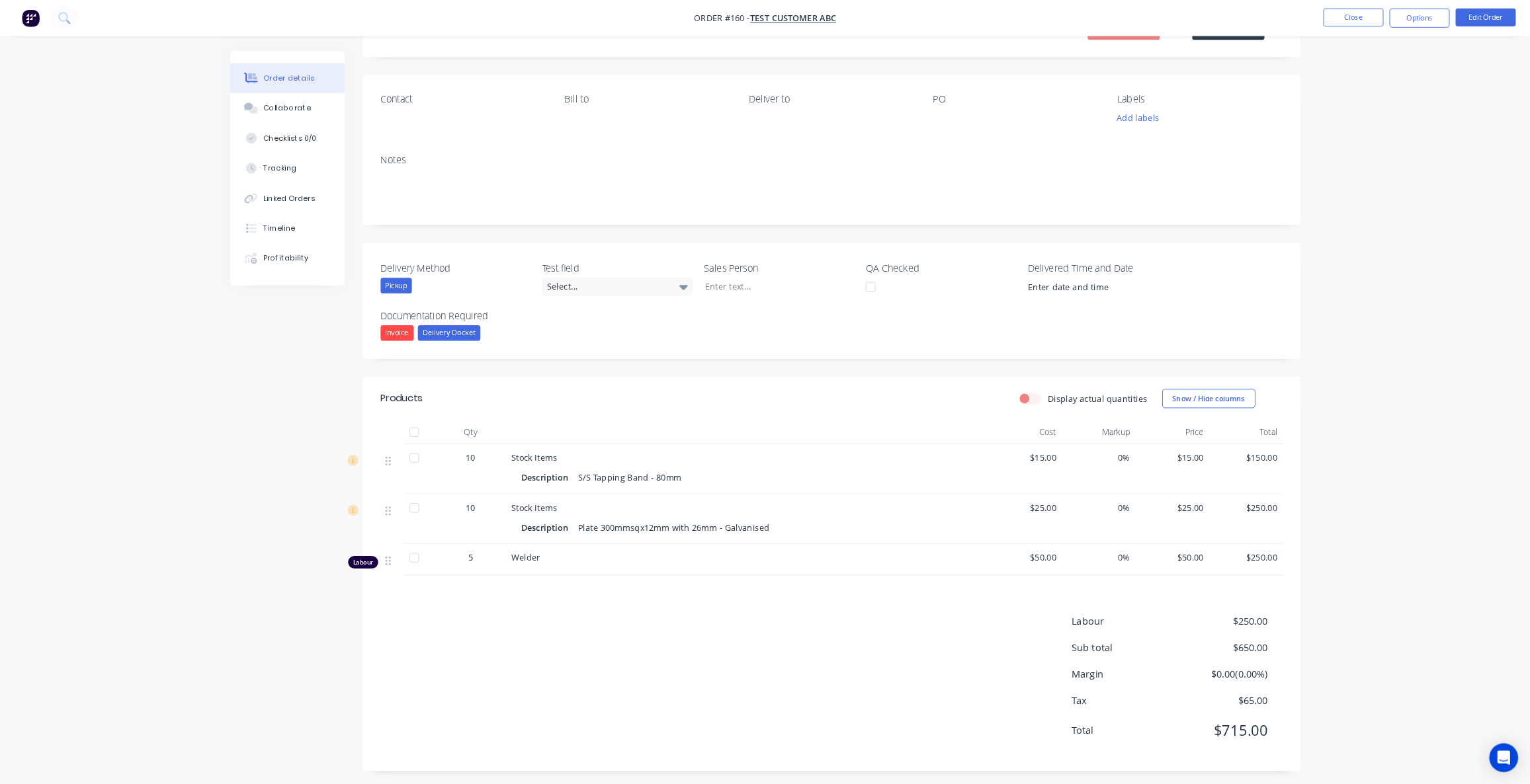
scroll to position [63, 0]
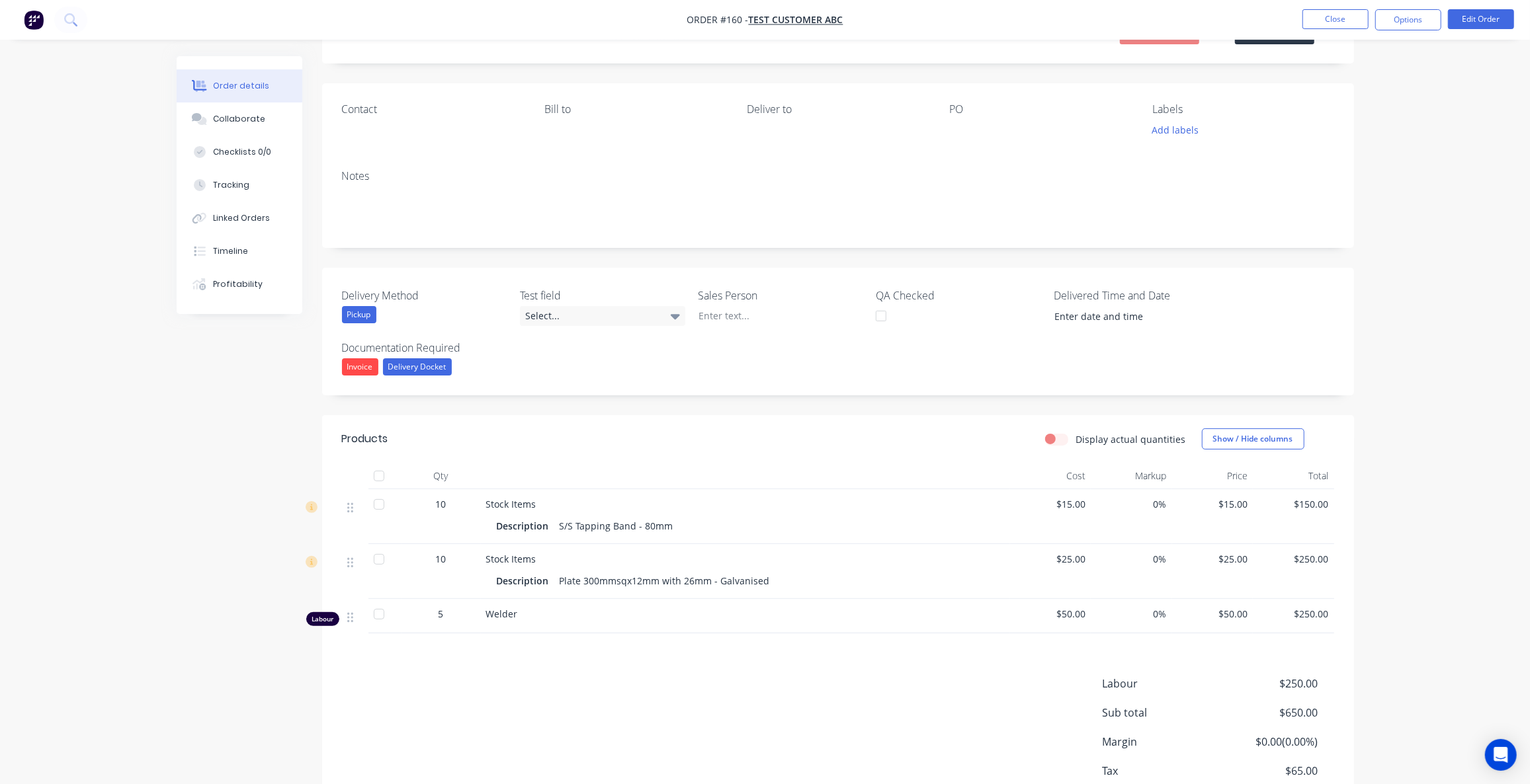
click at [1076, 437] on label "Display actual quantities" at bounding box center [1130, 440] width 110 height 14
click at [1055, 437] on input "Display actual quantities" at bounding box center [1050, 439] width 10 height 13
checkbox input "true"
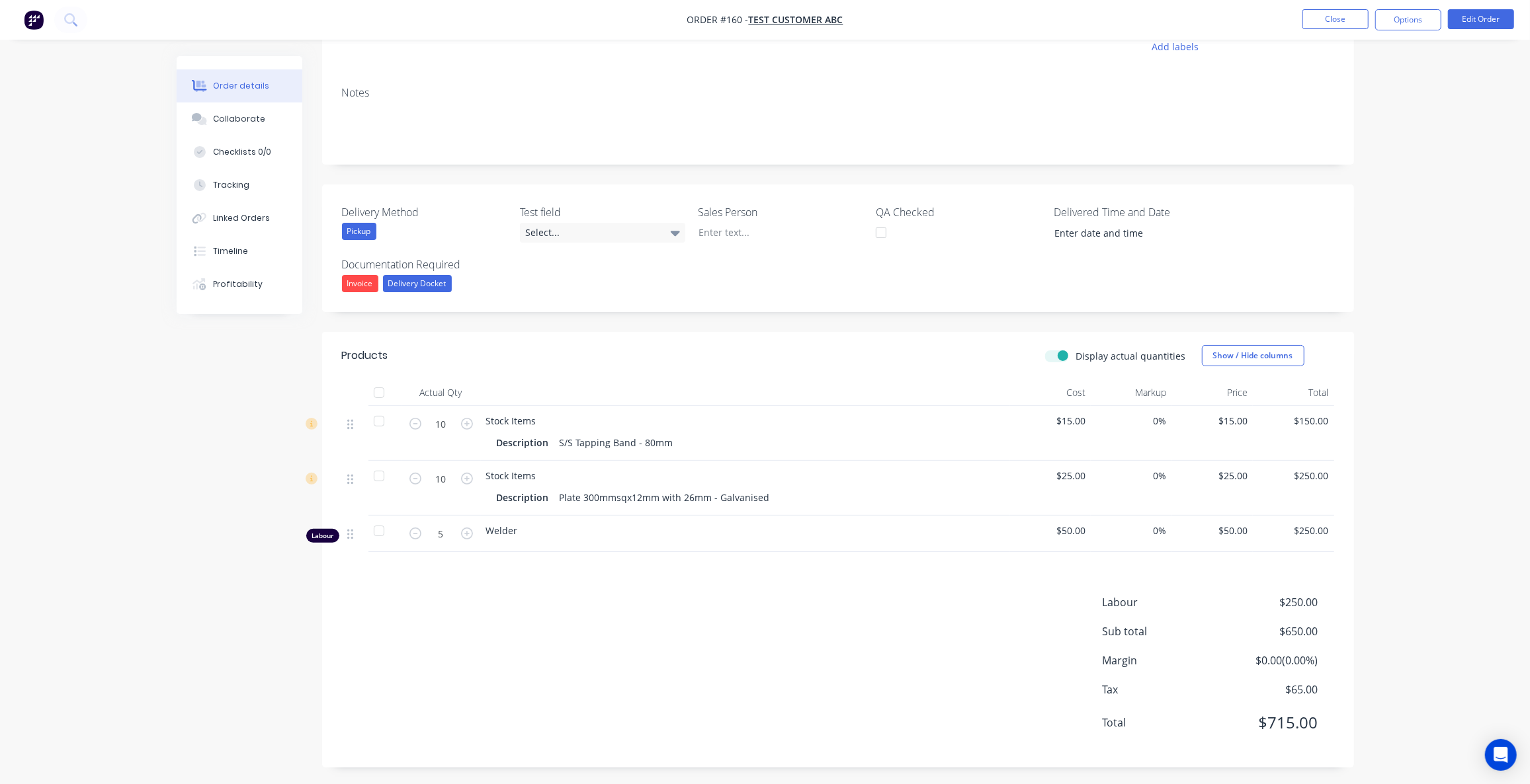
scroll to position [147, 0]
click at [465, 529] on icon "button" at bounding box center [467, 532] width 12 height 12
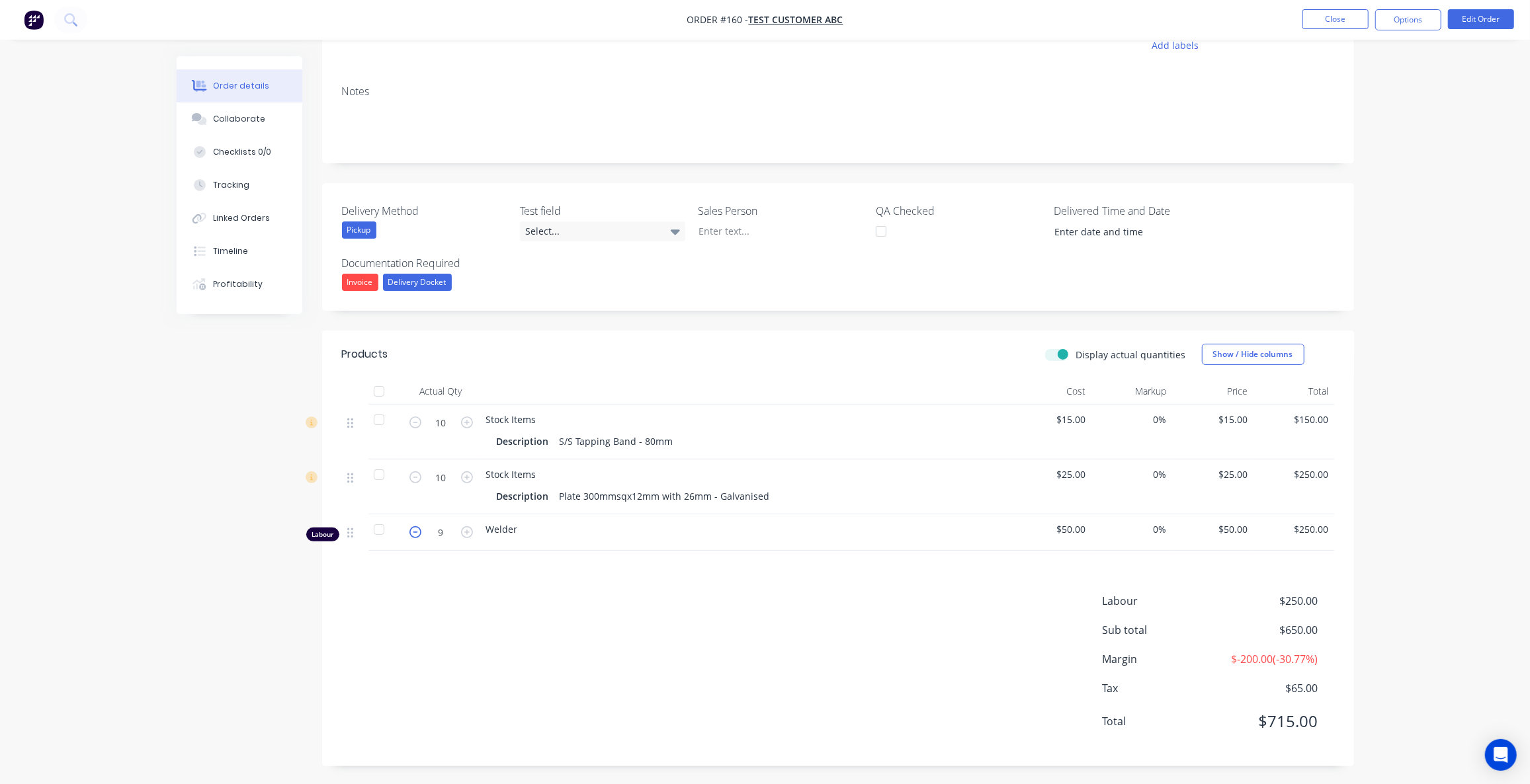
click at [418, 533] on icon "button" at bounding box center [415, 532] width 12 height 12
type input "8"
click at [463, 472] on icon "button" at bounding box center [467, 477] width 12 height 12
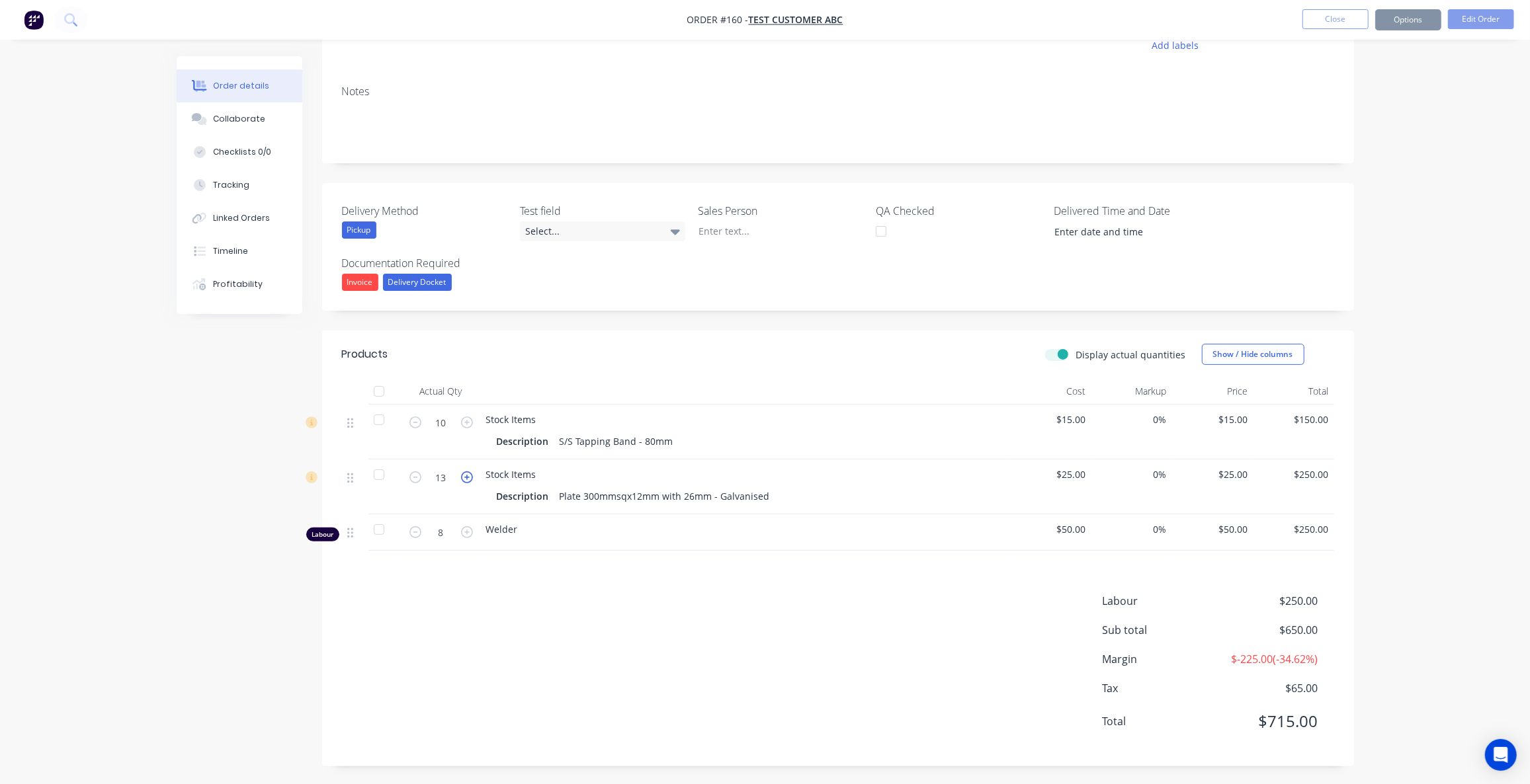
click at [463, 472] on icon "button" at bounding box center [467, 477] width 12 height 12
type input "15"
type input "20"
click at [1076, 356] on label "Display actual quantities" at bounding box center [1130, 355] width 110 height 14
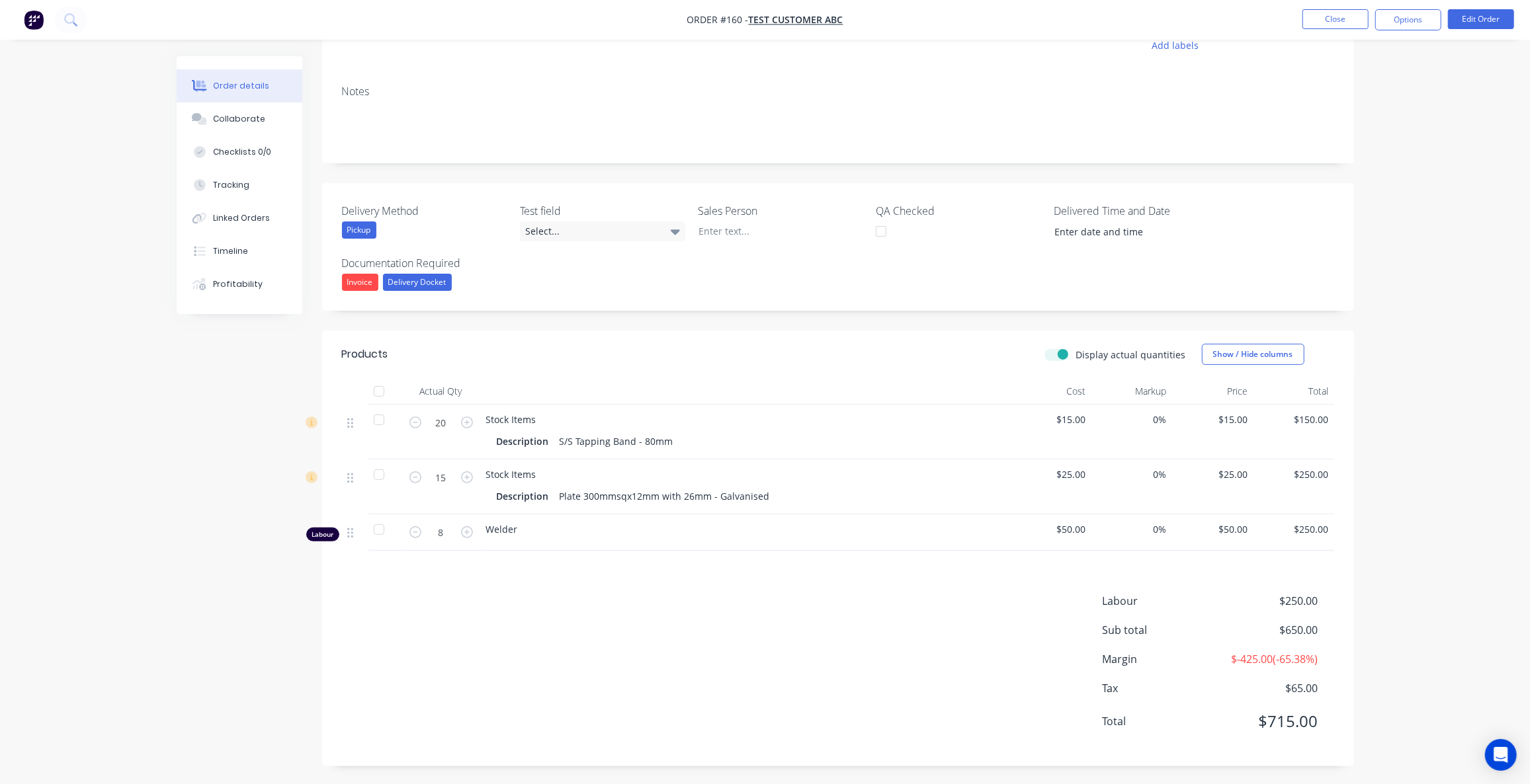
click at [1055, 356] on input "Display actual quantities" at bounding box center [1050, 354] width 10 height 13
checkbox input "false"
click at [250, 286] on div "Profitability" at bounding box center [237, 284] width 50 height 12
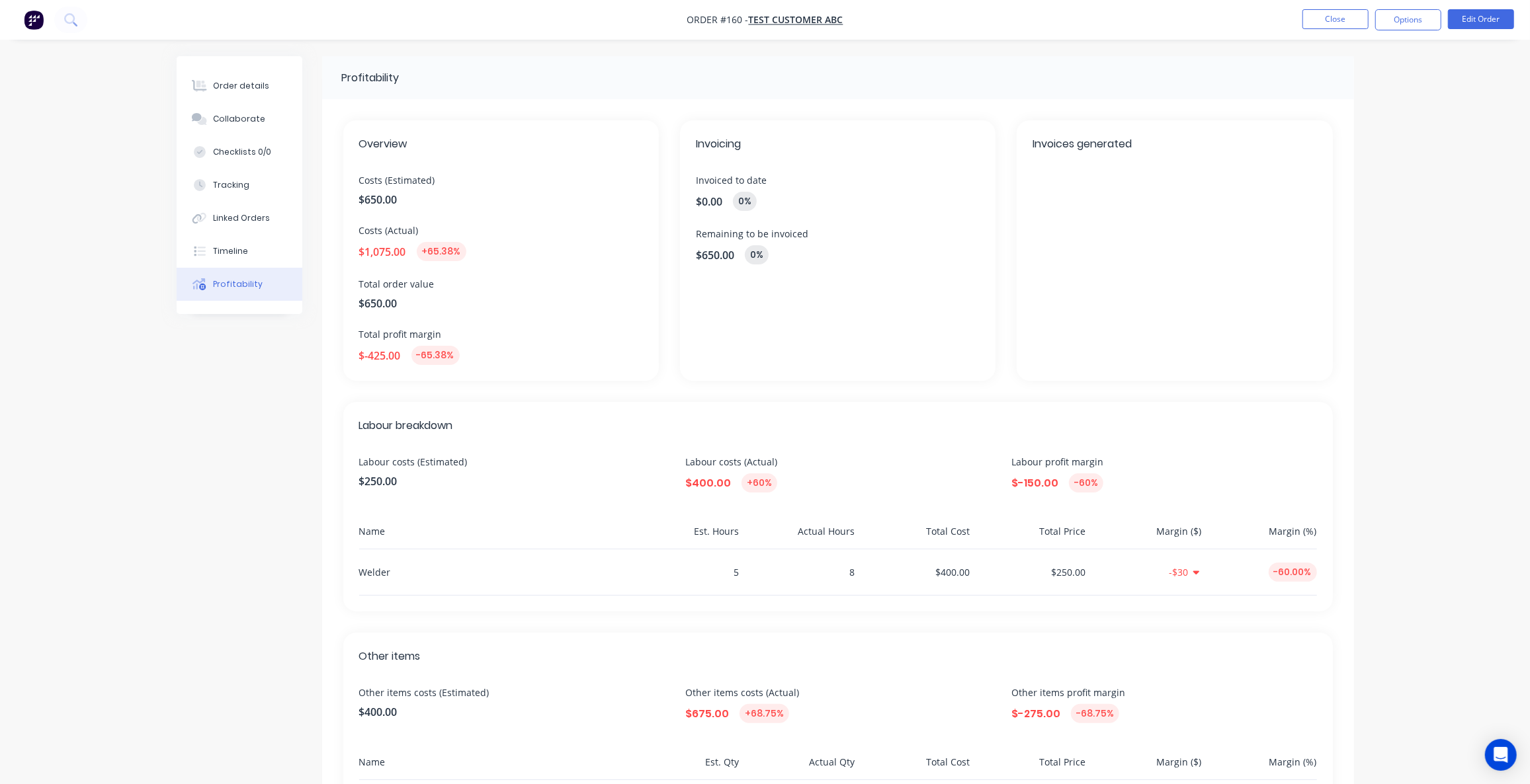
click at [249, 68] on div "Order details Collaborate Checklists 0/0 Tracking Linked Orders Timeline Profit…" at bounding box center [239, 184] width 125 height 258
click at [248, 81] on div "Order details" at bounding box center [240, 86] width 56 height 12
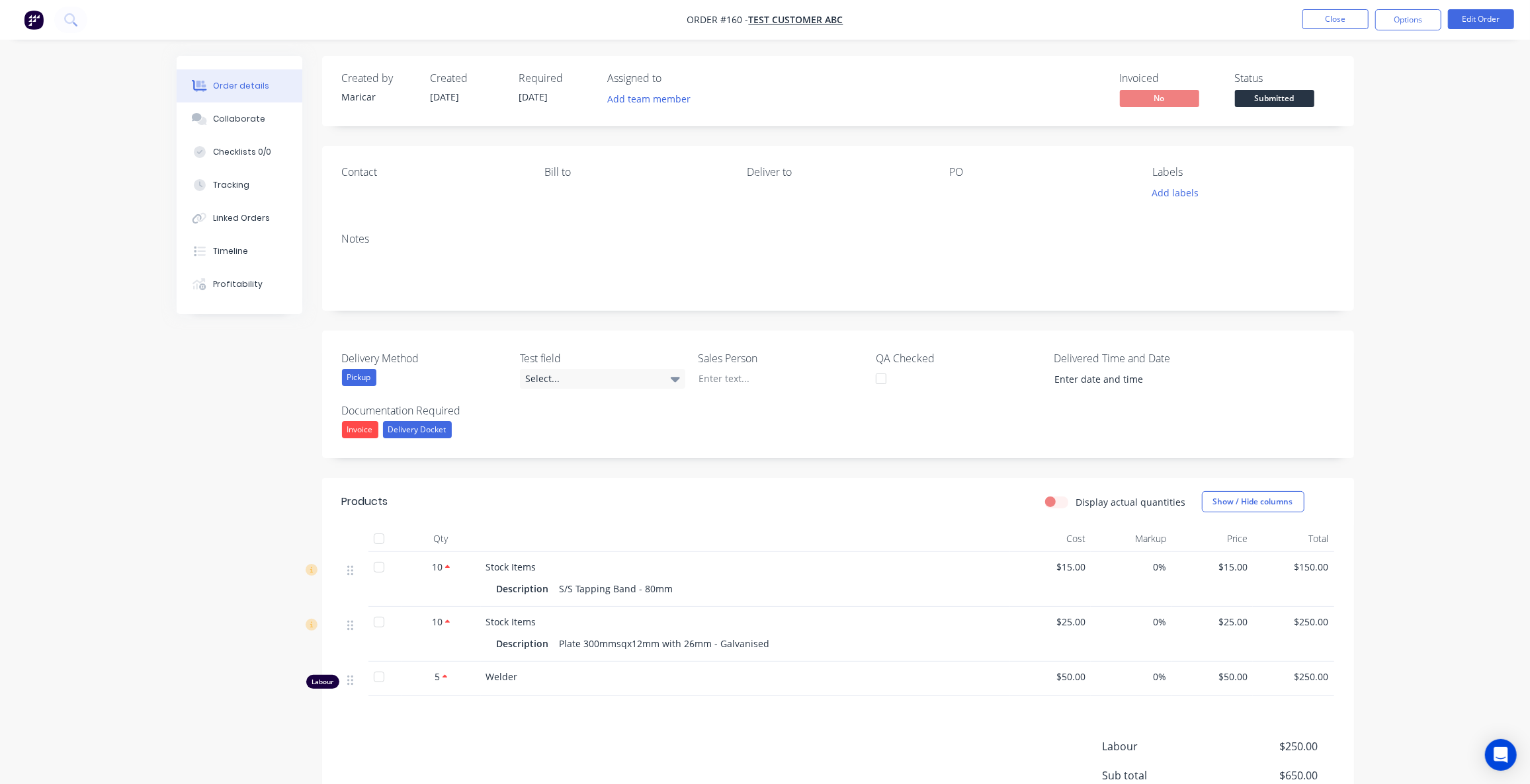
click at [255, 474] on div "Created by Maricar Created 28/08/25 Required 28/08/25 Assigned to Add team memb…" at bounding box center [765, 493] width 1178 height 875
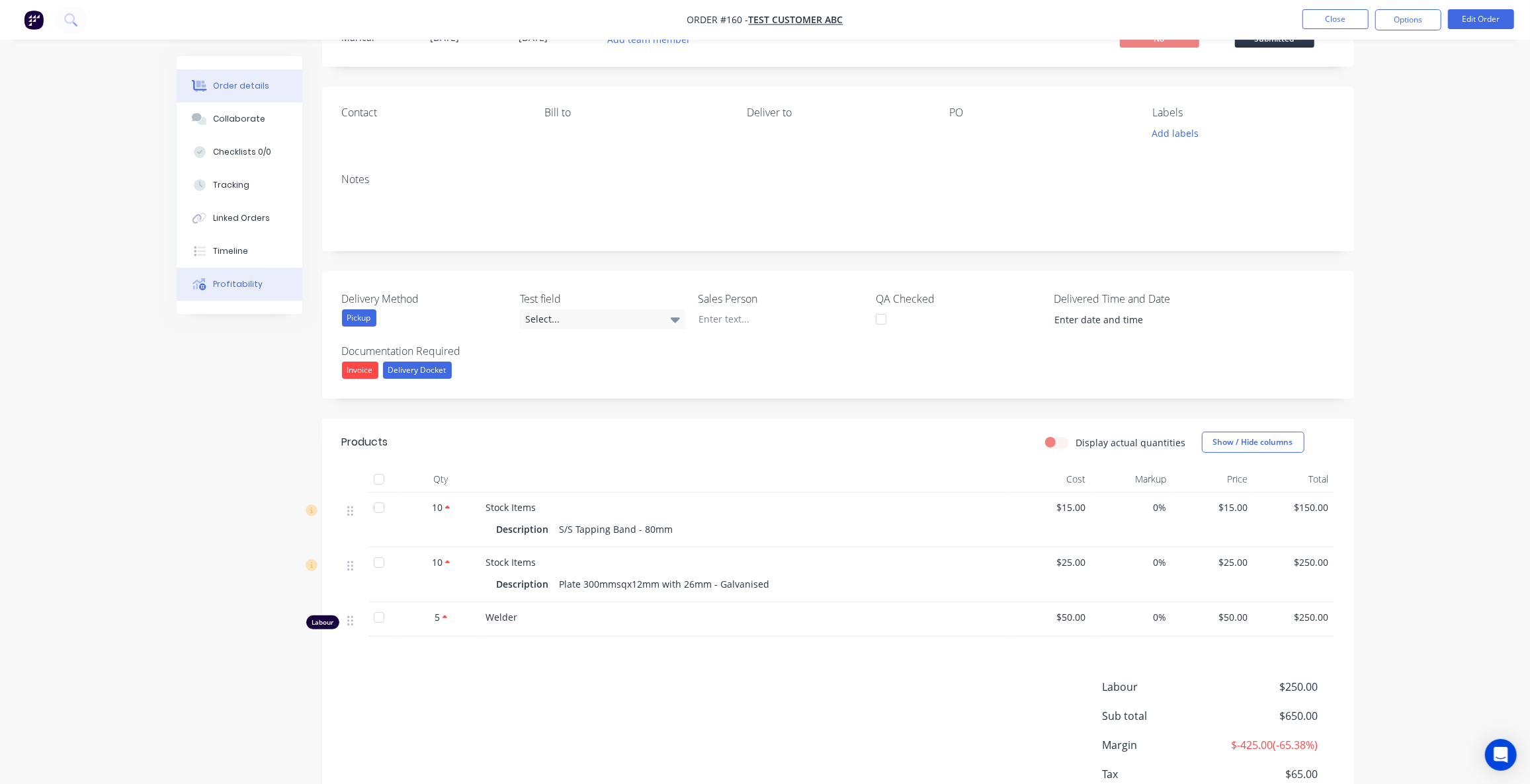
click at [210, 280] on button "Profitability" at bounding box center [239, 284] width 125 height 33
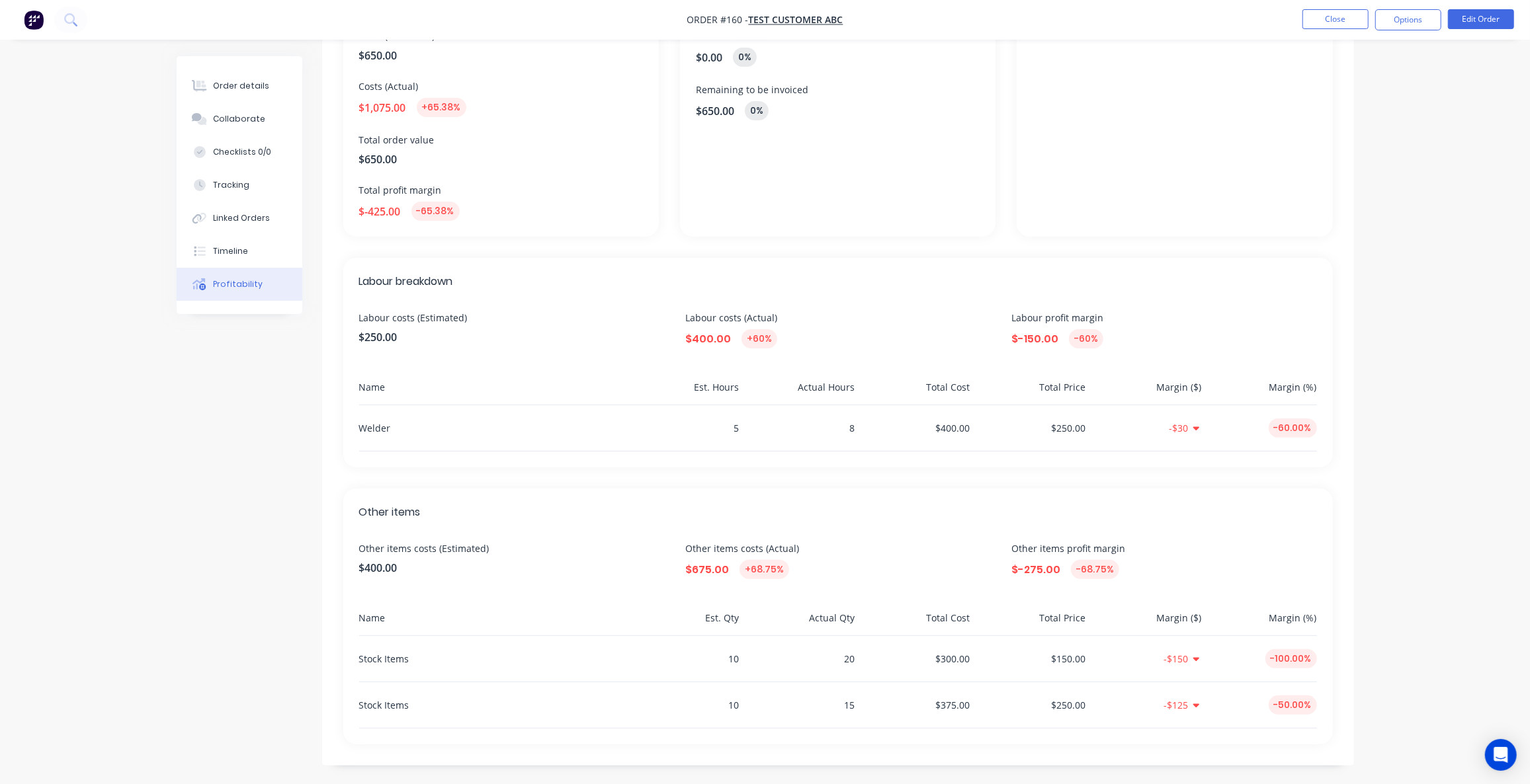
scroll to position [145, 0]
click at [274, 80] on button "Order details" at bounding box center [239, 86] width 125 height 33
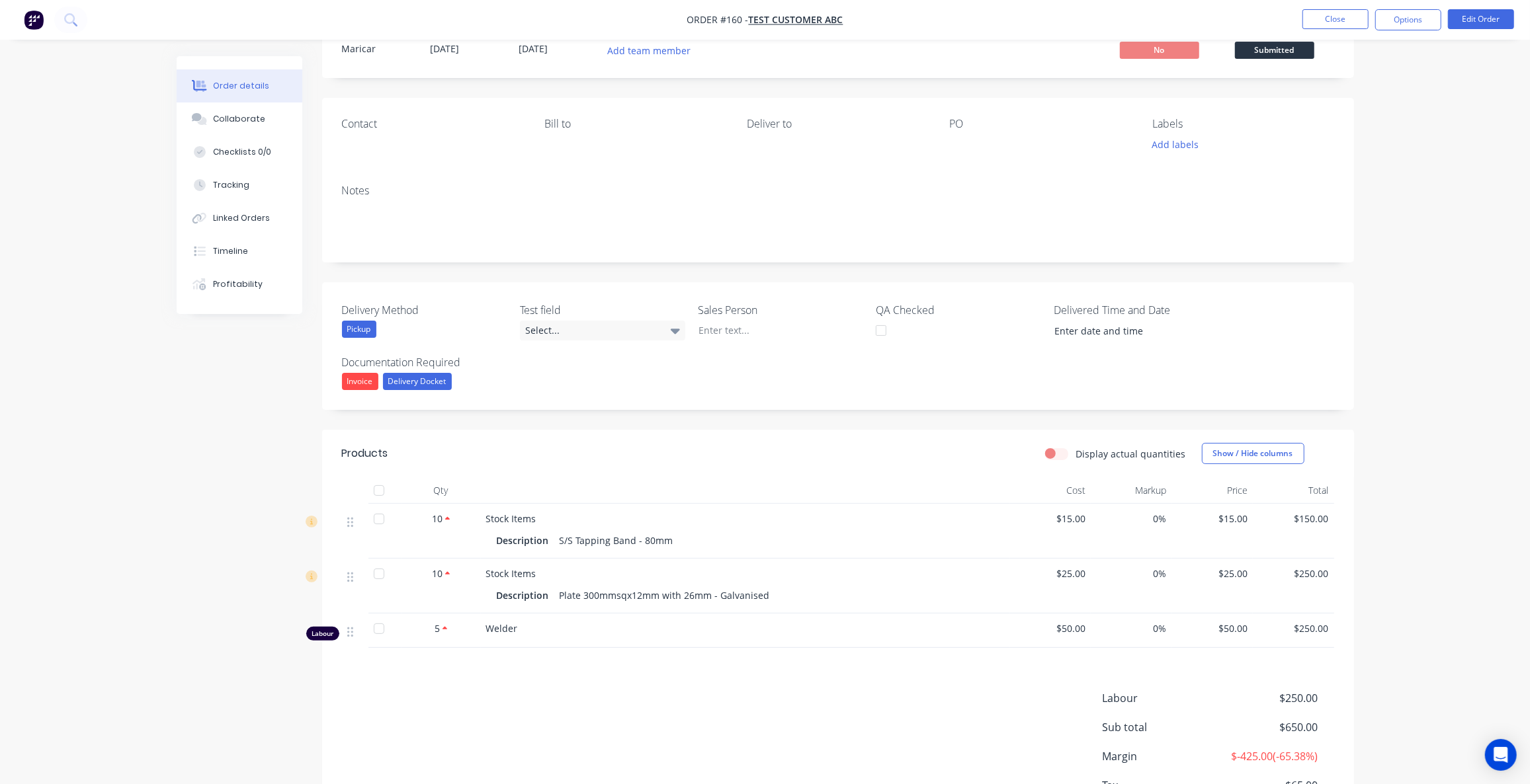
scroll to position [24, 0]
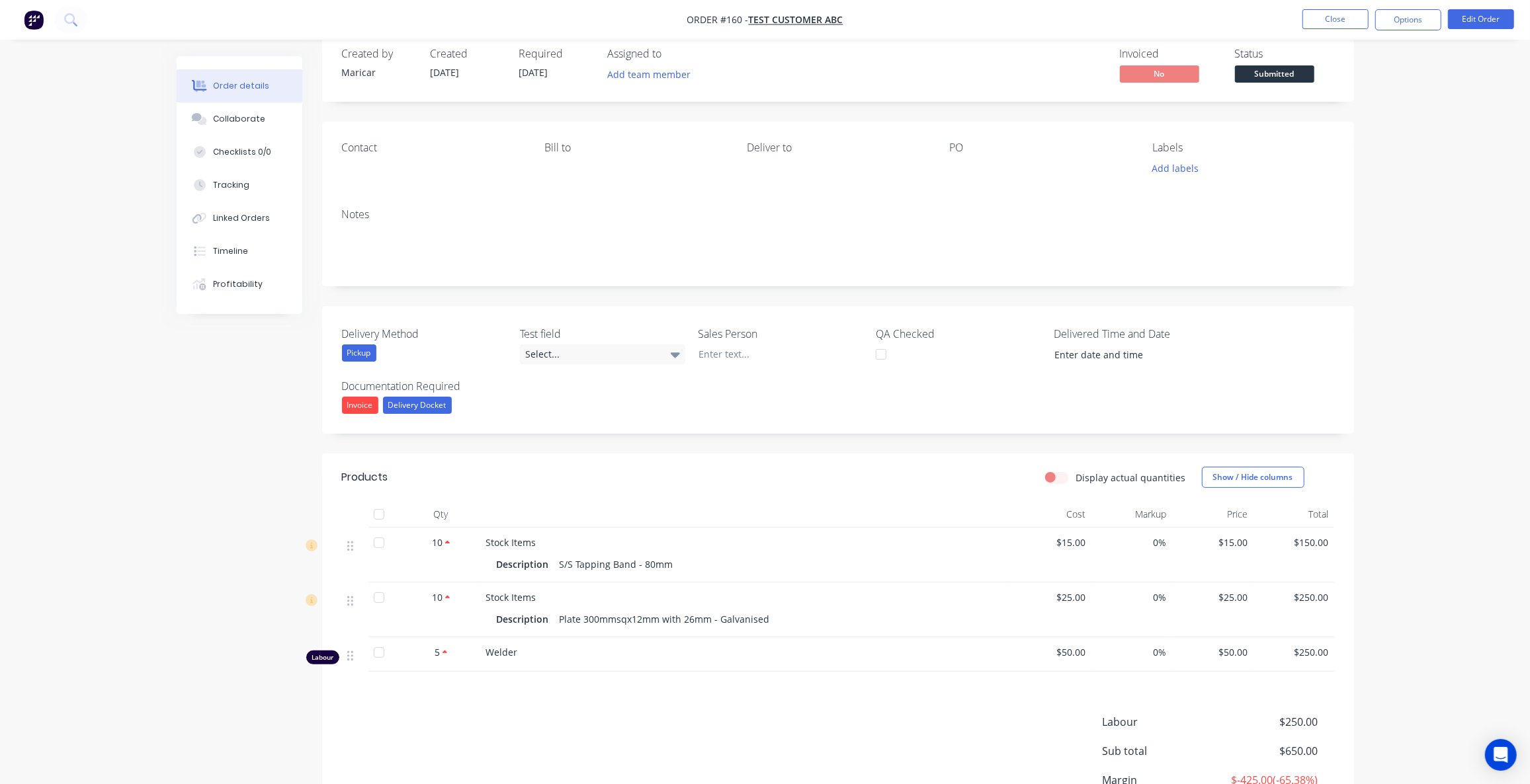
click at [1076, 475] on label "Display actual quantities" at bounding box center [1130, 478] width 110 height 14
click at [1055, 475] on input "Display actual quantities" at bounding box center [1050, 477] width 10 height 13
click at [1076, 475] on label "Display actual quantities" at bounding box center [1130, 478] width 110 height 14
click at [1055, 475] on input "Display actual quantities" at bounding box center [1050, 477] width 10 height 13
click at [1076, 475] on label "Display actual quantities" at bounding box center [1130, 478] width 110 height 14
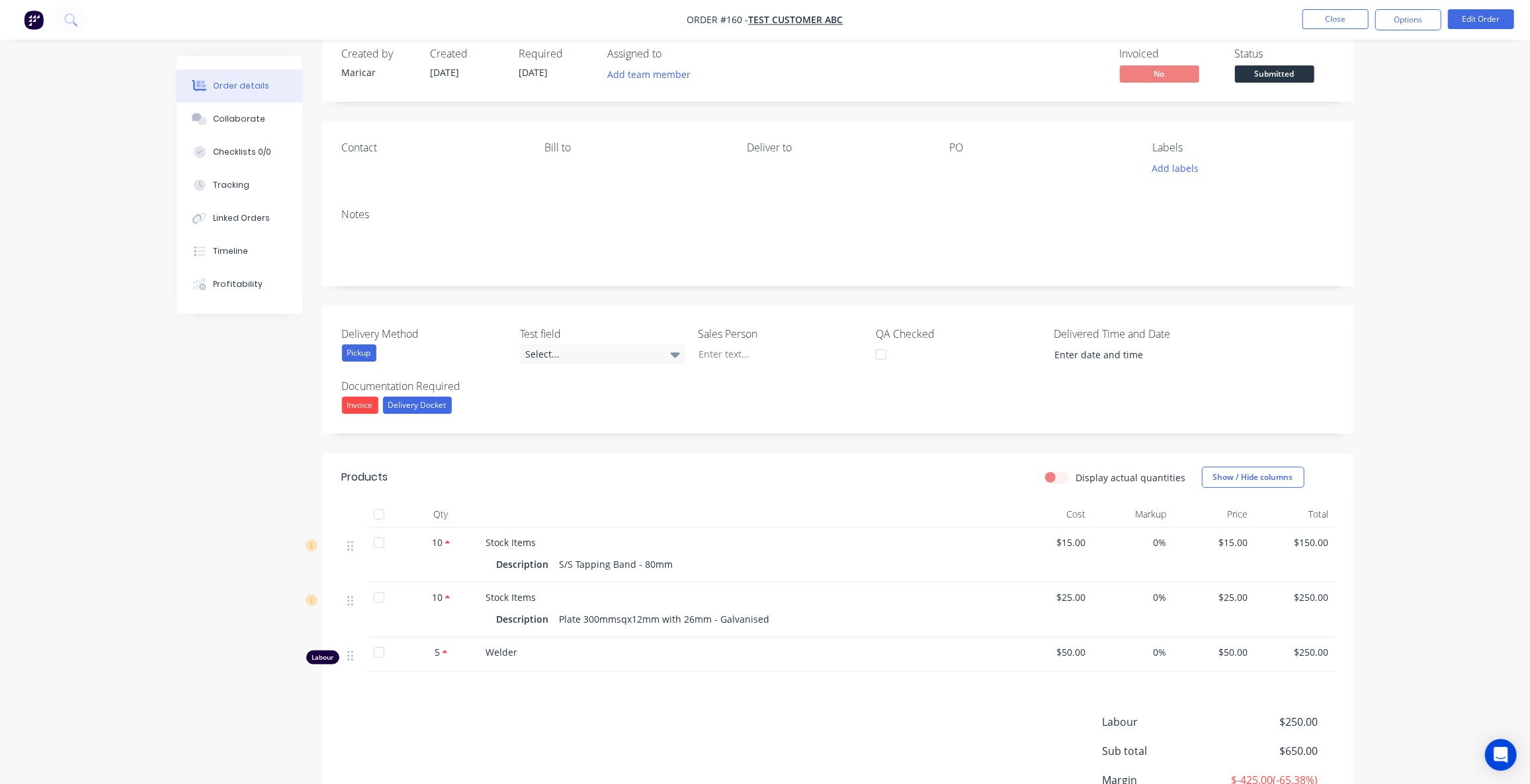
click at [1055, 475] on input "Display actual quantities" at bounding box center [1050, 477] width 10 height 13
click at [1076, 475] on label "Display actual quantities" at bounding box center [1130, 478] width 110 height 14
click at [1055, 475] on input "Display actual quantities" at bounding box center [1050, 477] width 10 height 13
checkbox input "false"
click at [1475, 24] on button "Edit Order" at bounding box center [1481, 19] width 66 height 20
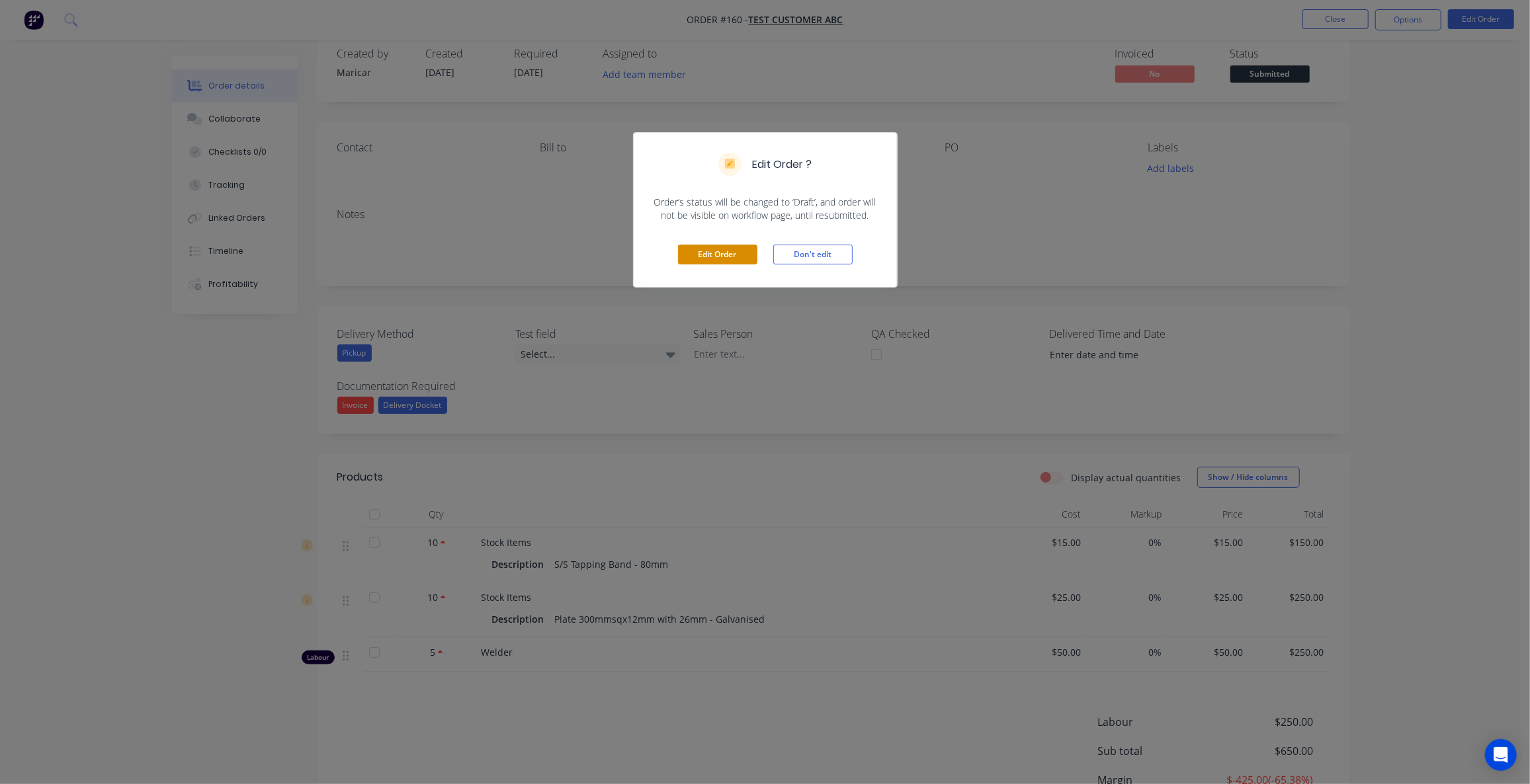
click at [726, 255] on button "Edit Order" at bounding box center [717, 255] width 80 height 20
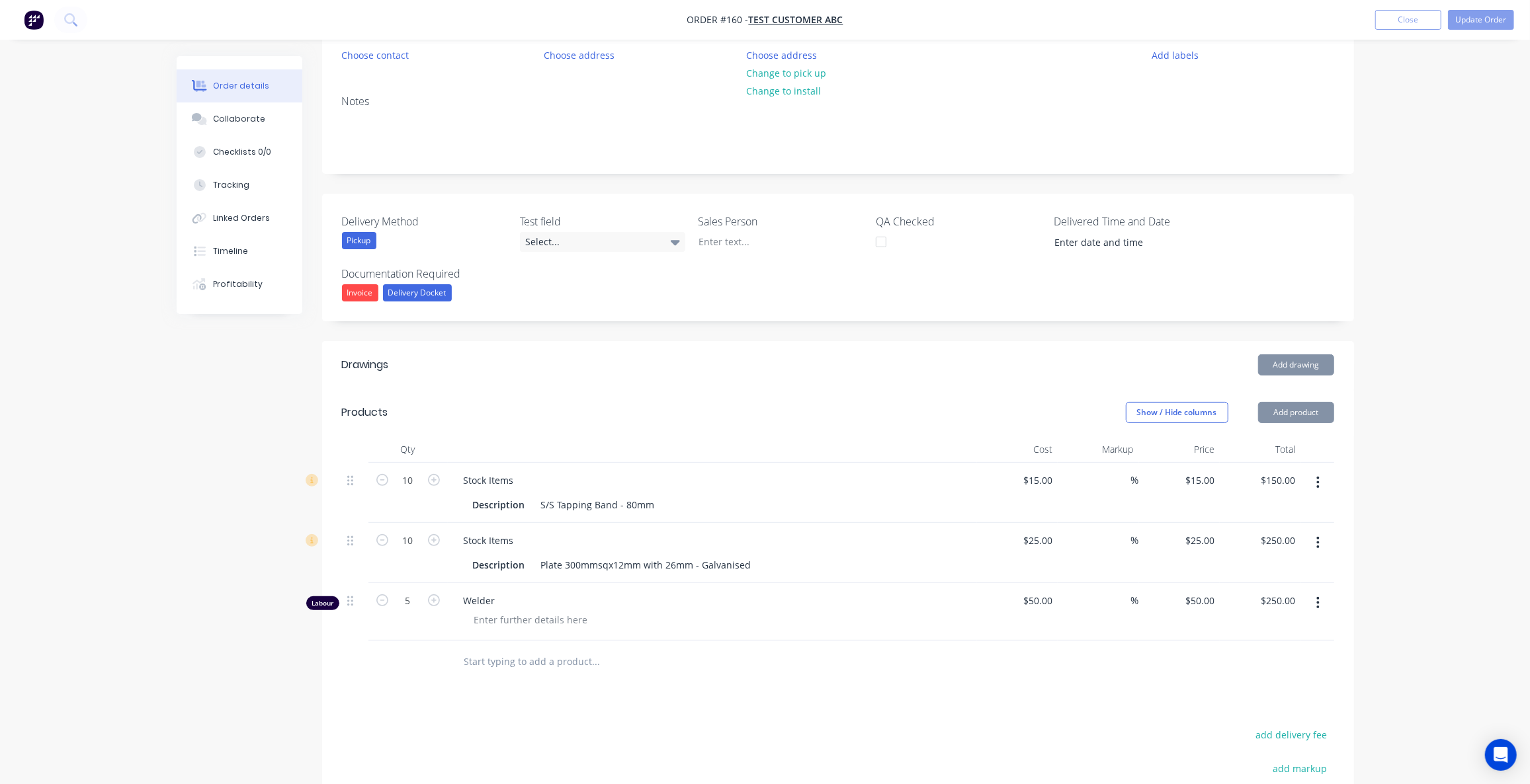
scroll to position [240, 0]
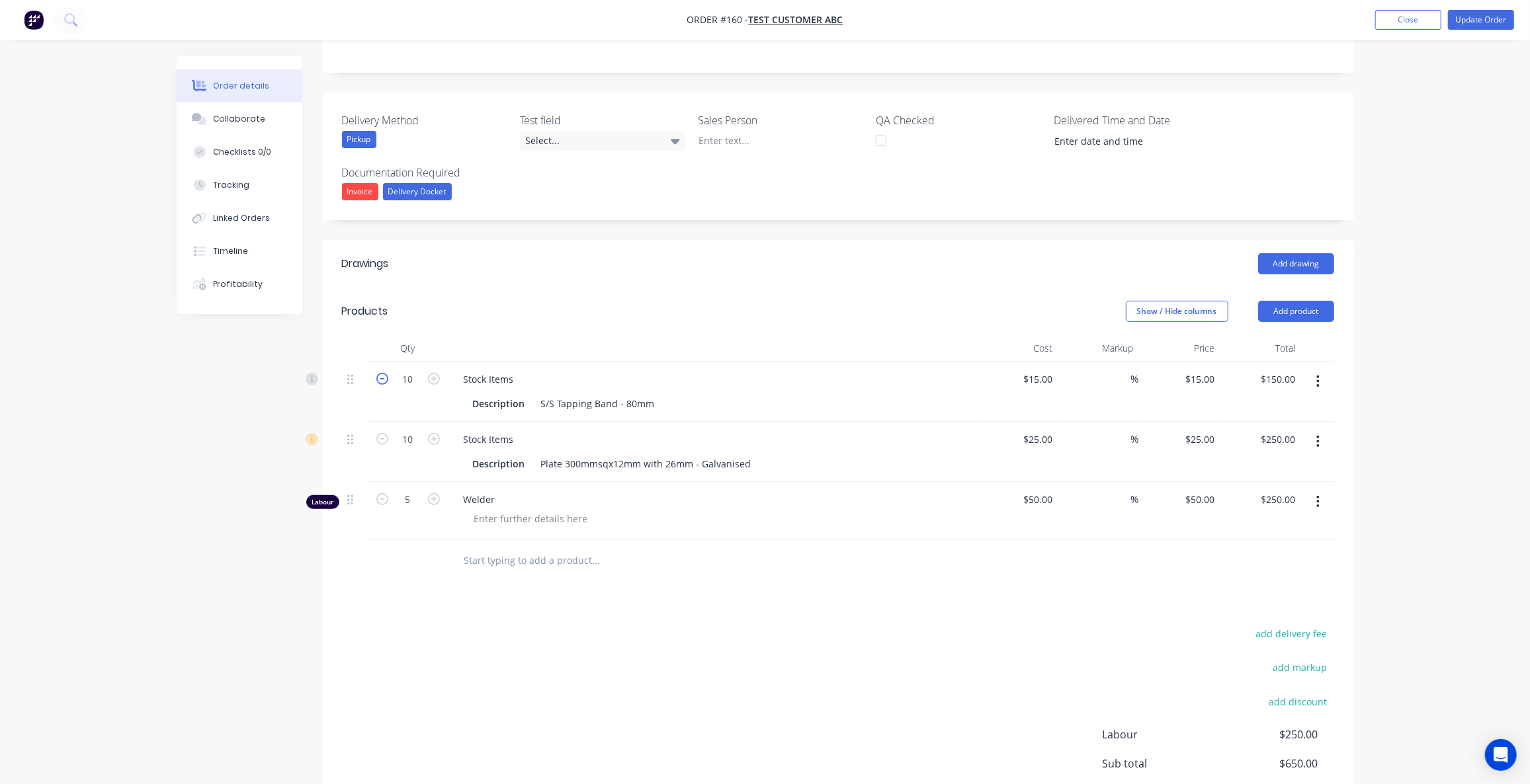
click at [385, 378] on icon "button" at bounding box center [382, 378] width 12 height 12
type input "9"
type input "$135.00"
click at [385, 378] on icon "button" at bounding box center [382, 378] width 12 height 12
type input "8"
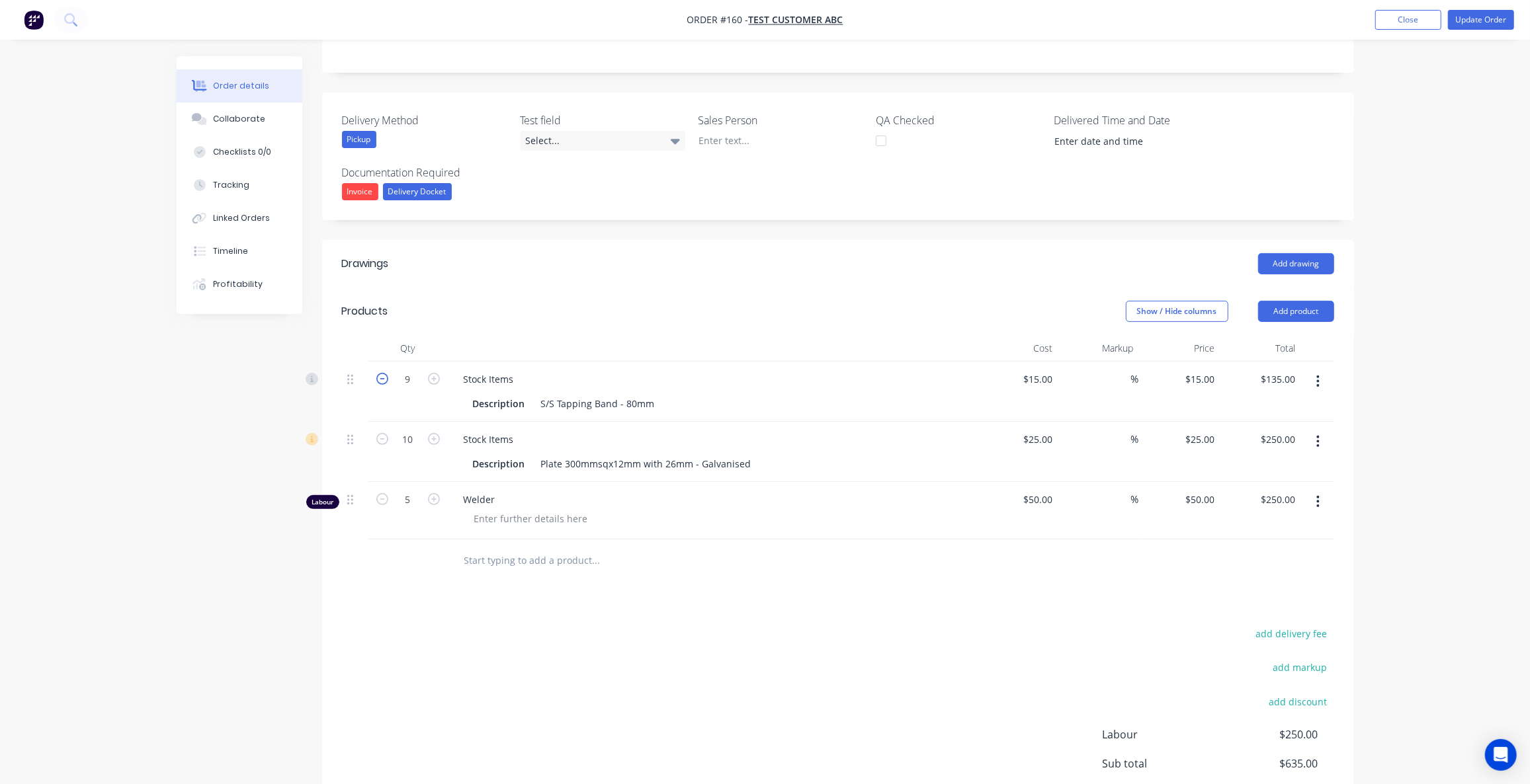
type input "$120.00"
click at [385, 378] on icon "button" at bounding box center [382, 378] width 12 height 12
type input "7"
type input "$105.00"
click at [385, 378] on icon "button" at bounding box center [382, 378] width 12 height 12
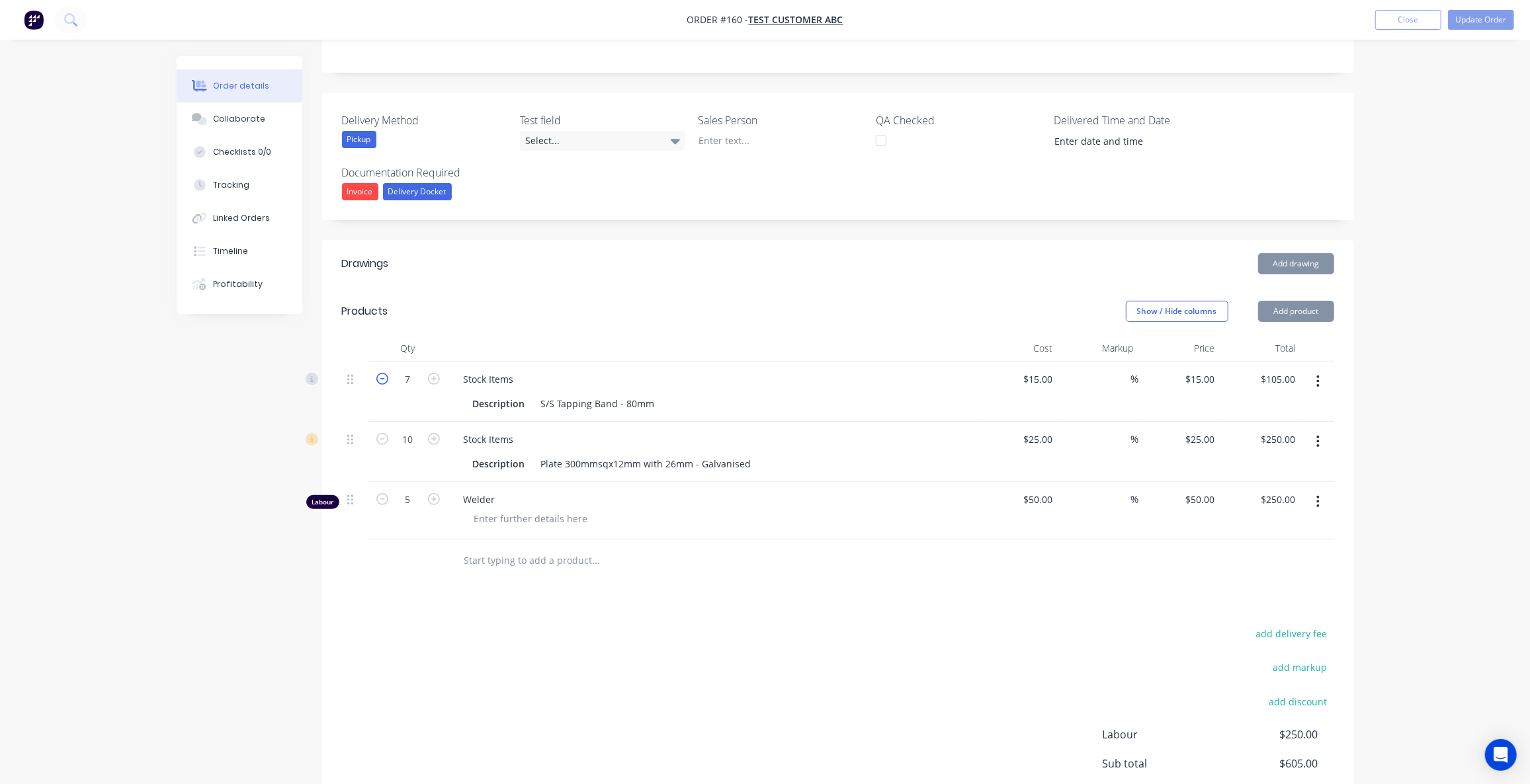
type input "6"
type input "$90.00"
click at [385, 378] on icon "button" at bounding box center [382, 378] width 12 height 12
type input "5"
type input "$75.00"
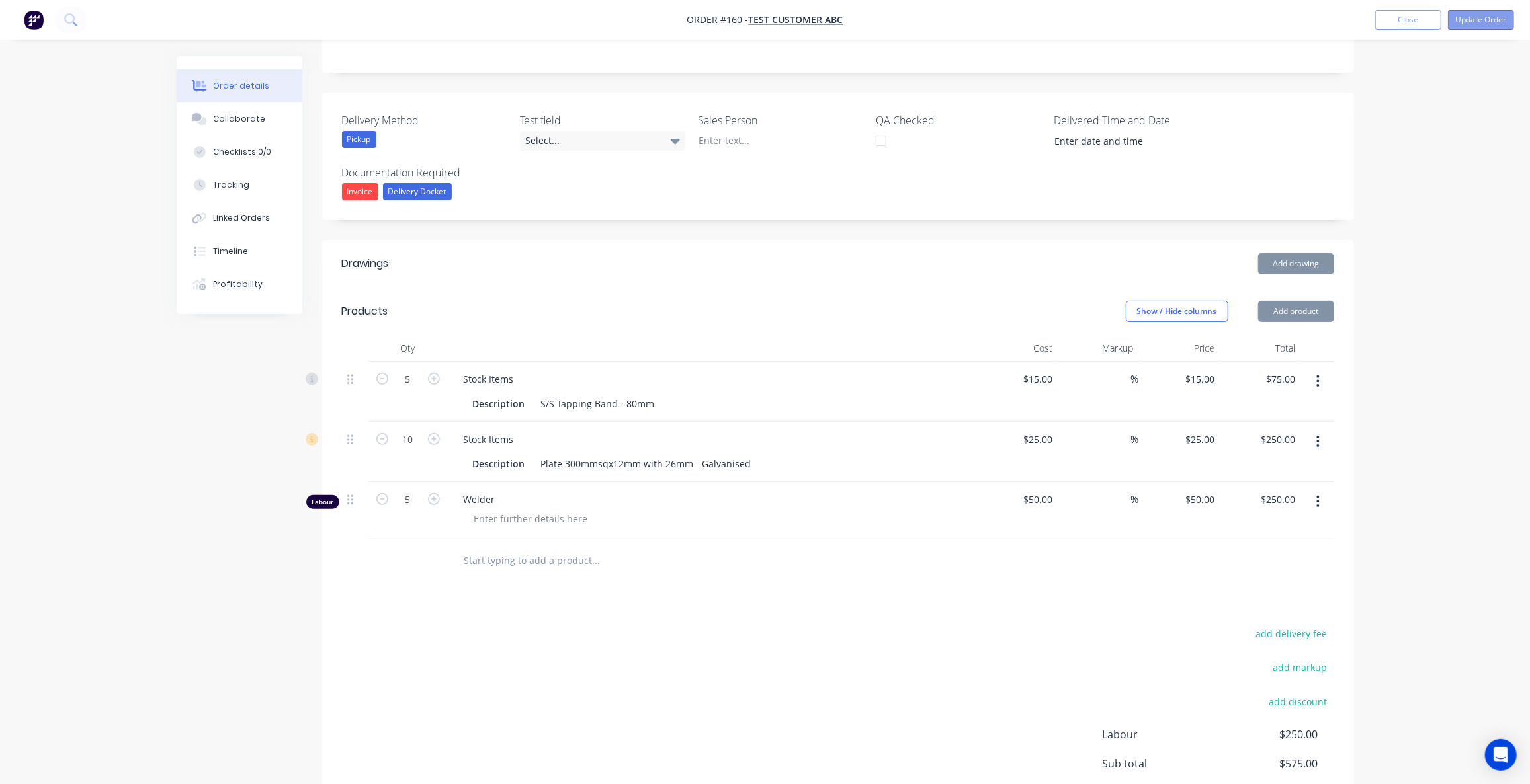
click at [1475, 20] on button "Update Order" at bounding box center [1481, 20] width 66 height 20
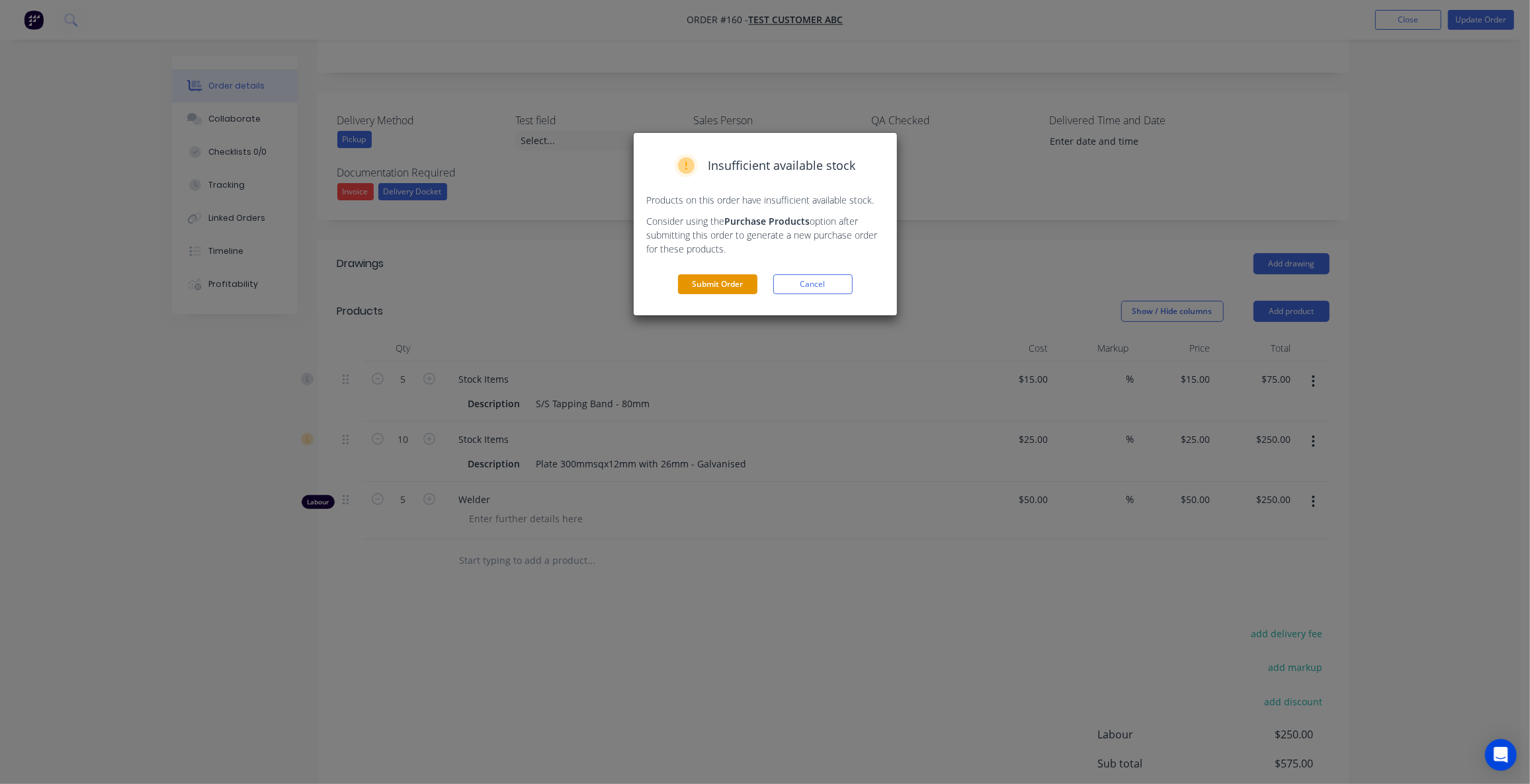
click at [731, 281] on button "Submit Order" at bounding box center [717, 284] width 80 height 20
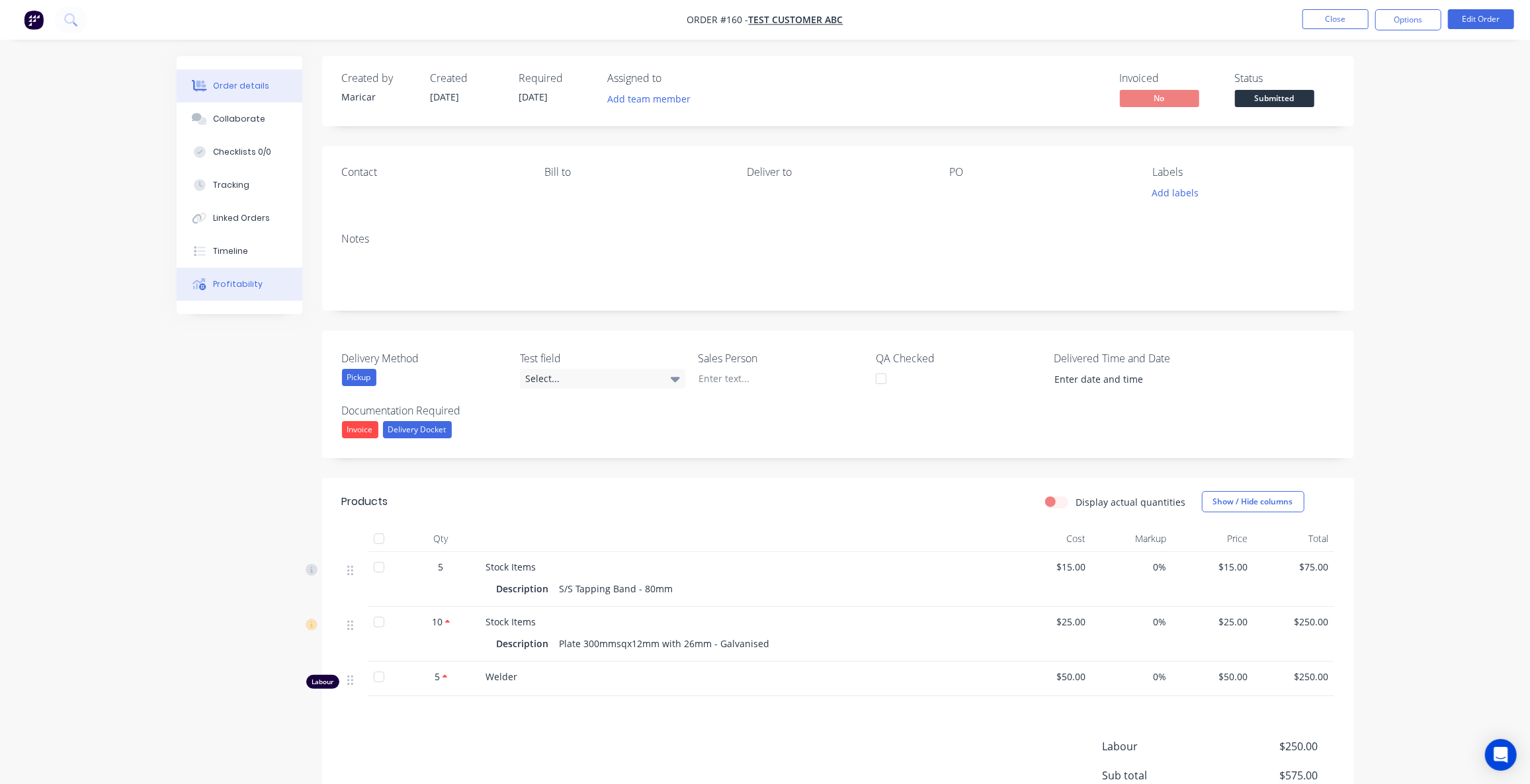
click at [223, 281] on div "Profitability" at bounding box center [237, 284] width 50 height 12
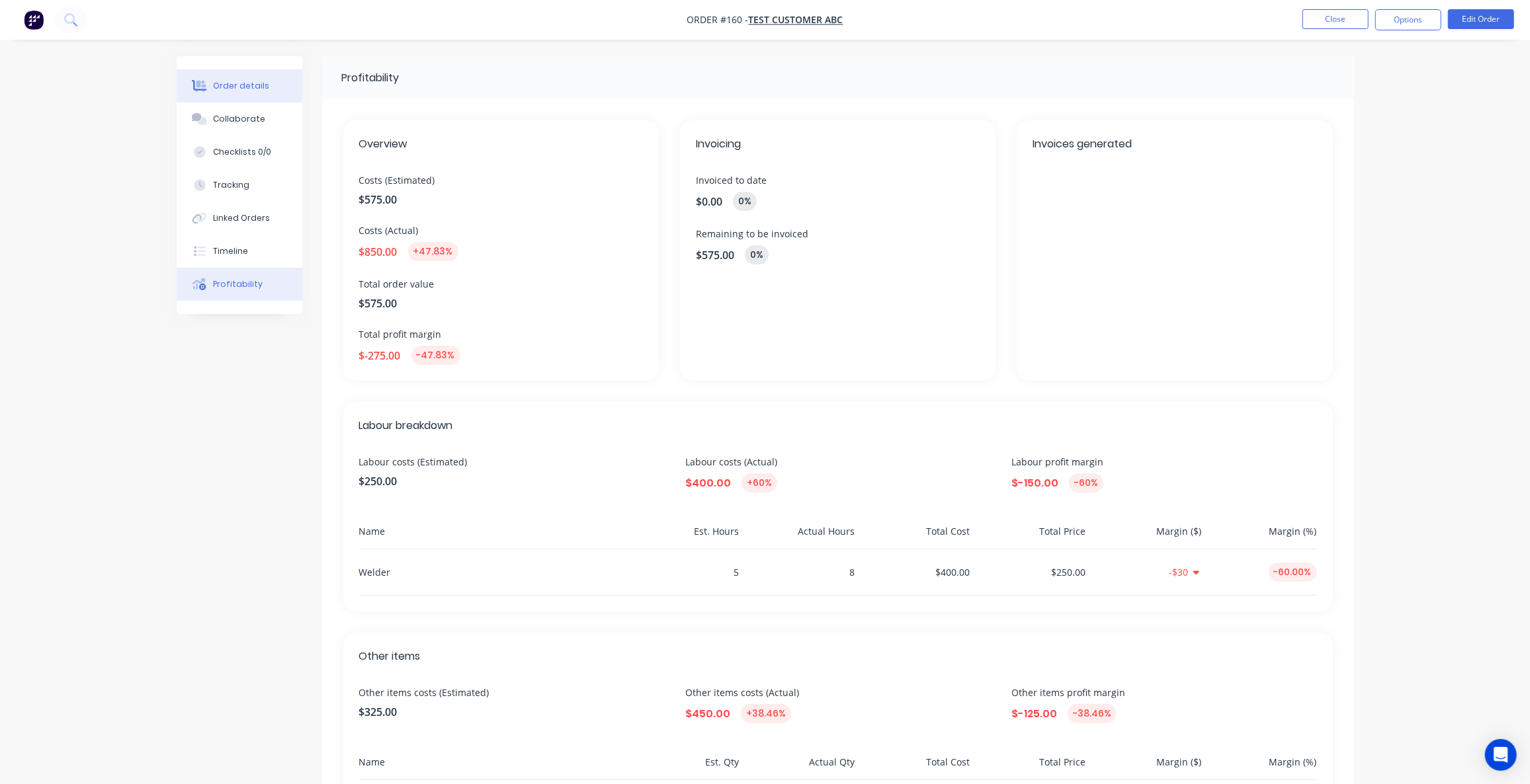
click at [231, 87] on div "Order details" at bounding box center [240, 86] width 56 height 12
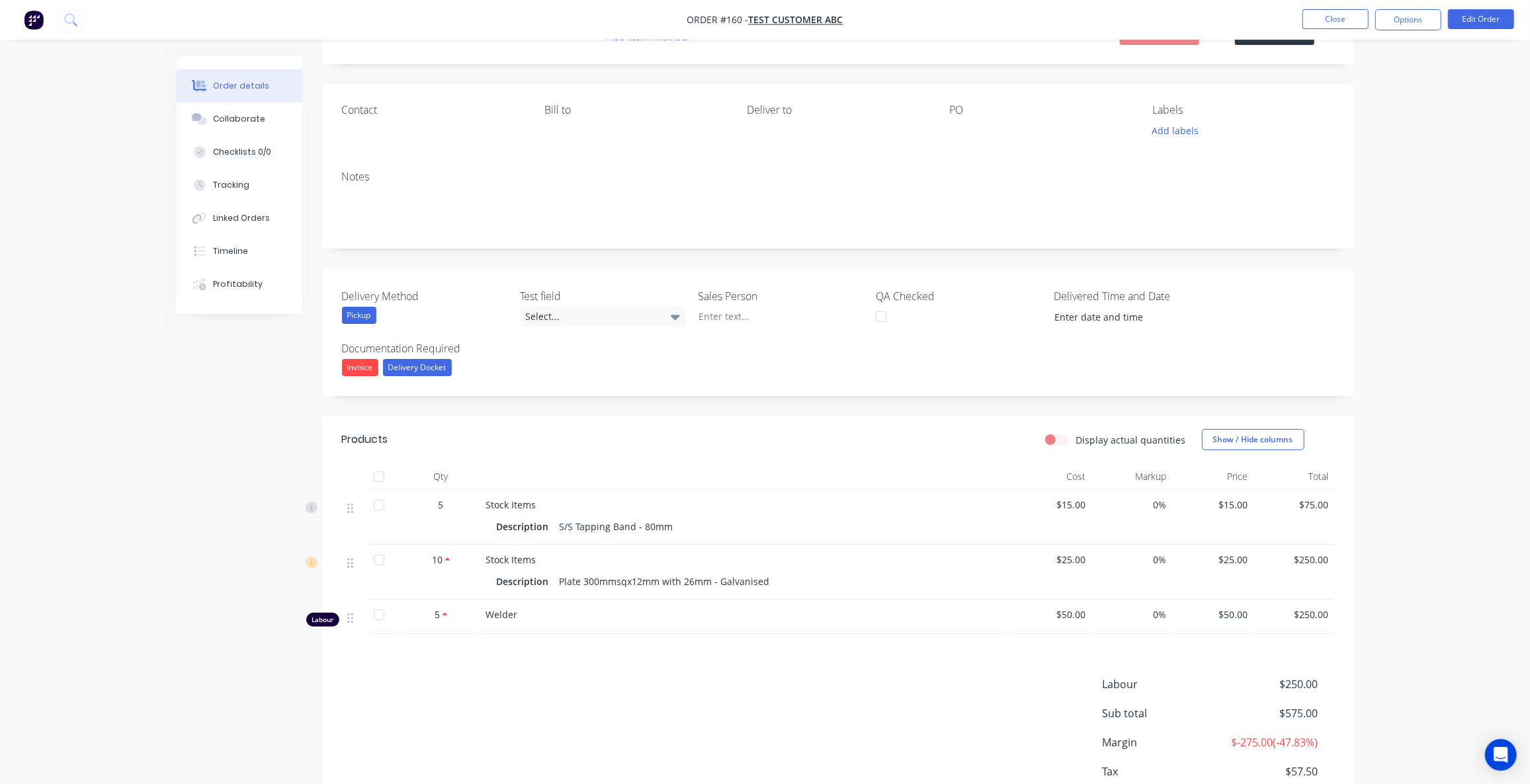
scroll to position [26, 0]
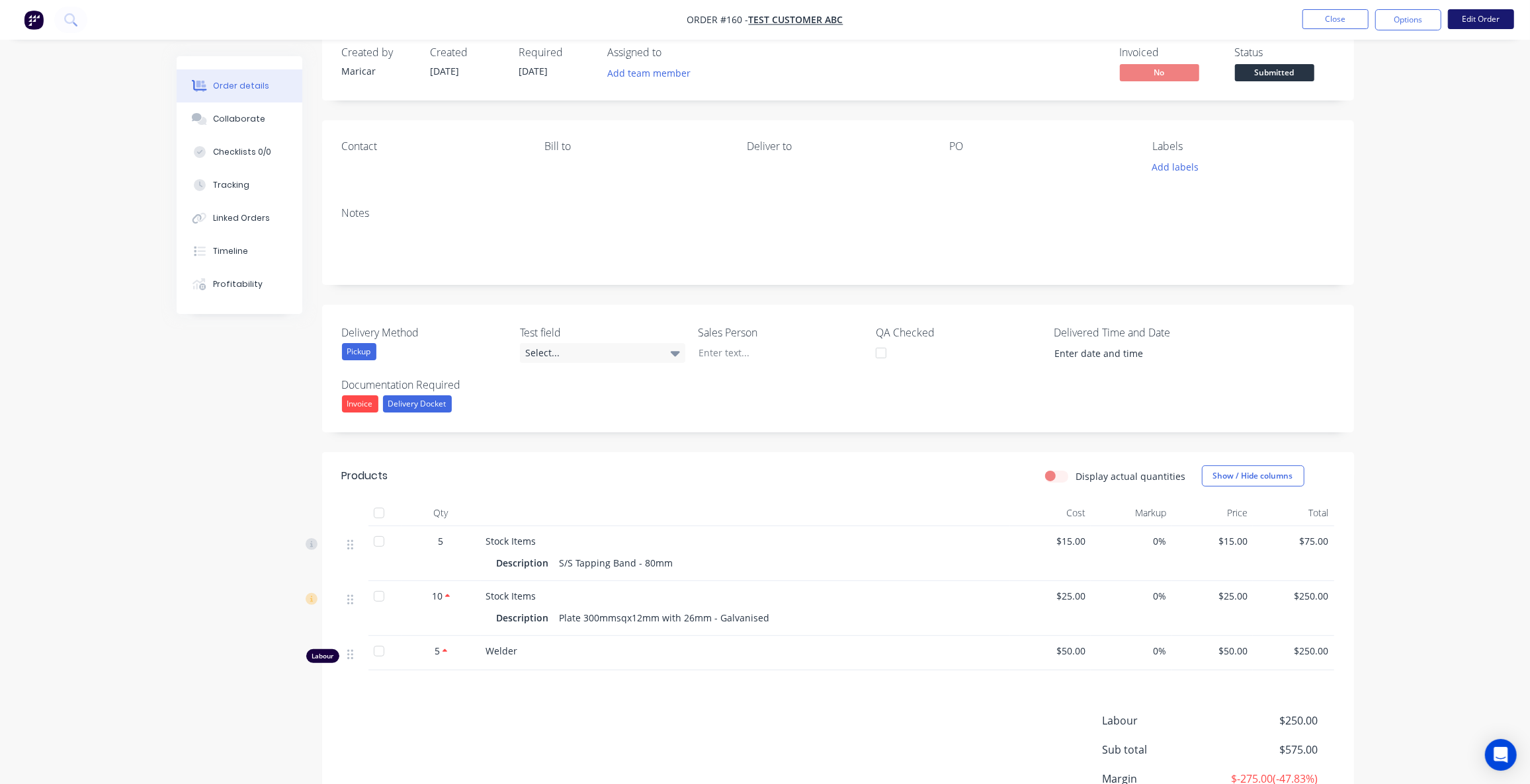
click at [1481, 21] on button "Edit Order" at bounding box center [1481, 19] width 66 height 20
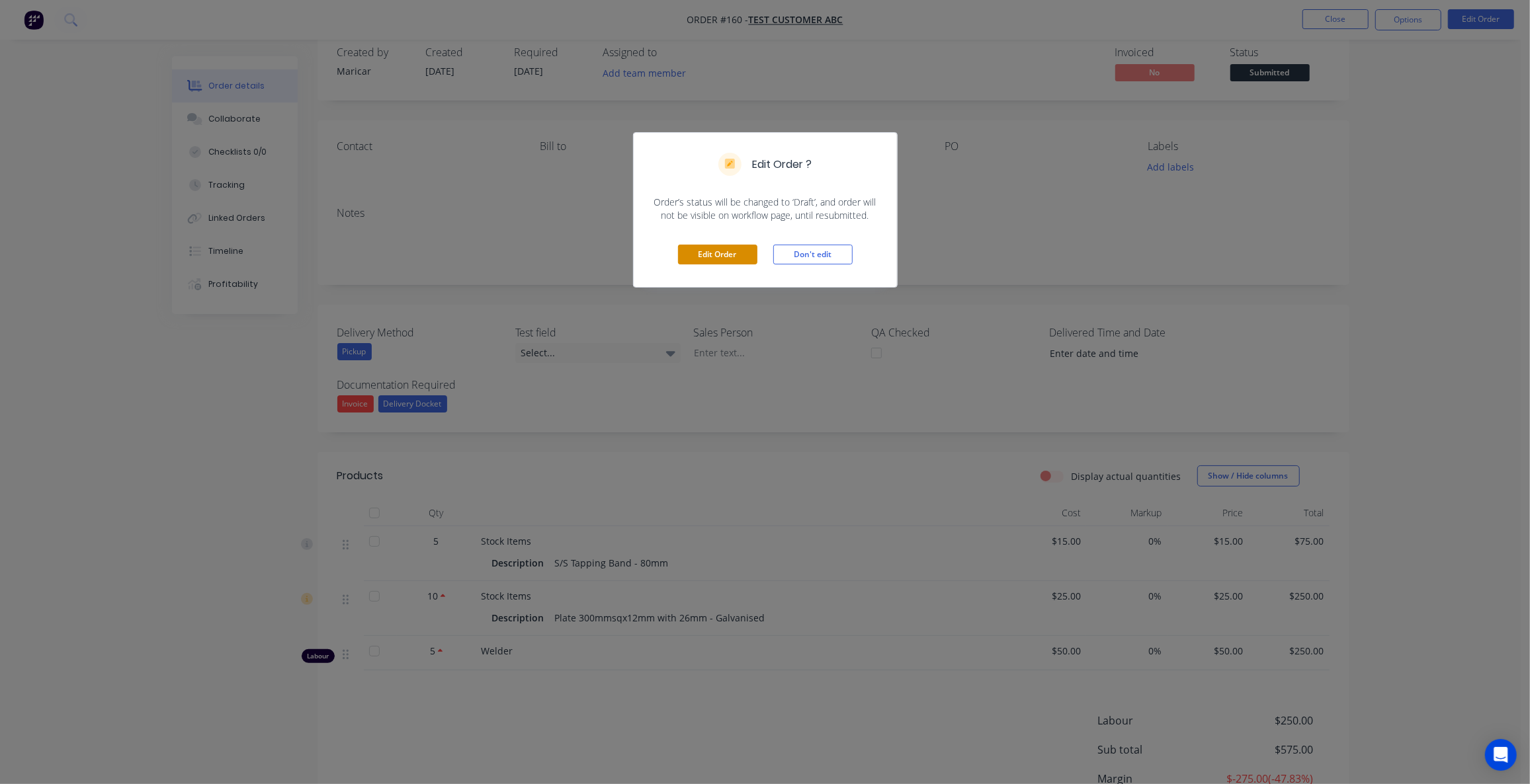
click at [707, 253] on button "Edit Order" at bounding box center [717, 255] width 80 height 20
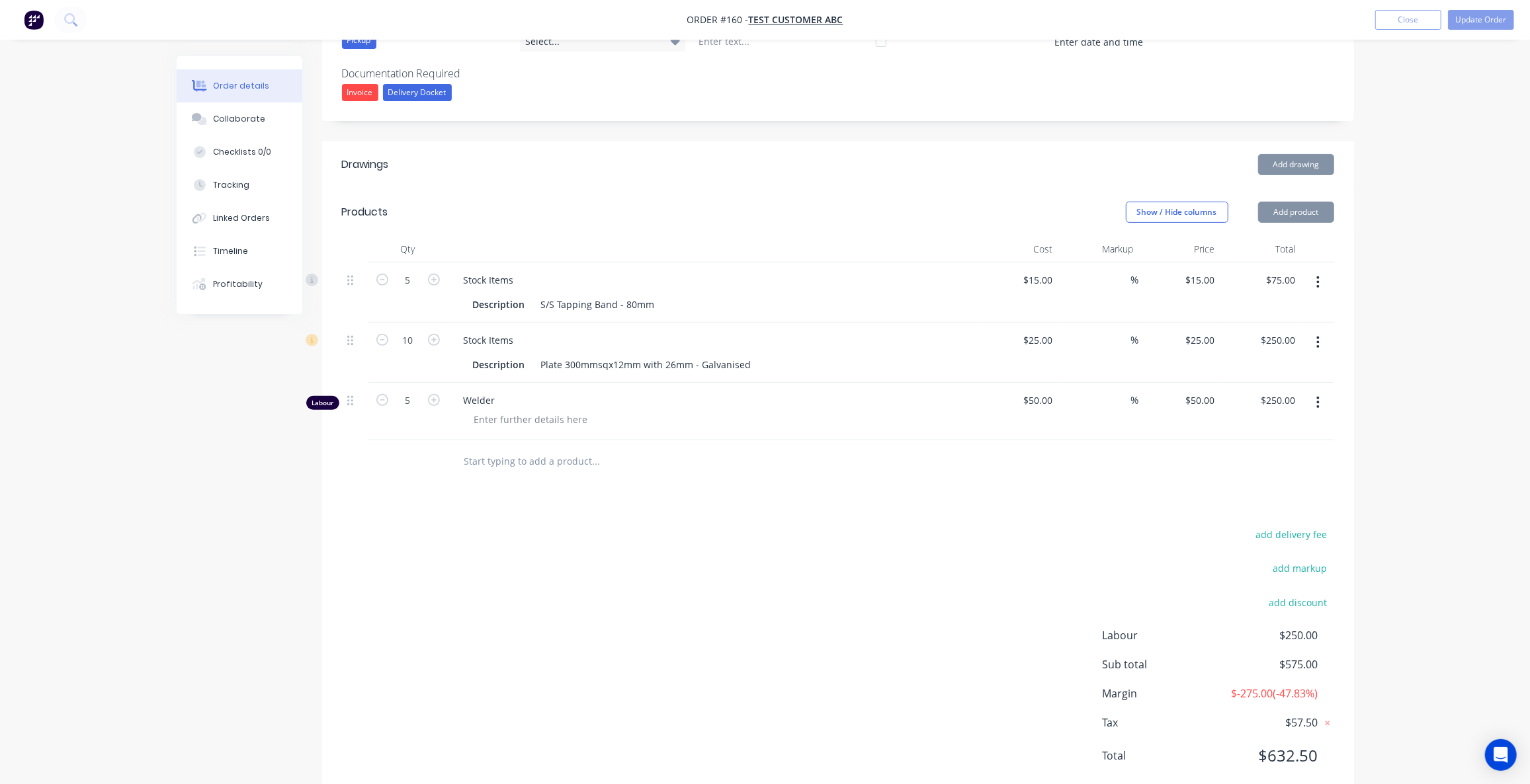
scroll to position [372, 0]
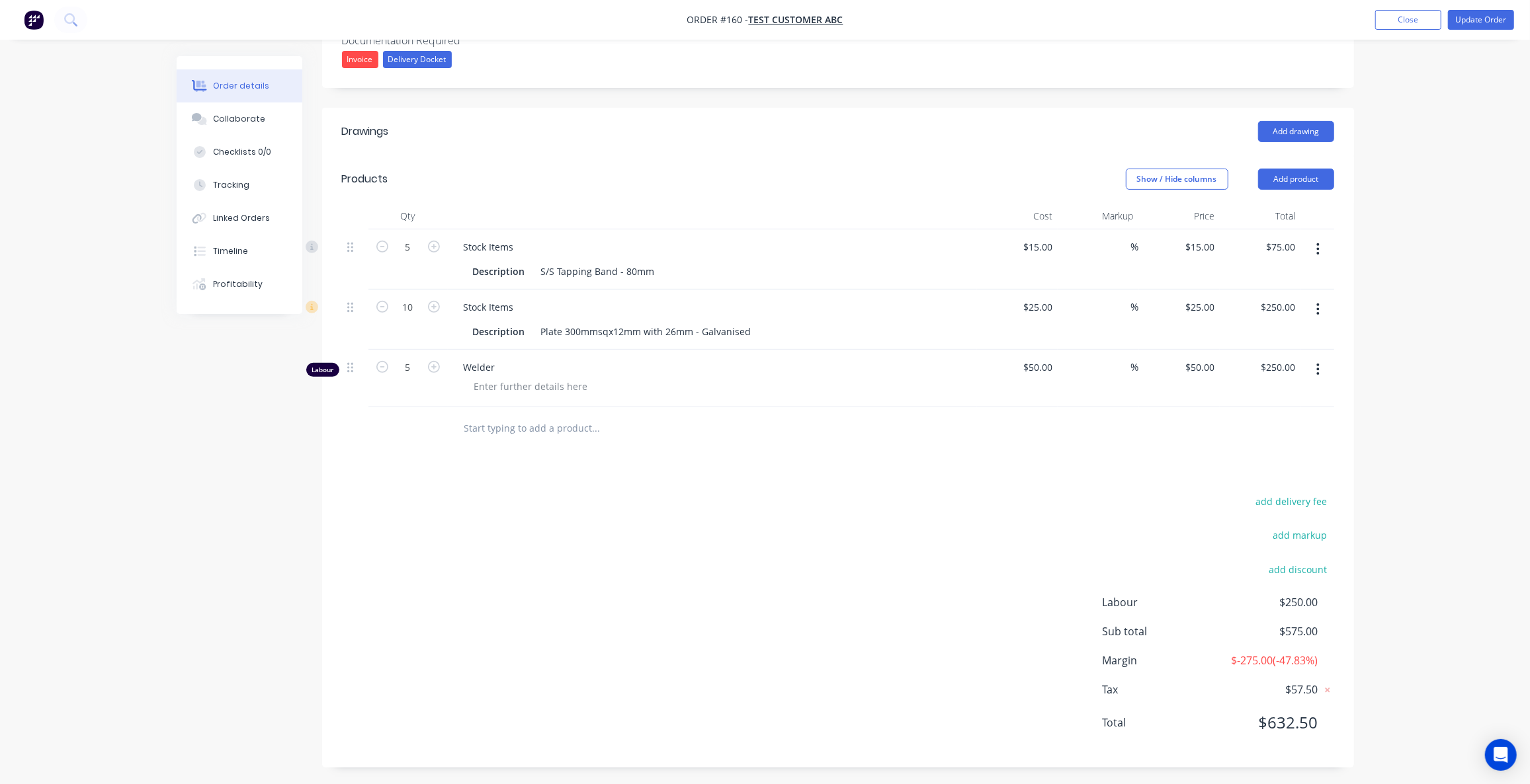
click at [549, 425] on input "text" at bounding box center [596, 429] width 265 height 27
click at [1302, 173] on button "Add product" at bounding box center [1296, 179] width 76 height 21
click at [1273, 208] on div "Product catalogue" at bounding box center [1271, 213] width 102 height 19
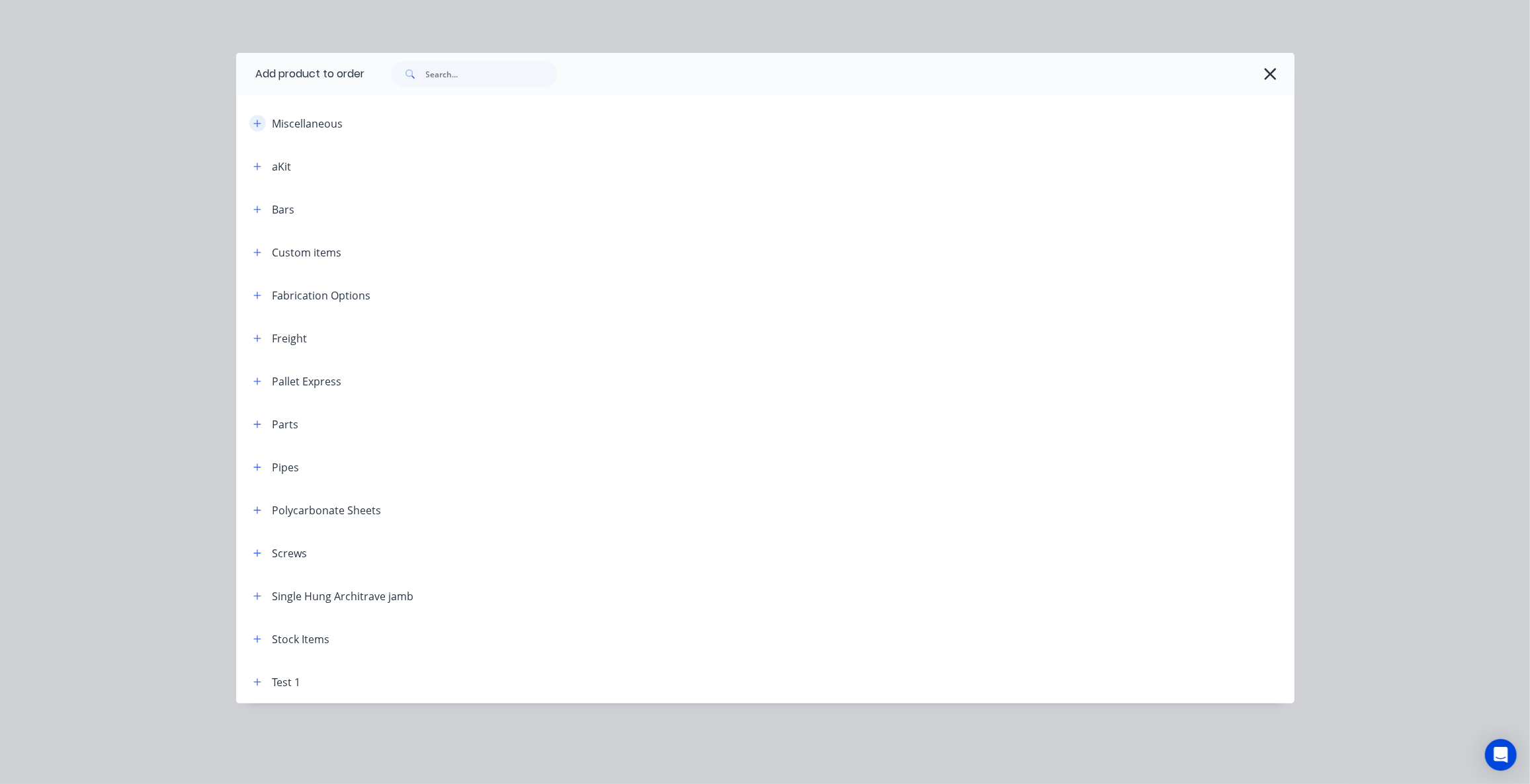
click at [259, 121] on icon "button" at bounding box center [257, 124] width 8 height 9
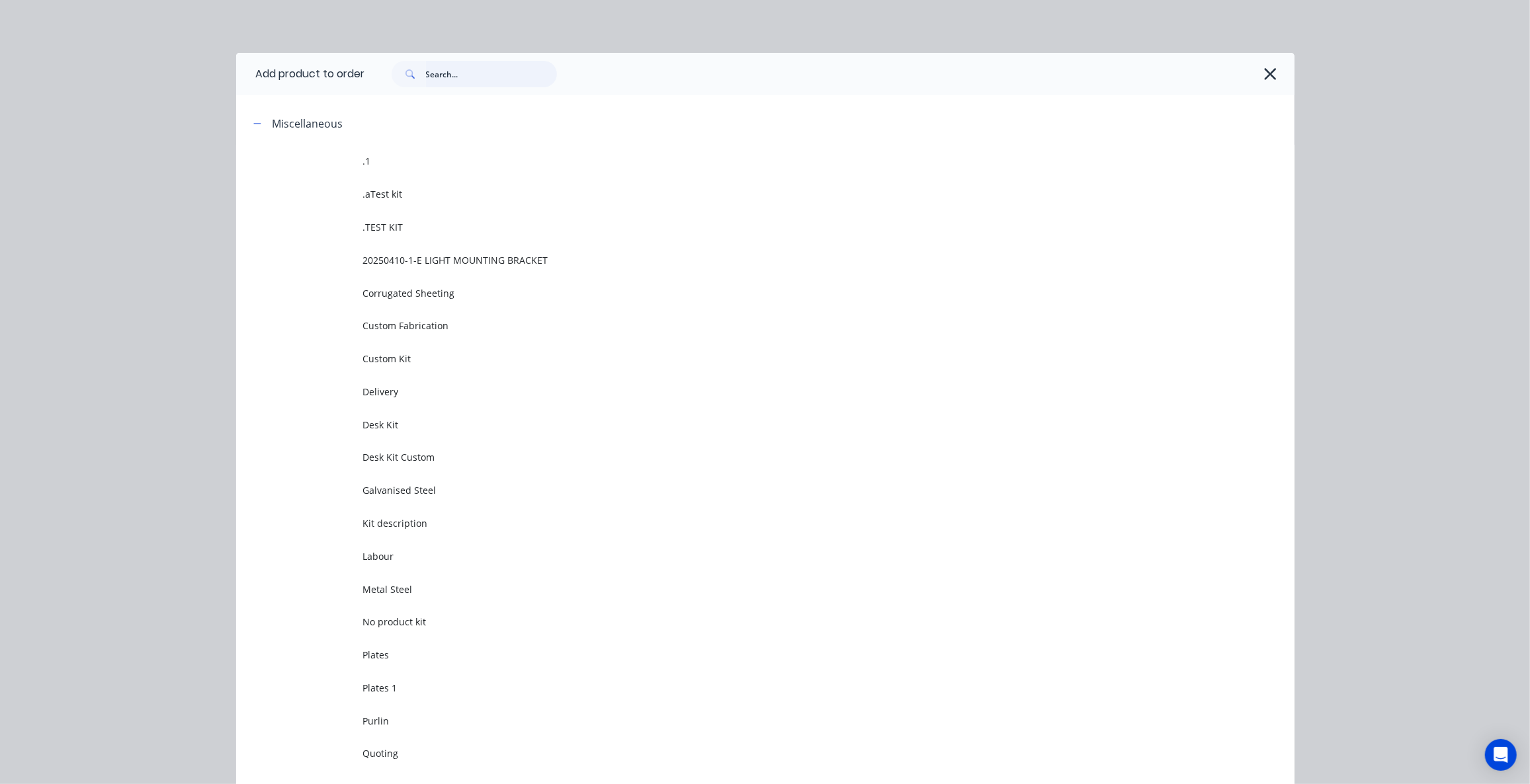
click at [458, 77] on input "text" at bounding box center [491, 74] width 131 height 27
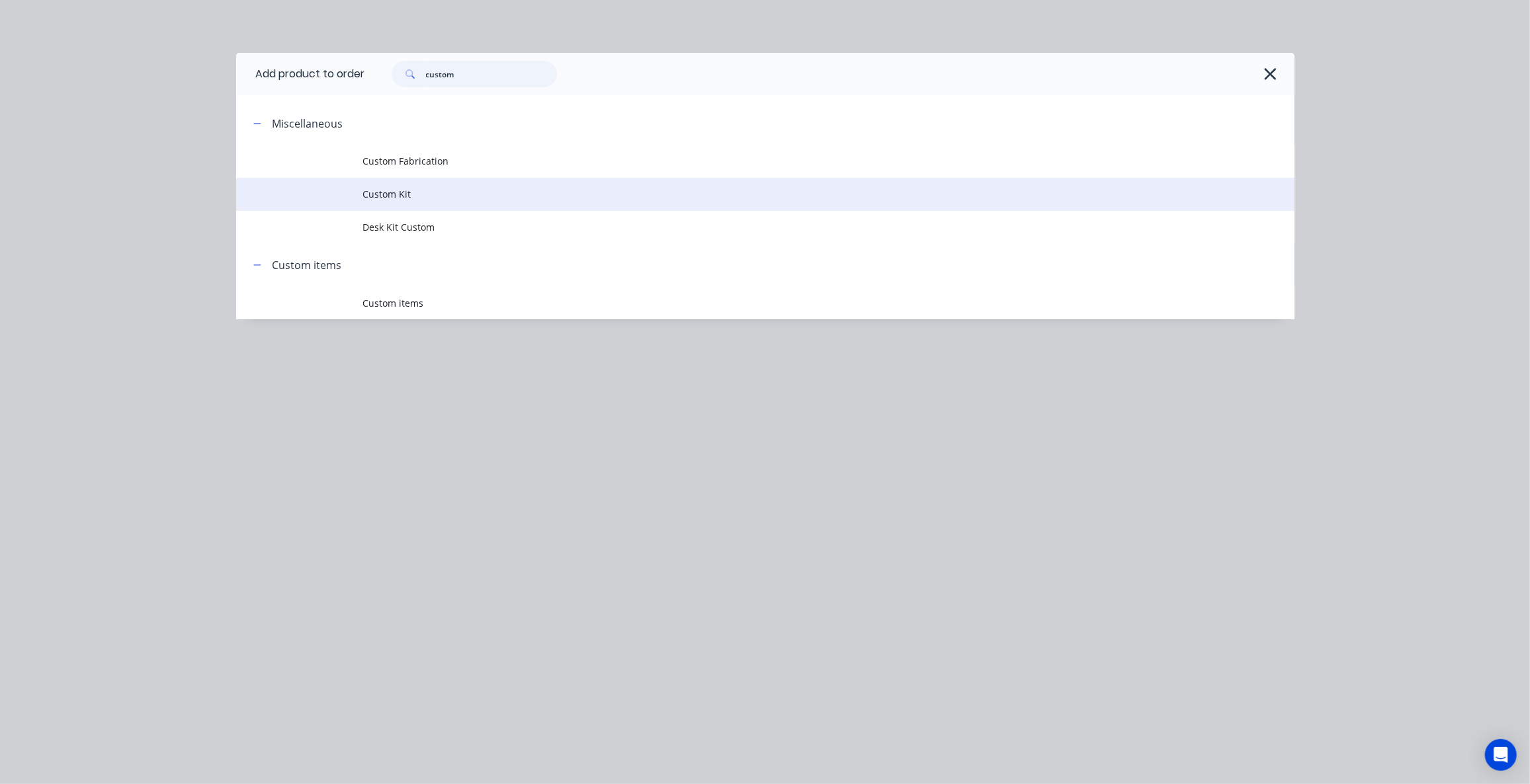
type input "custom"
click at [414, 191] on span "Custom Kit" at bounding box center [735, 195] width 745 height 14
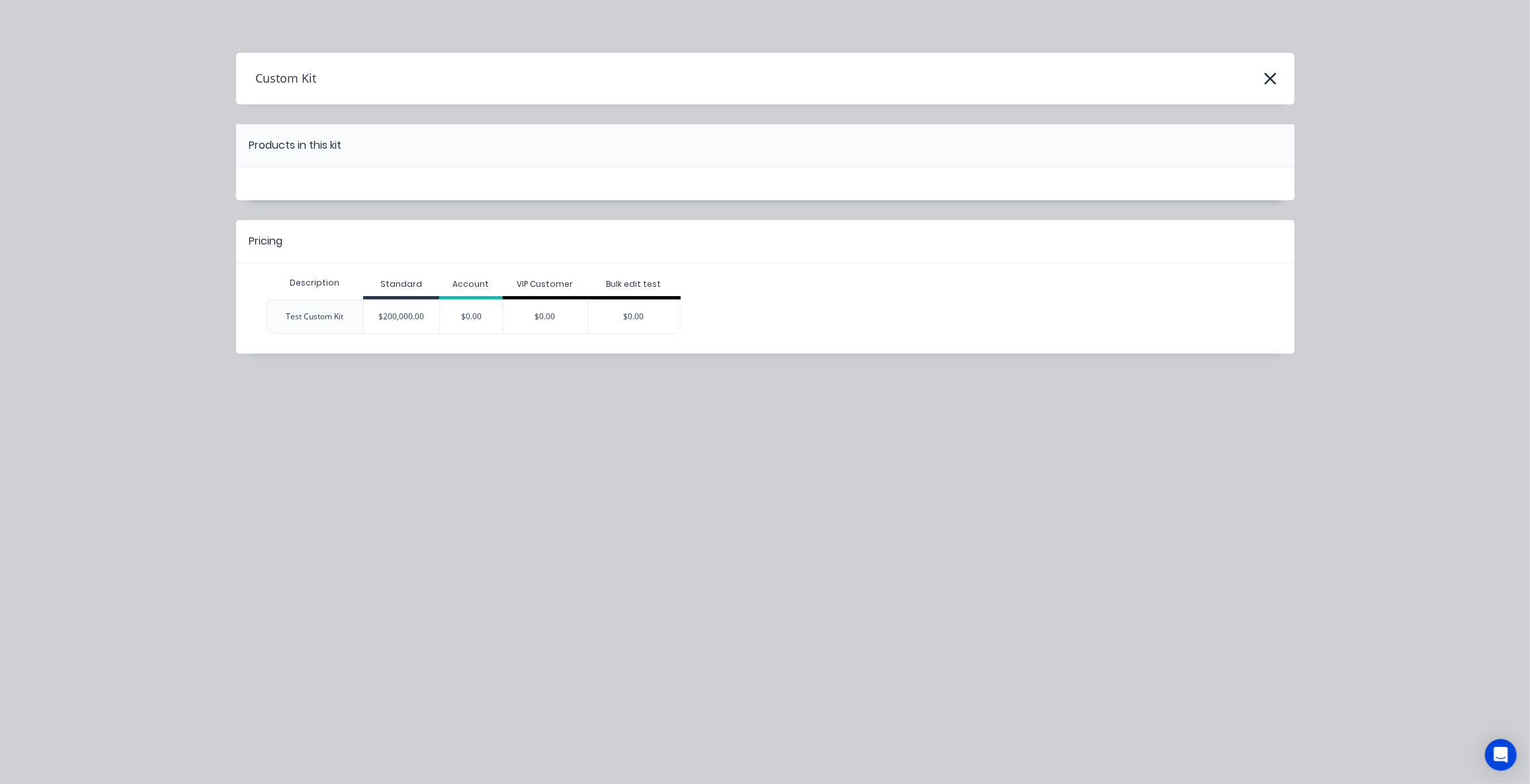
drag, startPoint x: 419, startPoint y: 314, endPoint x: 430, endPoint y: 318, distance: 11.7
click at [418, 314] on div "$200,000.00" at bounding box center [402, 317] width 76 height 33
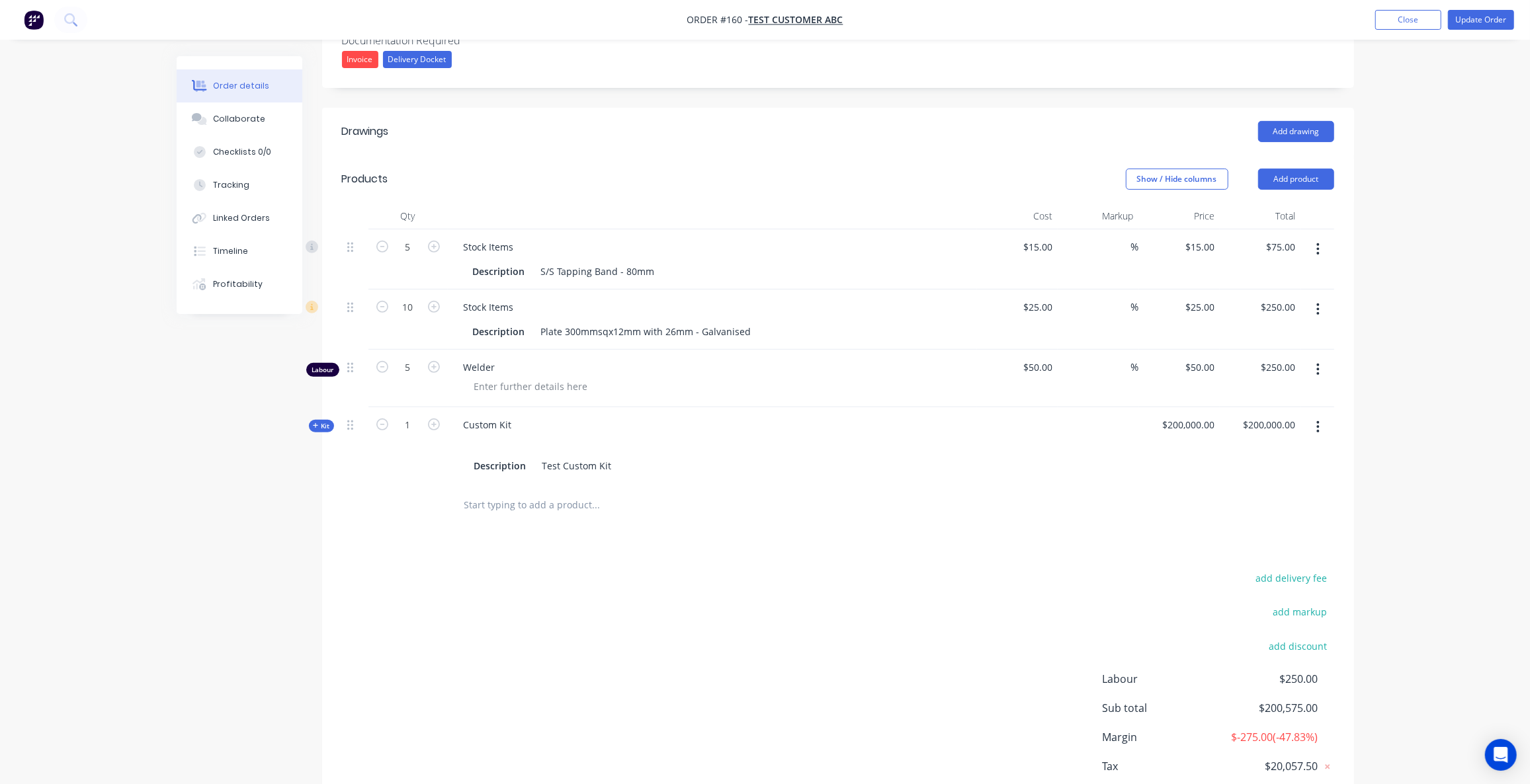
click at [1320, 369] on icon "button" at bounding box center [1318, 370] width 3 height 14
drag, startPoint x: 1240, startPoint y: 480, endPoint x: 1254, endPoint y: 458, distance: 26.1
click at [1243, 475] on div "Delete" at bounding box center [1271, 484] width 102 height 19
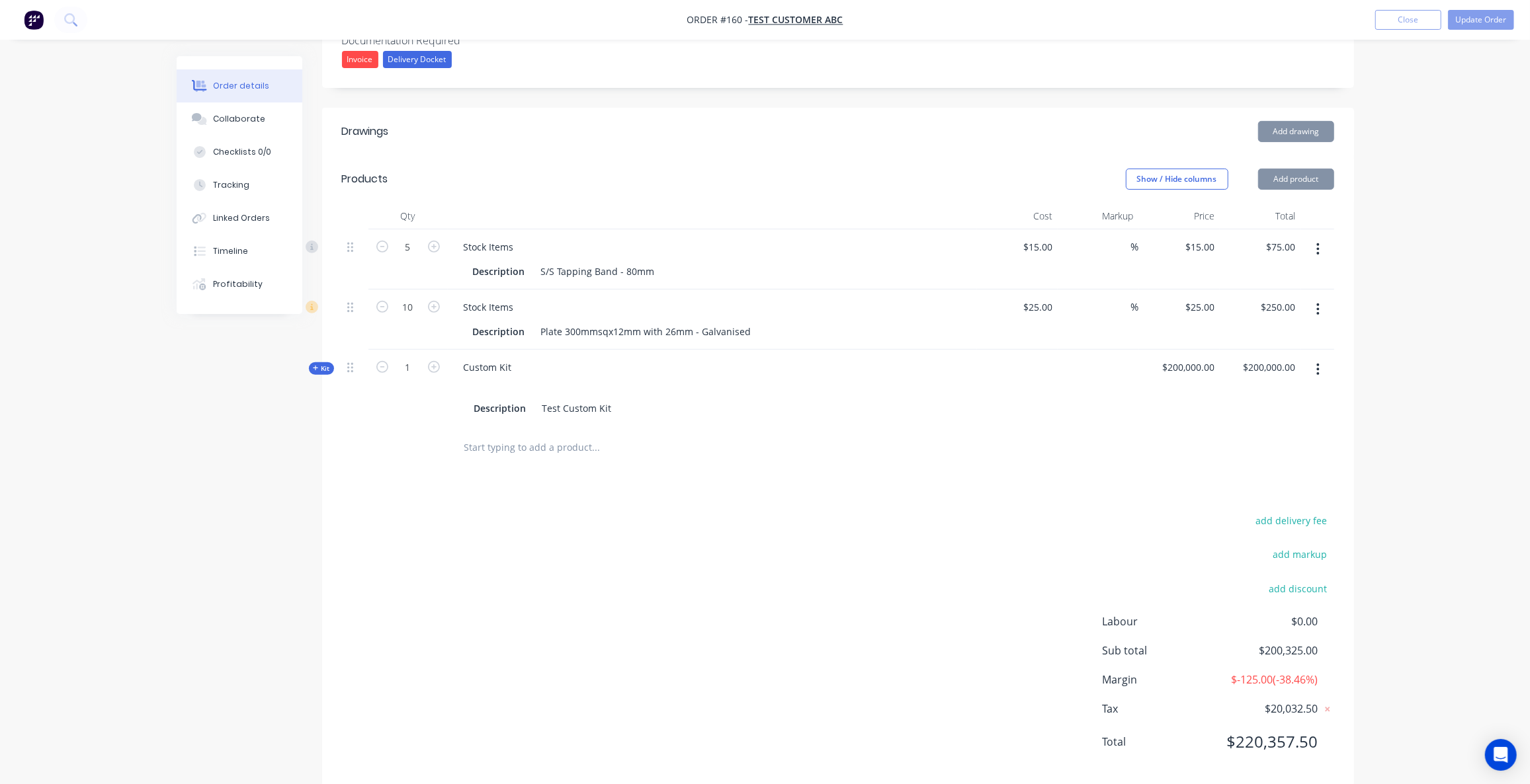
click at [1318, 306] on icon "button" at bounding box center [1318, 309] width 2 height 12
click at [1248, 419] on div "Delete" at bounding box center [1271, 423] width 102 height 19
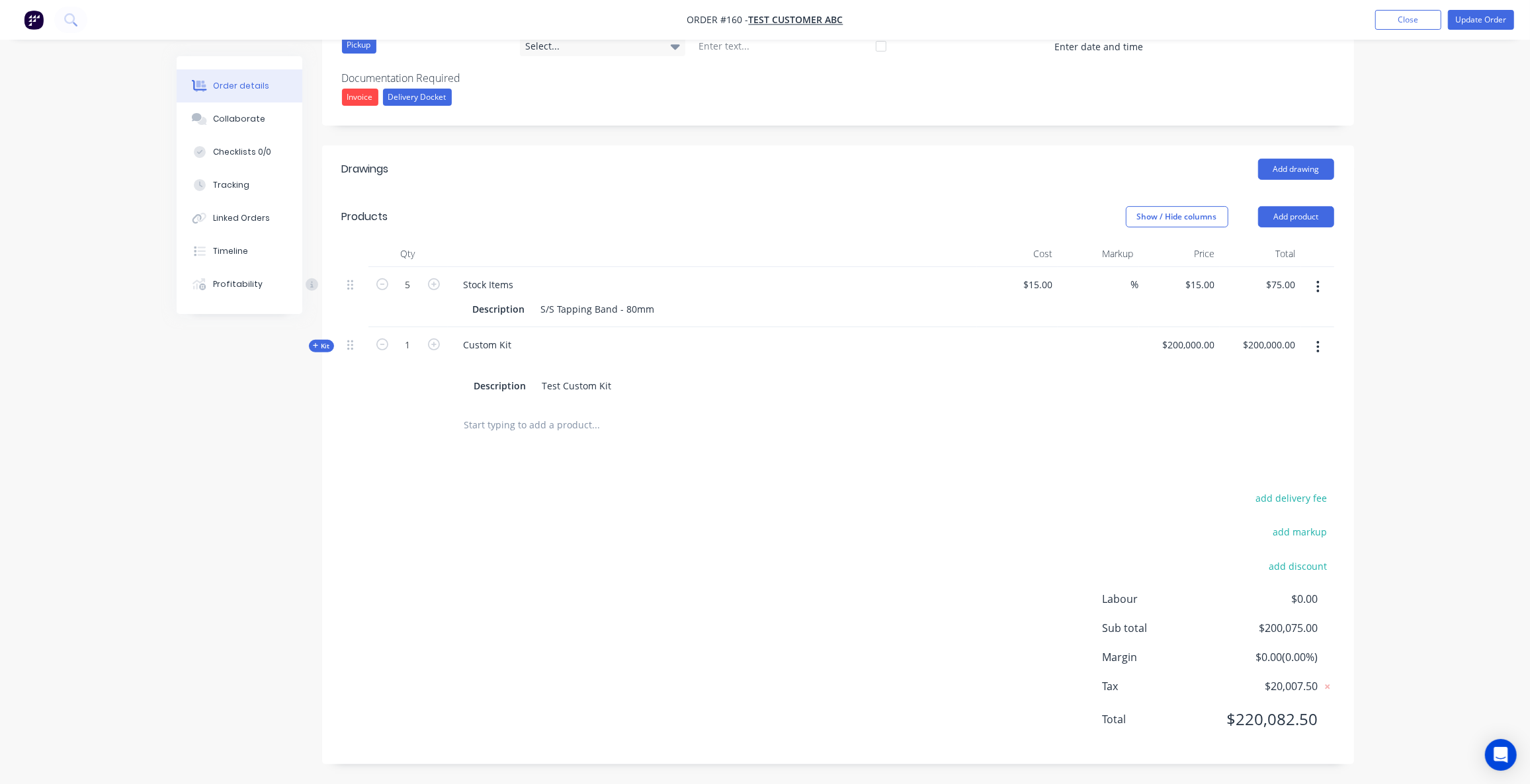
scroll to position [331, 0]
click at [1322, 283] on button "button" at bounding box center [1317, 290] width 31 height 24
click at [1260, 406] on div "Delete" at bounding box center [1271, 404] width 102 height 19
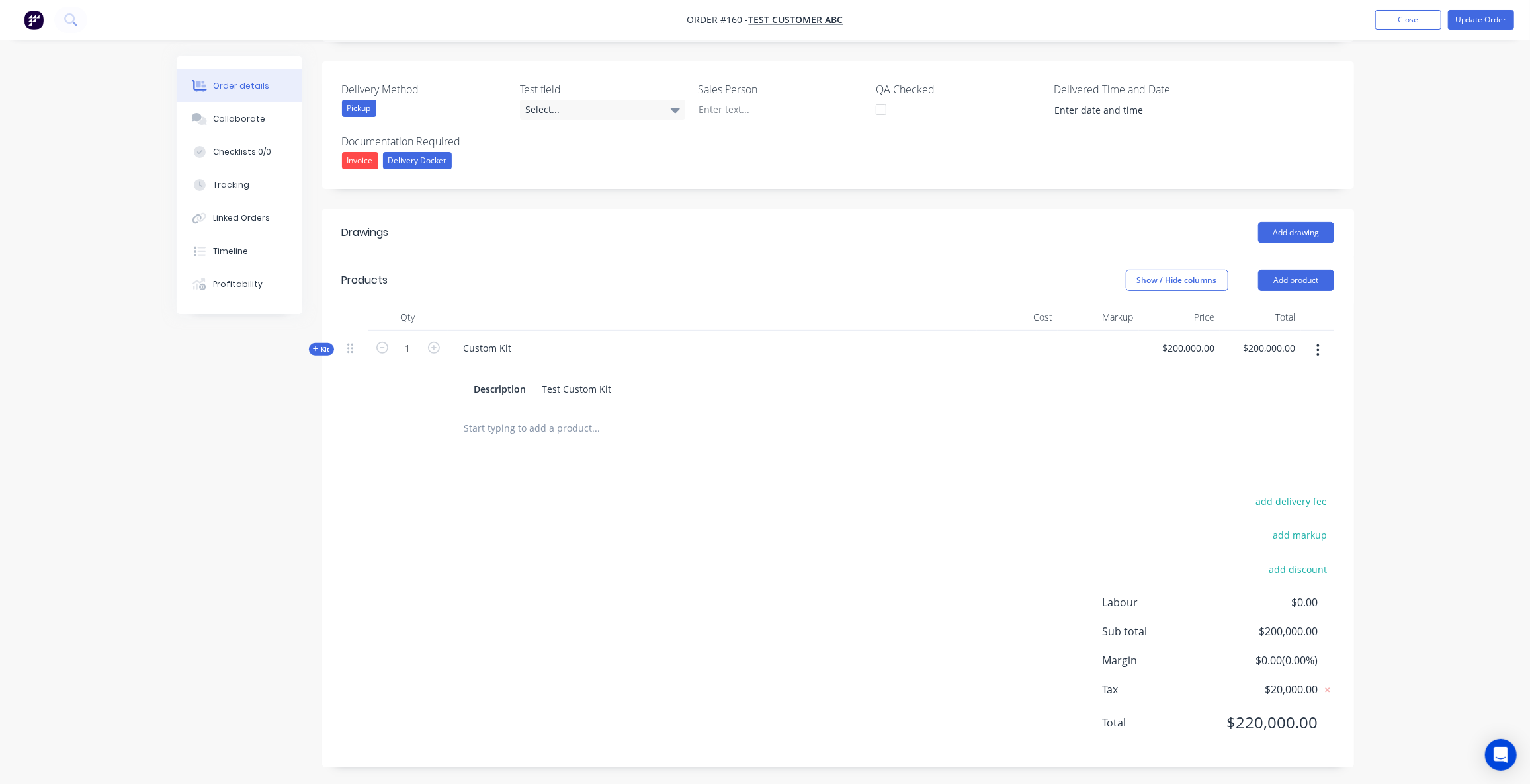
drag, startPoint x: 326, startPoint y: 352, endPoint x: 426, endPoint y: 425, distance: 123.8
click at [326, 355] on div "Qty Cost Markup Price Total Kit 1 Custom Kit Description Test Custom Kit $200,0…" at bounding box center [838, 377] width 1032 height 146
click at [318, 347] on icon at bounding box center [316, 349] width 6 height 6
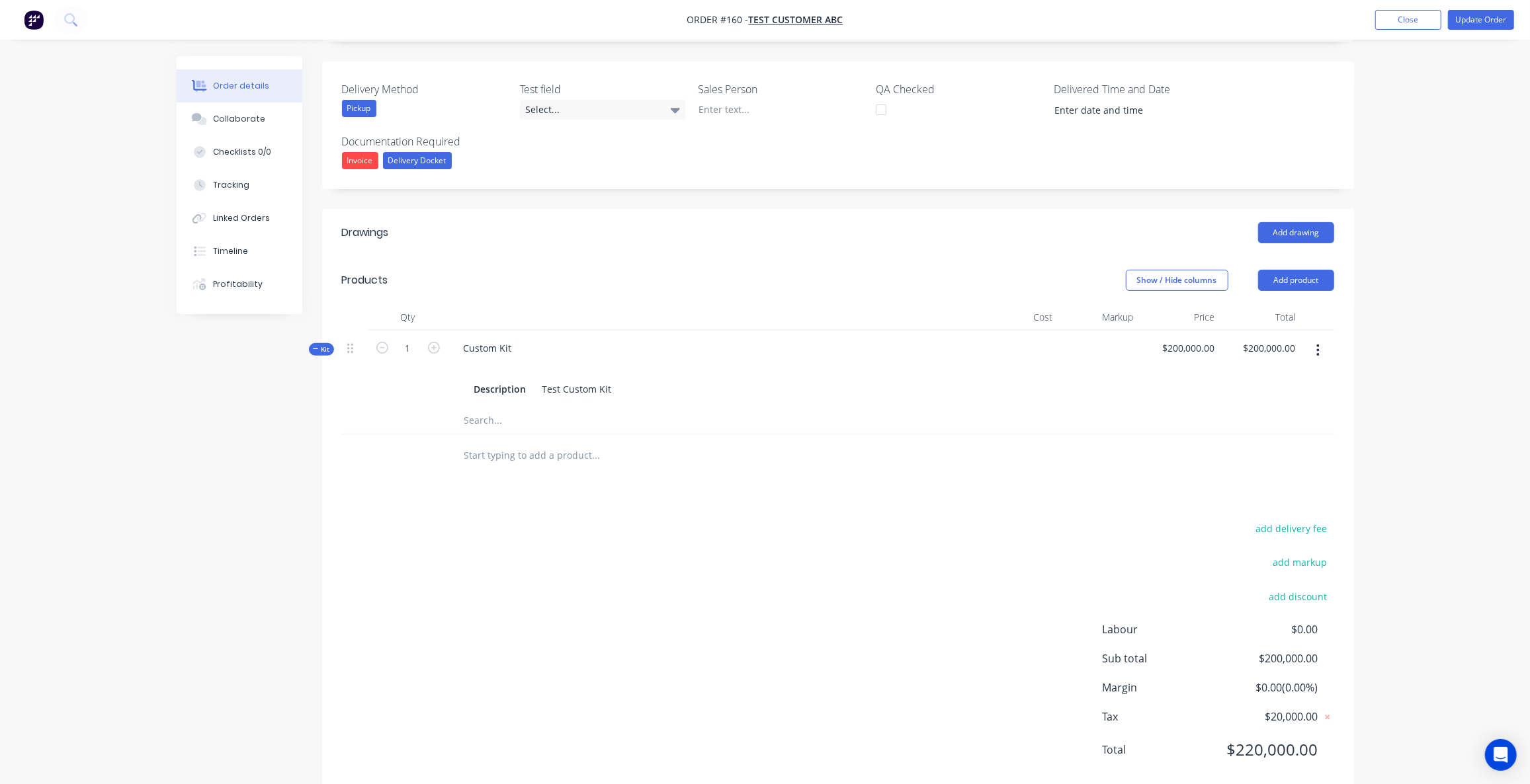
click at [504, 423] on input "text" at bounding box center [596, 421] width 265 height 27
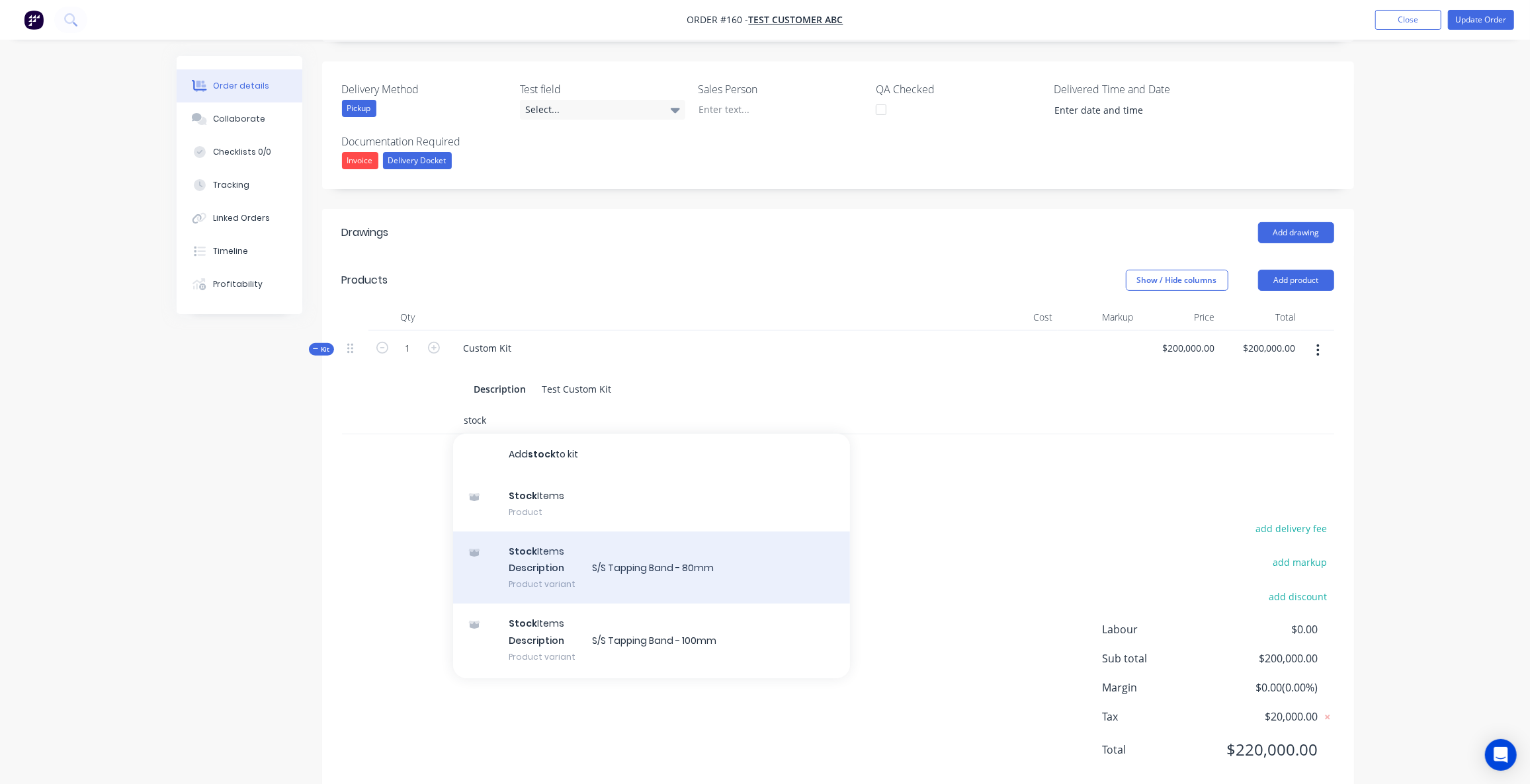
type input "stock"
click at [594, 578] on div "Stock Items Description S/S Tapping Band - 80mm Product variant" at bounding box center [652, 568] width 397 height 72
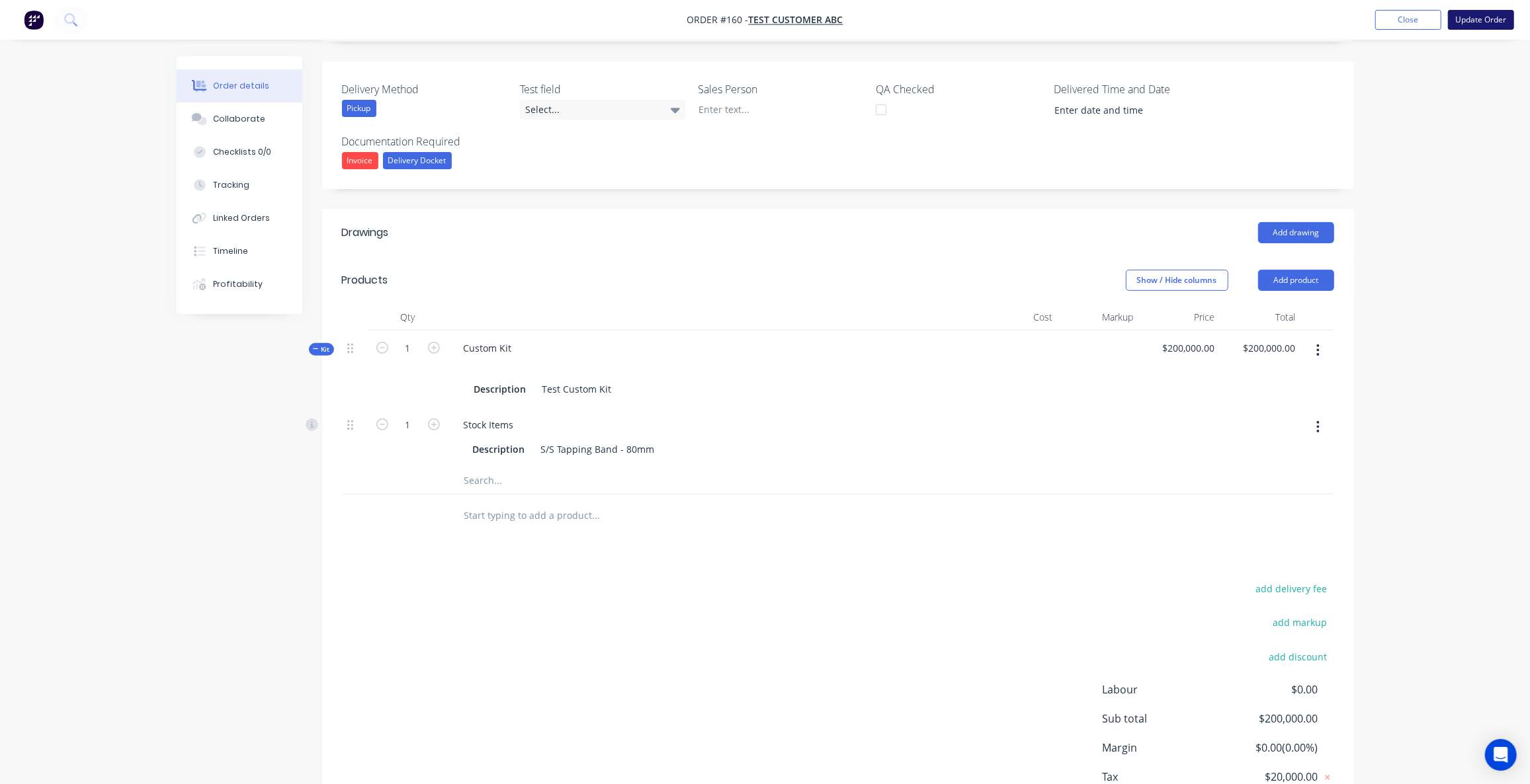
click at [1508, 17] on button "Update Order" at bounding box center [1481, 20] width 66 height 20
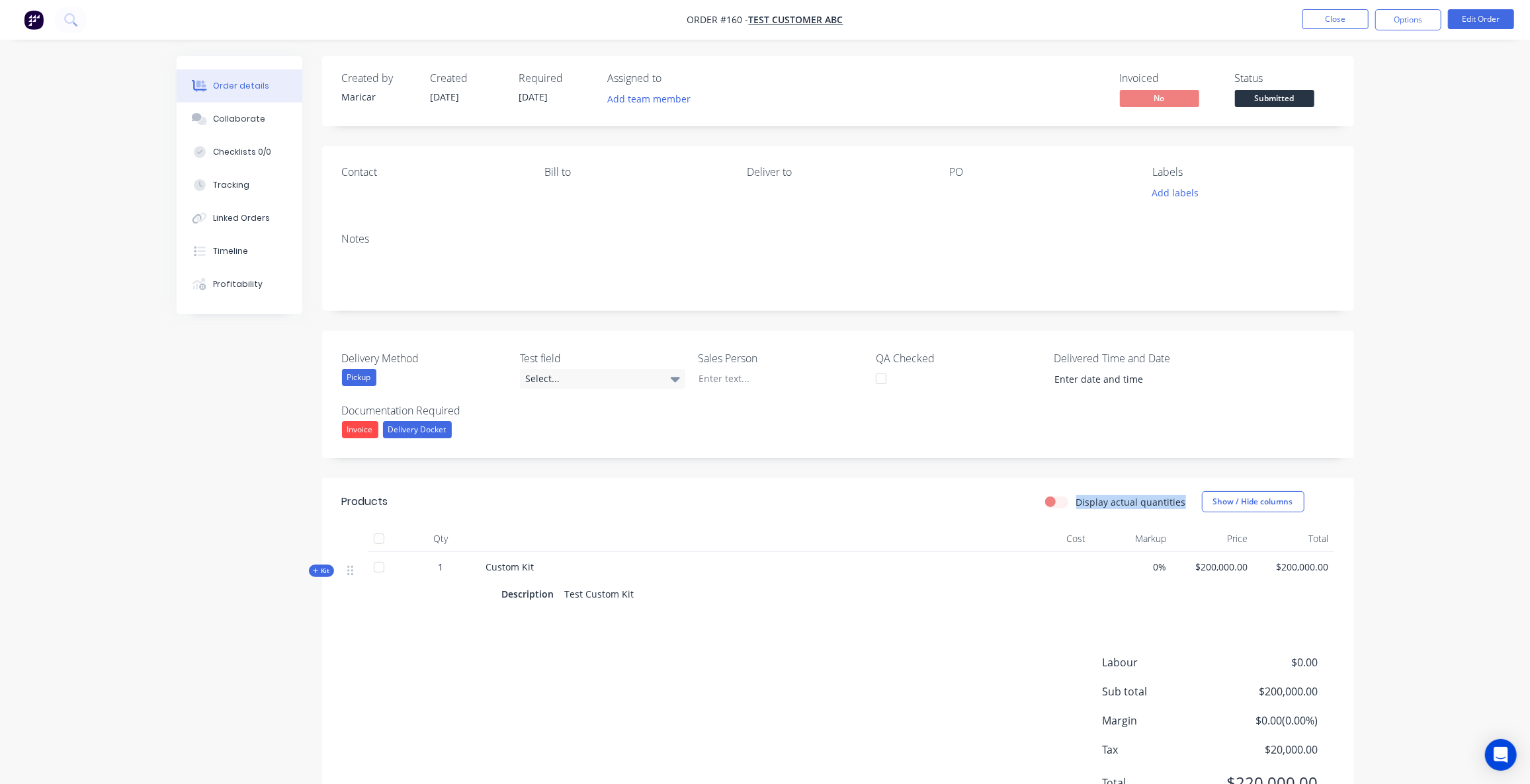
drag, startPoint x: 1060, startPoint y: 500, endPoint x: 1015, endPoint y: 513, distance: 46.8
click at [1048, 503] on div "Display actual quantities Show / Hide columns" at bounding box center [943, 502] width 781 height 21
click at [1076, 503] on label "Display actual quantities" at bounding box center [1130, 503] width 110 height 14
click at [1055, 503] on input "Display actual quantities" at bounding box center [1050, 502] width 10 height 13
checkbox input "true"
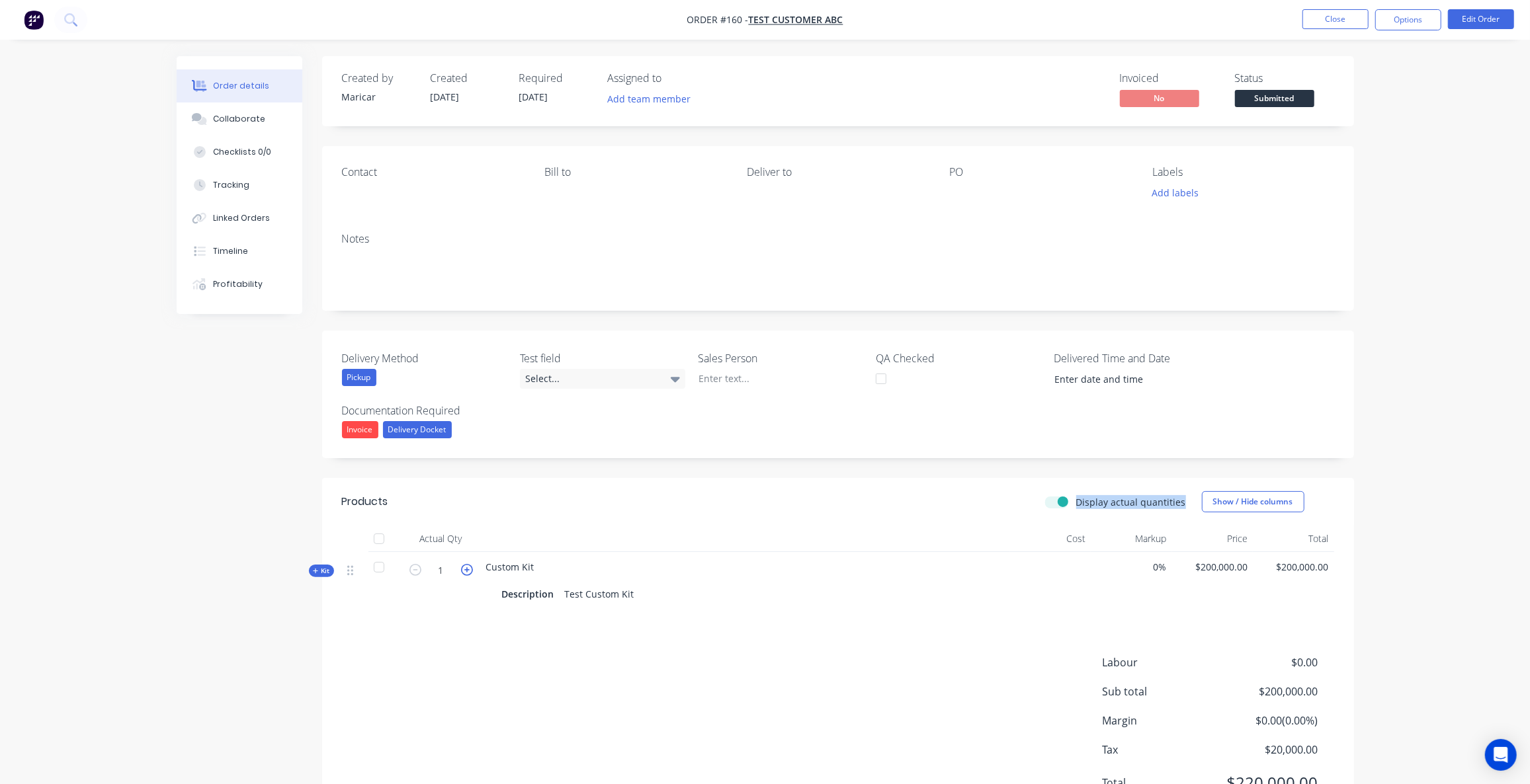
click at [467, 568] on icon "button" at bounding box center [467, 570] width 12 height 12
type input "2"
click at [1076, 499] on label "Display actual quantities" at bounding box center [1130, 503] width 110 height 14
click at [1055, 499] on input "Display actual quantities" at bounding box center [1050, 502] width 10 height 13
checkbox input "false"
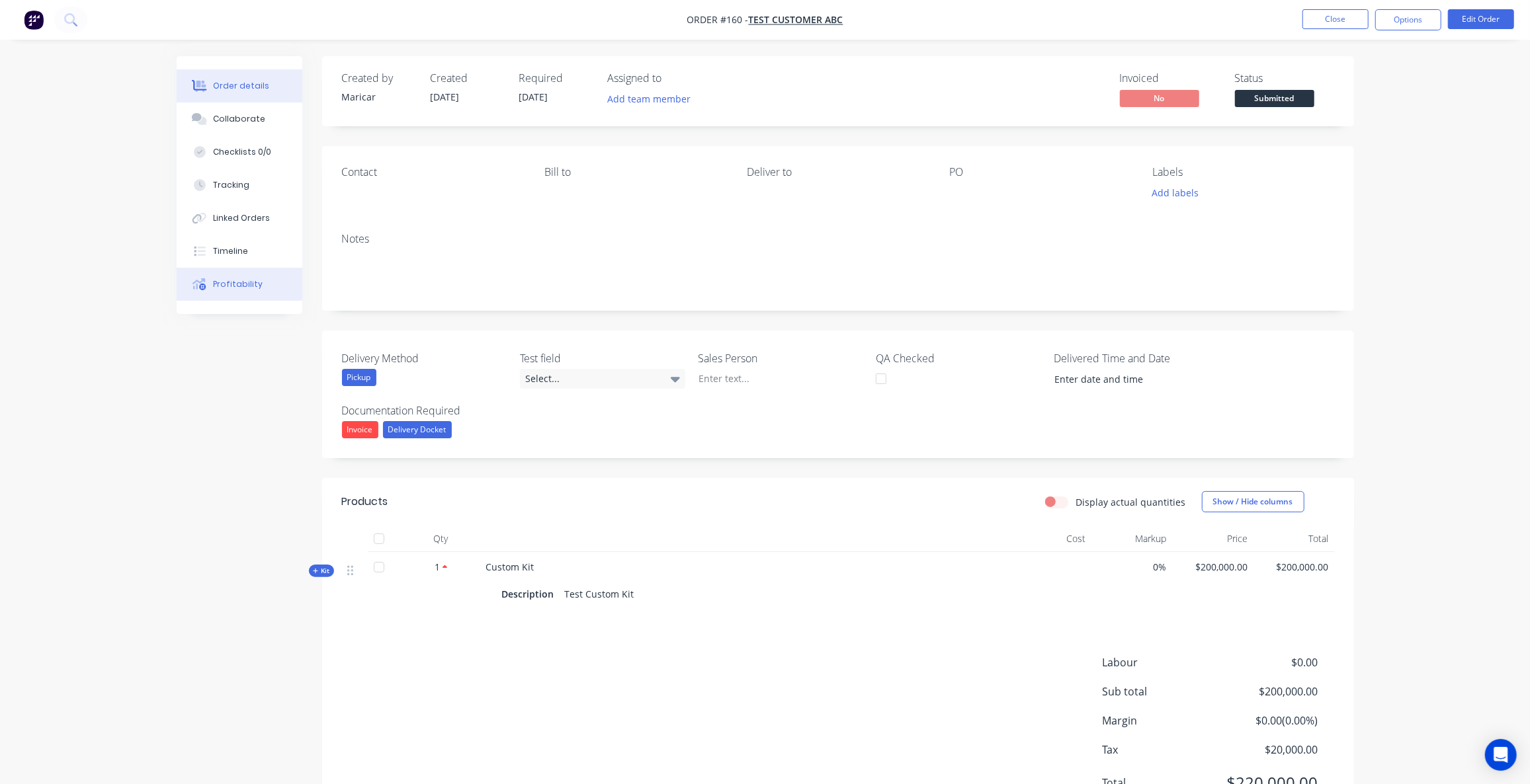
click at [251, 287] on div "Profitability" at bounding box center [237, 284] width 50 height 12
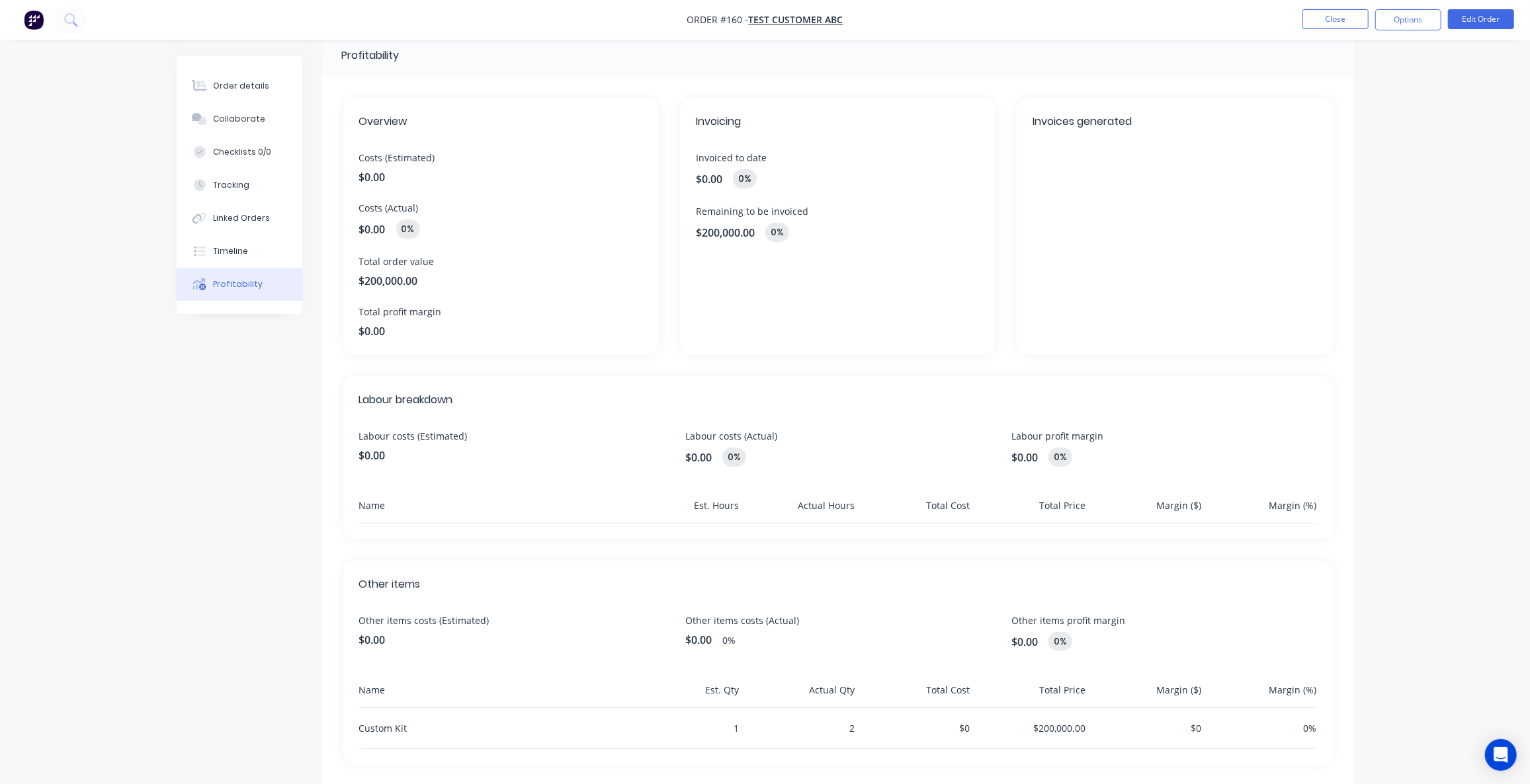
scroll to position [44, 0]
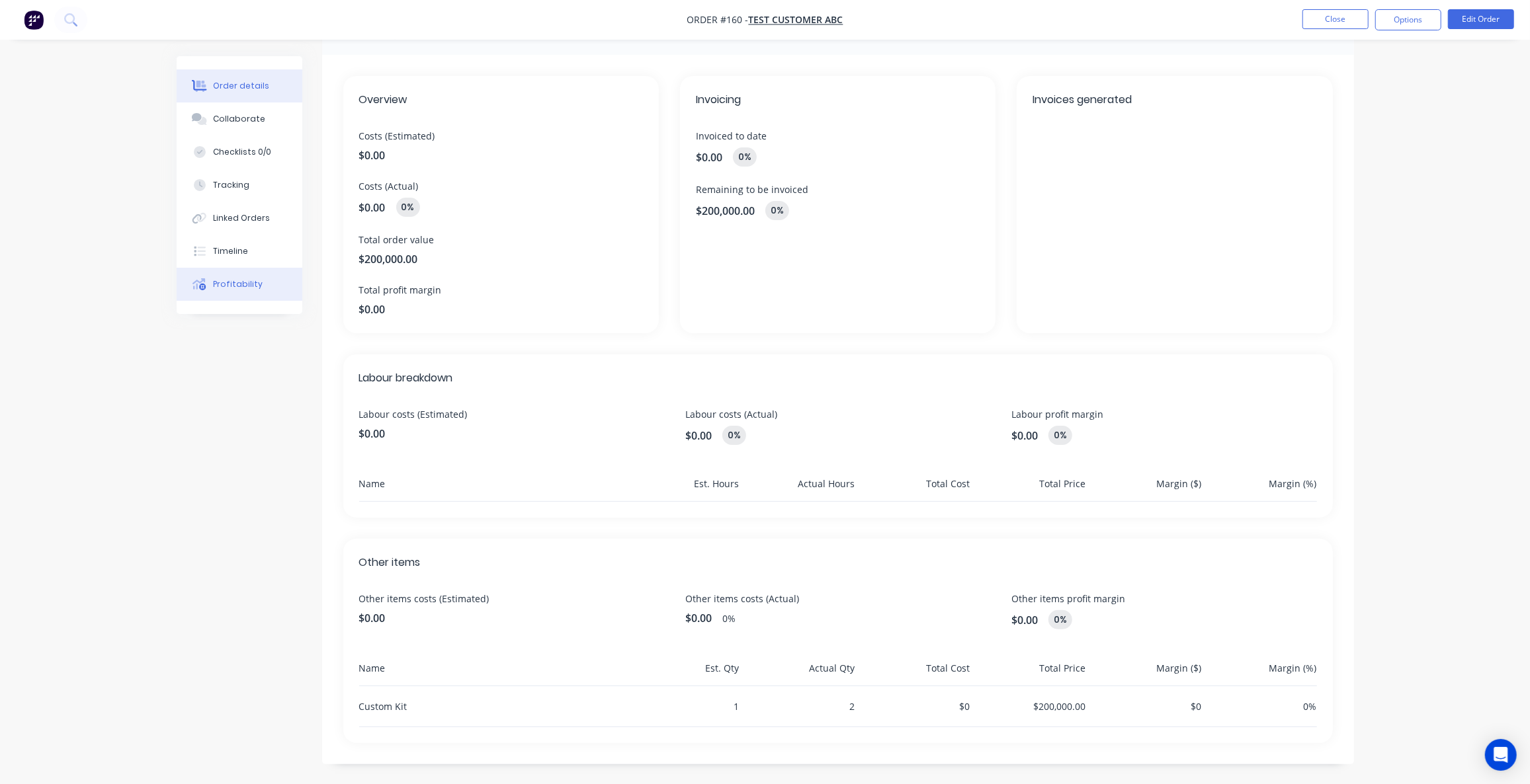
click at [266, 93] on button "Order details" at bounding box center [239, 86] width 125 height 33
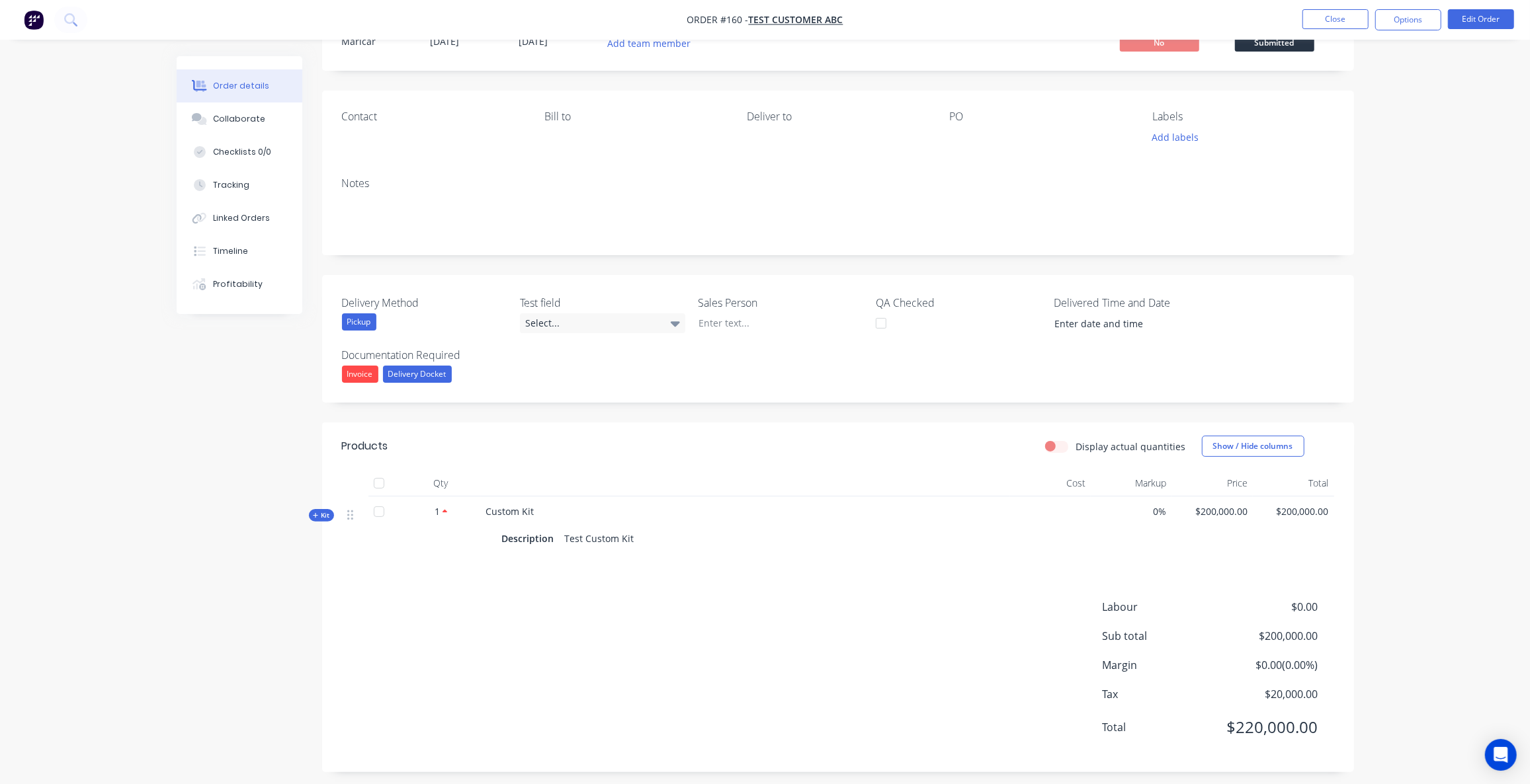
scroll to position [62, 0]
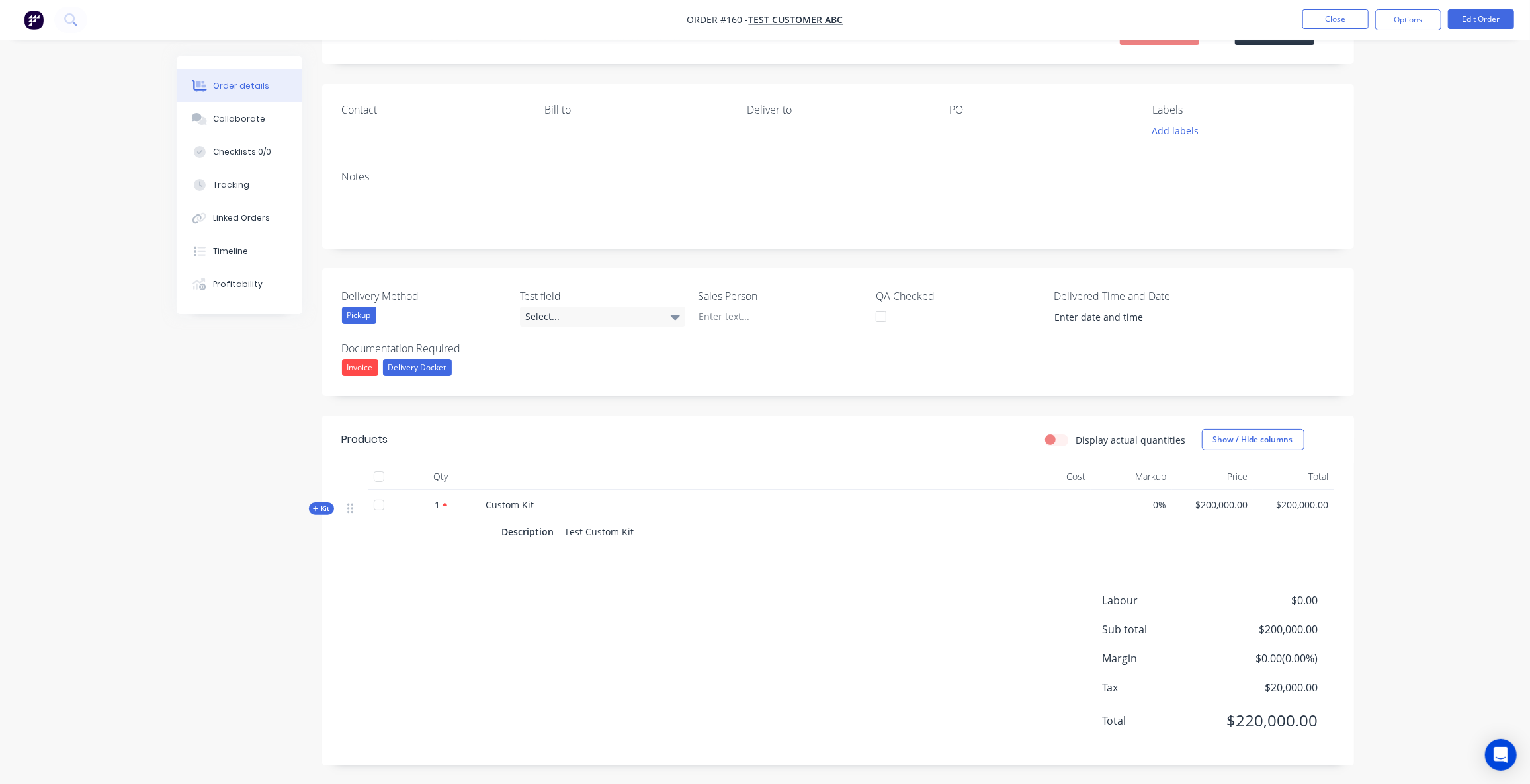
click at [1076, 438] on label "Display actual quantities" at bounding box center [1130, 440] width 110 height 14
click at [1055, 438] on input "Display actual quantities" at bounding box center [1050, 440] width 10 height 13
checkbox input "true"
drag, startPoint x: 243, startPoint y: 279, endPoint x: 703, endPoint y: 602, distance: 562.1
click at [244, 281] on div "Profitability" at bounding box center [237, 284] width 50 height 12
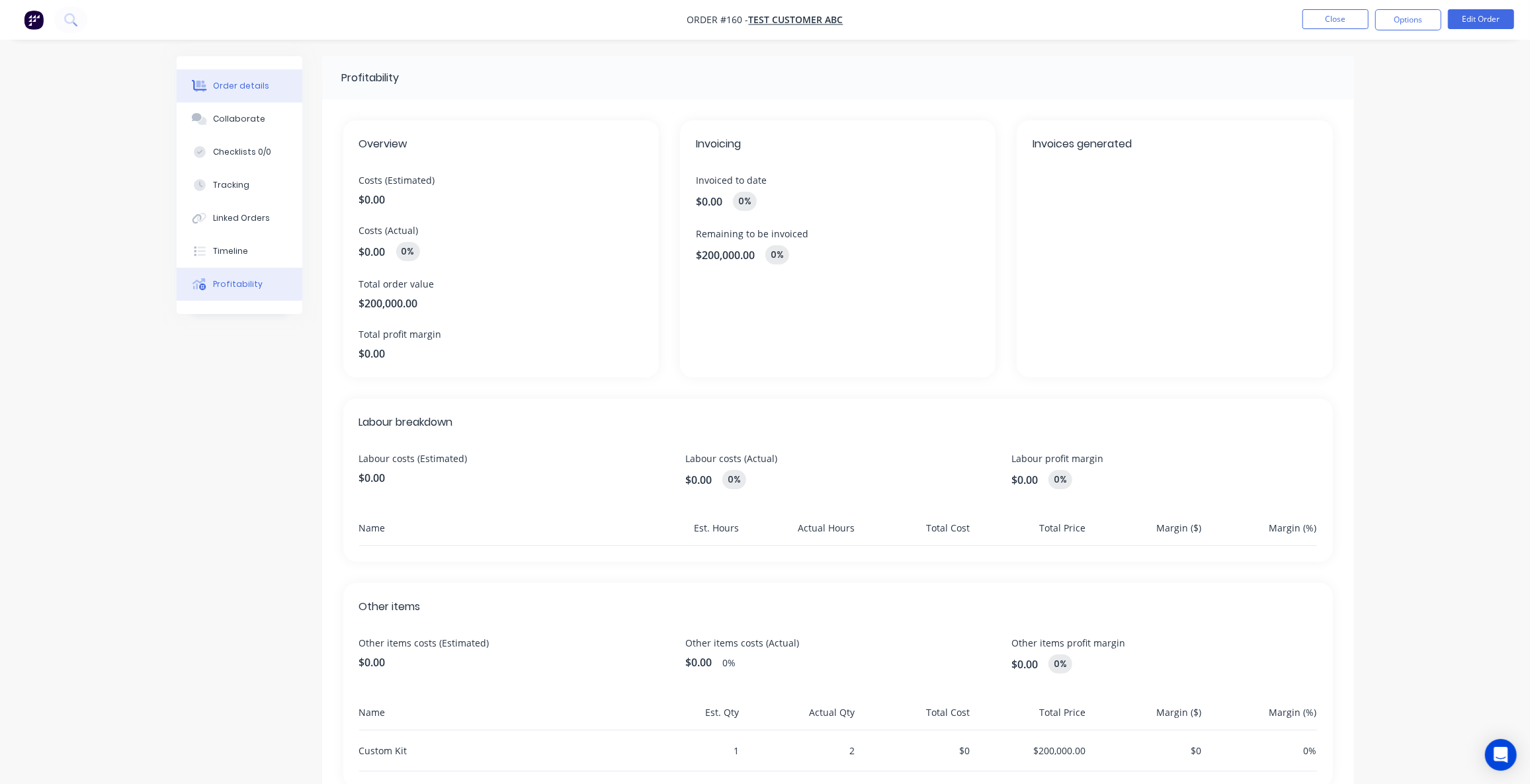
click at [261, 78] on button "Order details" at bounding box center [239, 86] width 125 height 33
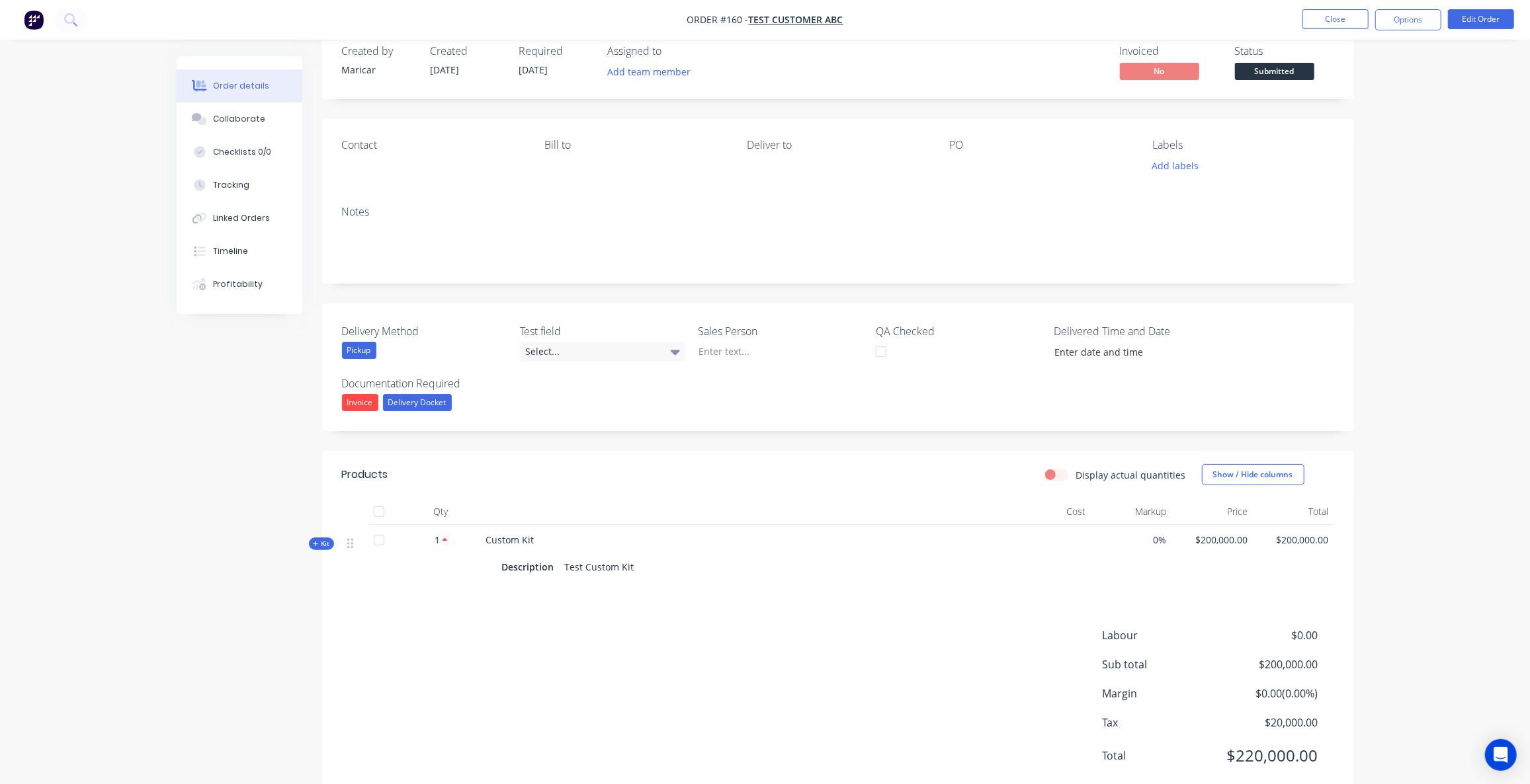
scroll to position [62, 0]
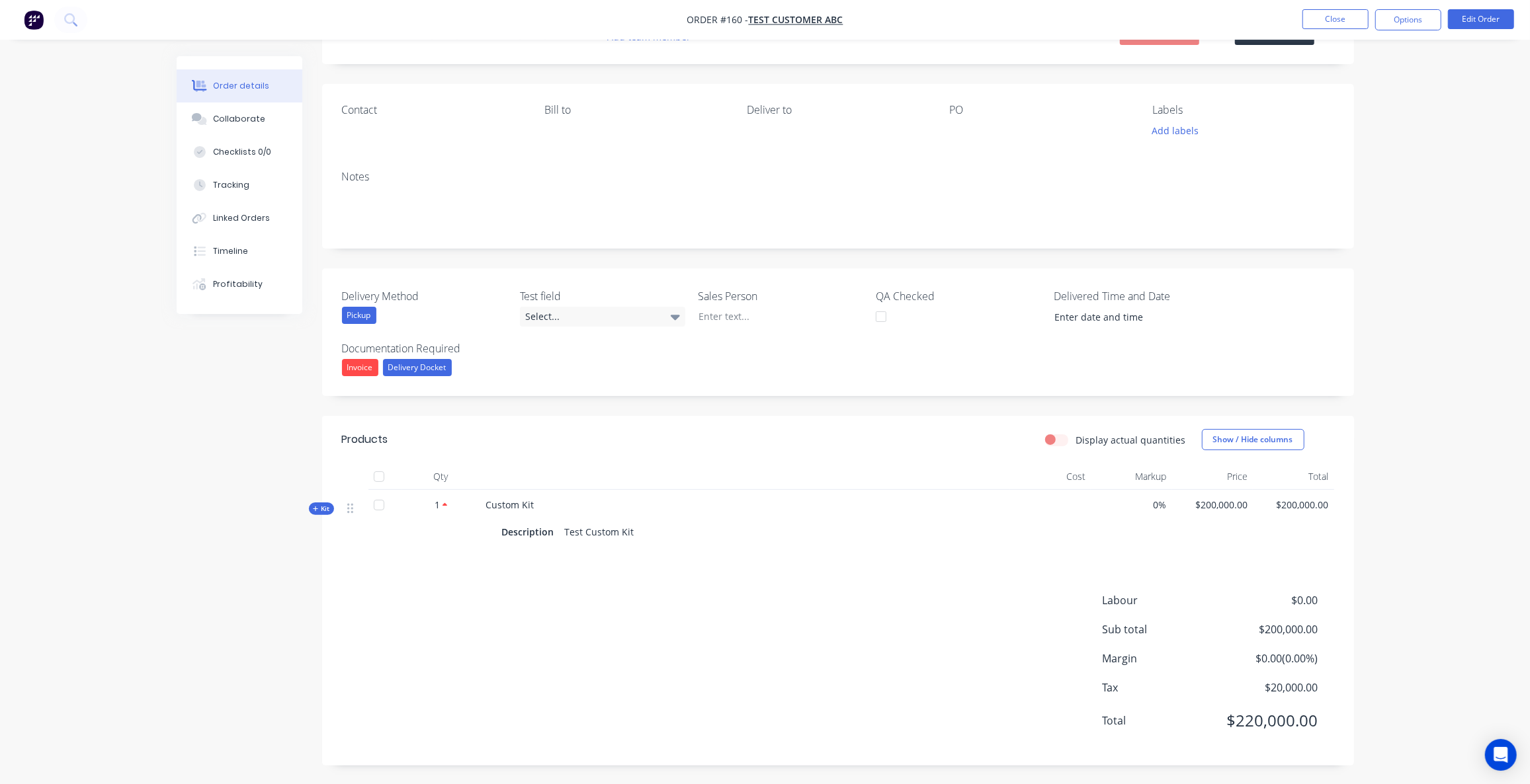
click at [329, 510] on div "Kit" at bounding box center [322, 509] width 25 height 13
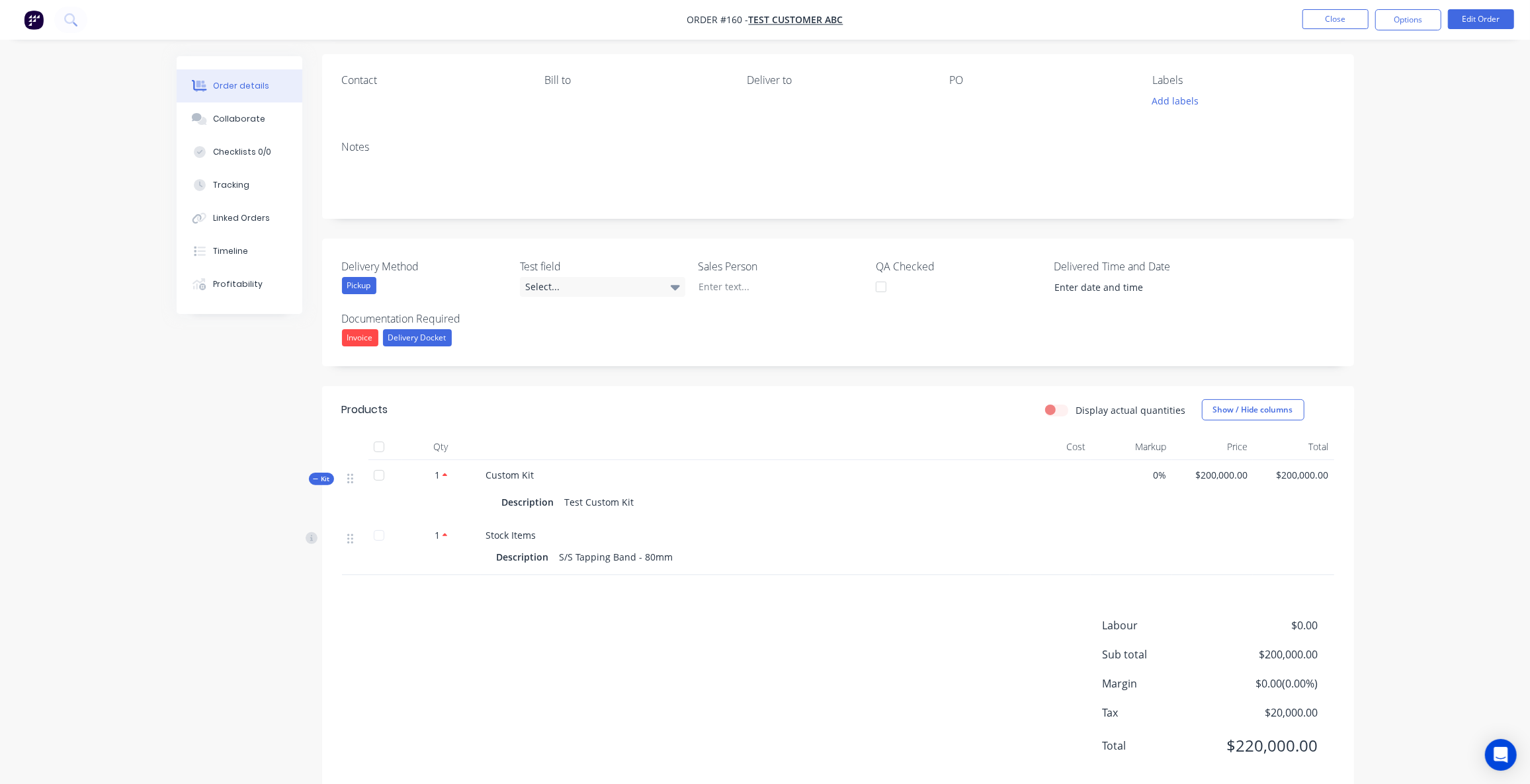
scroll to position [117, 0]
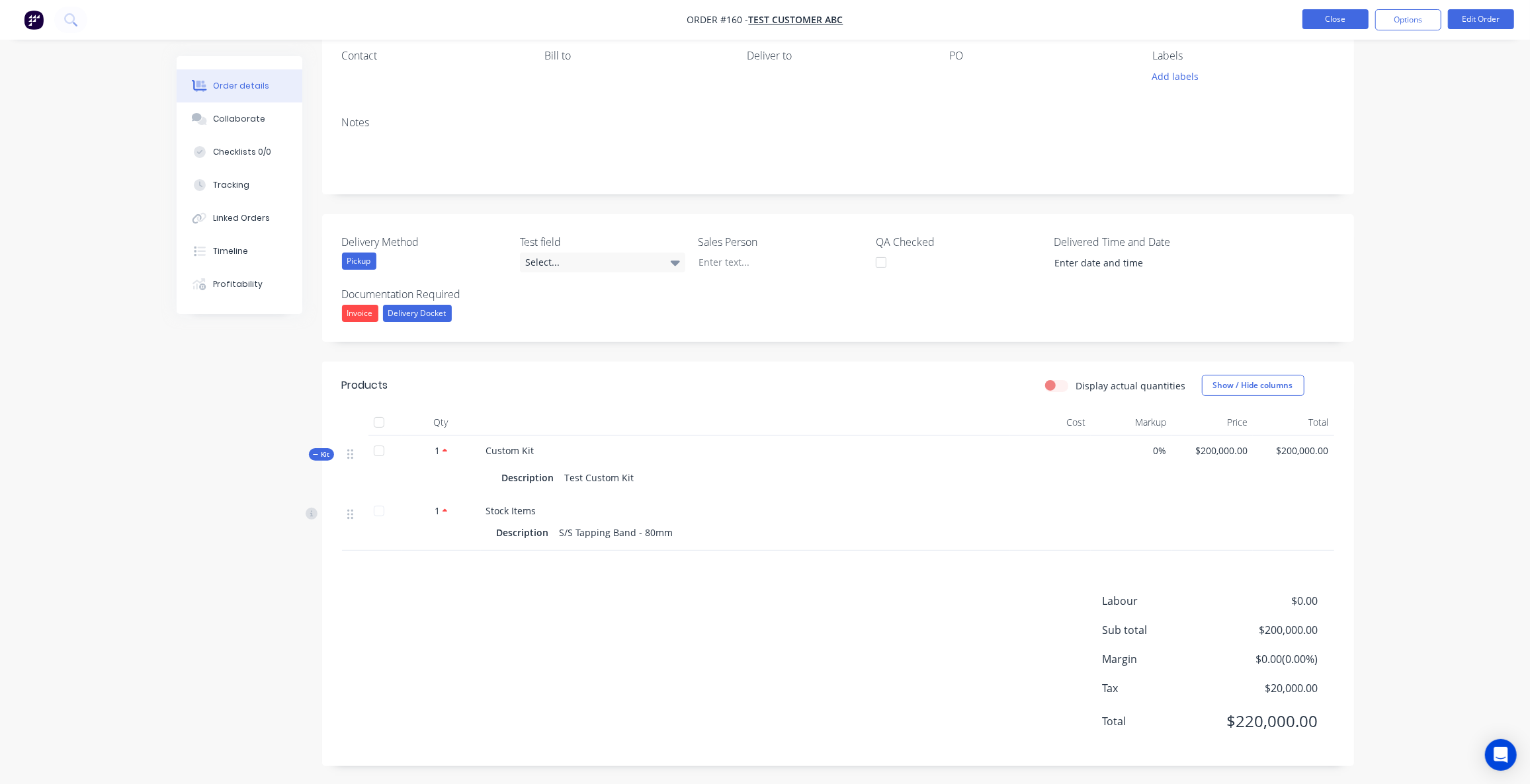
click at [1328, 24] on button "Close" at bounding box center [1335, 19] width 66 height 20
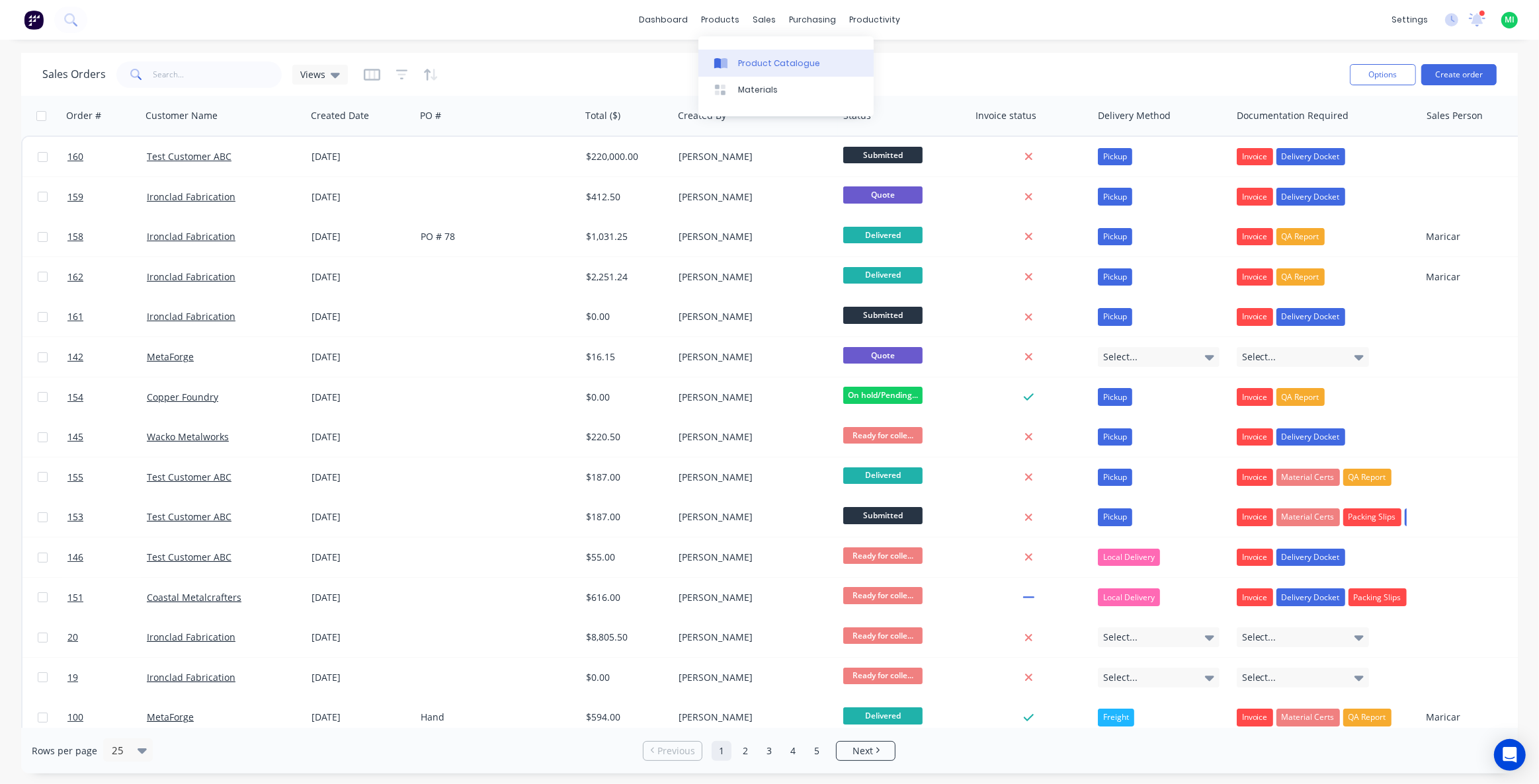
click at [772, 65] on div "Product Catalogue" at bounding box center [779, 63] width 82 height 12
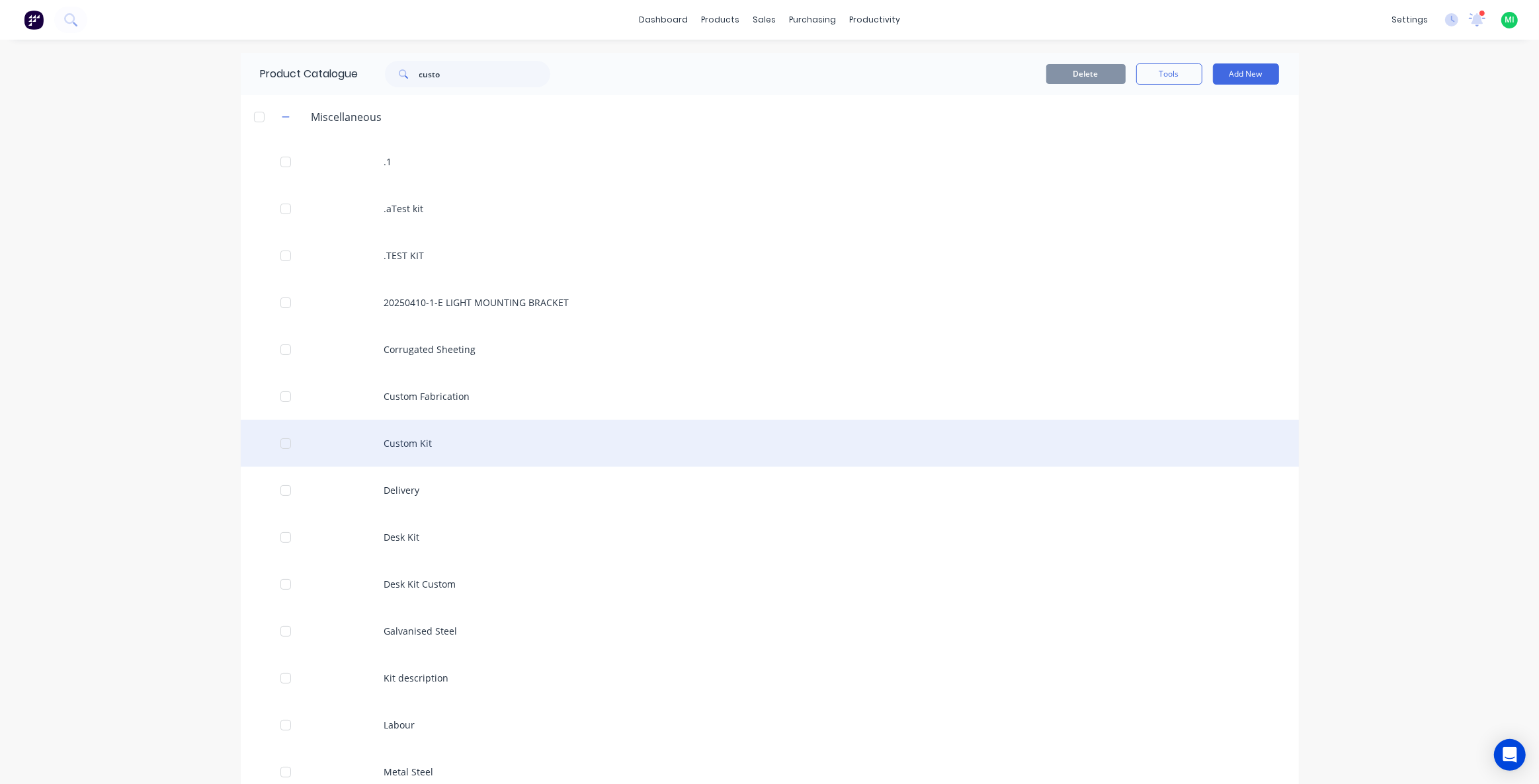
click at [385, 446] on div "Custom Kit" at bounding box center [769, 444] width 1058 height 47
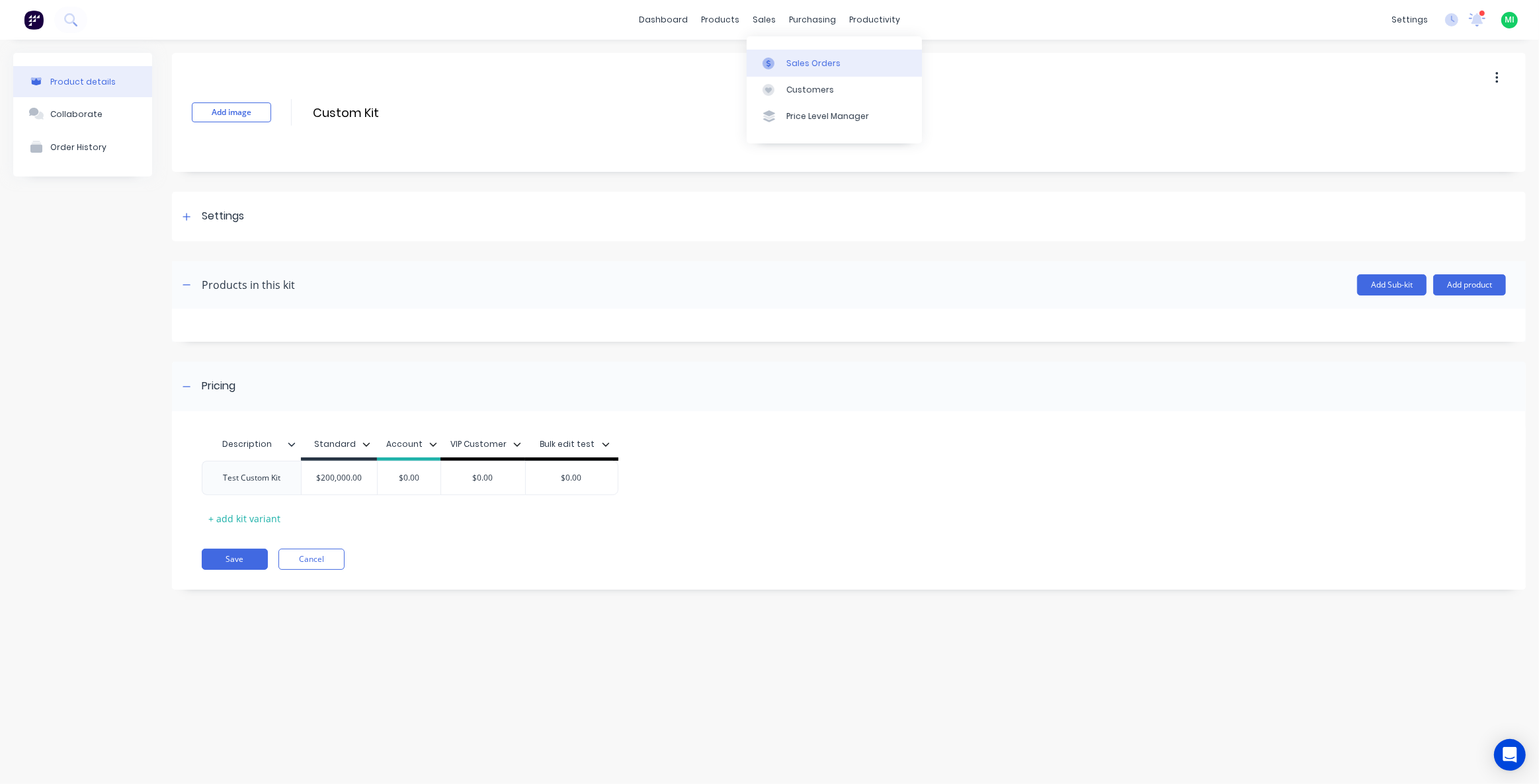
click at [799, 55] on link "Sales Orders" at bounding box center [834, 63] width 175 height 27
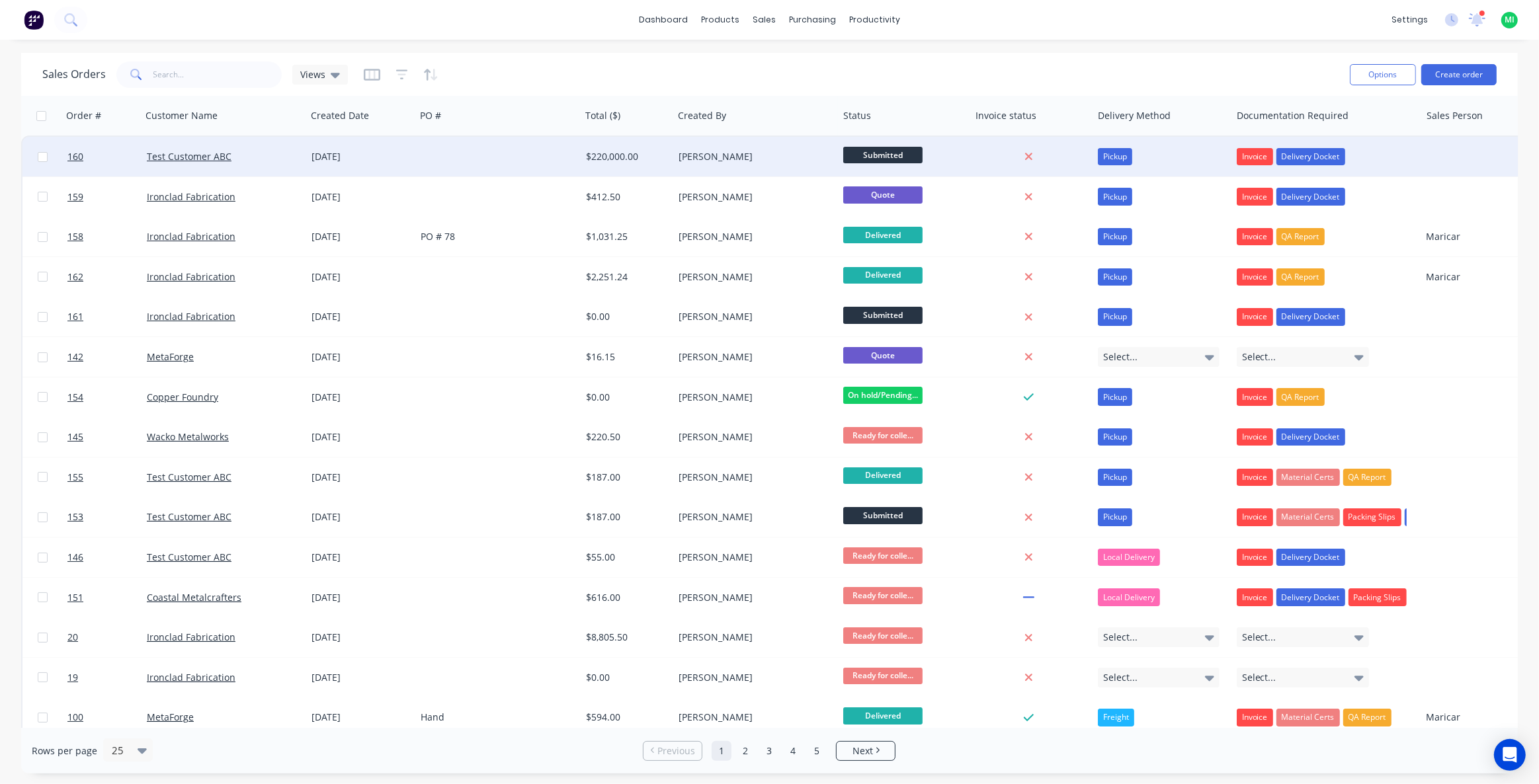
click at [496, 173] on div at bounding box center [498, 157] width 165 height 39
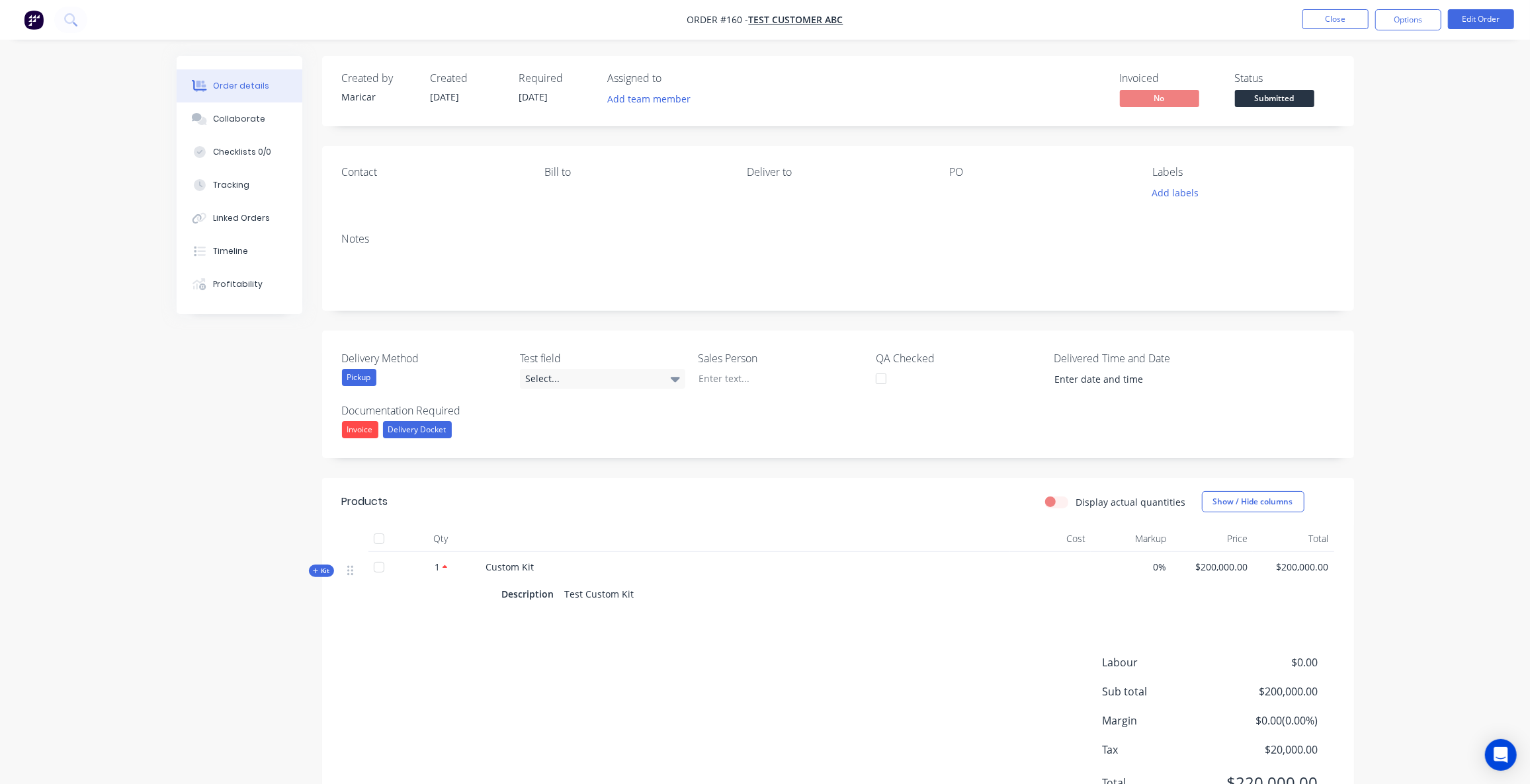
click at [325, 565] on div "Kit" at bounding box center [322, 571] width 25 height 13
click at [1491, 23] on button "Edit Order" at bounding box center [1481, 19] width 66 height 20
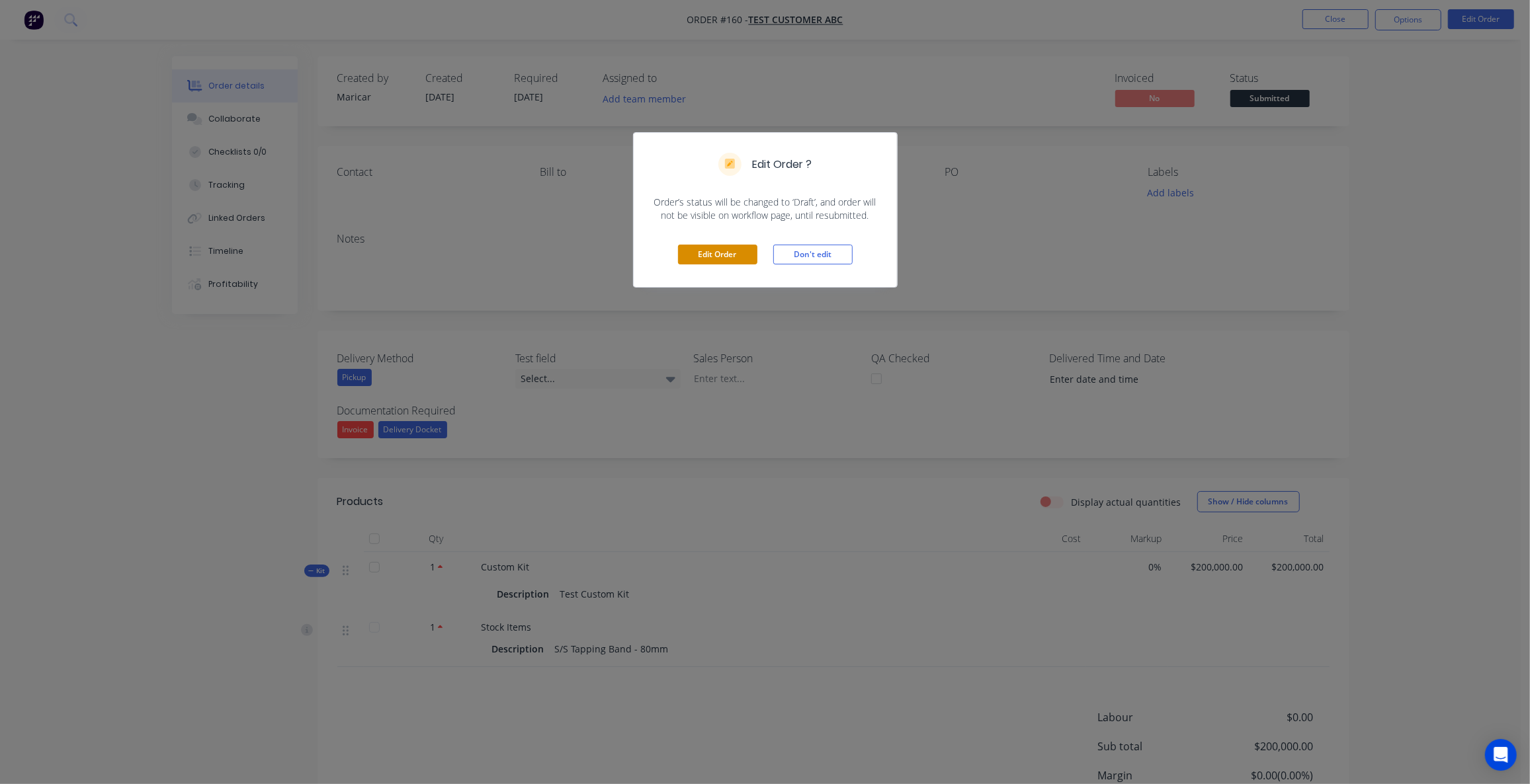
click at [704, 245] on button "Edit Order" at bounding box center [717, 255] width 80 height 20
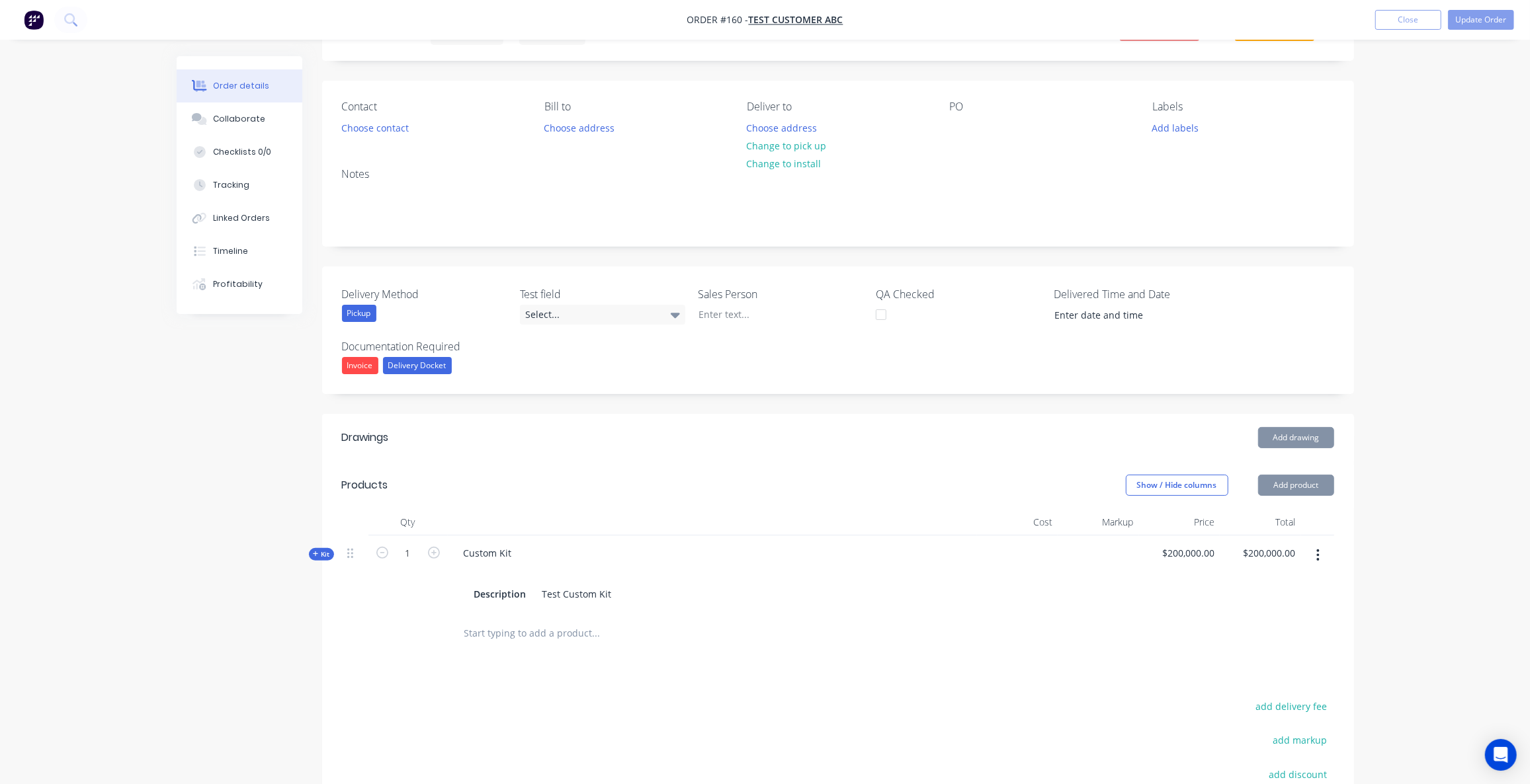
scroll to position [271, 0]
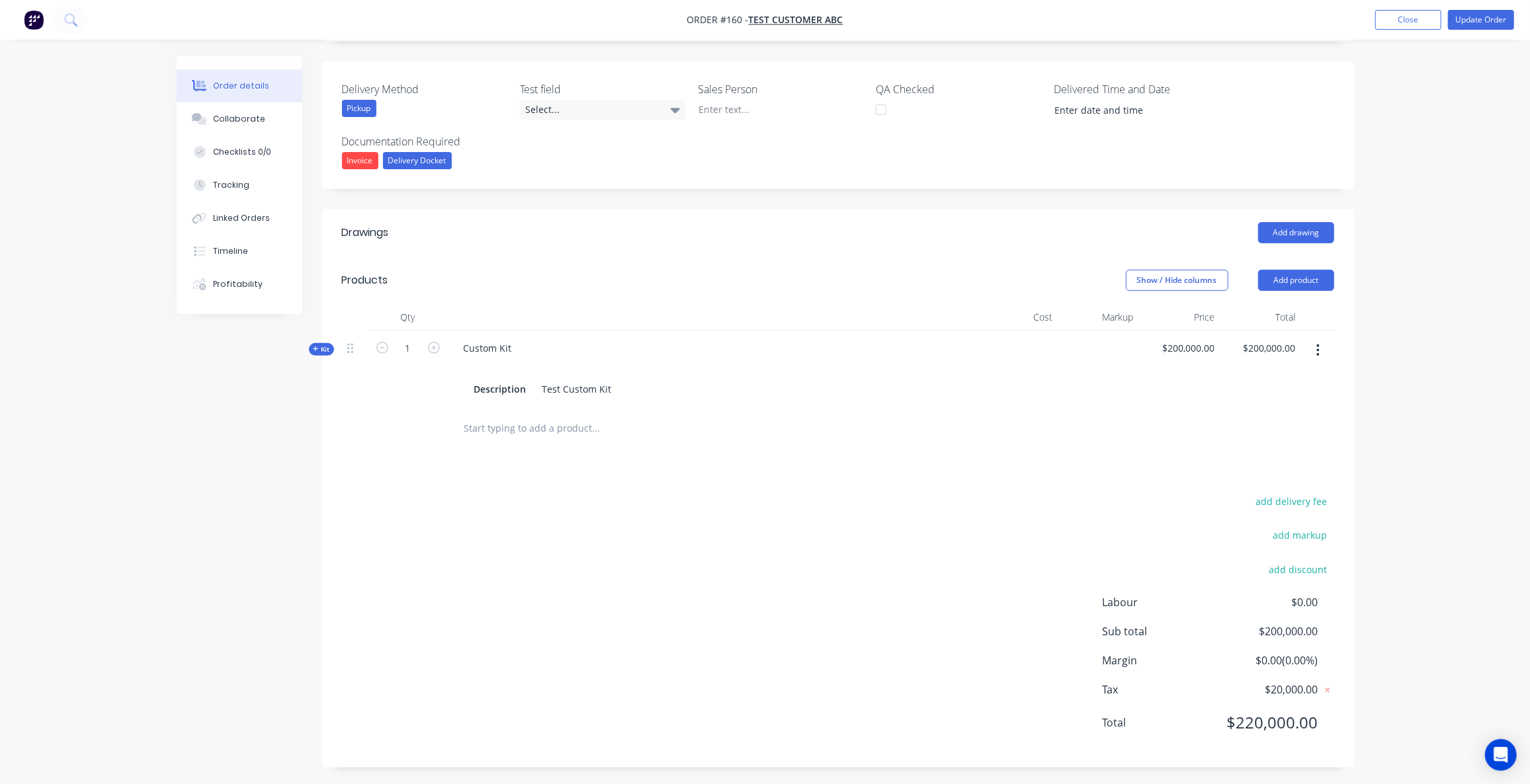
click at [322, 346] on span "Kit" at bounding box center [322, 349] width 17 height 10
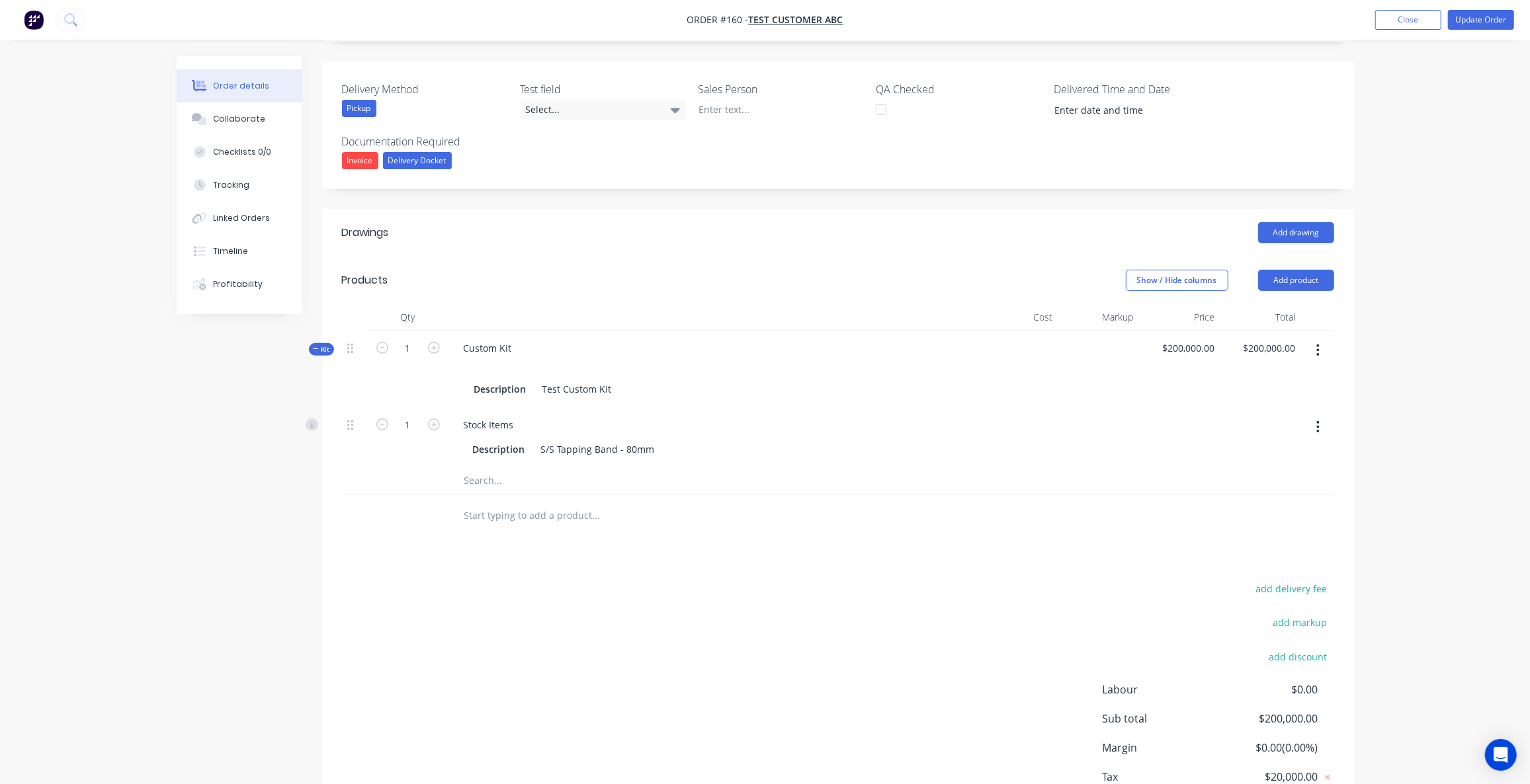
click at [483, 481] on input "text" at bounding box center [596, 481] width 265 height 27
click at [504, 520] on input "text" at bounding box center [596, 516] width 265 height 27
click at [1280, 277] on button "Add product" at bounding box center [1296, 280] width 76 height 21
click at [1257, 314] on div "Product catalogue" at bounding box center [1271, 314] width 102 height 19
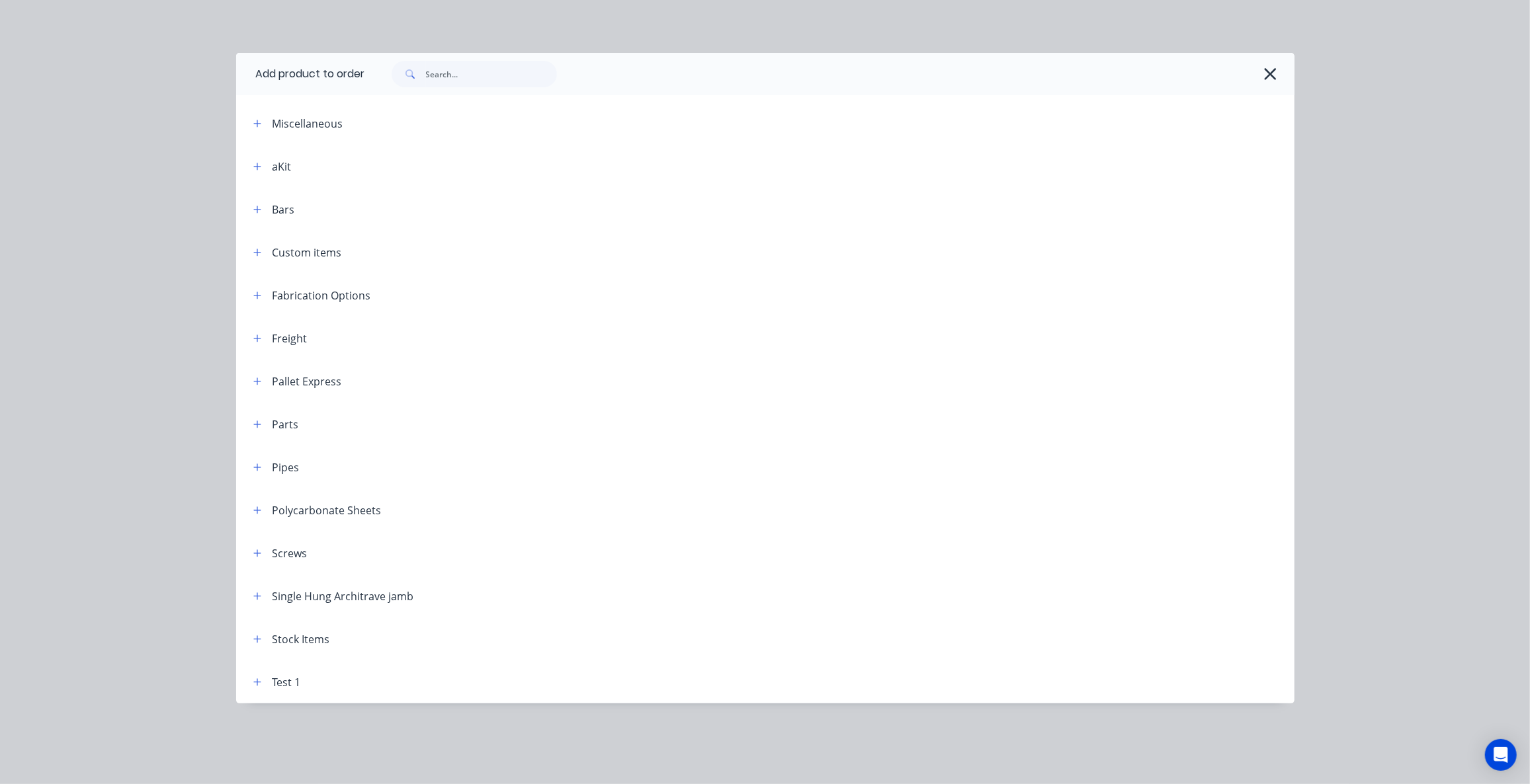
click at [266, 125] on div "Miscellaneous" at bounding box center [355, 123] width 225 height 17
drag, startPoint x: 264, startPoint y: 123, endPoint x: 373, endPoint y: 105, distance: 110.5
click at [264, 122] on button "button" at bounding box center [257, 123] width 17 height 17
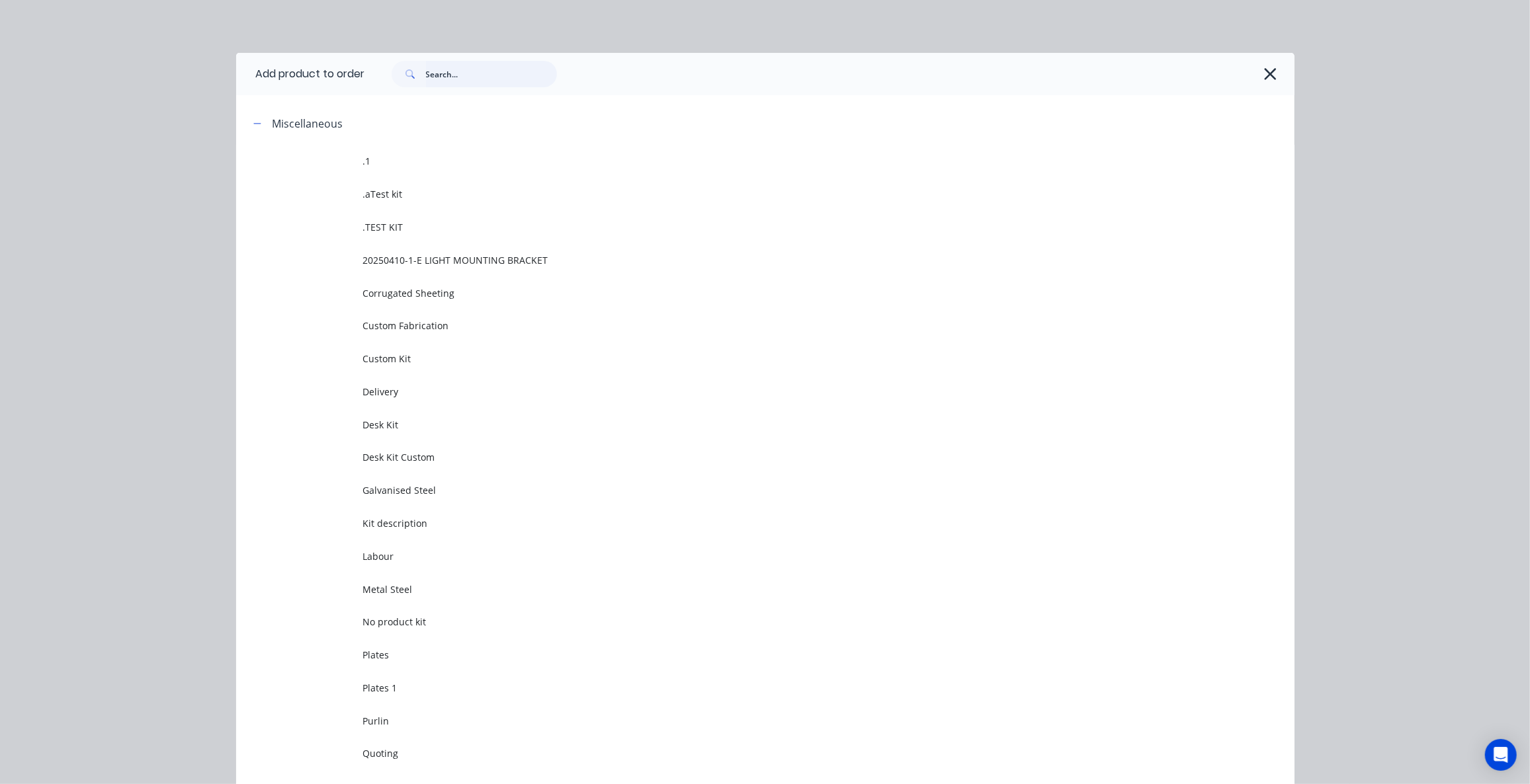
click at [438, 73] on input "text" at bounding box center [491, 74] width 131 height 27
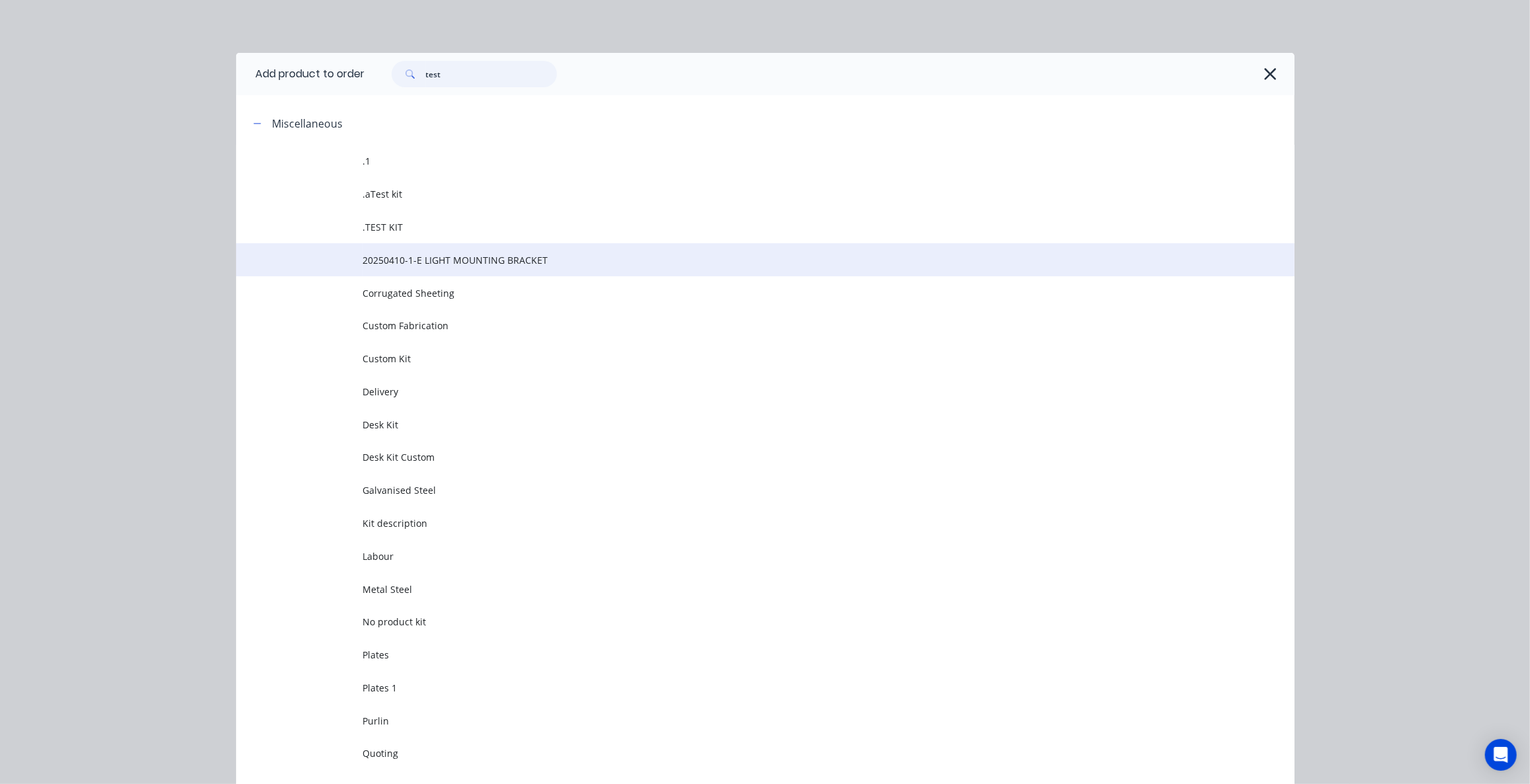
scroll to position [0, 0]
type input "test"
click at [417, 262] on span "Test cost kit" at bounding box center [735, 260] width 745 height 14
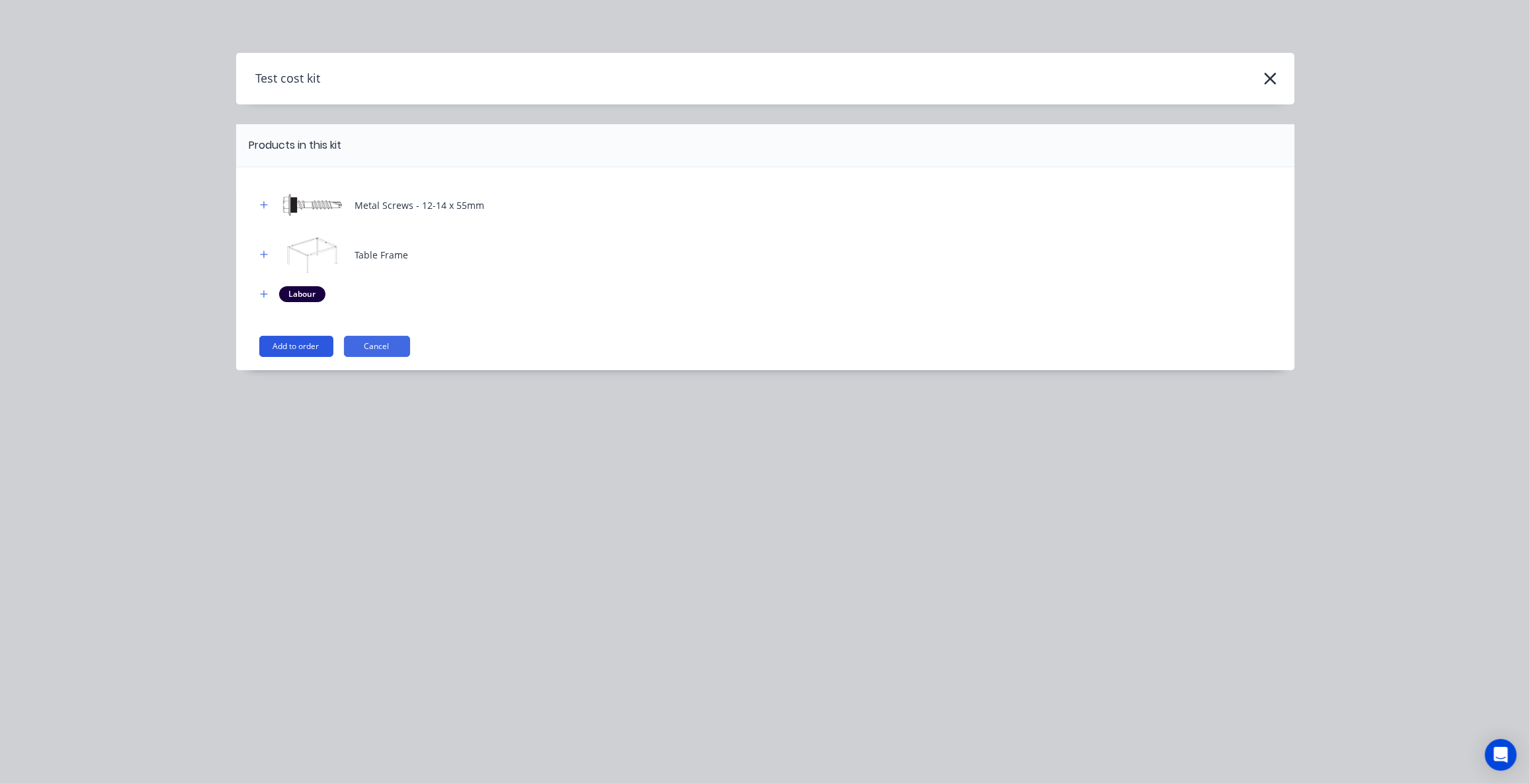
click at [303, 350] on button "Add to order" at bounding box center [296, 346] width 74 height 21
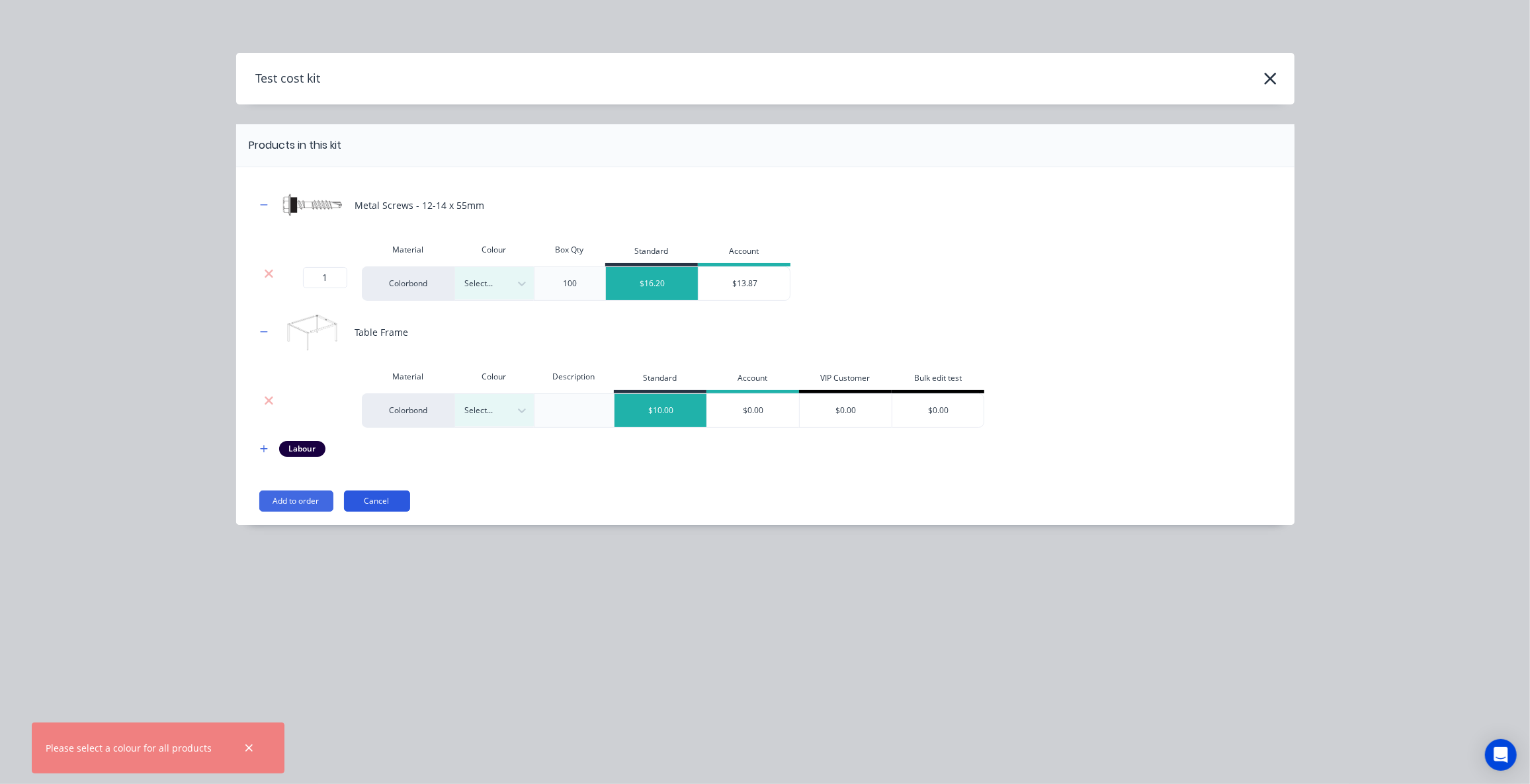
click at [388, 500] on button "Cancel" at bounding box center [377, 501] width 66 height 21
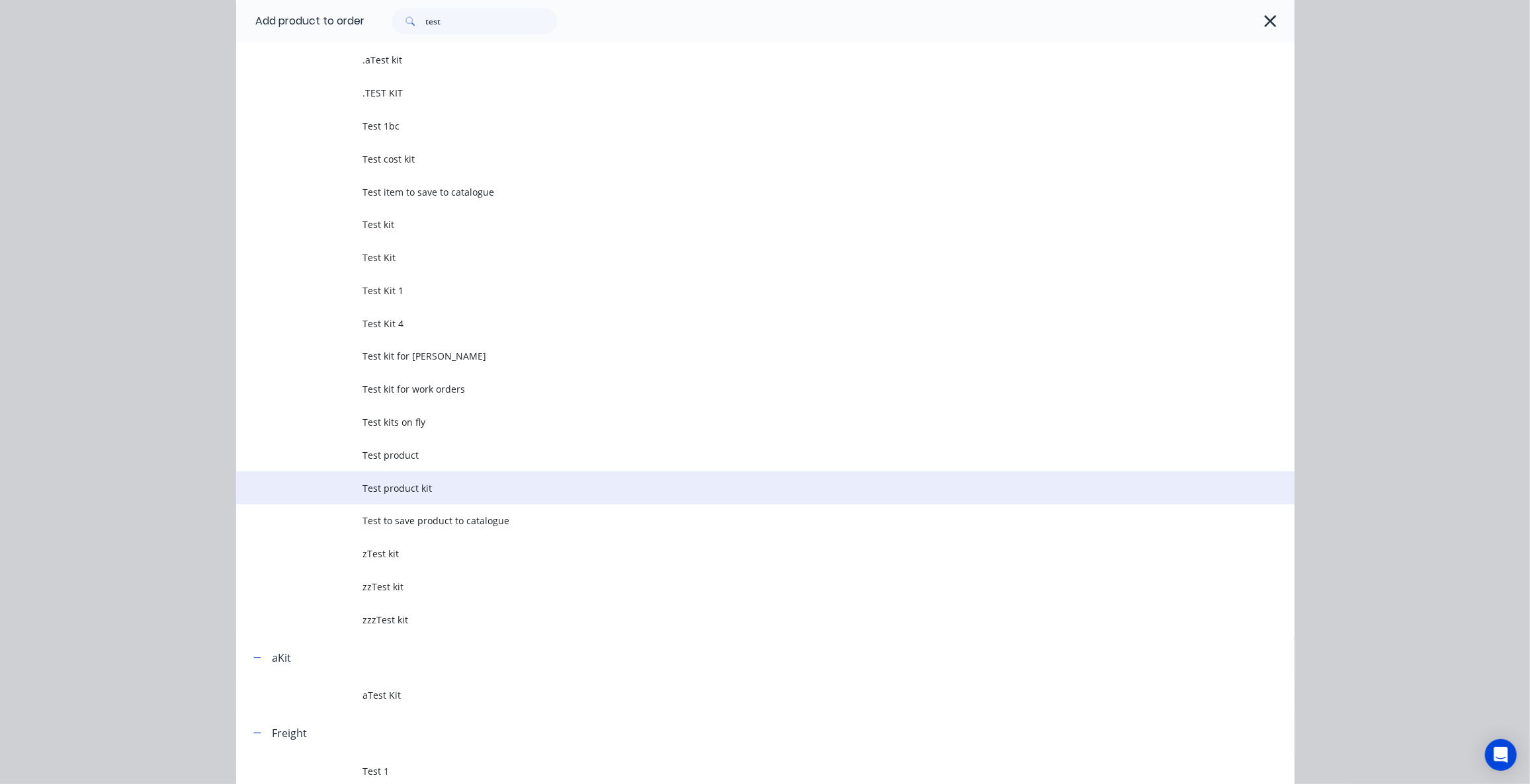
click at [411, 486] on span "Test product kit" at bounding box center [735, 489] width 745 height 14
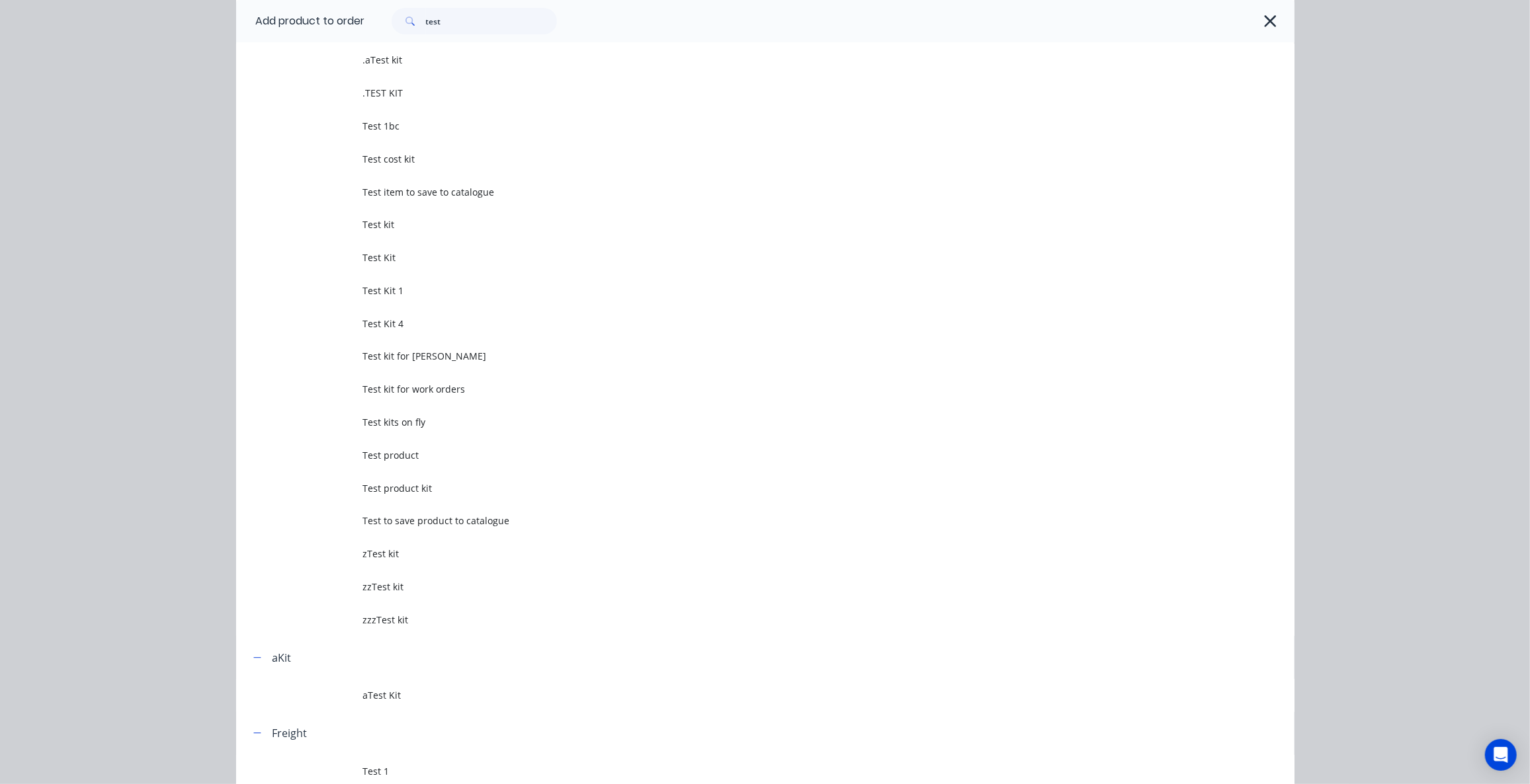
scroll to position [0, 0]
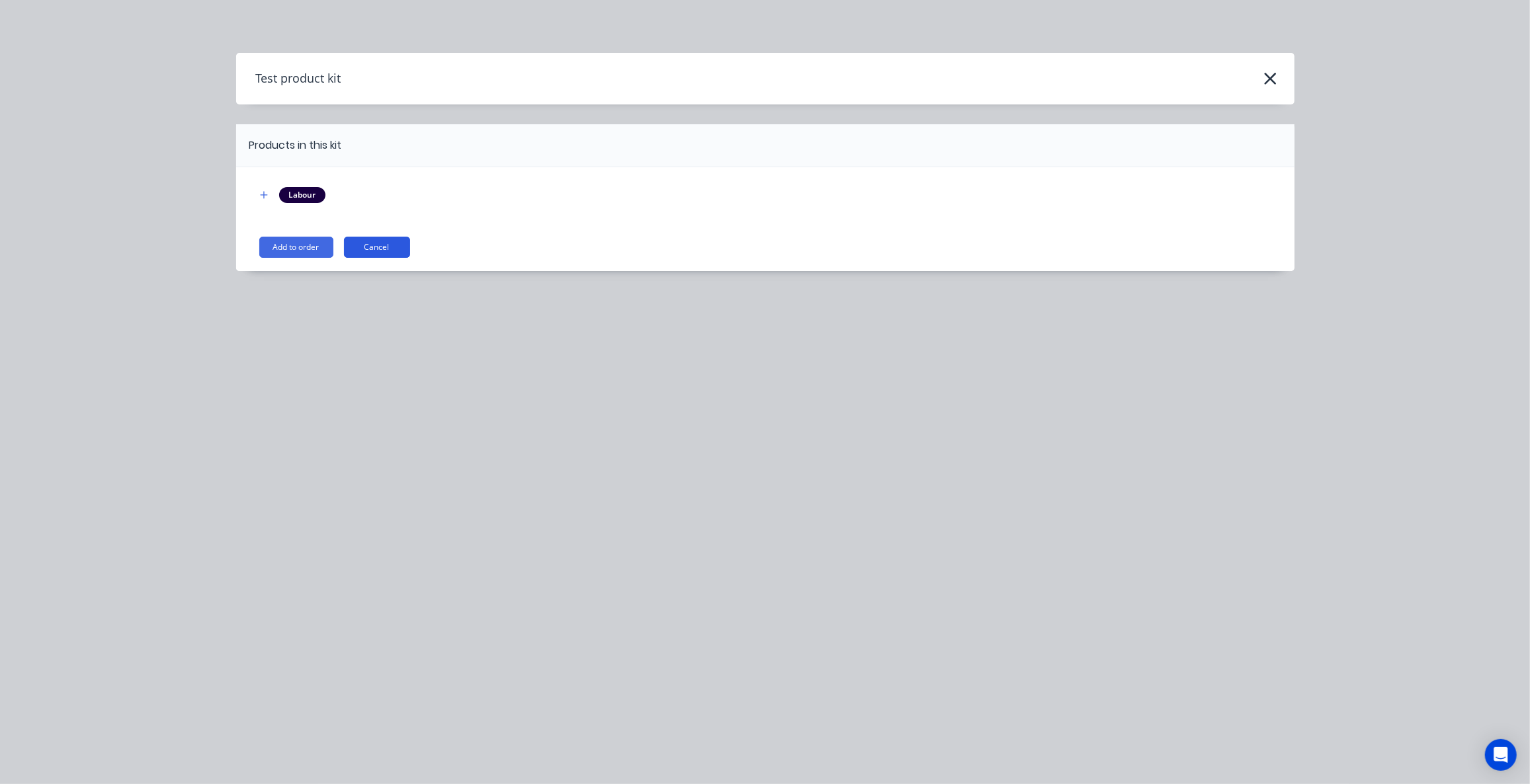
click at [378, 247] on button "Cancel" at bounding box center [377, 247] width 66 height 21
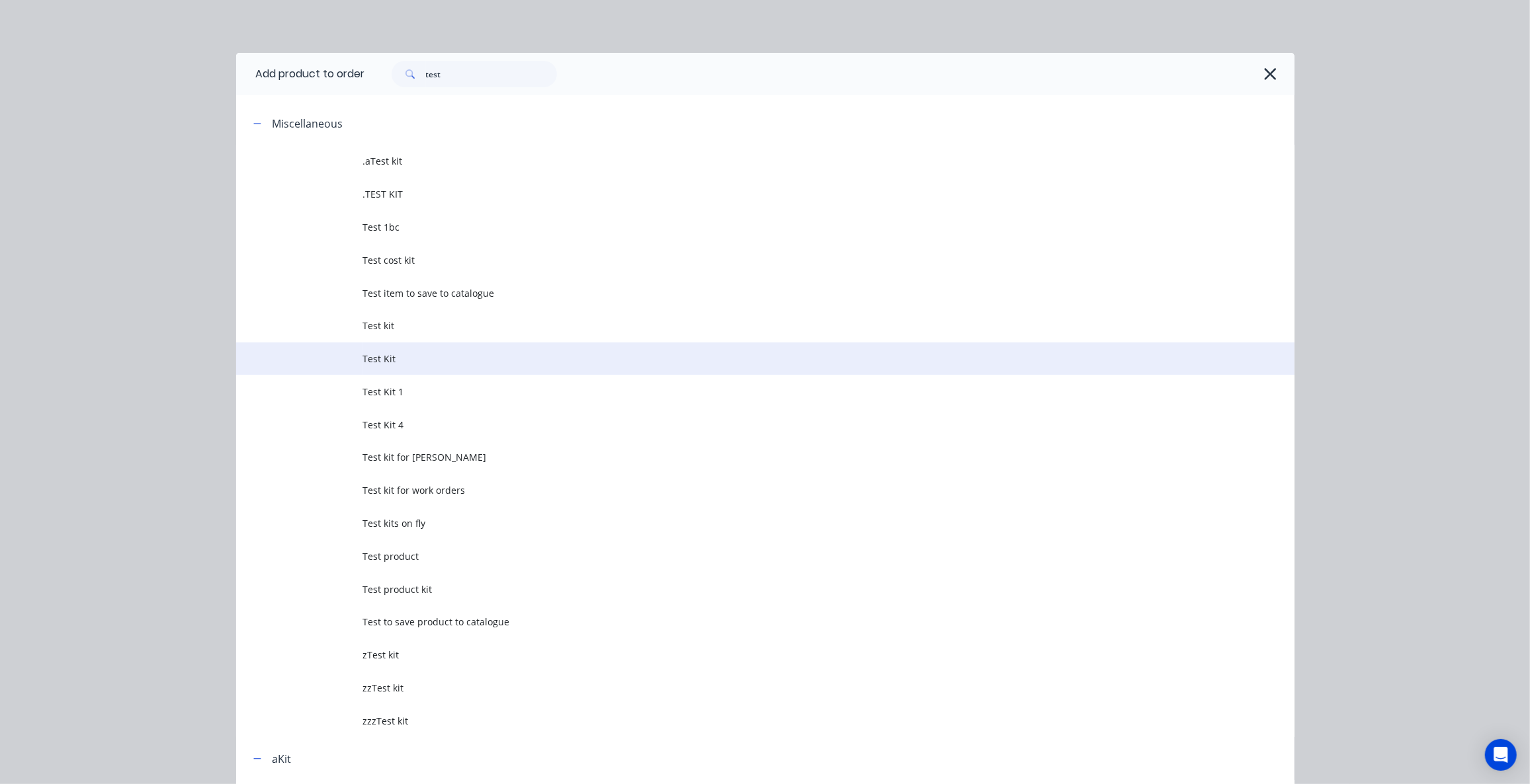
scroll to position [101, 0]
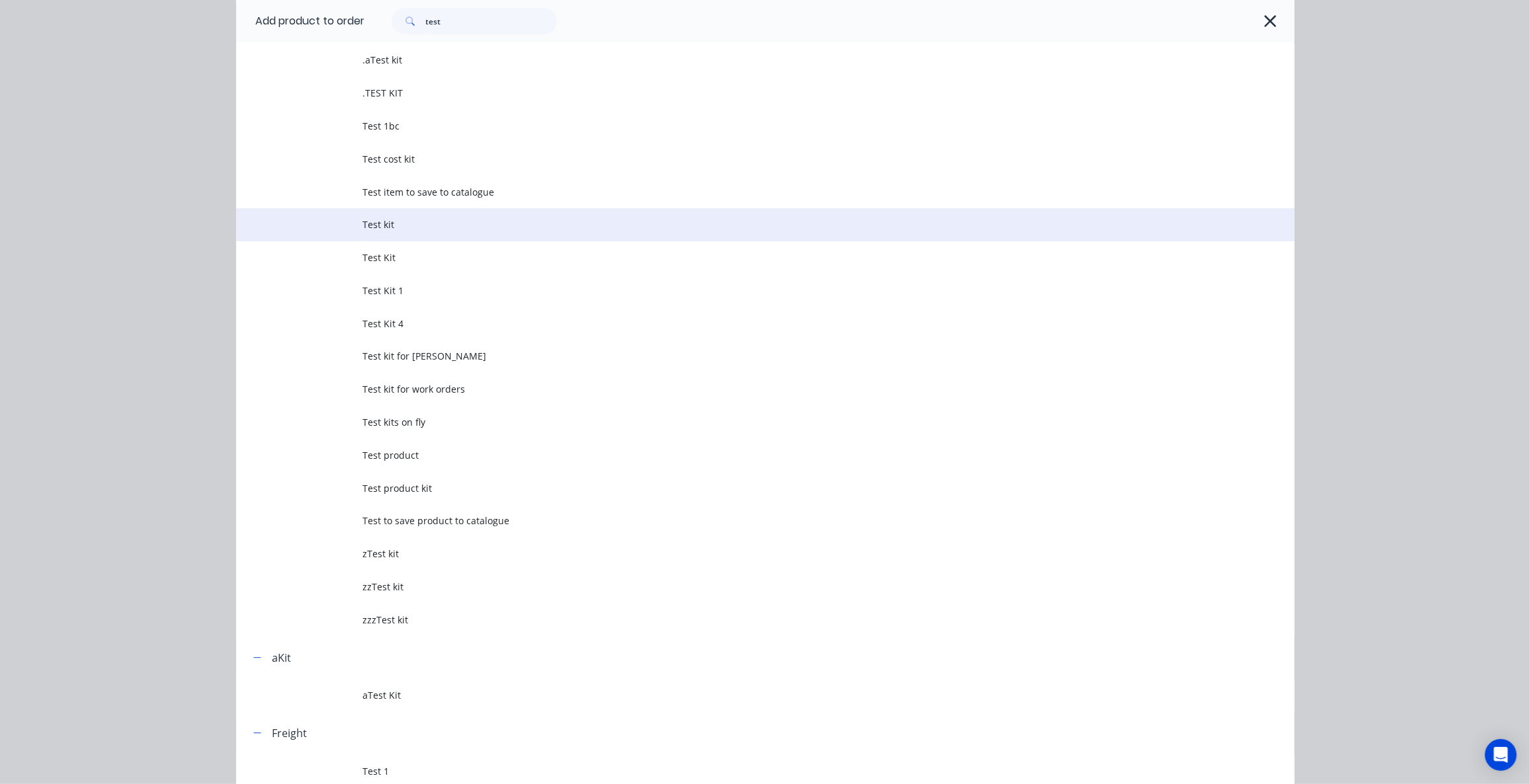
click at [391, 223] on span "Test kit" at bounding box center [735, 225] width 745 height 14
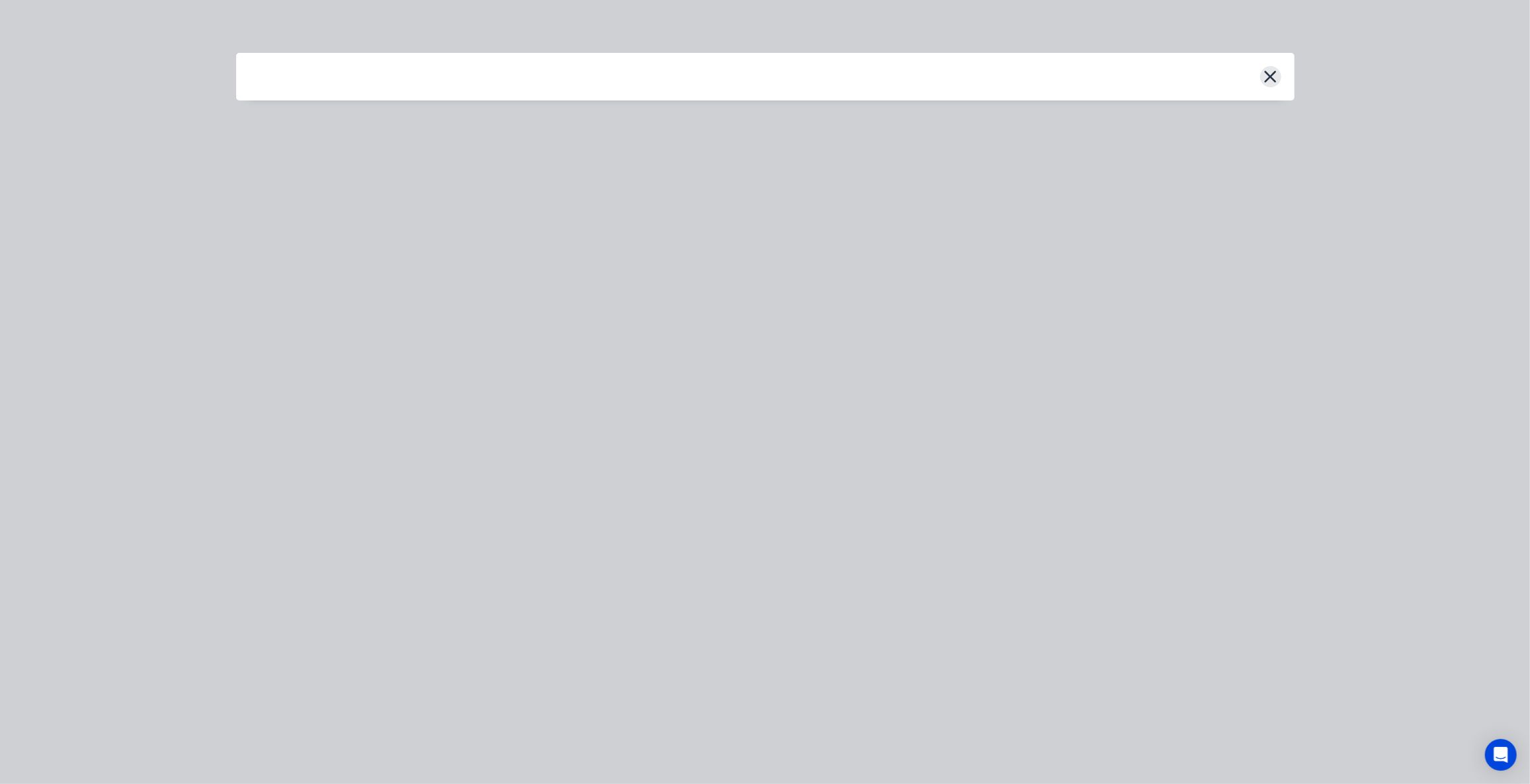
click at [1277, 72] on icon "button" at bounding box center [1271, 76] width 14 height 18
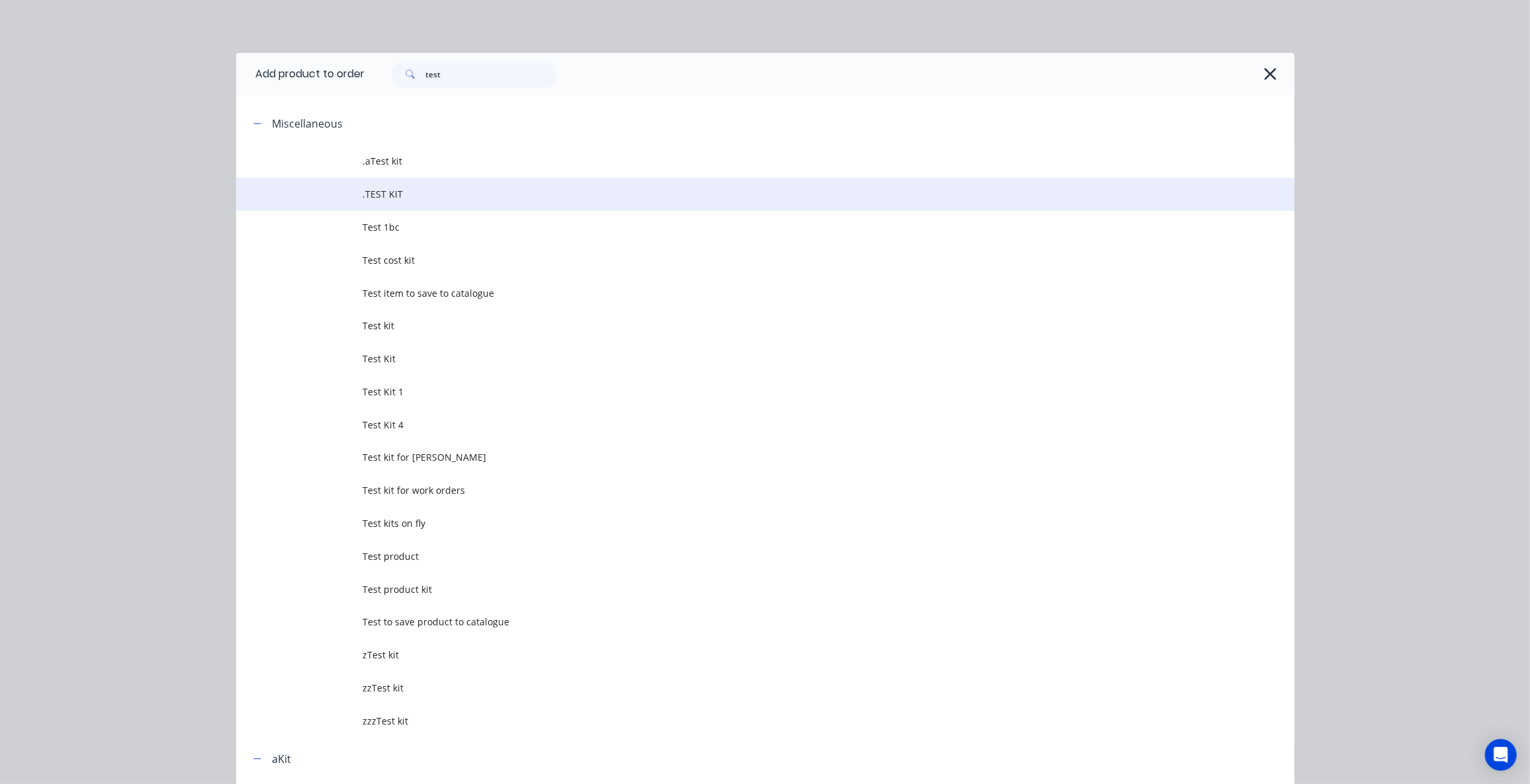
click at [413, 192] on span ".TEST KIT" at bounding box center [735, 195] width 745 height 14
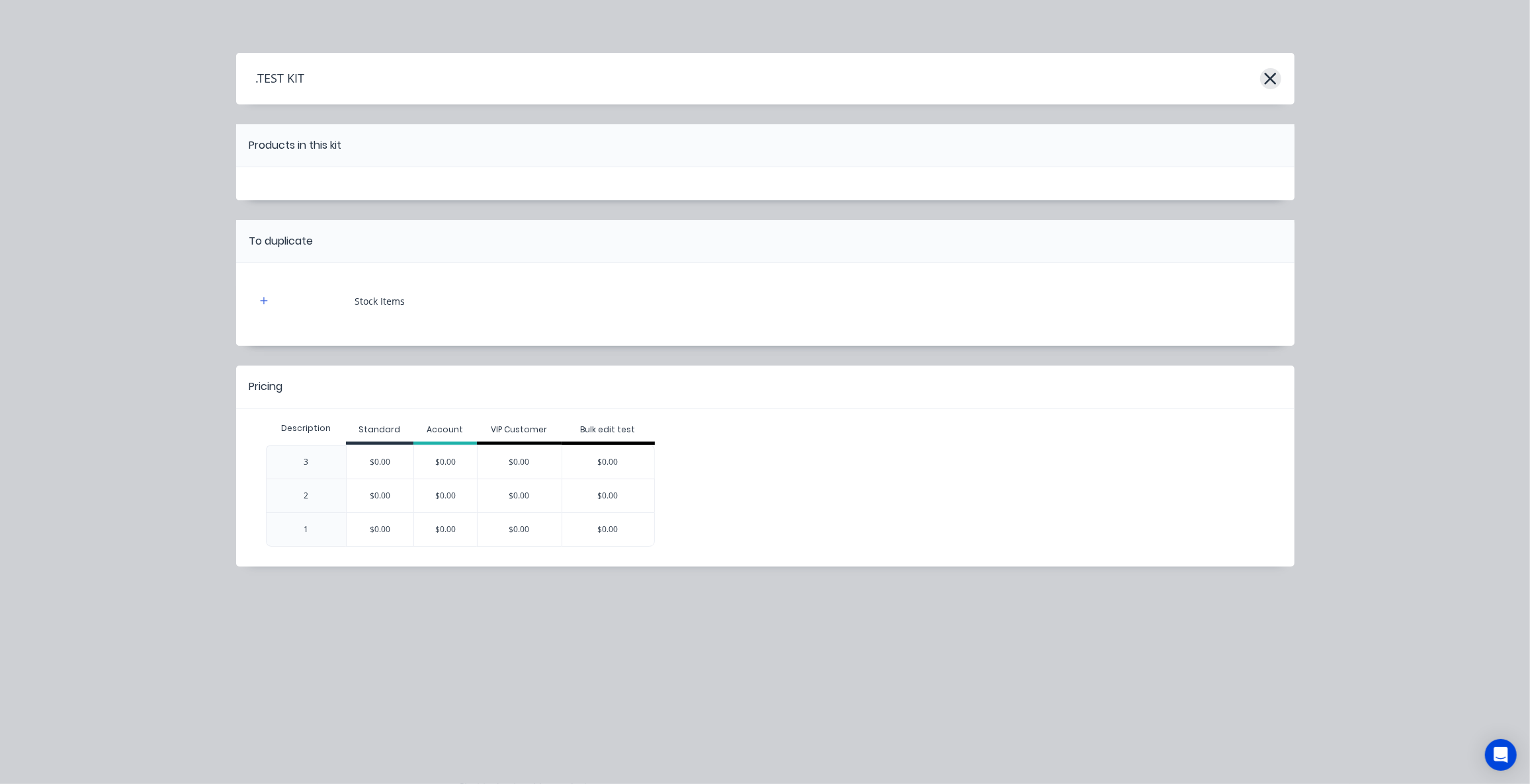
click at [1274, 76] on icon "button" at bounding box center [1271, 78] width 12 height 12
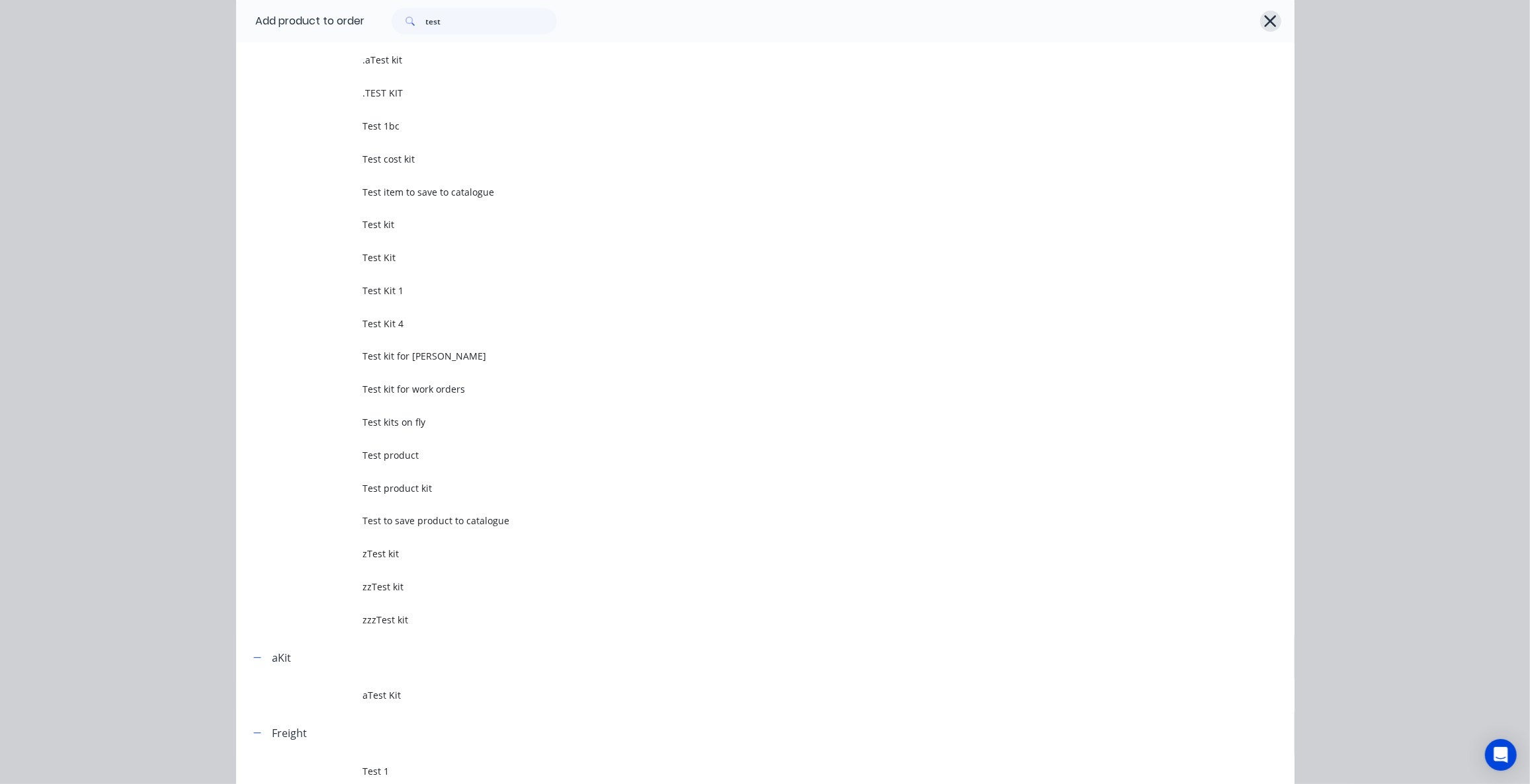
click at [1267, 19] on icon "button" at bounding box center [1271, 20] width 12 height 12
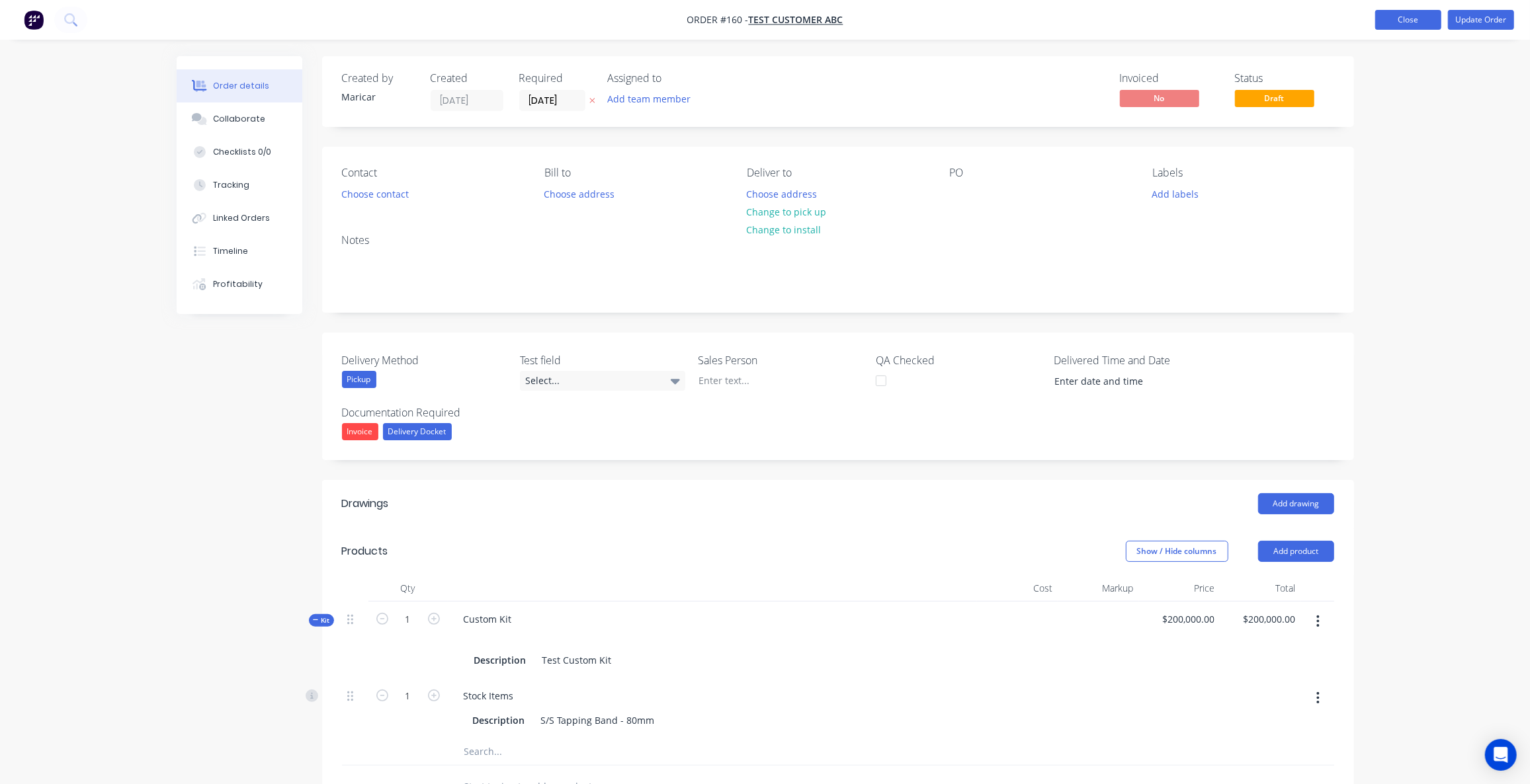
click at [1416, 17] on button "Close" at bounding box center [1409, 20] width 66 height 20
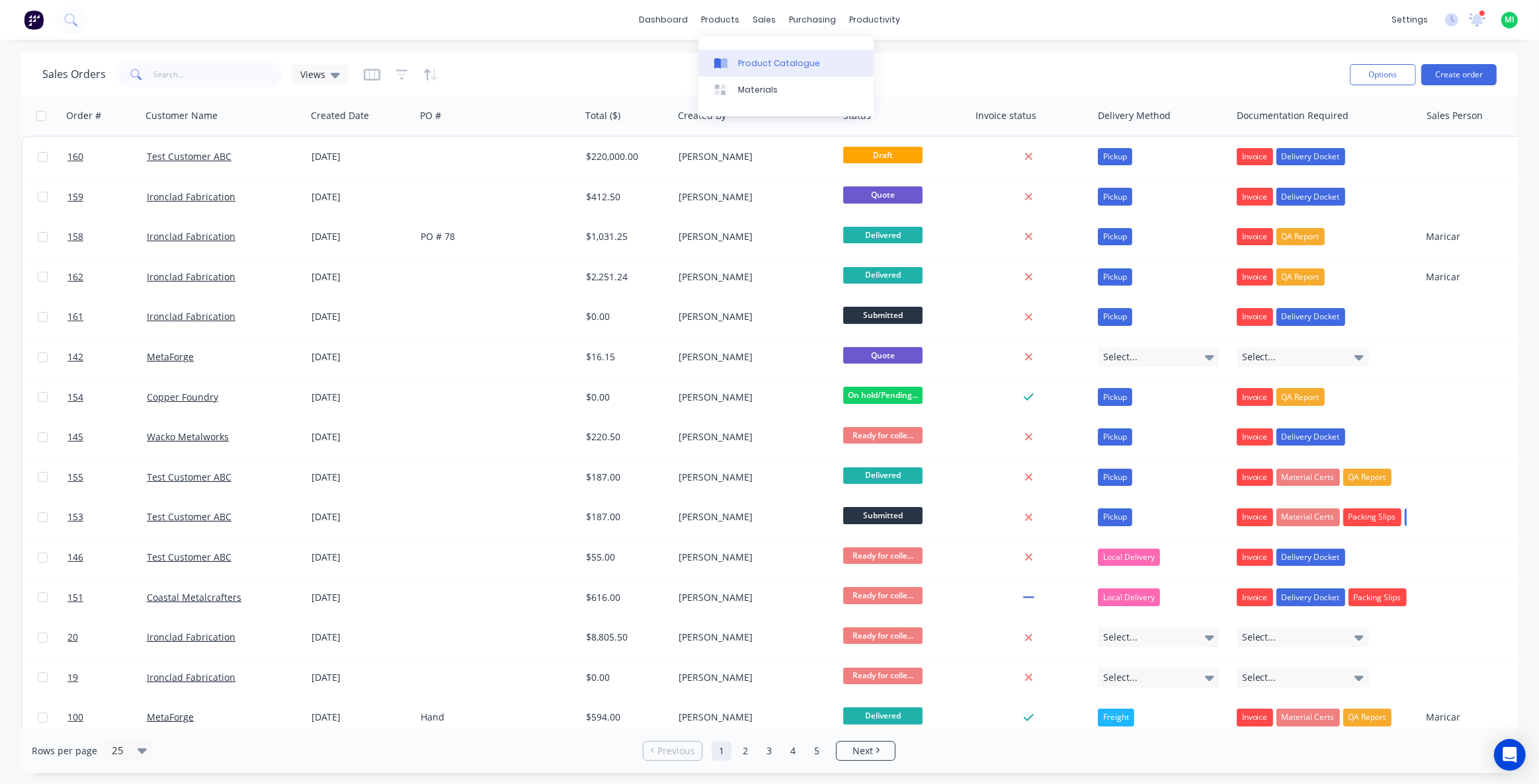
click at [751, 65] on div "Product Catalogue" at bounding box center [779, 63] width 82 height 12
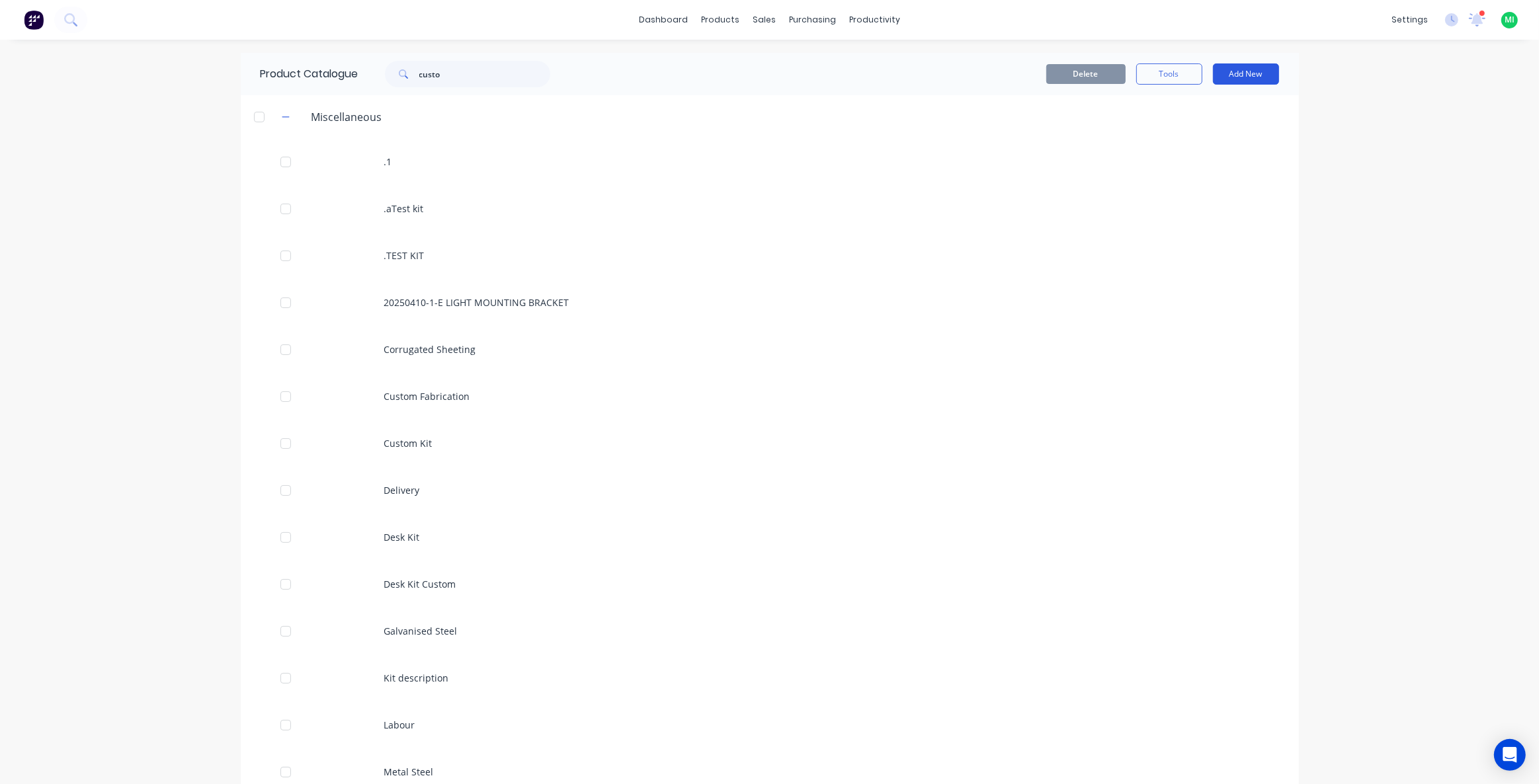
click at [1254, 72] on button "Add New" at bounding box center [1246, 74] width 66 height 21
click at [1182, 180] on div "Product Kit" at bounding box center [1216, 188] width 102 height 19
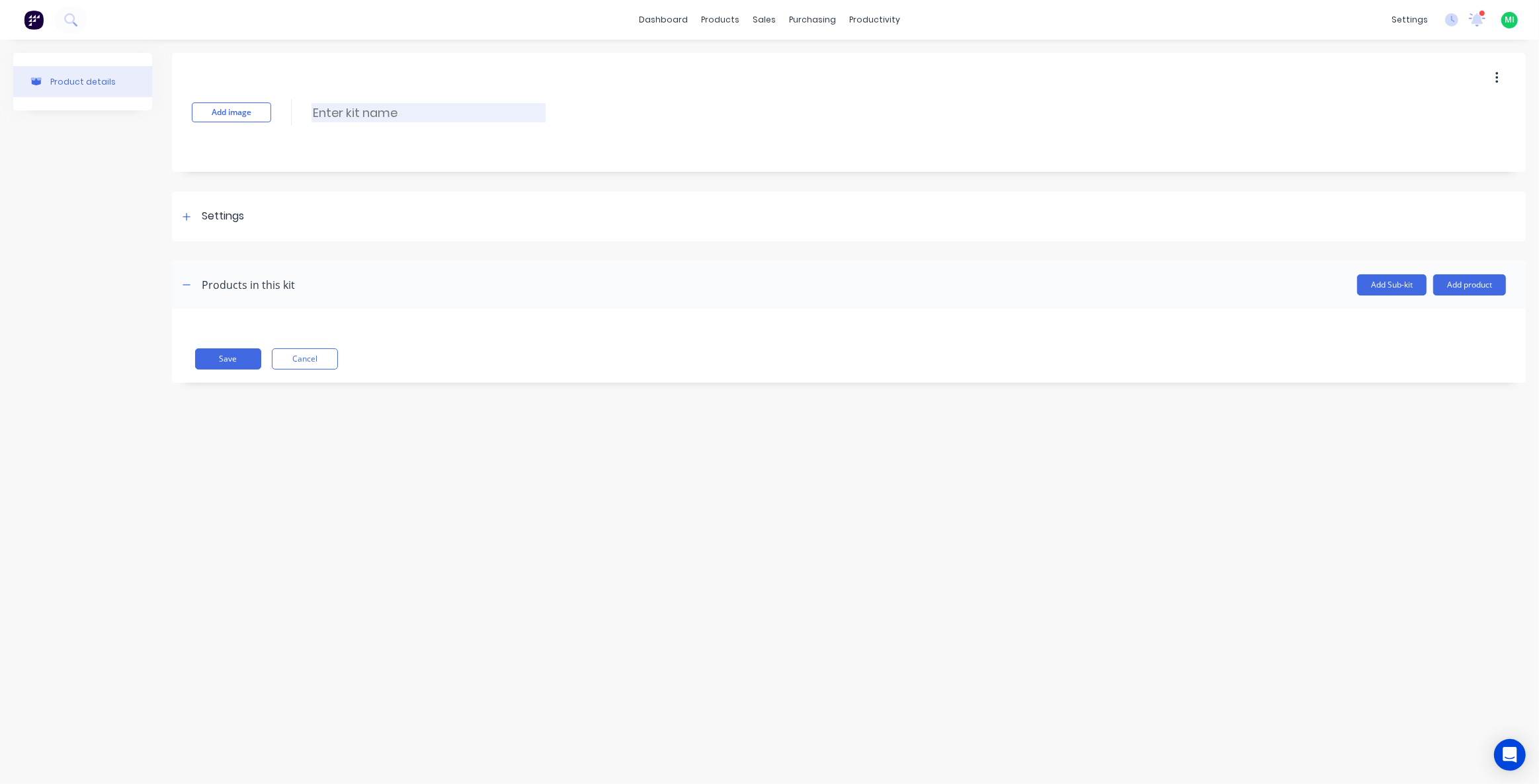
click at [364, 112] on input at bounding box center [428, 113] width 234 height 19
type input "Standard Kit"
click at [232, 212] on div "Settings" at bounding box center [223, 216] width 43 height 17
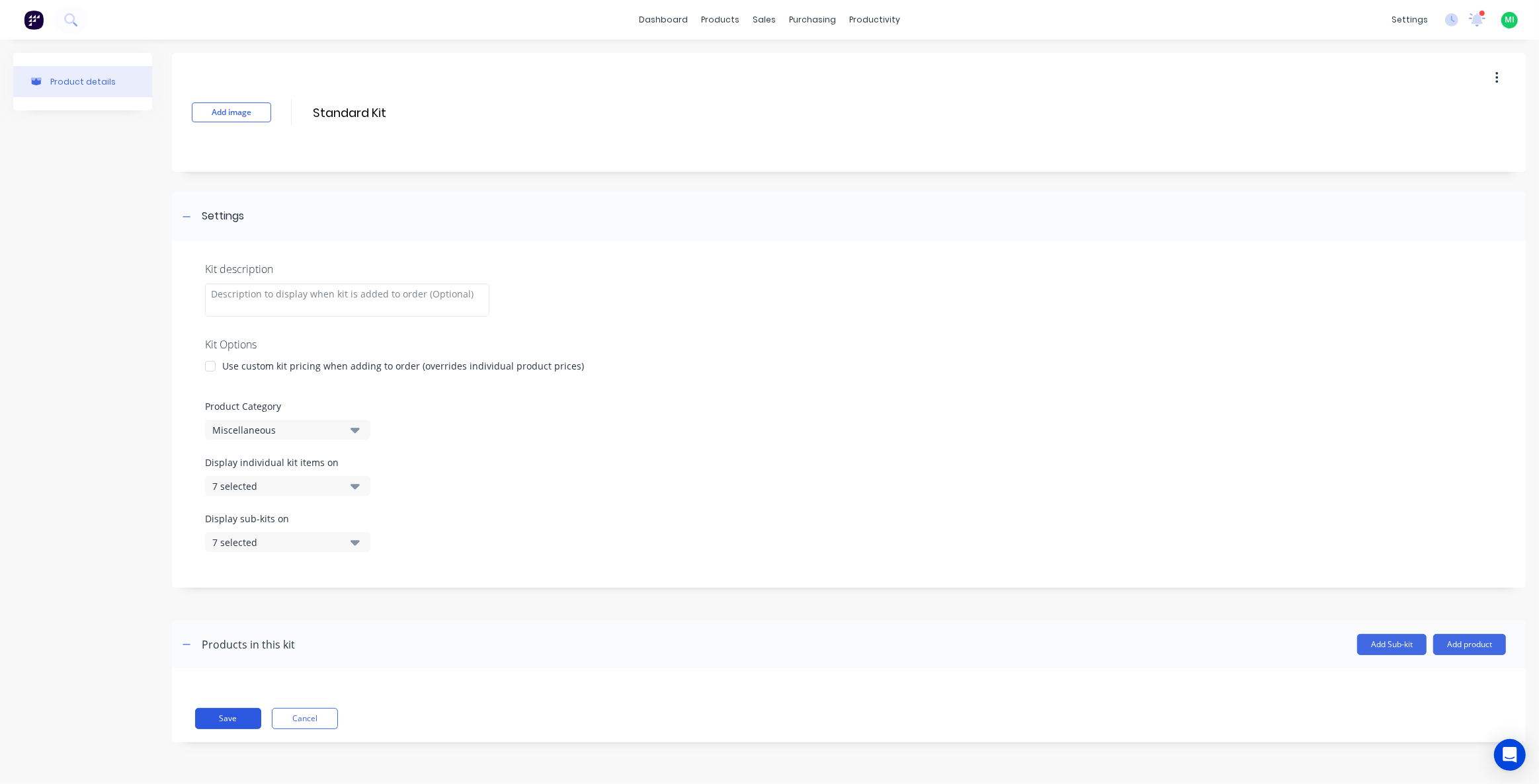
click at [230, 722] on button "Save" at bounding box center [229, 719] width 66 height 21
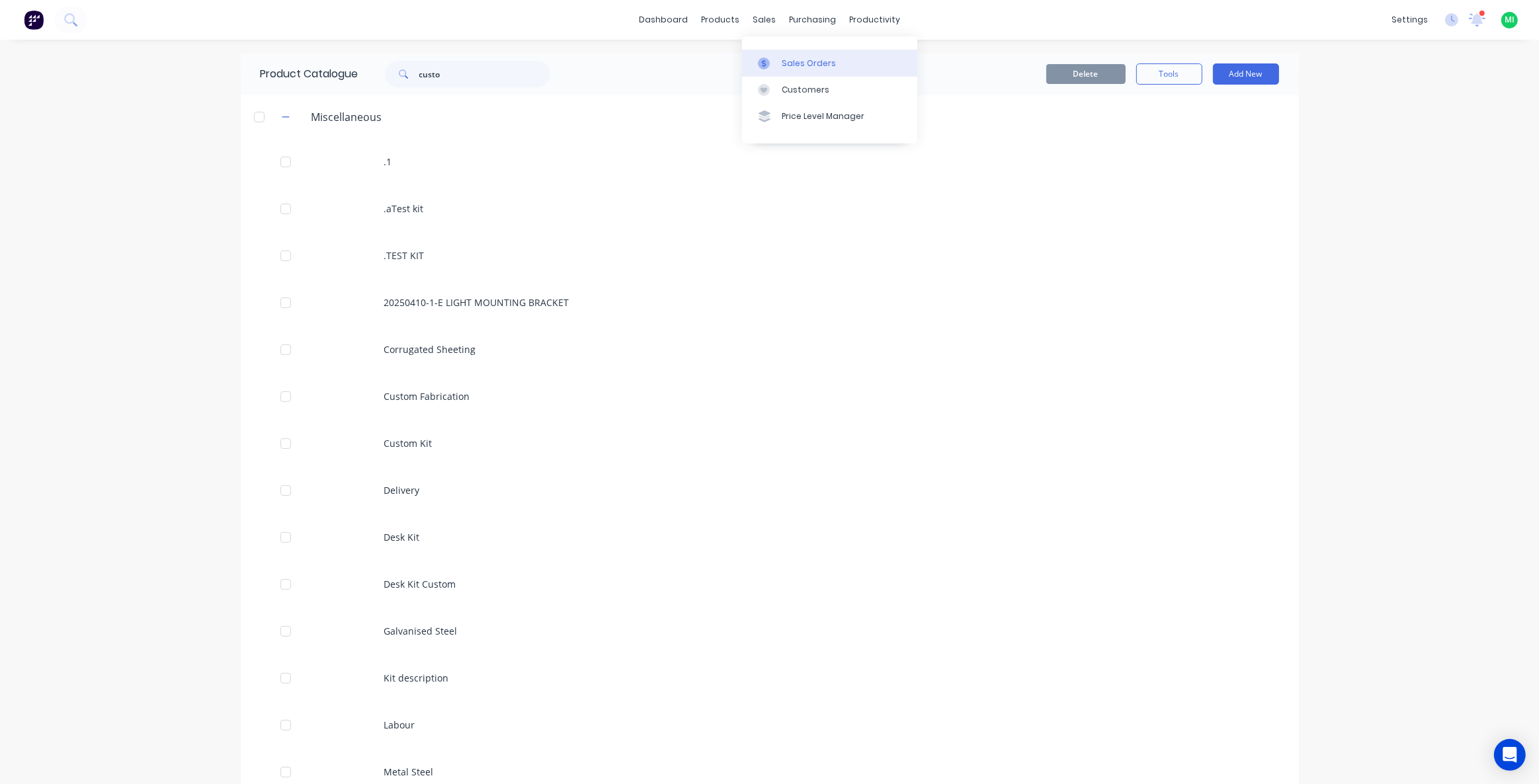
click at [820, 71] on link "Sales Orders" at bounding box center [830, 63] width 175 height 27
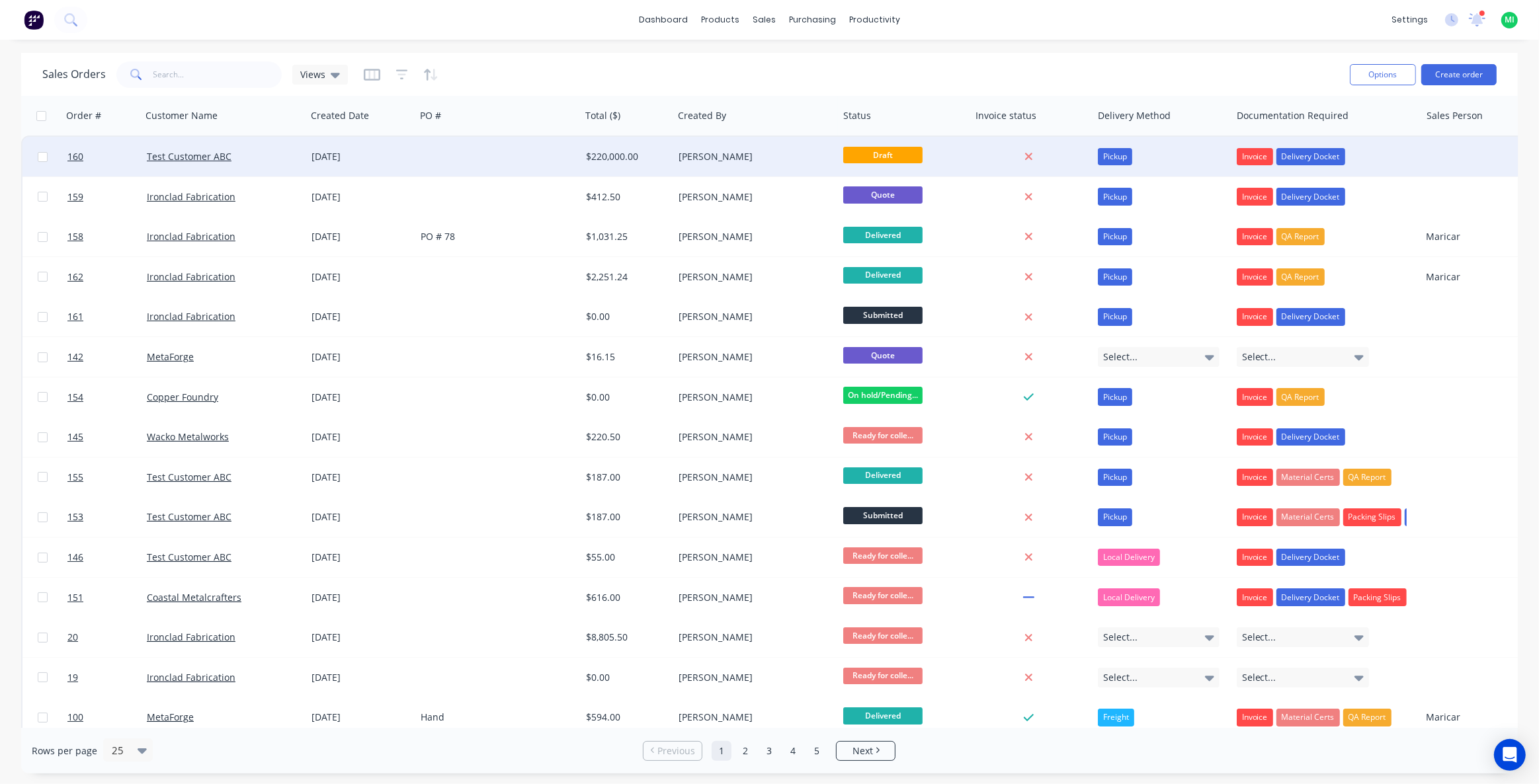
click at [409, 162] on div "[DATE]" at bounding box center [360, 157] width 99 height 13
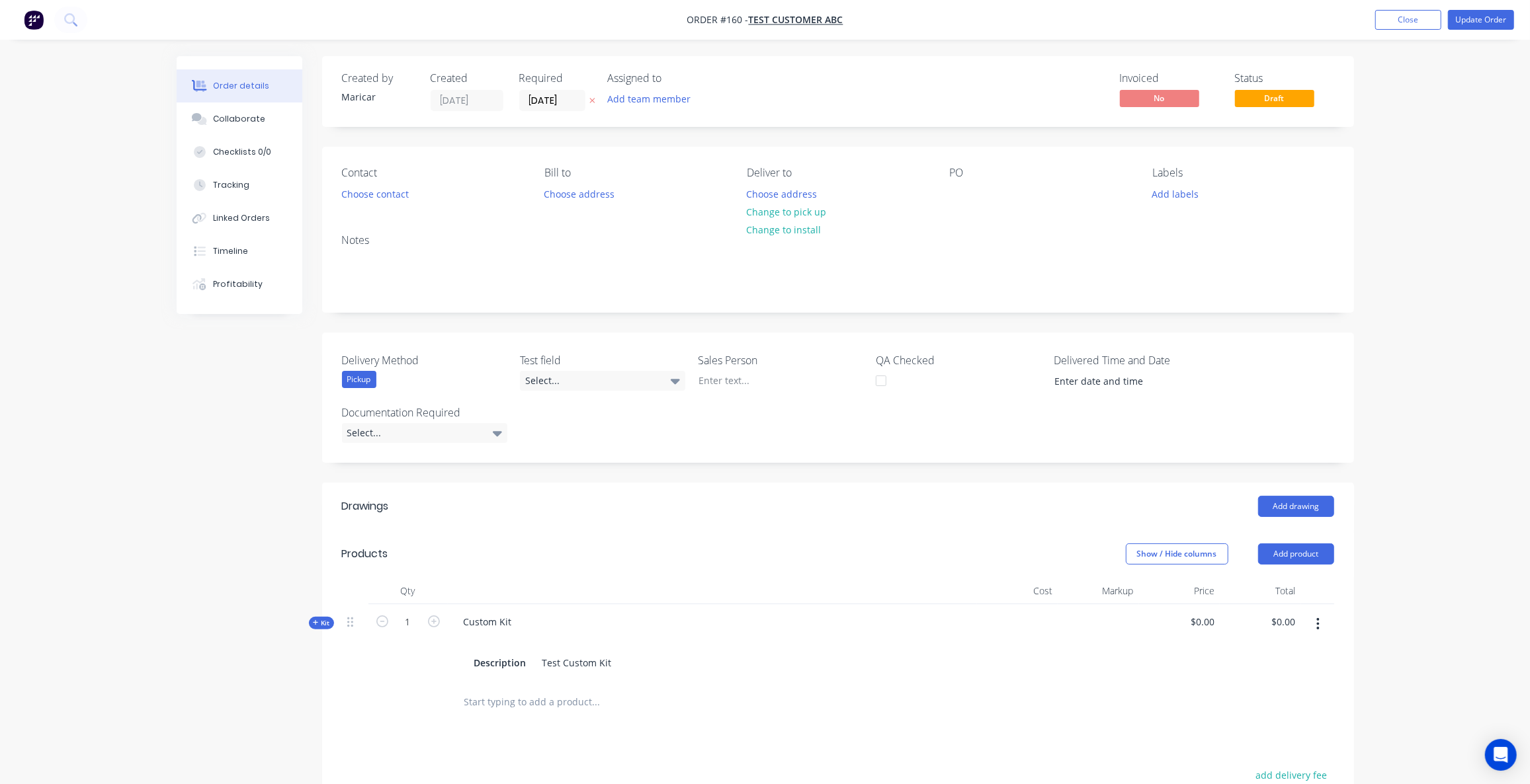
type input "$200,000.00"
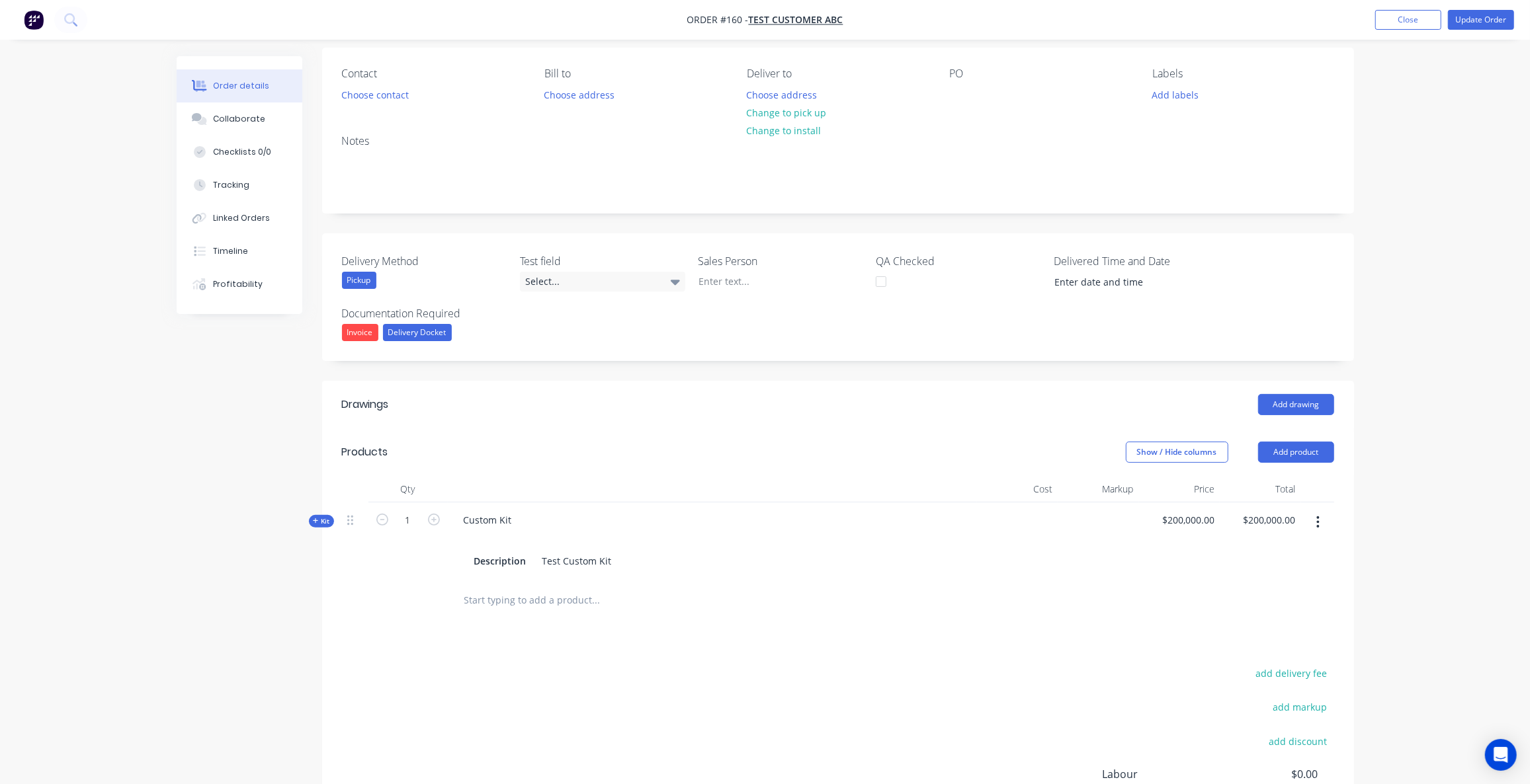
scroll to position [271, 0]
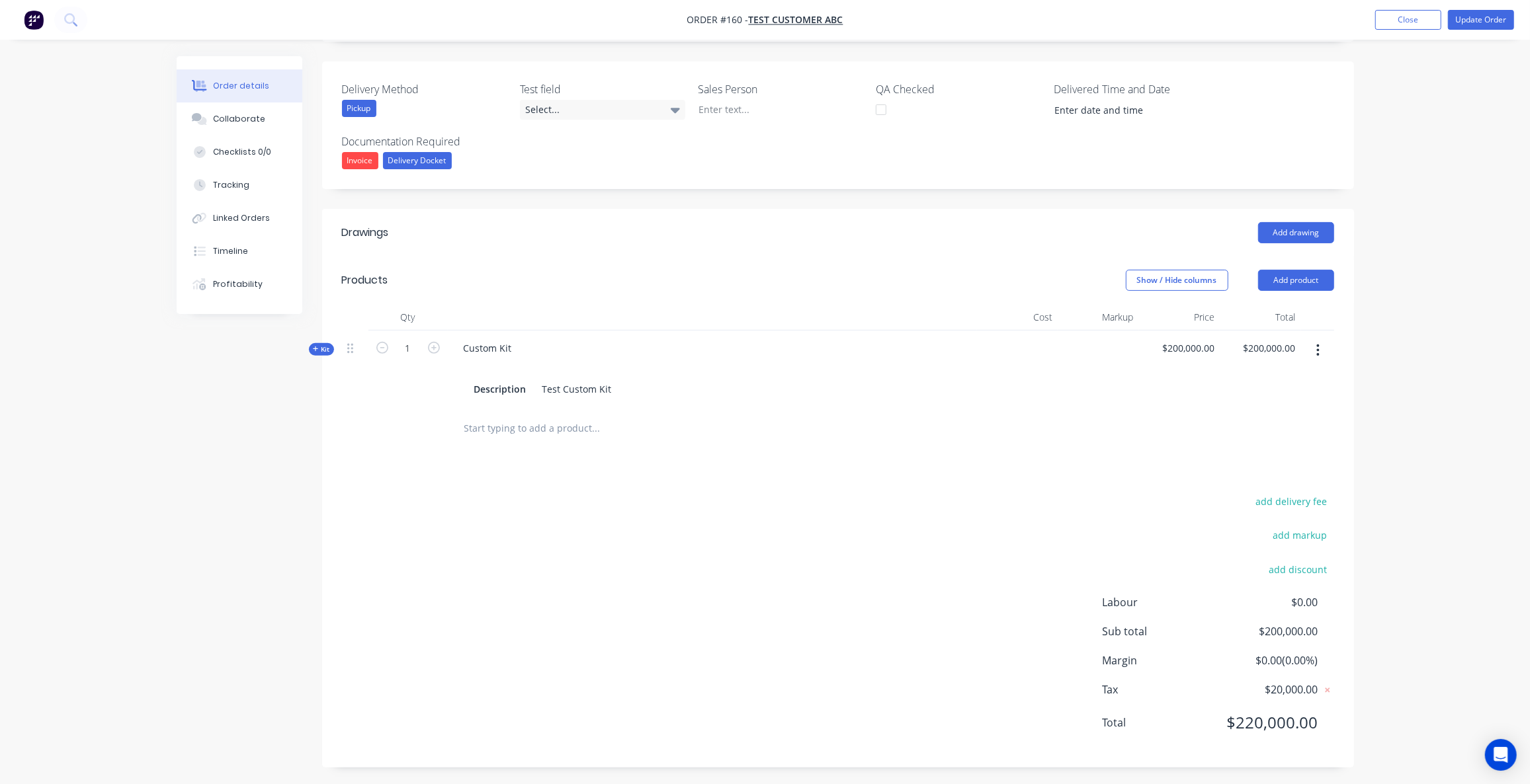
click at [1318, 345] on icon "button" at bounding box center [1318, 351] width 3 height 14
click at [1250, 492] on div "Delete" at bounding box center [1271, 491] width 102 height 19
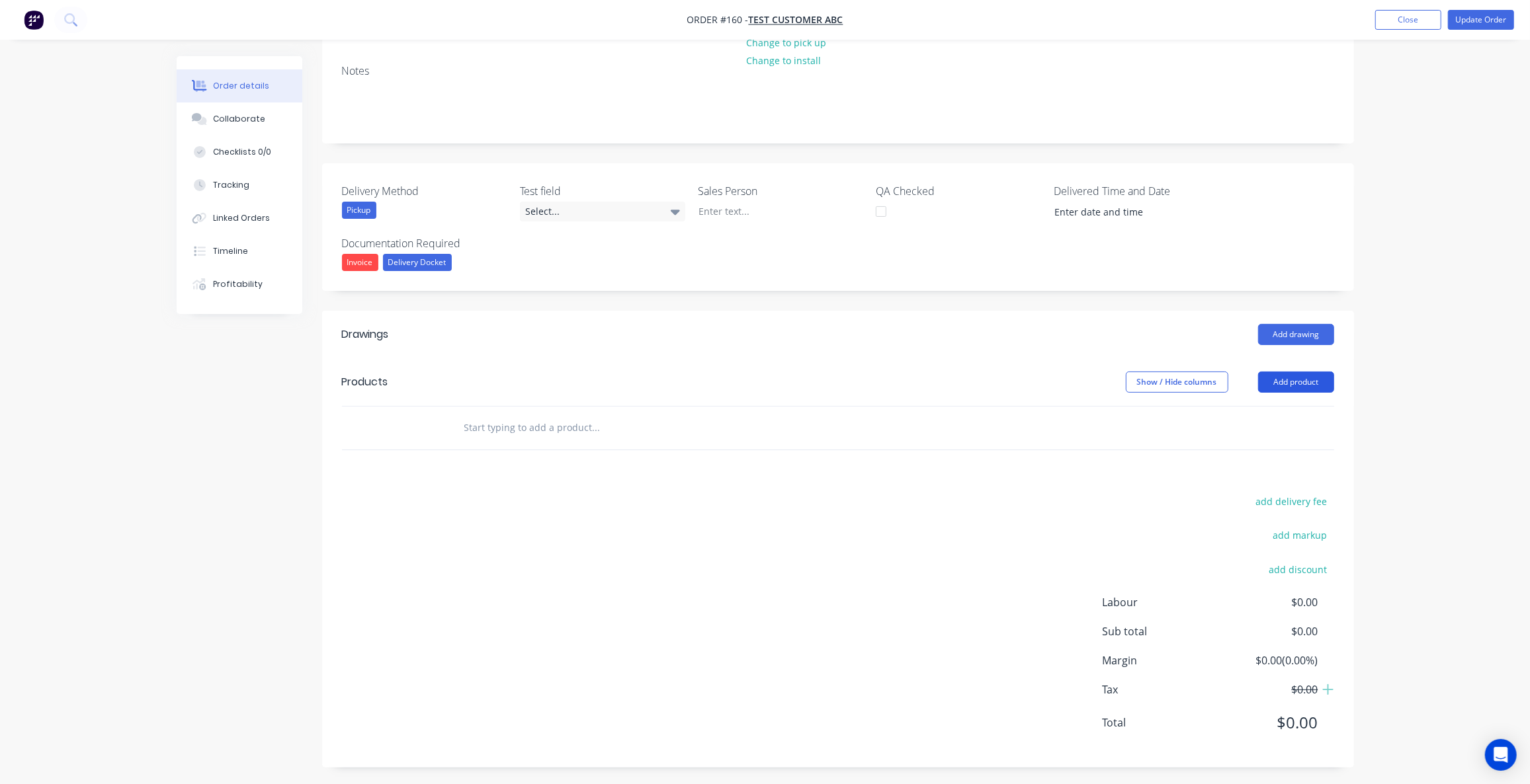
click at [1298, 377] on button "Add product" at bounding box center [1296, 382] width 76 height 21
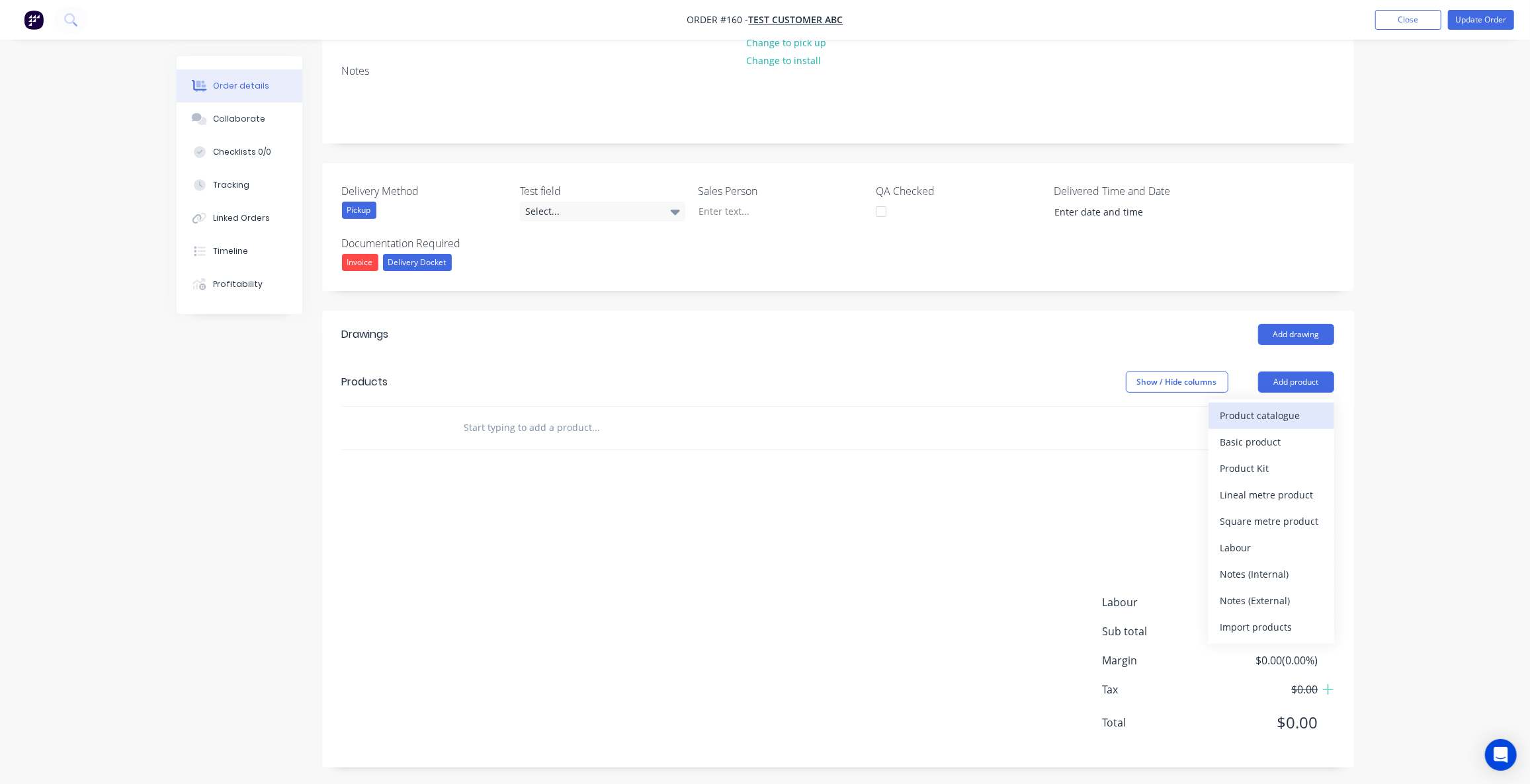
click at [1290, 411] on div "Product catalogue" at bounding box center [1271, 415] width 102 height 19
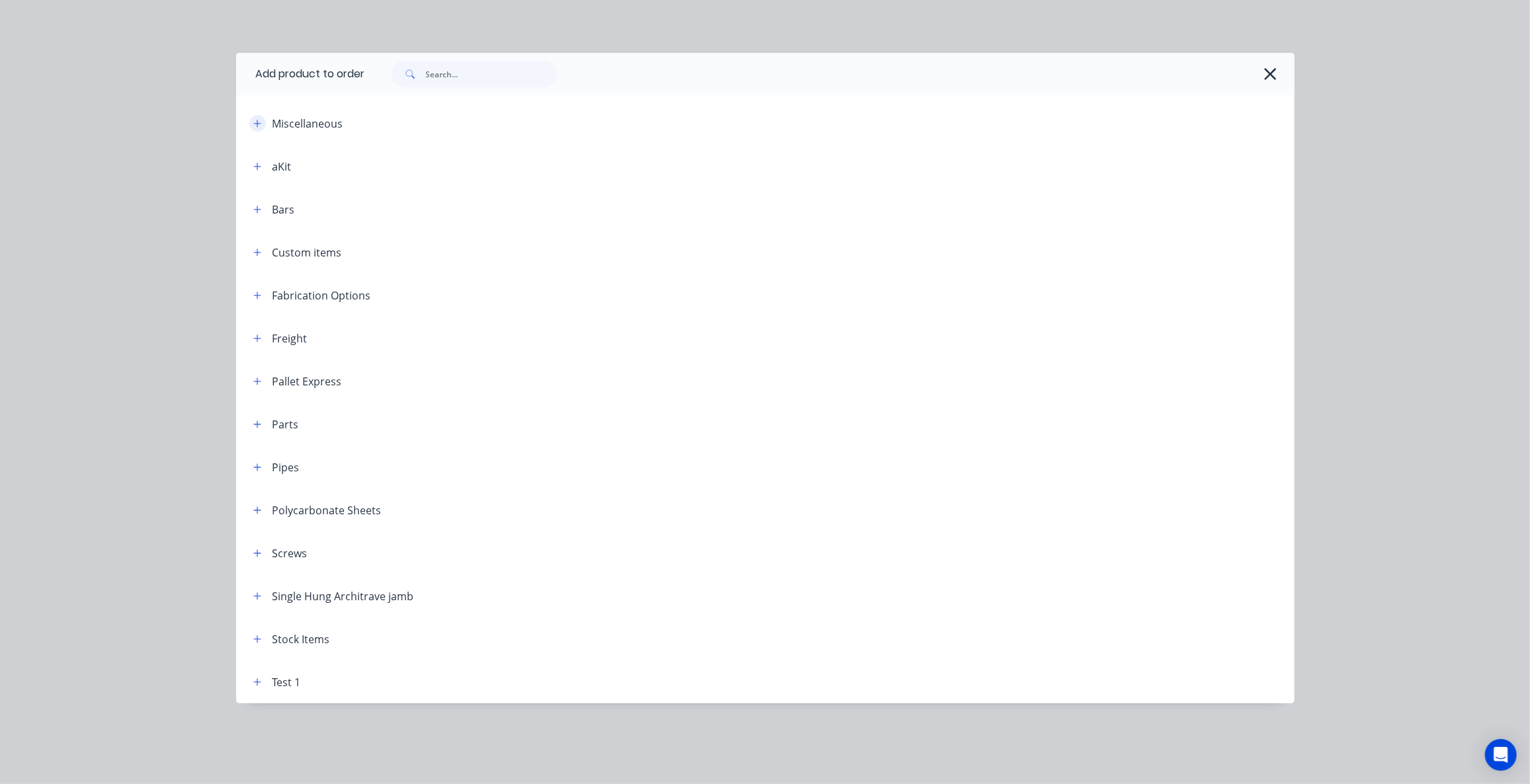
click at [263, 125] on button "button" at bounding box center [257, 123] width 17 height 17
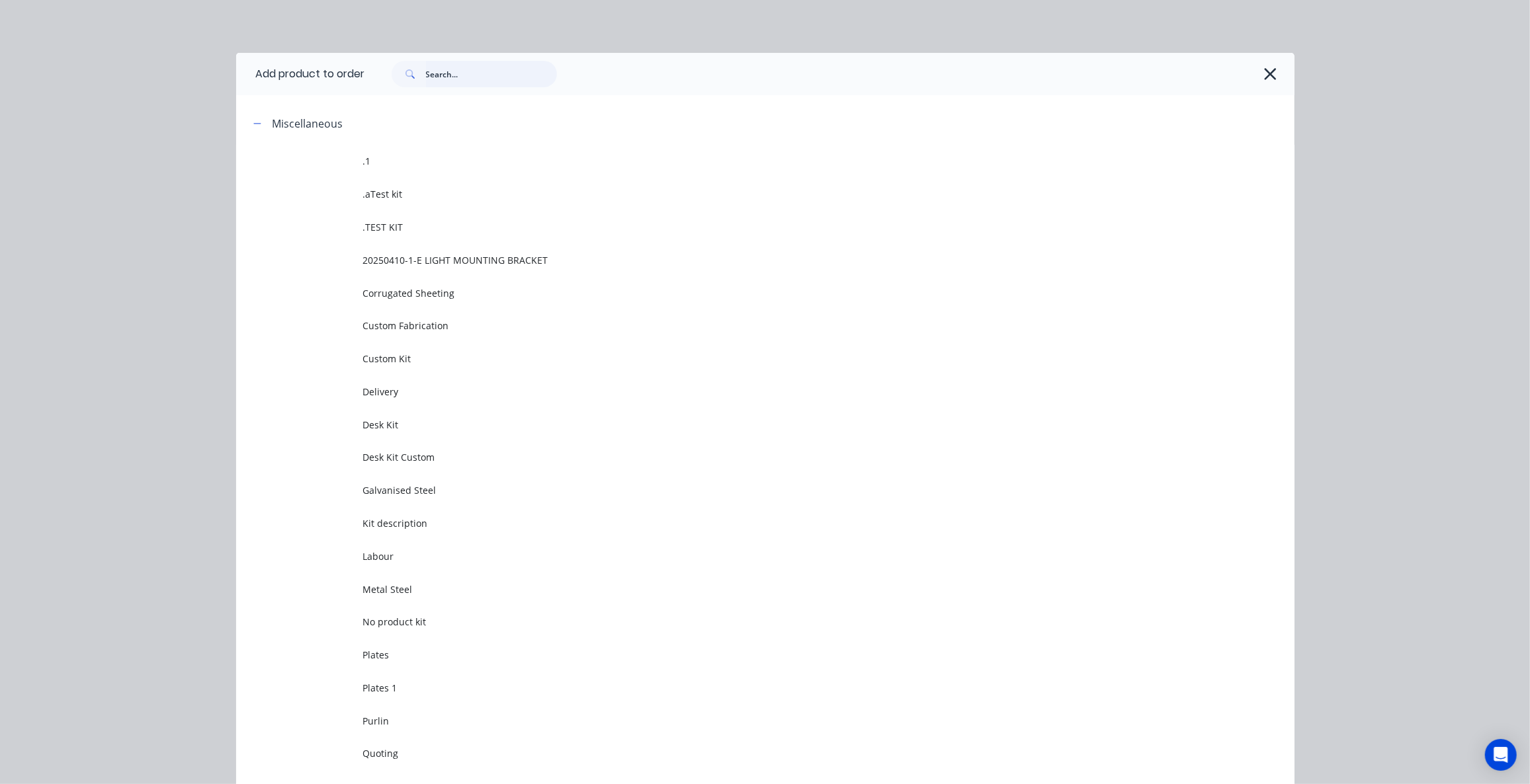
click at [492, 78] on input "text" at bounding box center [491, 74] width 131 height 27
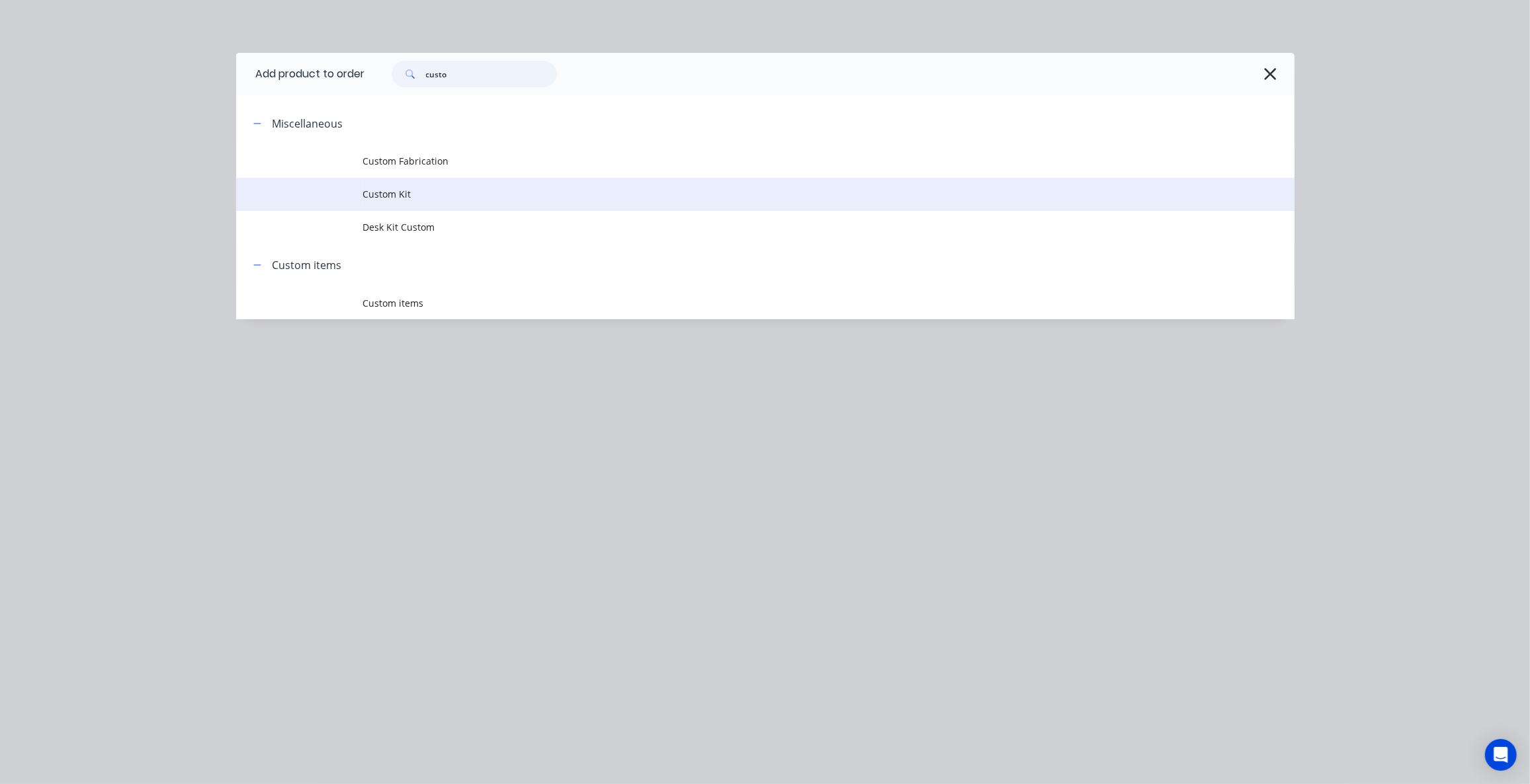
type input "custo"
click at [392, 192] on span "Custom Kit" at bounding box center [735, 195] width 745 height 14
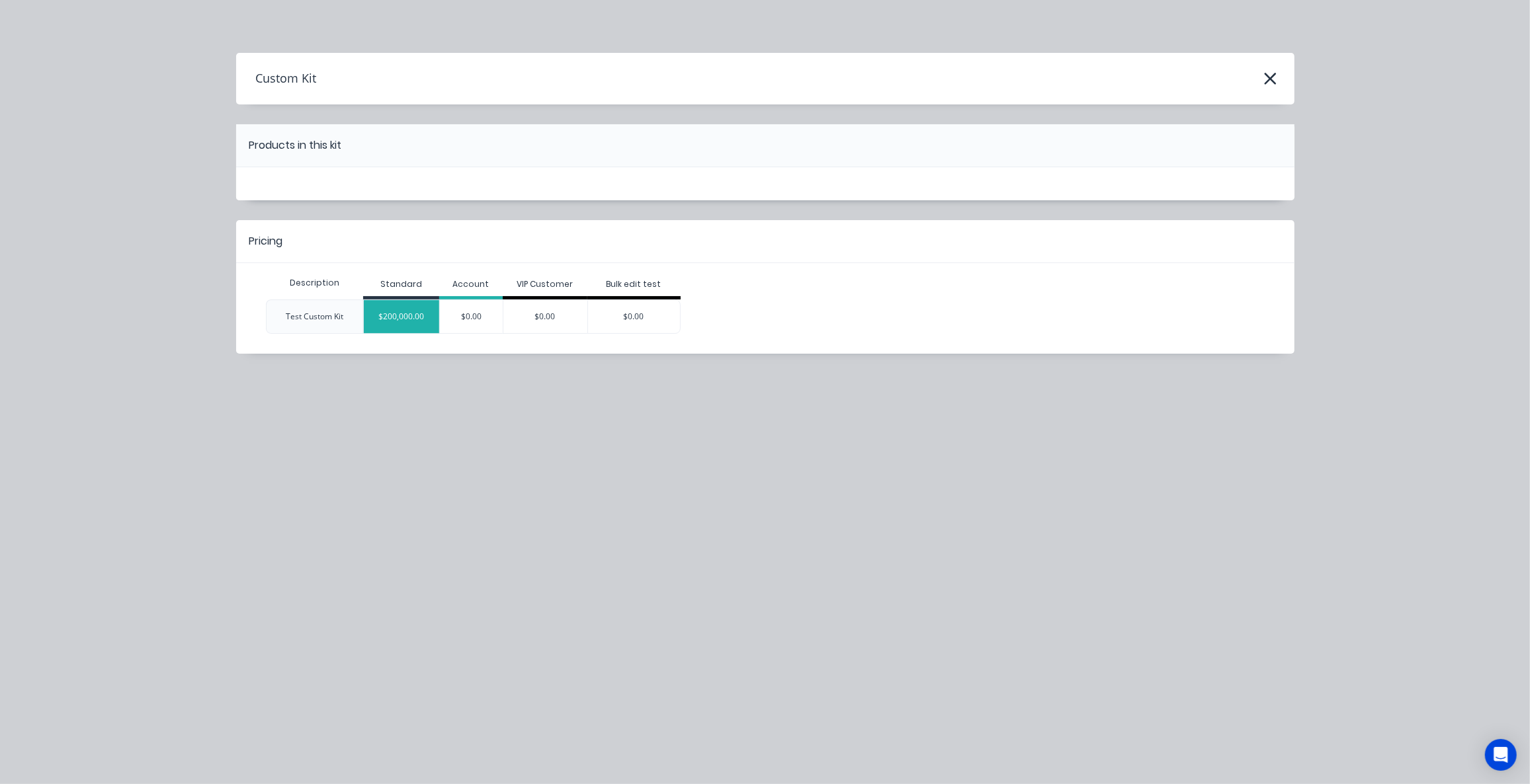
click at [389, 305] on div "$200,000.00" at bounding box center [402, 317] width 76 height 33
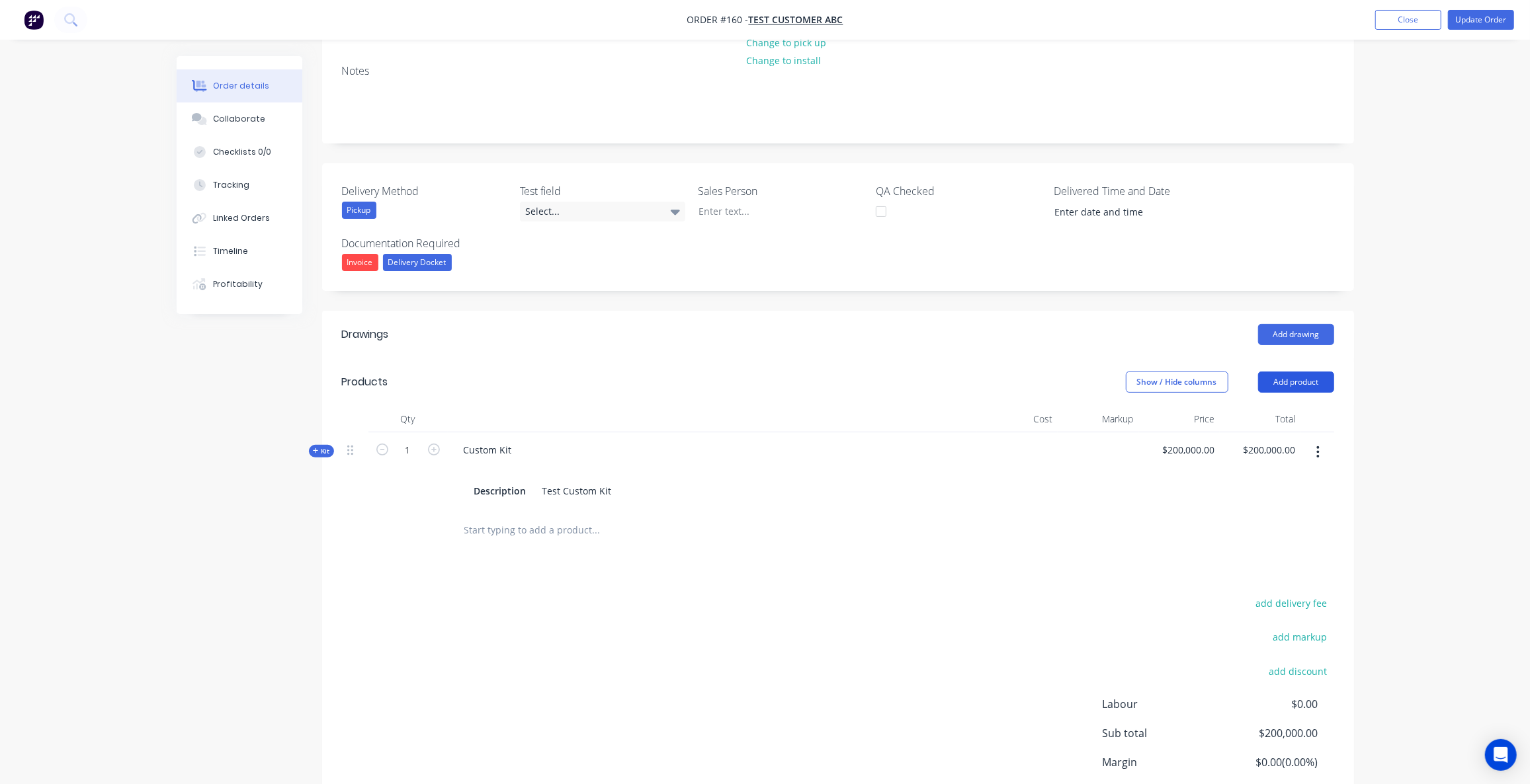
click at [1292, 385] on button "Add product" at bounding box center [1296, 382] width 76 height 21
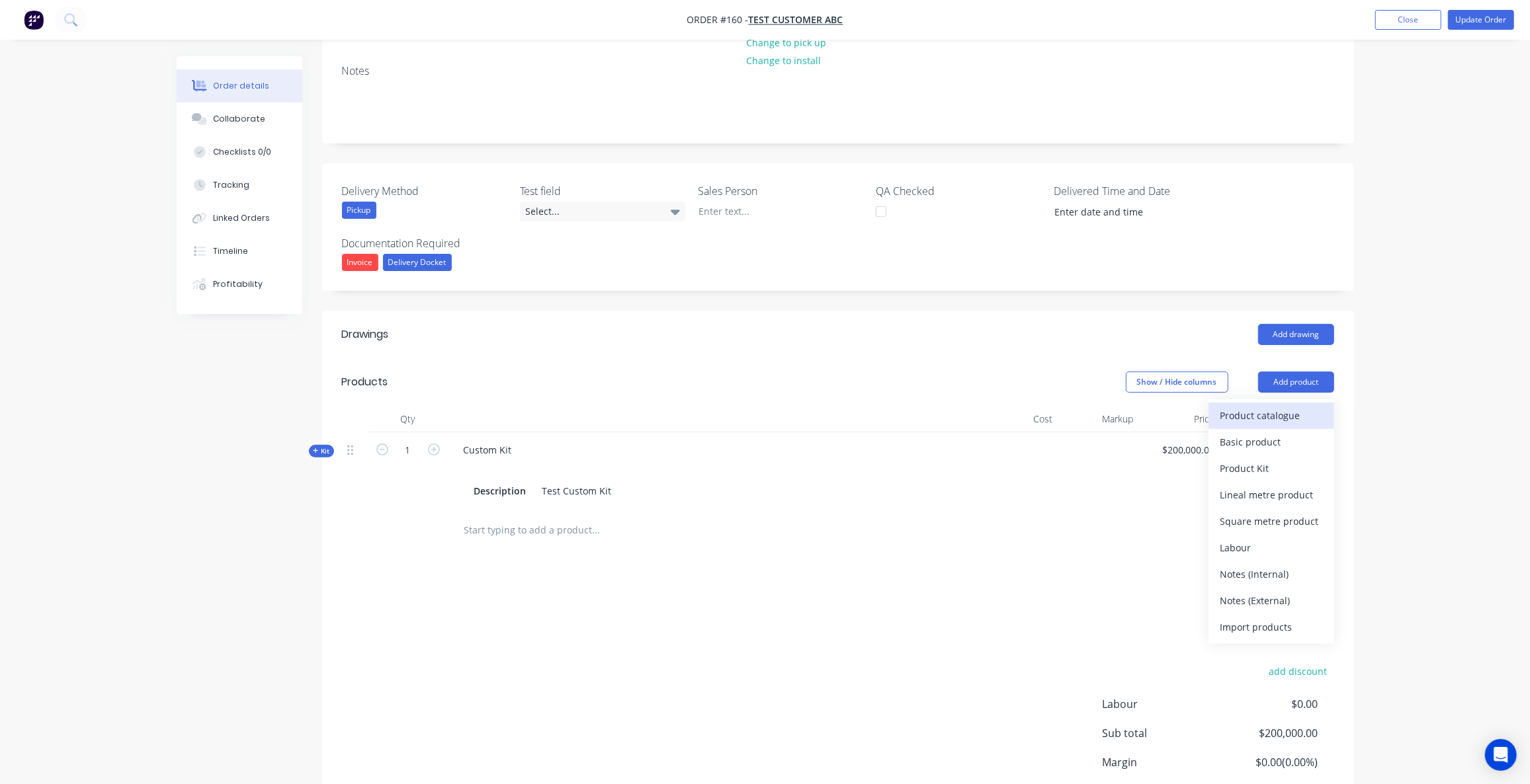
click at [1279, 409] on div "Product catalogue" at bounding box center [1271, 415] width 102 height 19
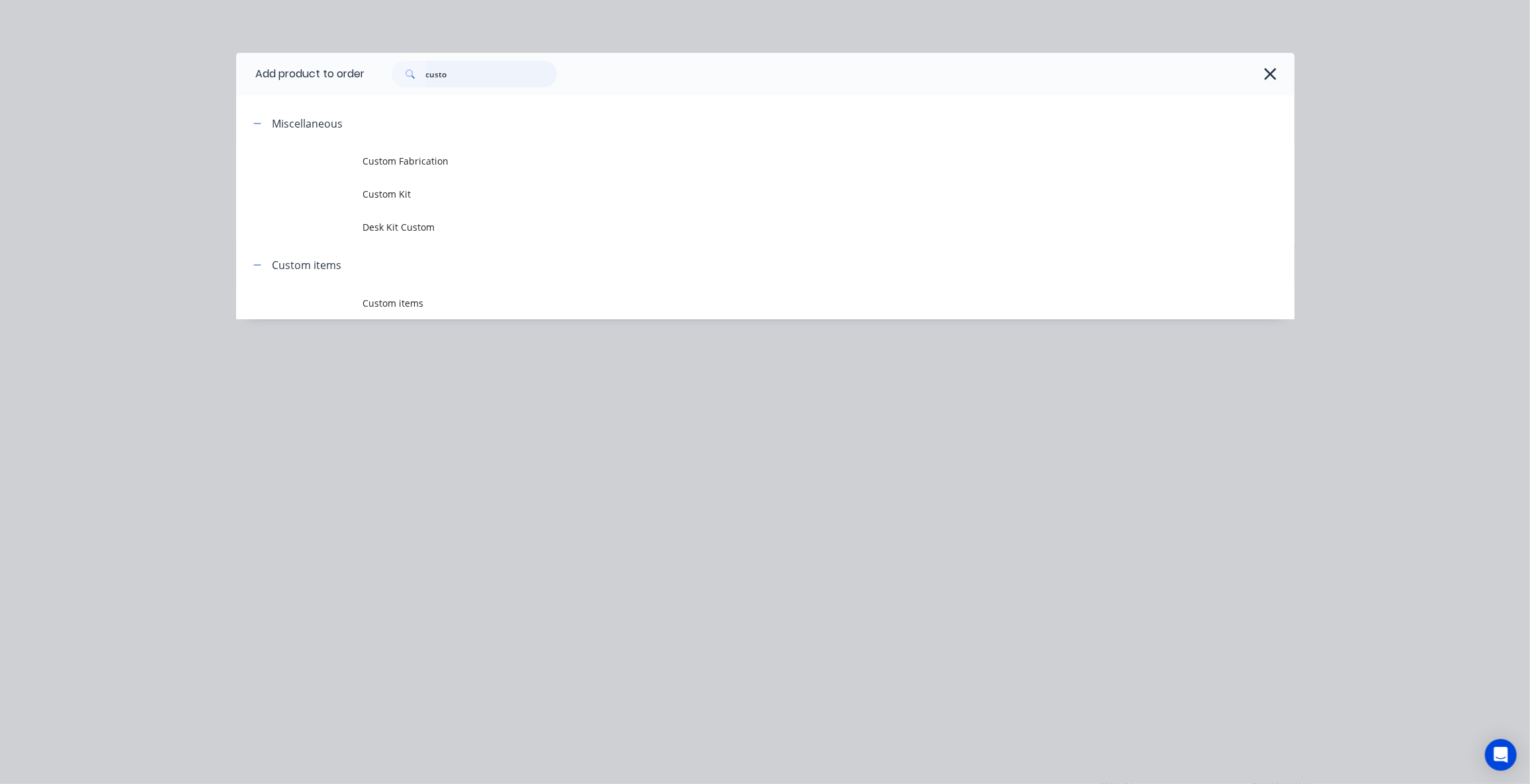
drag, startPoint x: 501, startPoint y: 72, endPoint x: 348, endPoint y: 76, distance: 153.1
click at [348, 76] on header "Add product to order custo" at bounding box center [765, 74] width 1059 height 43
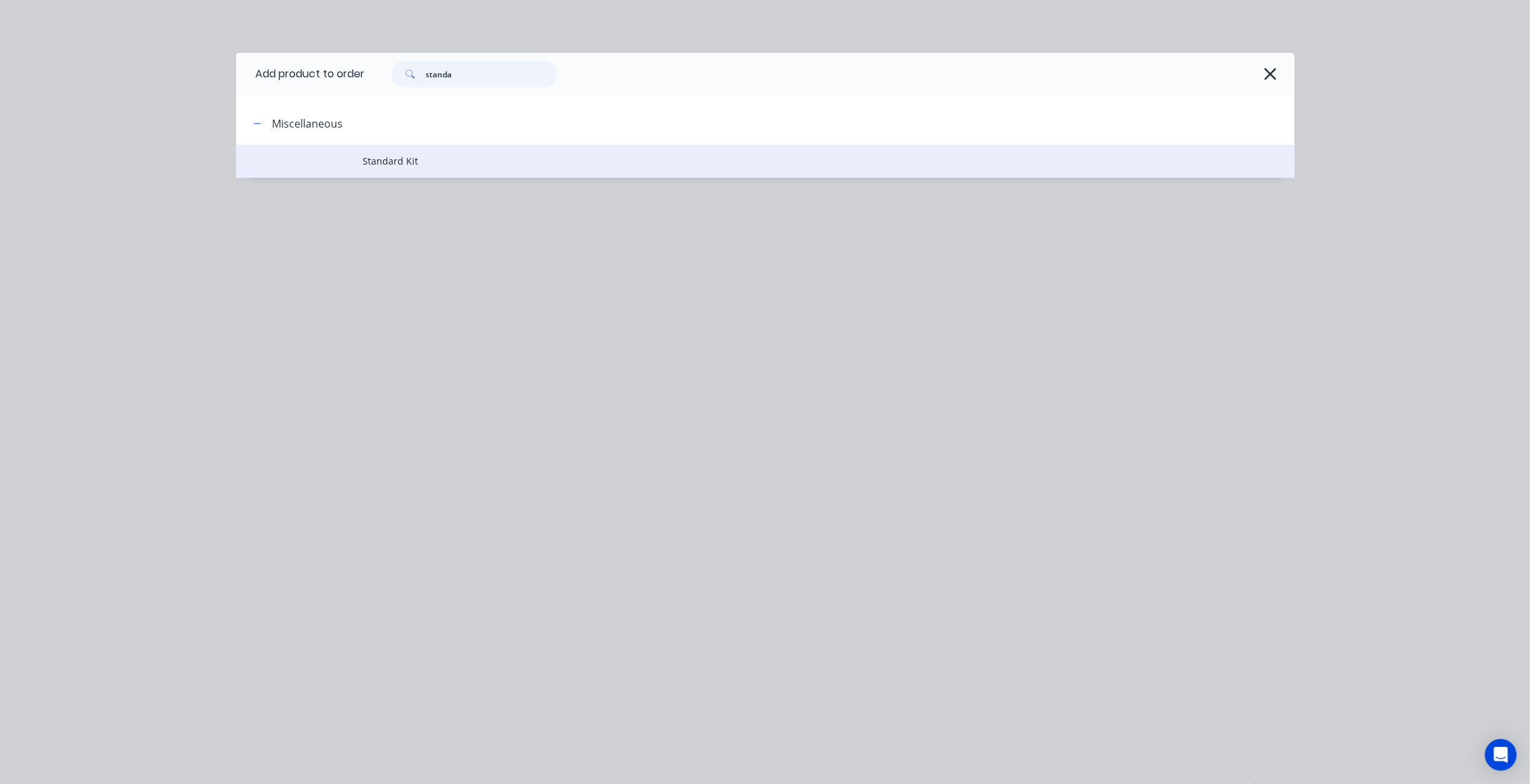
type input "standa"
click at [367, 167] on span "Standard Kit" at bounding box center [735, 162] width 745 height 14
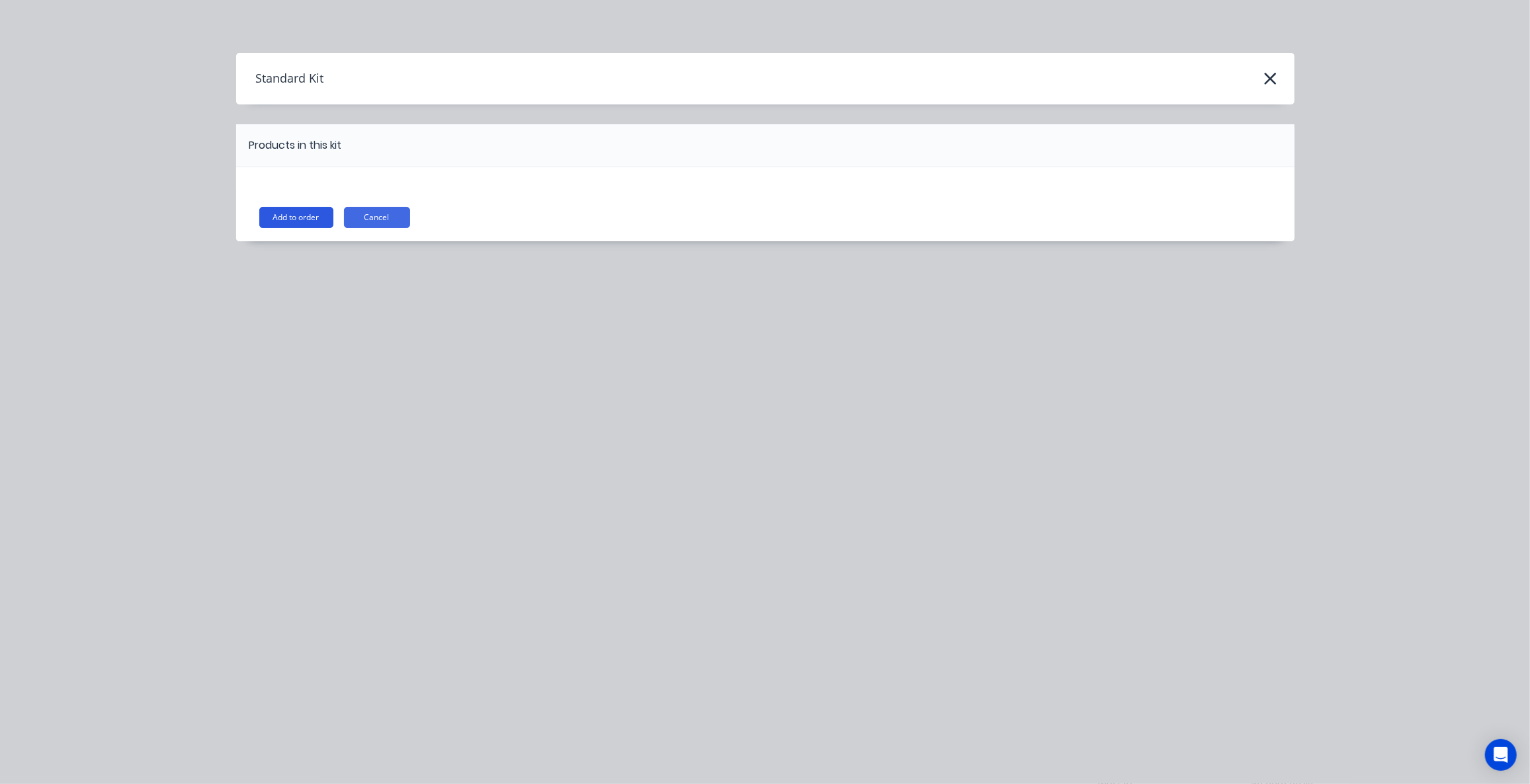
click at [290, 224] on button "Add to order" at bounding box center [296, 217] width 74 height 21
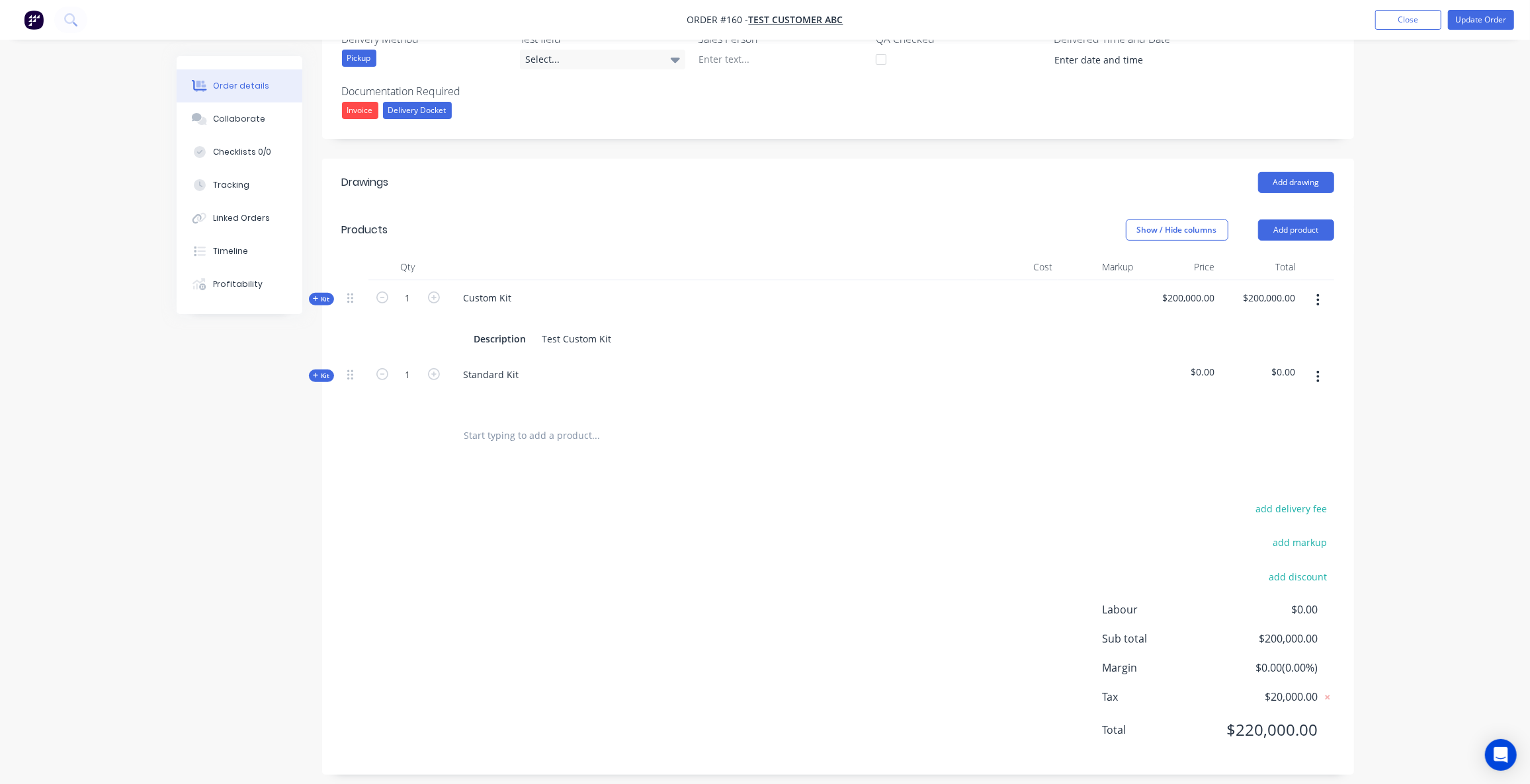
scroll to position [329, 0]
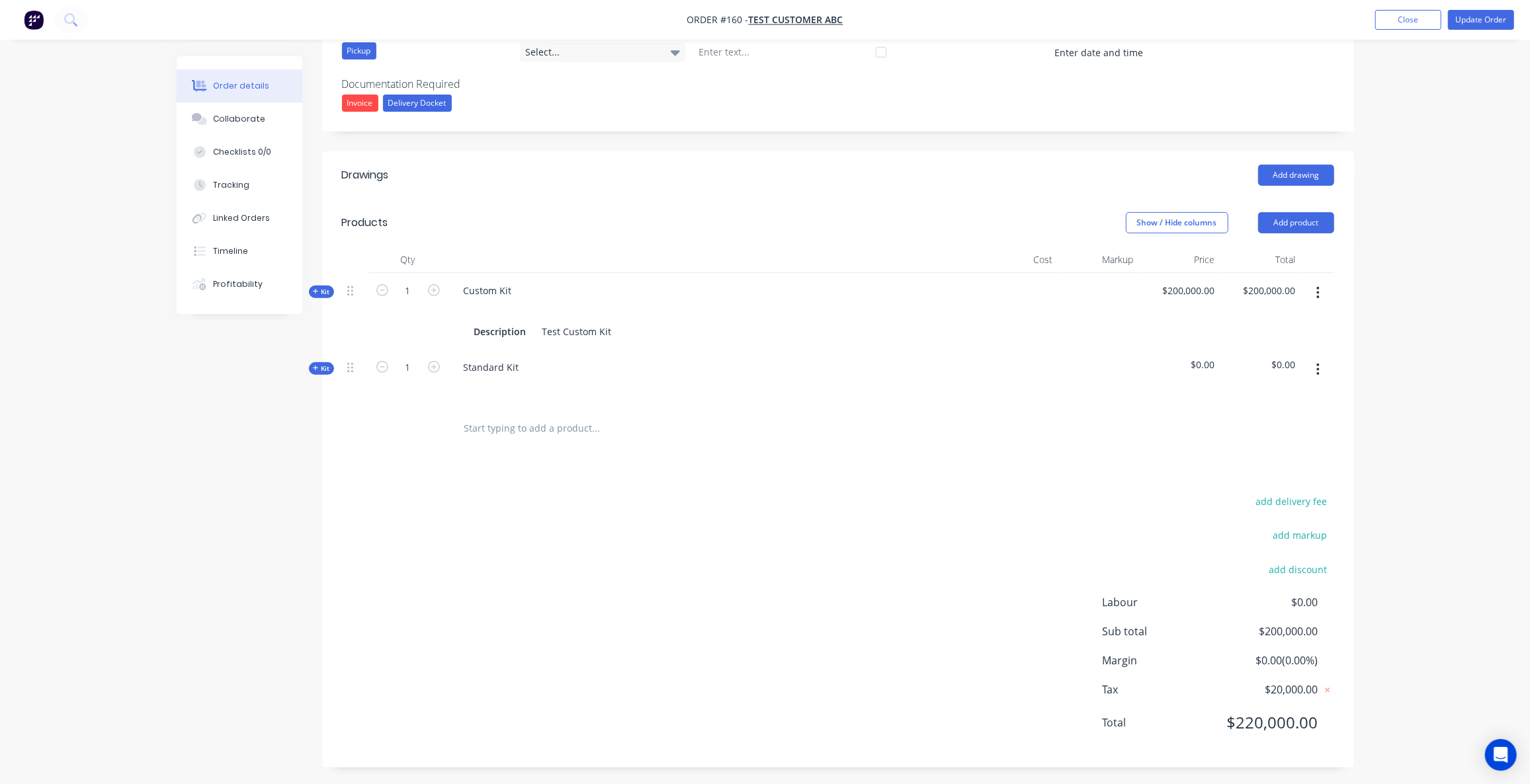
click at [321, 290] on span "Kit" at bounding box center [322, 292] width 17 height 10
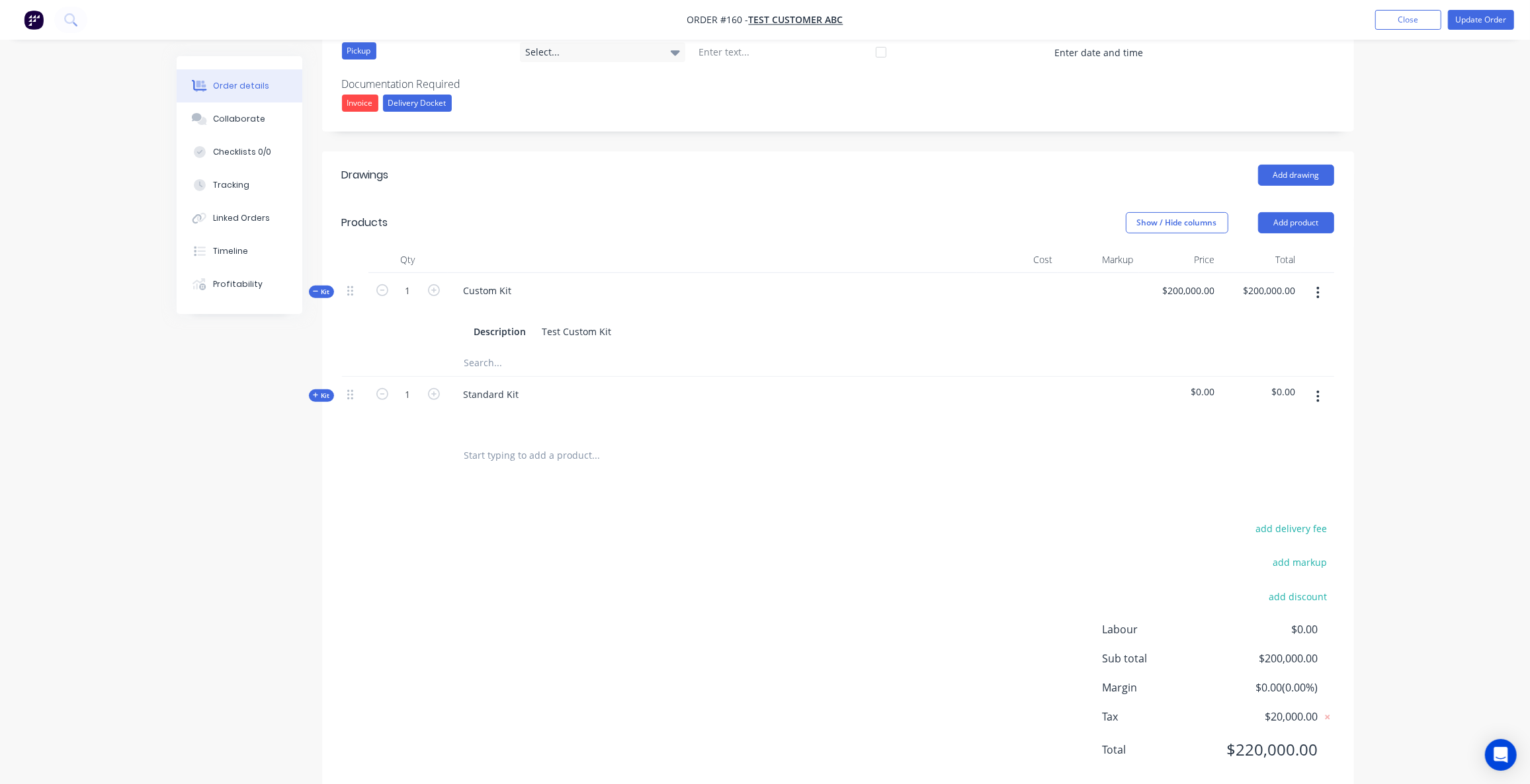
click at [322, 391] on span "Kit" at bounding box center [322, 396] width 17 height 10
click at [1200, 392] on span "$0.00" at bounding box center [1180, 392] width 71 height 14
click at [1290, 386] on span "$0.00" at bounding box center [1260, 392] width 71 height 14
click at [508, 396] on div "Standard Kit" at bounding box center [491, 394] width 76 height 19
click at [484, 442] on input "text" at bounding box center [596, 448] width 265 height 27
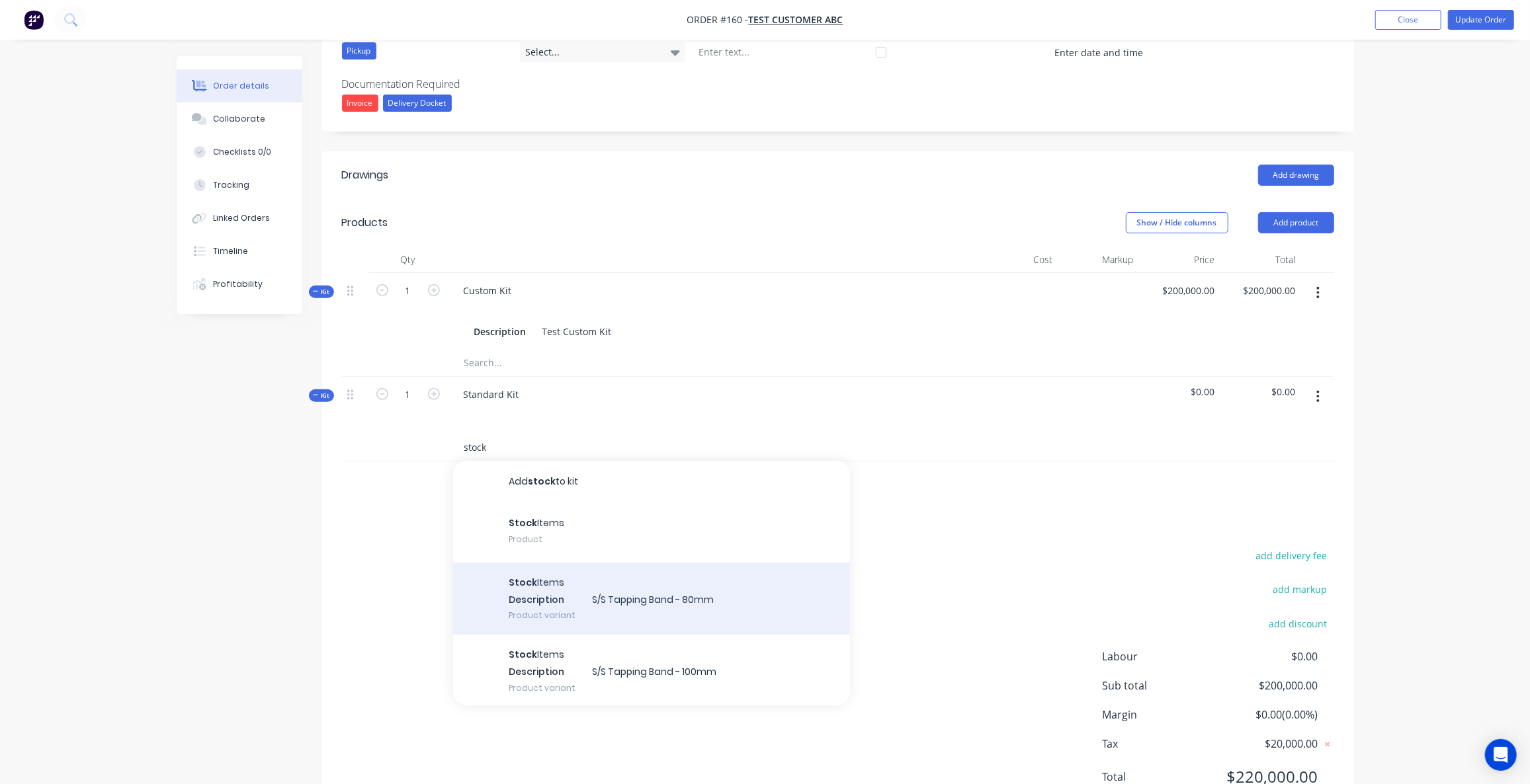
type input "stock"
click at [570, 593] on div "Stock Items Description S/S Tapping Band - 80mm Product variant" at bounding box center [652, 599] width 397 height 72
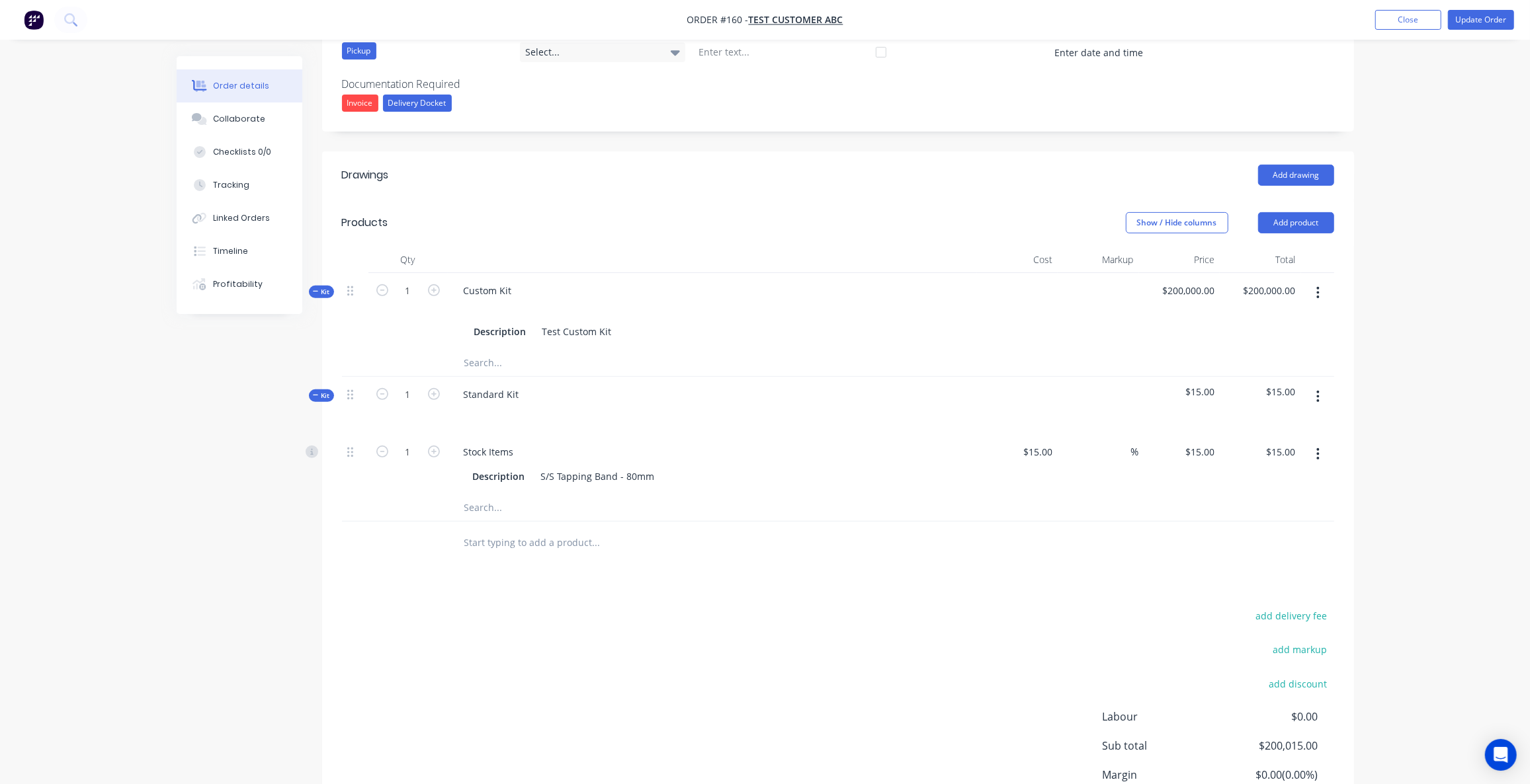
click at [489, 352] on input "text" at bounding box center [596, 363] width 265 height 27
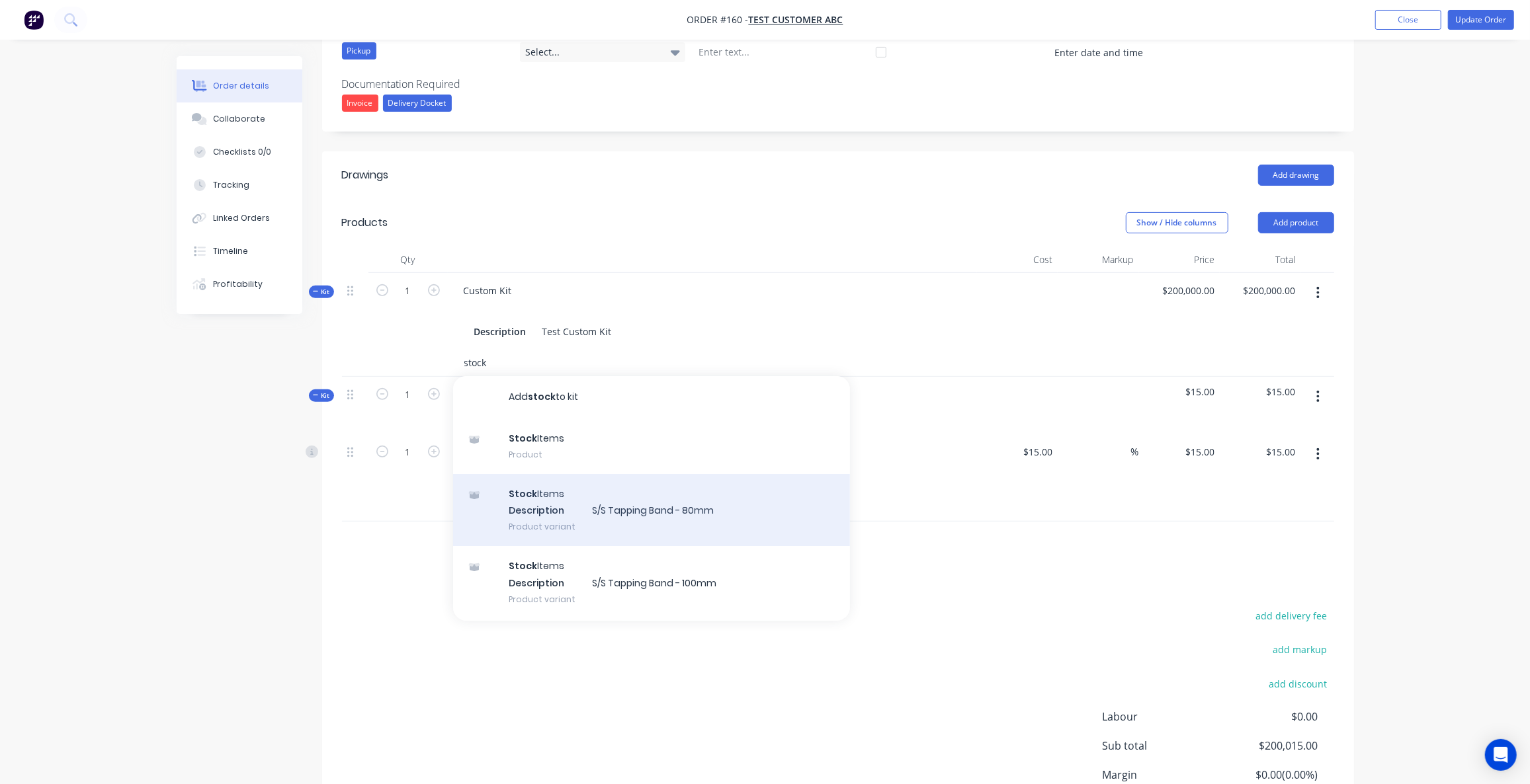
type input "stock"
click at [576, 516] on div "Stock Items Description S/S Tapping Band - 80mm Product variant" at bounding box center [652, 511] width 397 height 72
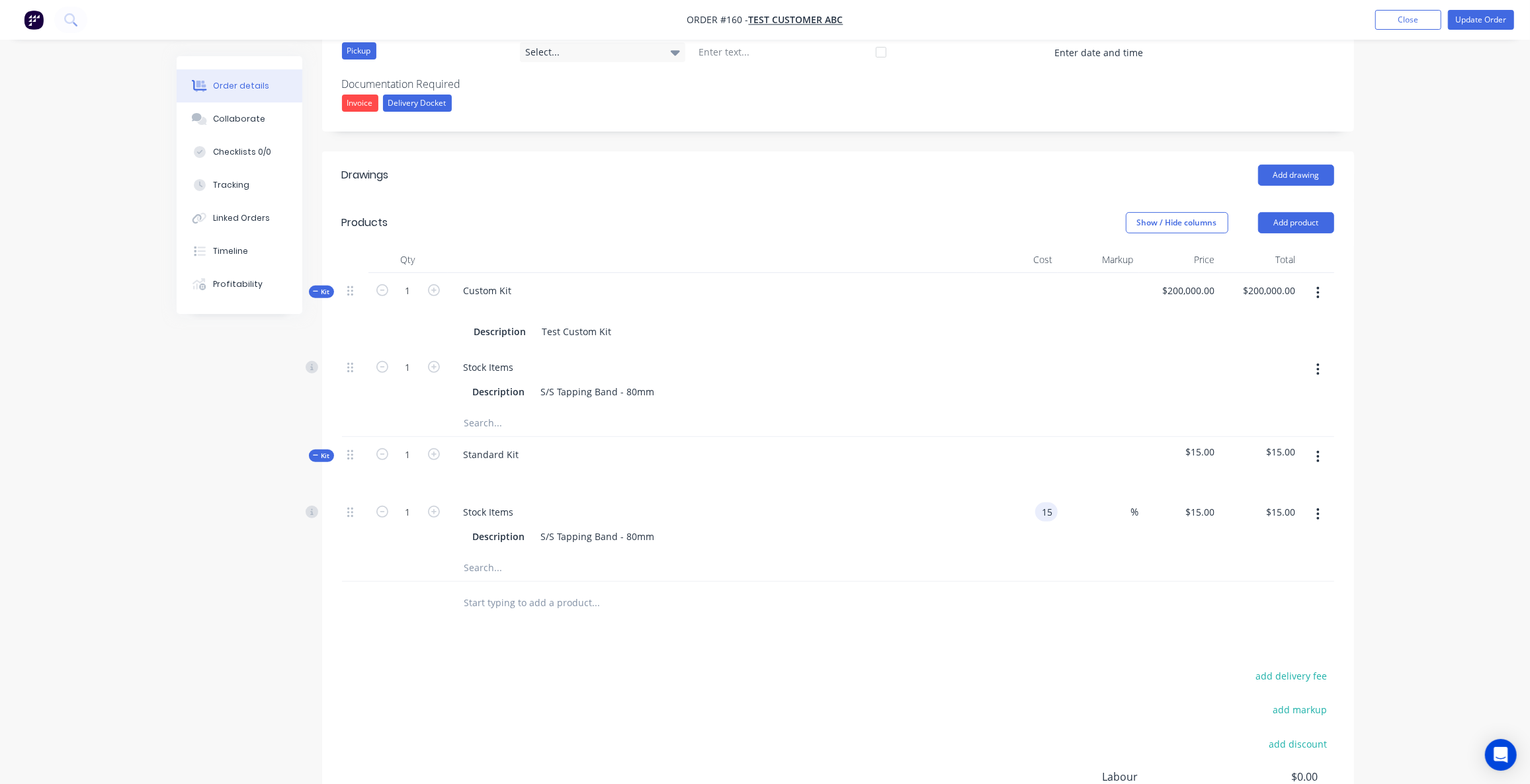
click at [1037, 508] on div "15 15" at bounding box center [1046, 512] width 23 height 19
type input "$15.00"
click at [1122, 505] on input at bounding box center [1123, 512] width 15 height 19
